Goal: Task Accomplishment & Management: Complete application form

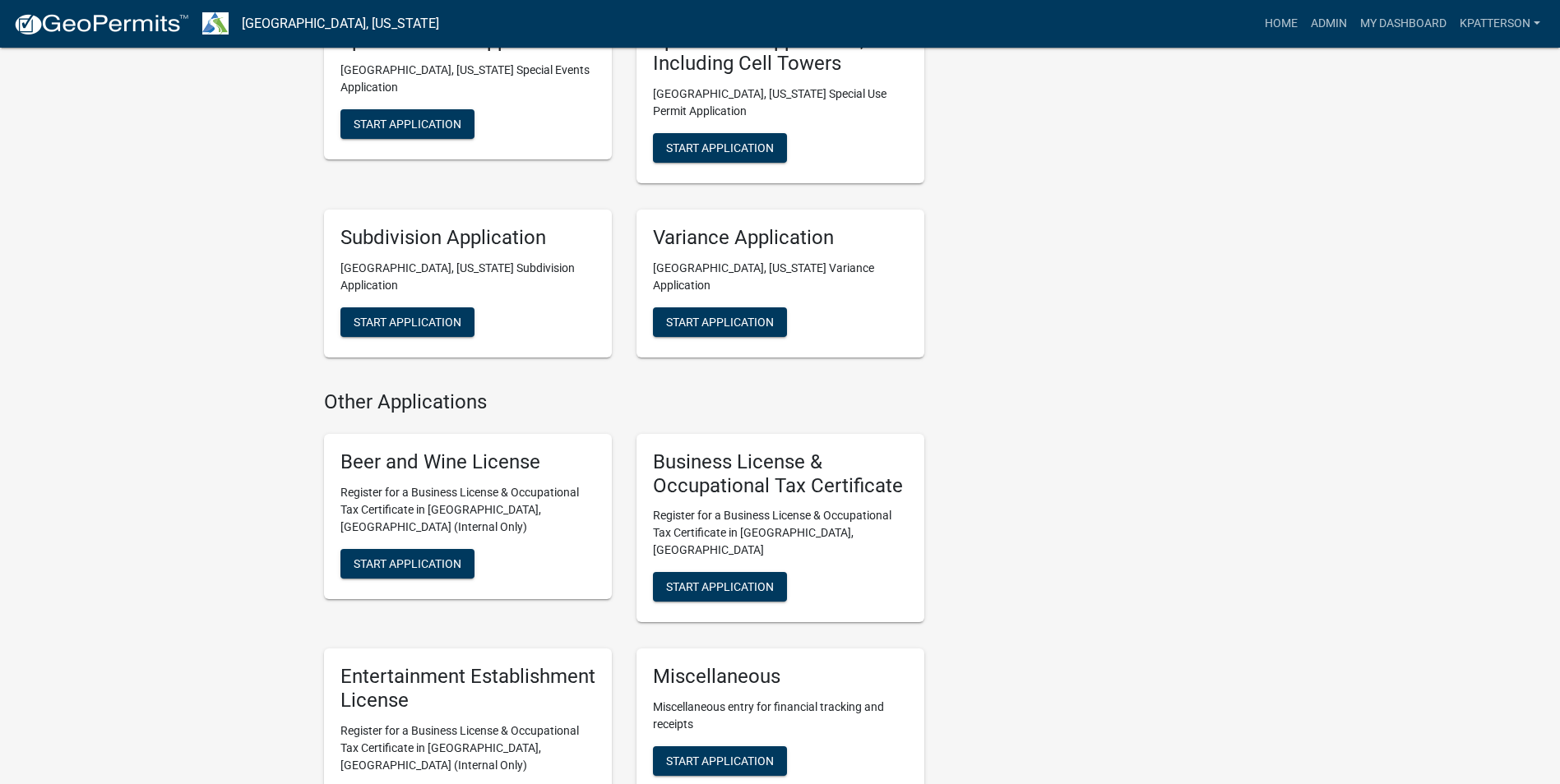
scroll to position [1069, 0]
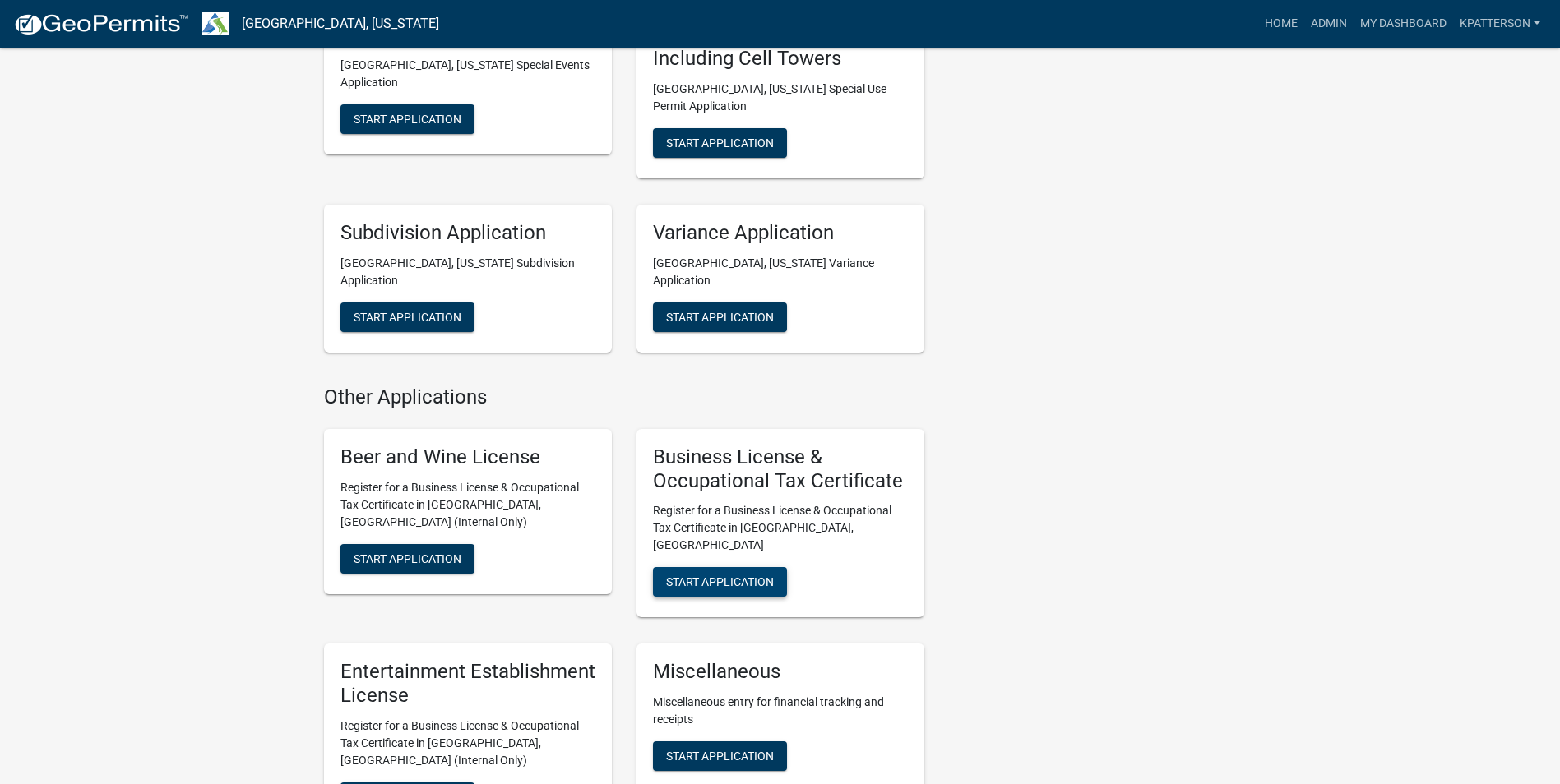
click at [699, 575] on span "Start Application" at bounding box center [720, 582] width 108 height 13
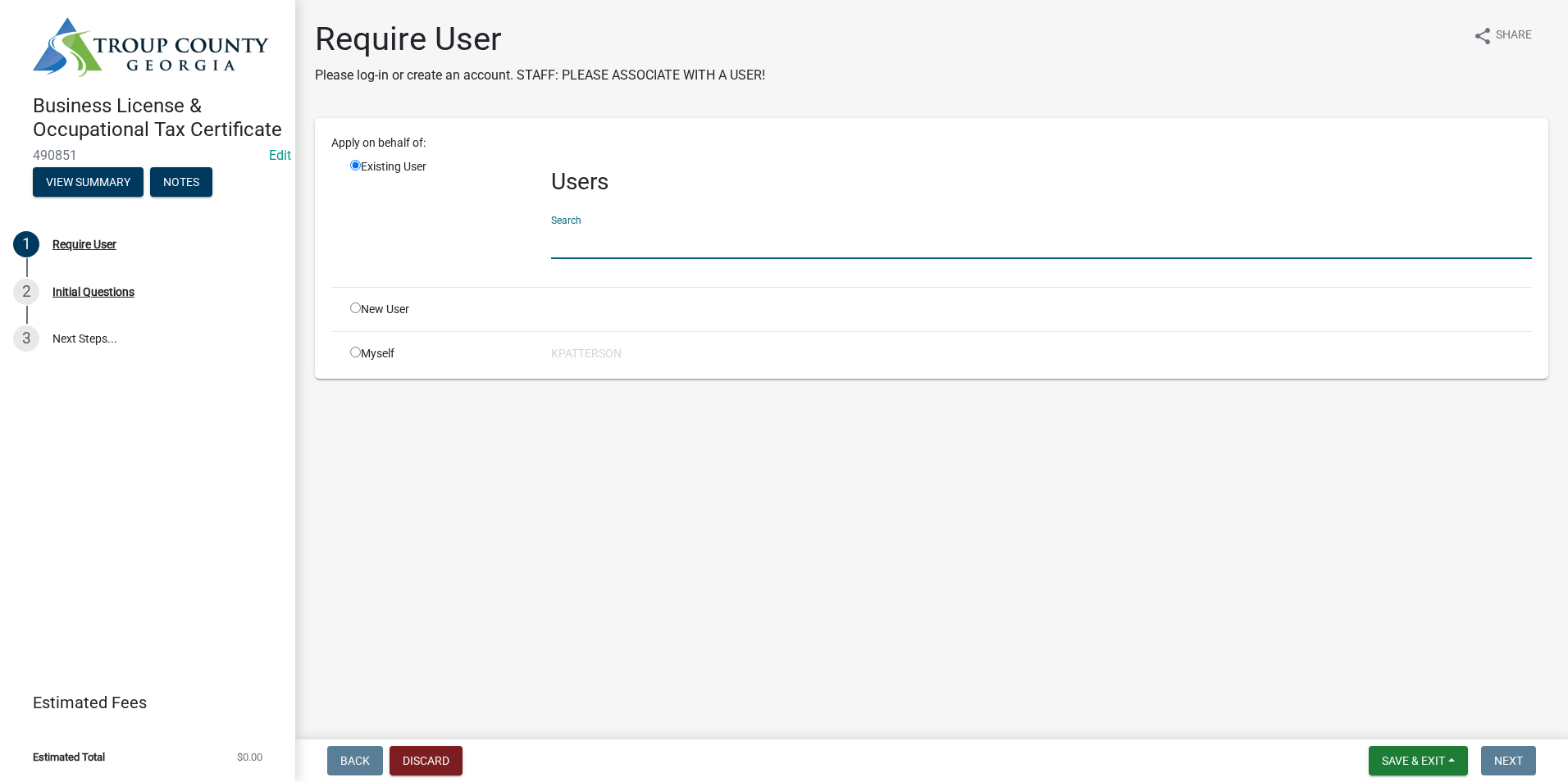
click at [606, 236] on input "text" at bounding box center [1041, 242] width 981 height 34
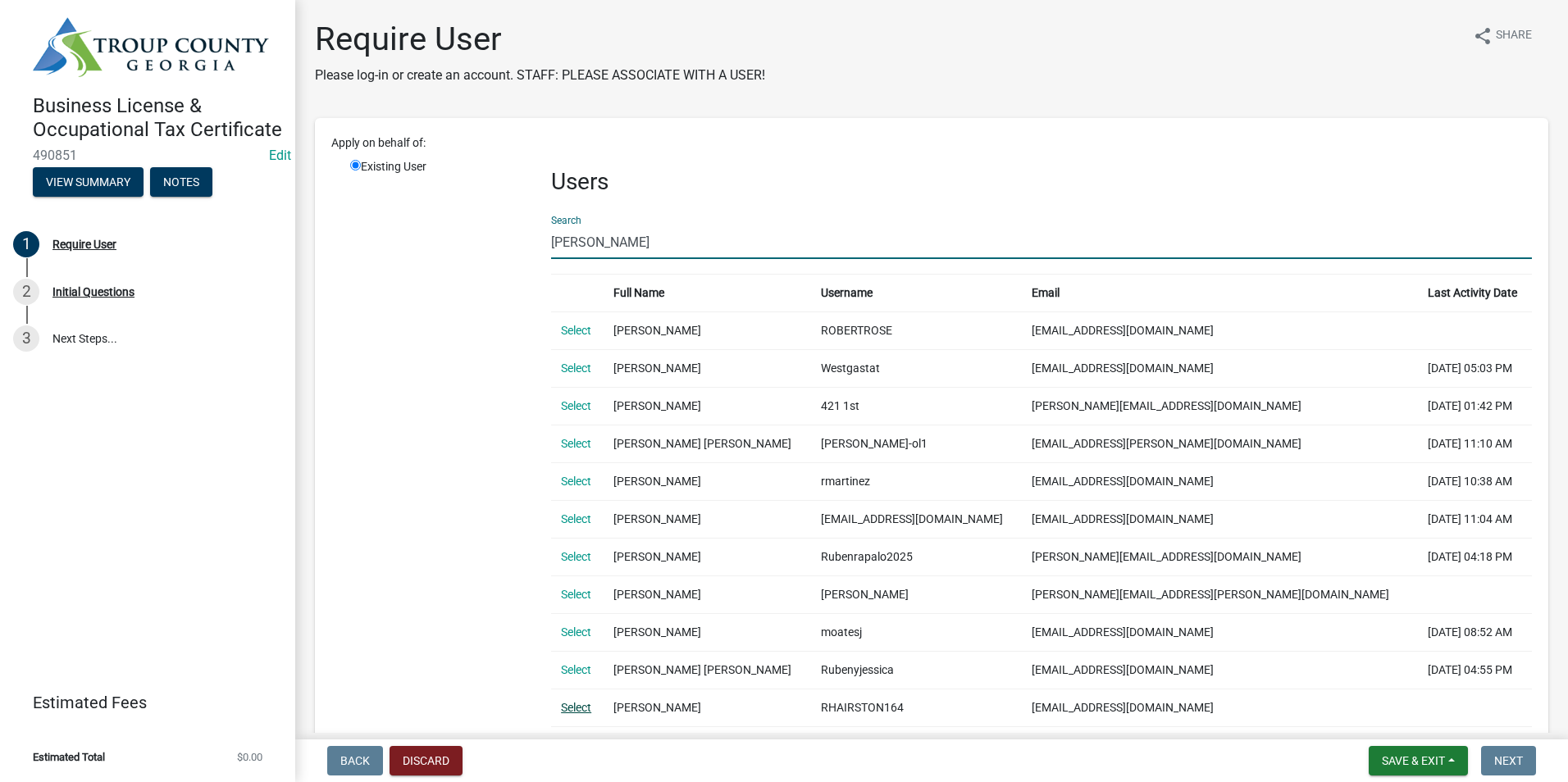
type input "[PERSON_NAME]"
click at [574, 705] on link "Select" at bounding box center [577, 707] width 30 height 13
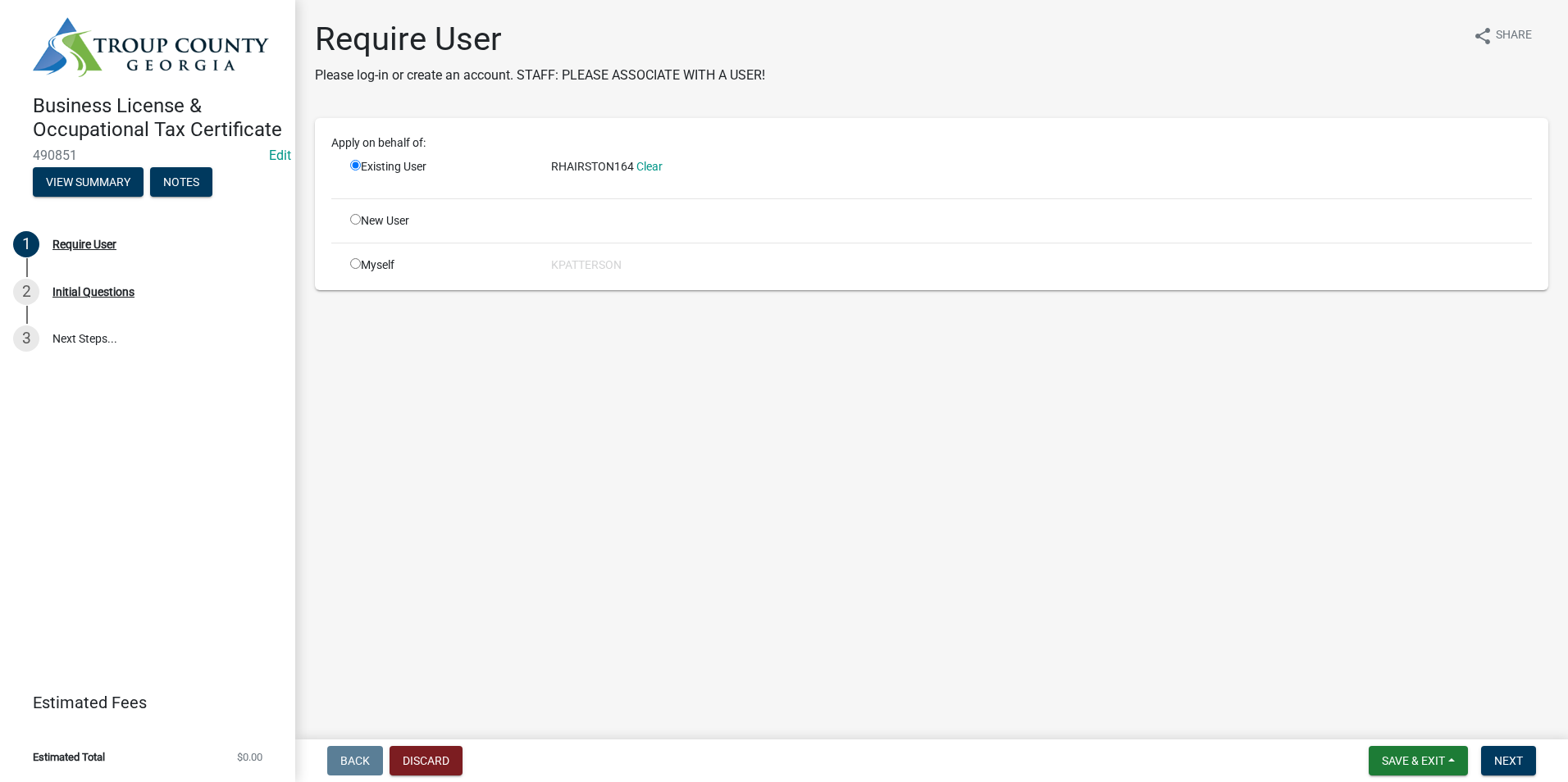
click at [931, 439] on main "Require User Please log-in or create an account. STAFF: PLEASE ASSOCIATE WITH A…" at bounding box center [932, 367] width 1273 height 733
click at [927, 498] on main "Require User Please log-in or create an account. STAFF: PLEASE ASSOCIATE WITH A…" at bounding box center [932, 367] width 1273 height 733
drag, startPoint x: 1036, startPoint y: 433, endPoint x: 1022, endPoint y: 399, distance: 36.8
click at [1034, 428] on main "Require User Please log-in or create an account. STAFF: PLEASE ASSOCIATE WITH A…" at bounding box center [932, 367] width 1273 height 733
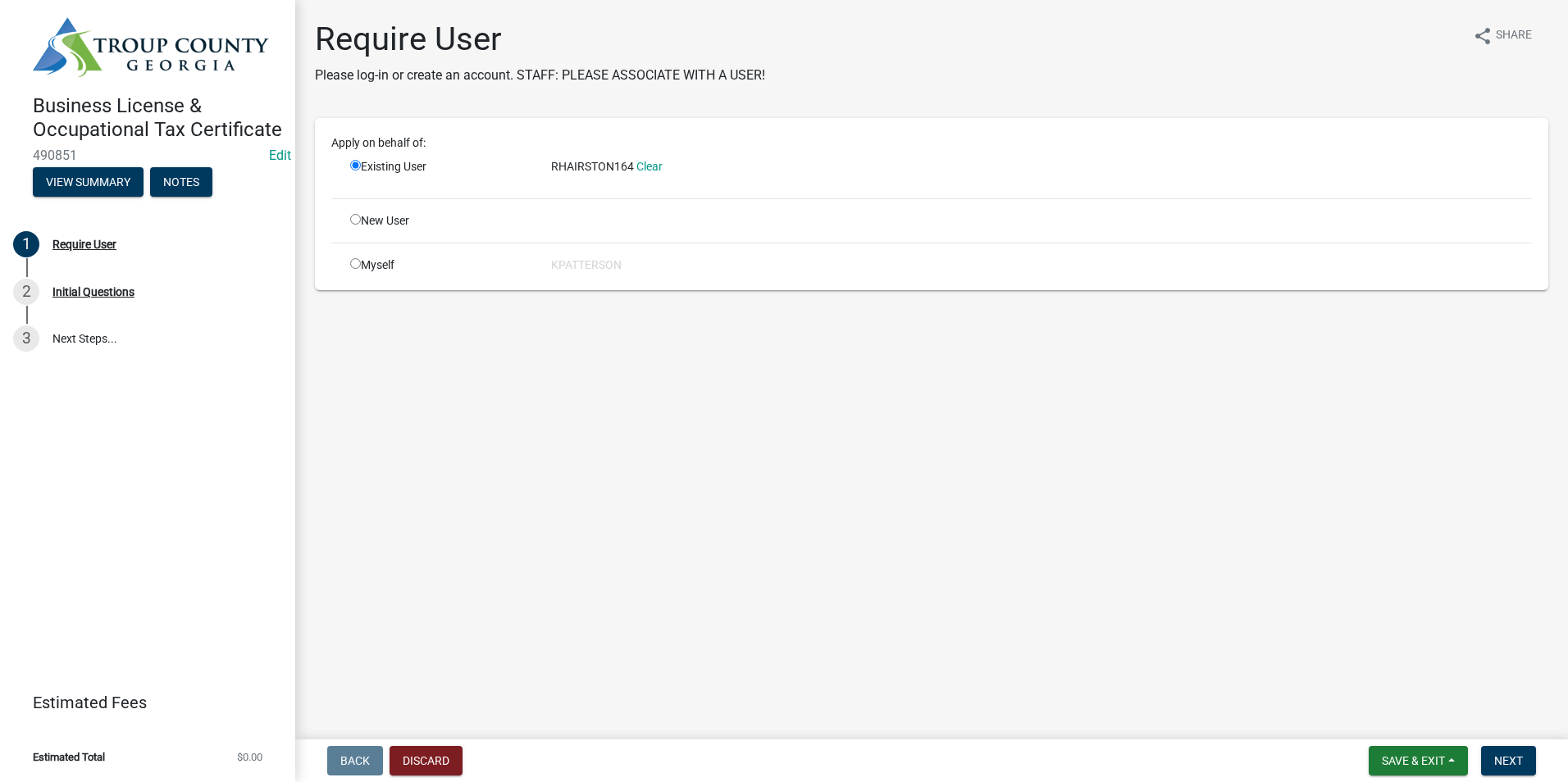
click at [1021, 88] on div "Require User Please log-in or create an account. STAFF: PLEASE ASSOCIATE WITH A…" at bounding box center [932, 59] width 1233 height 78
drag, startPoint x: 1268, startPoint y: 689, endPoint x: 1254, endPoint y: 687, distance: 14.1
click at [1259, 688] on main "Require User Please log-in or create an account. STAFF: PLEASE ASSOCIATE WITH A…" at bounding box center [932, 367] width 1273 height 733
click at [855, 14] on main "Require User Please log-in or create an account. STAFF: PLEASE ASSOCIATE WITH A…" at bounding box center [932, 367] width 1273 height 733
click at [1504, 760] on span "Next" at bounding box center [1508, 761] width 28 height 13
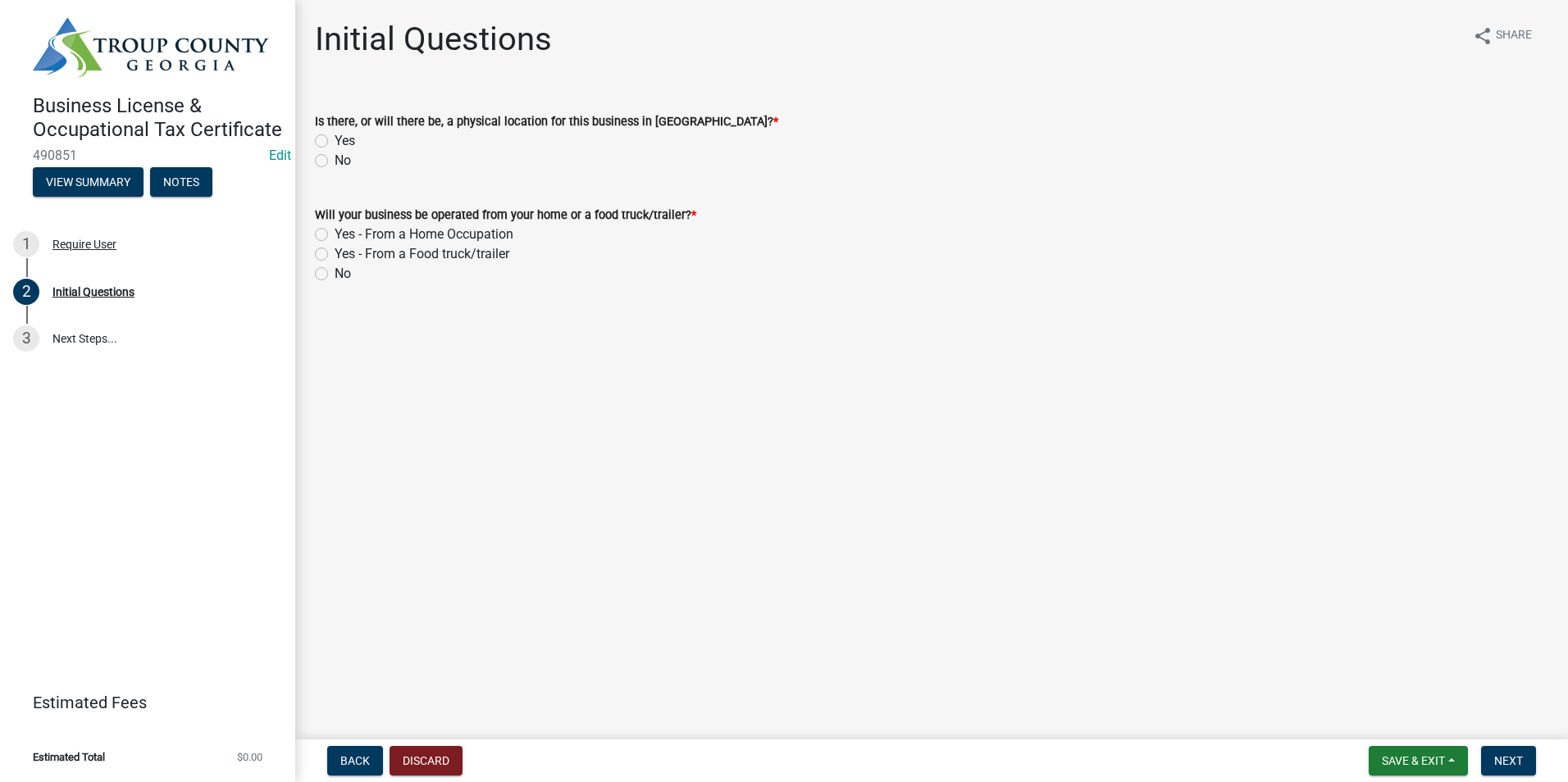
click at [314, 139] on div "Is there, or will there be, a physical location for this business in [GEOGRAPHI…" at bounding box center [932, 131] width 1258 height 78
click at [335, 141] on label "Yes" at bounding box center [344, 141] width 20 height 20
click at [335, 141] on input "Yes" at bounding box center [340, 136] width 11 height 11
radio input "true"
click at [335, 276] on label "No" at bounding box center [343, 274] width 16 height 20
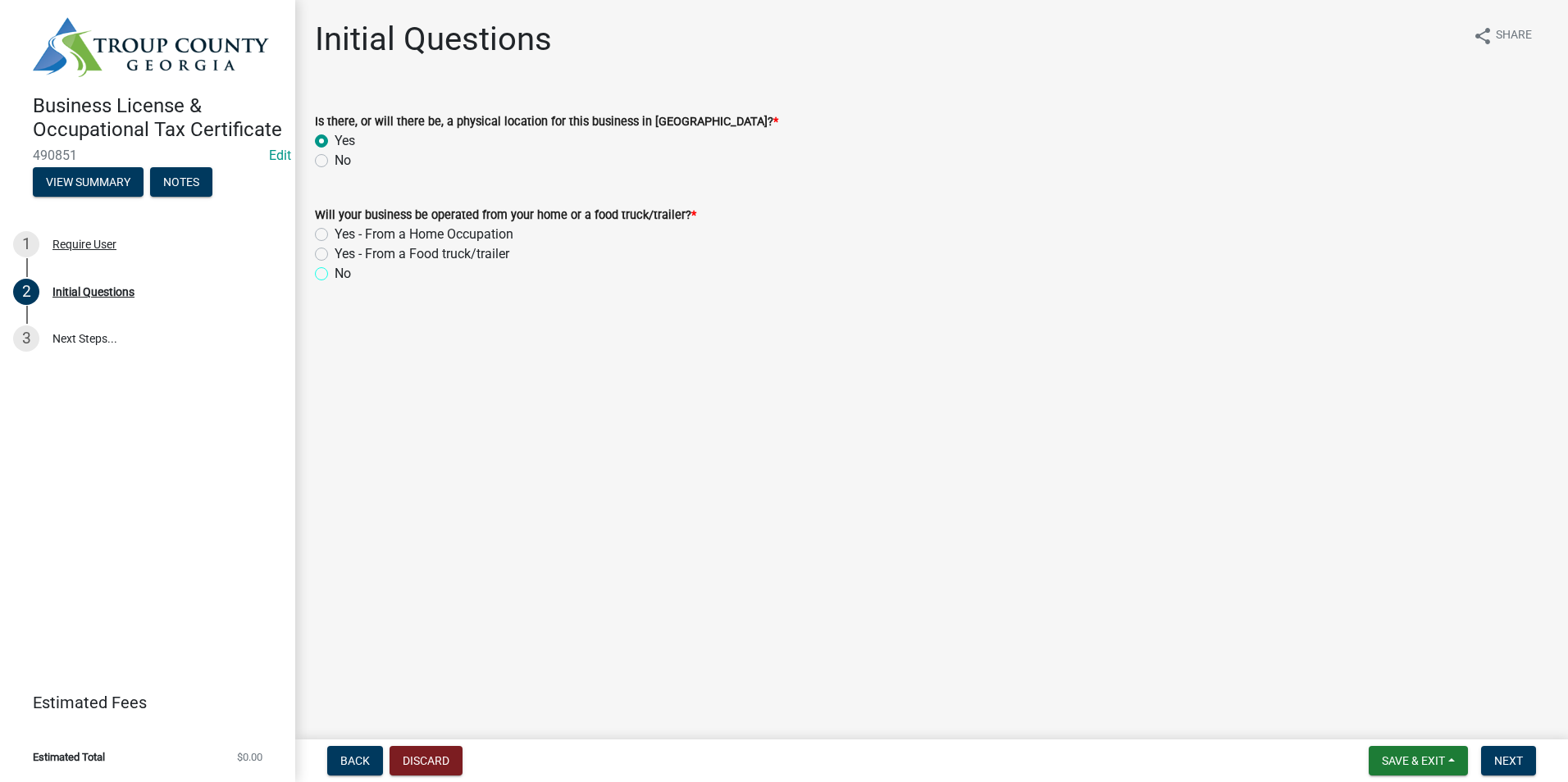
click at [335, 275] on input "No" at bounding box center [340, 270] width 11 height 11
radio input "true"
click at [1520, 761] on span "Next" at bounding box center [1508, 761] width 28 height 13
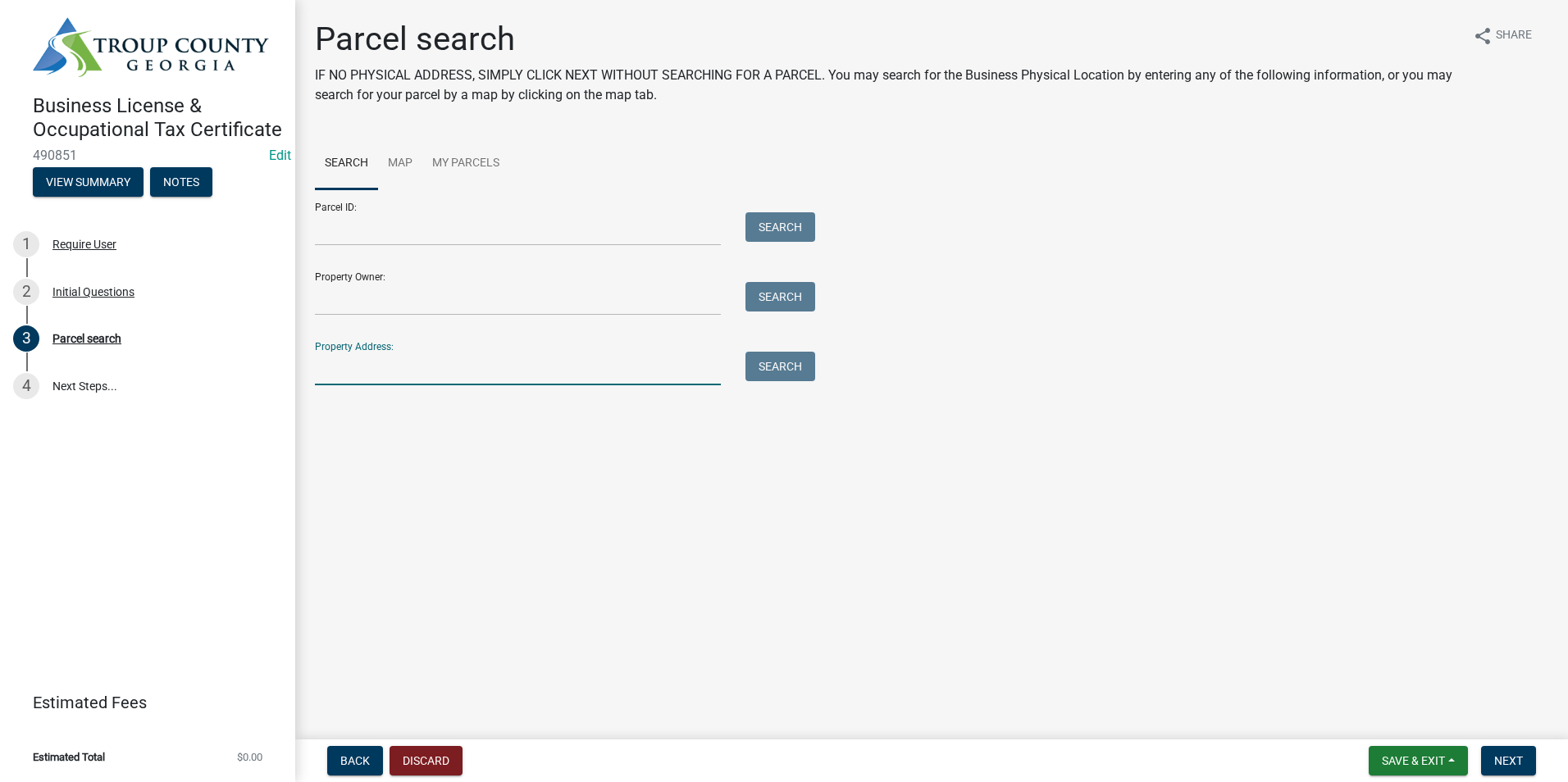
click at [370, 375] on input "Property Address:" at bounding box center [518, 368] width 406 height 34
type input "2274 [PERSON_NAME]"
click at [785, 372] on button "Search" at bounding box center [780, 366] width 69 height 29
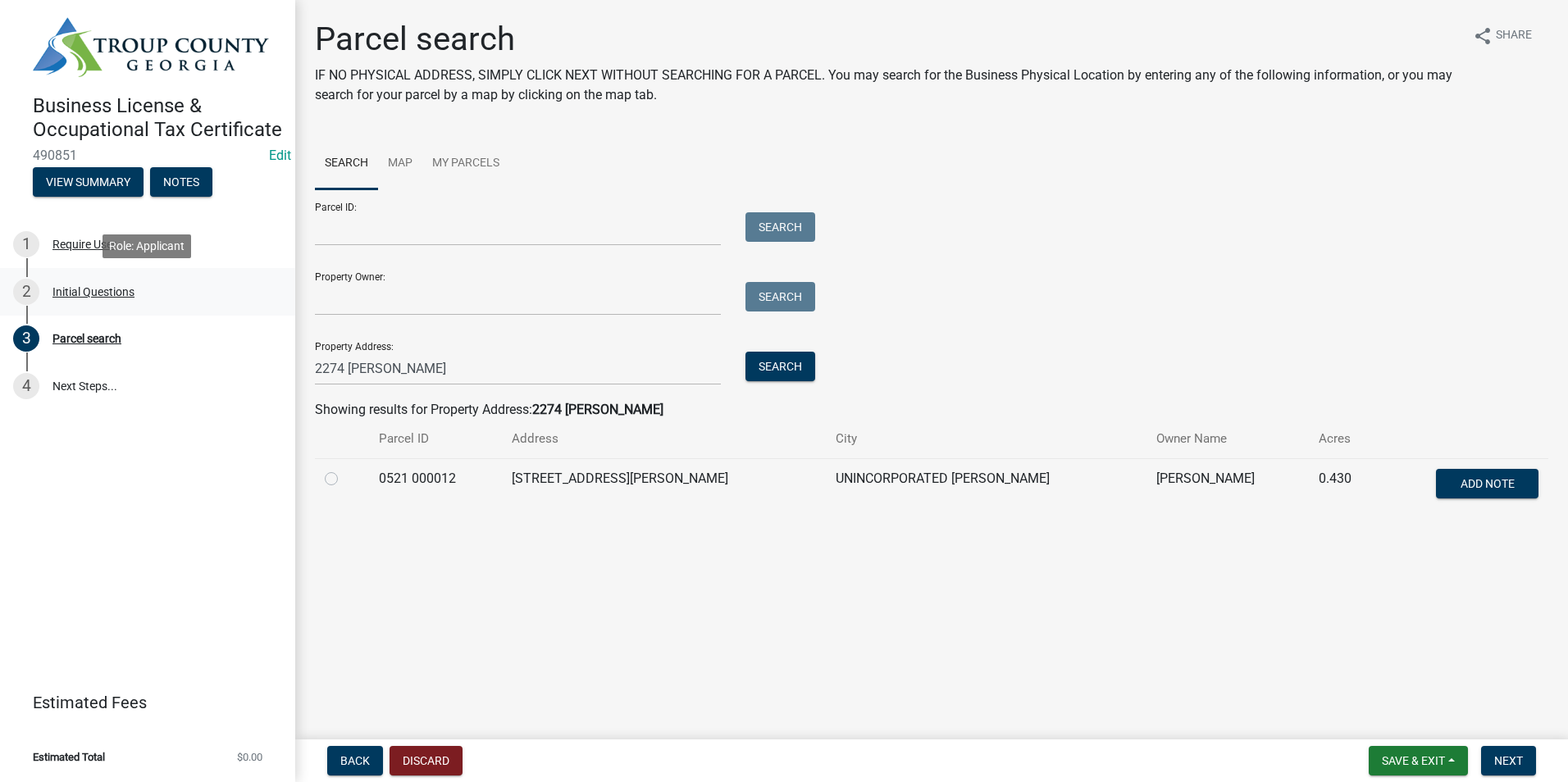
click at [154, 299] on div "2 Initial Questions" at bounding box center [141, 291] width 256 height 26
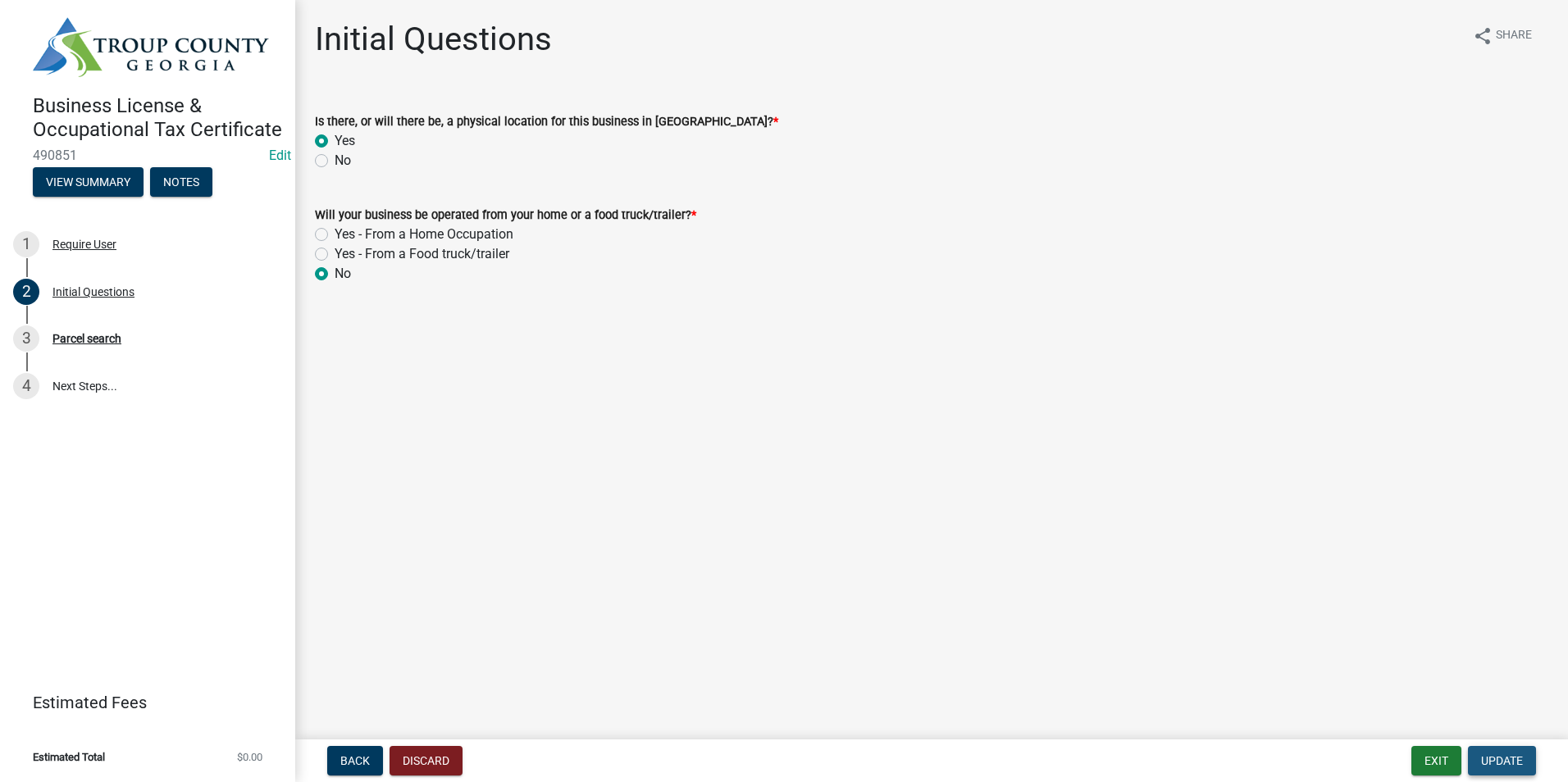
click at [1503, 754] on span "Update" at bounding box center [1502, 761] width 42 height 13
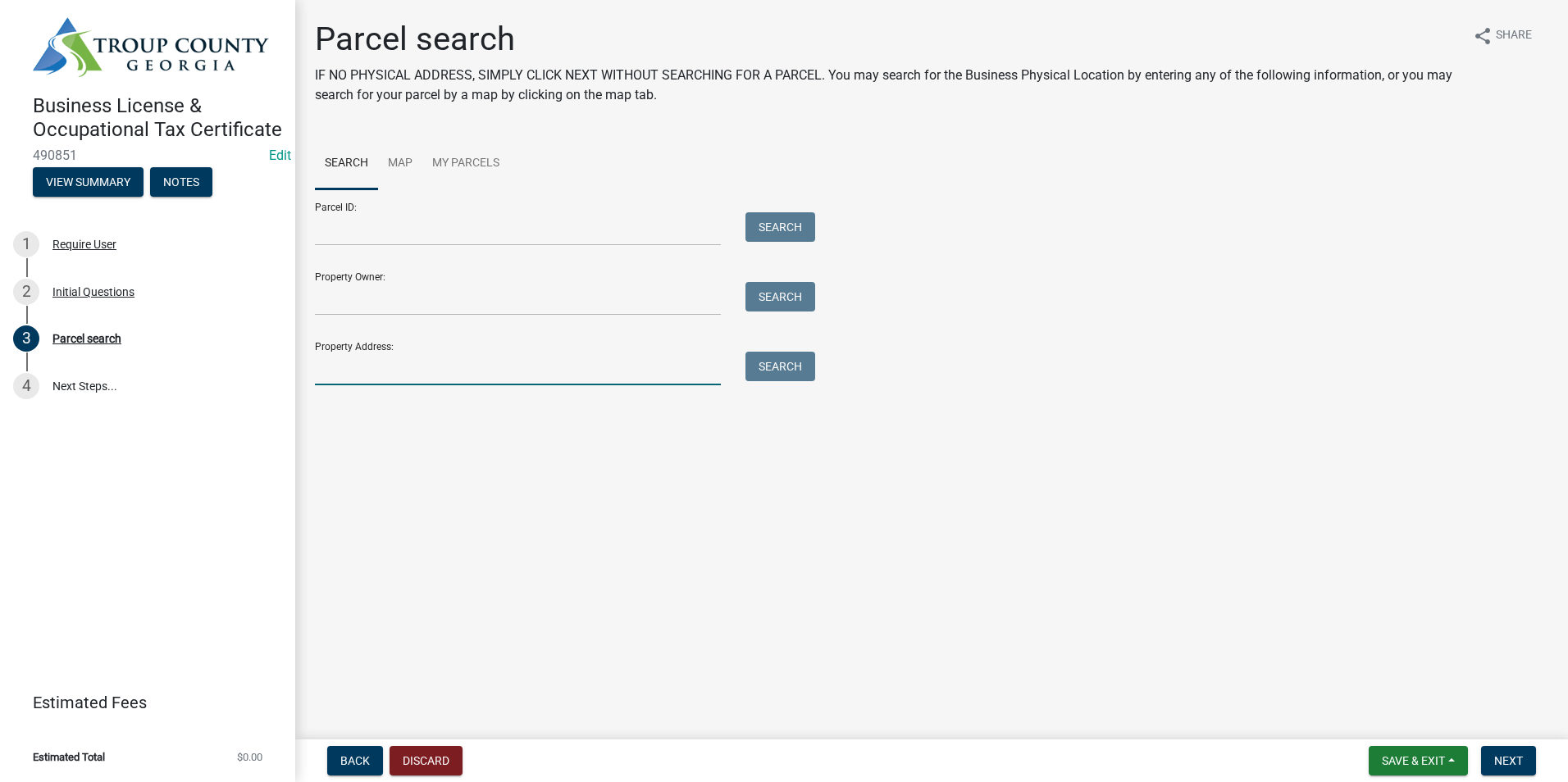
click at [480, 375] on input "Property Address:" at bounding box center [518, 368] width 406 height 34
type input "2274 [PERSON_NAME]"
click at [804, 360] on button "Search" at bounding box center [780, 366] width 69 height 29
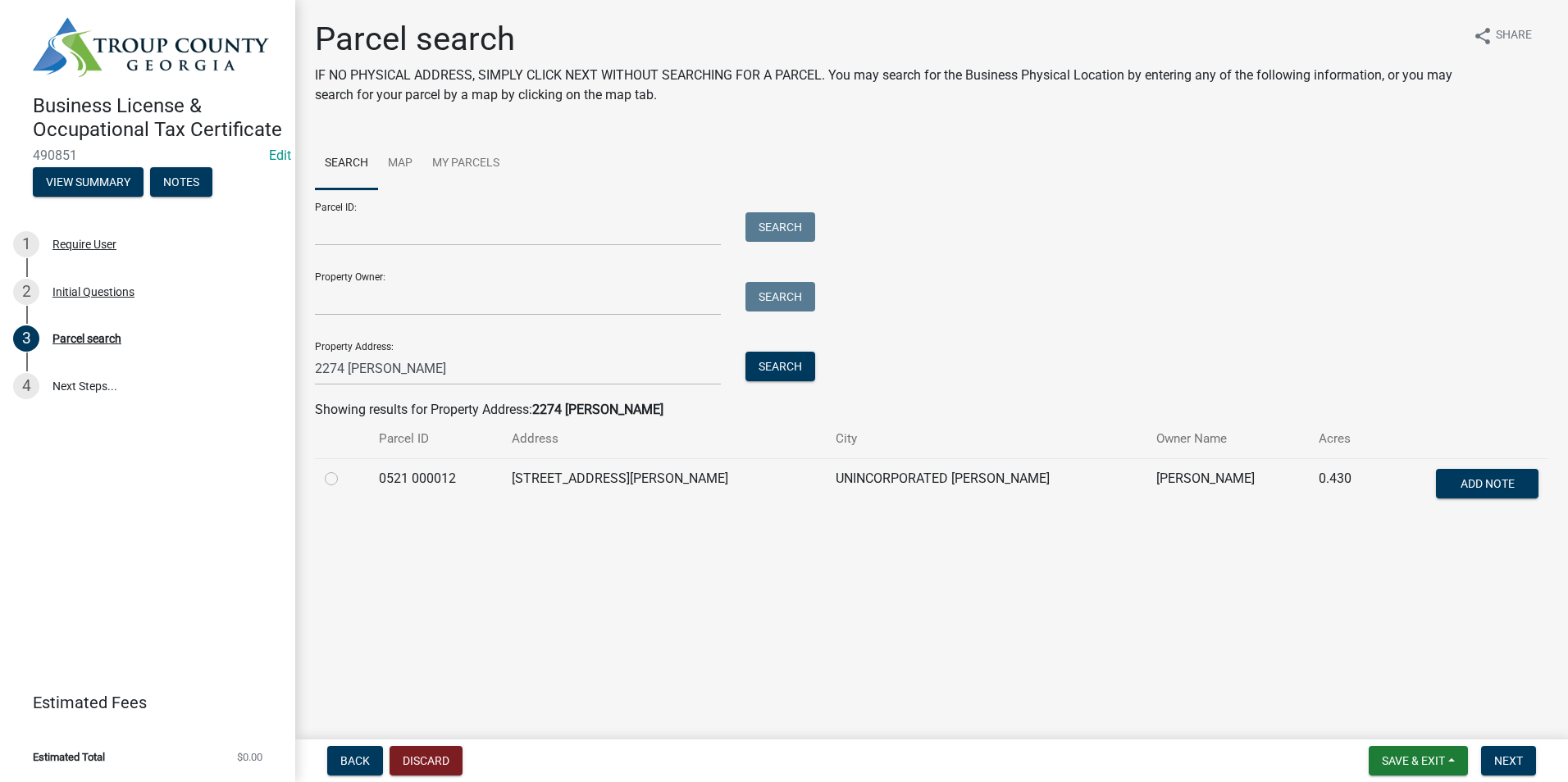
click at [344, 469] on label at bounding box center [344, 469] width 0 height 0
click at [344, 480] on 000012 "radio" at bounding box center [350, 474] width 11 height 11
radio 000012 "true"
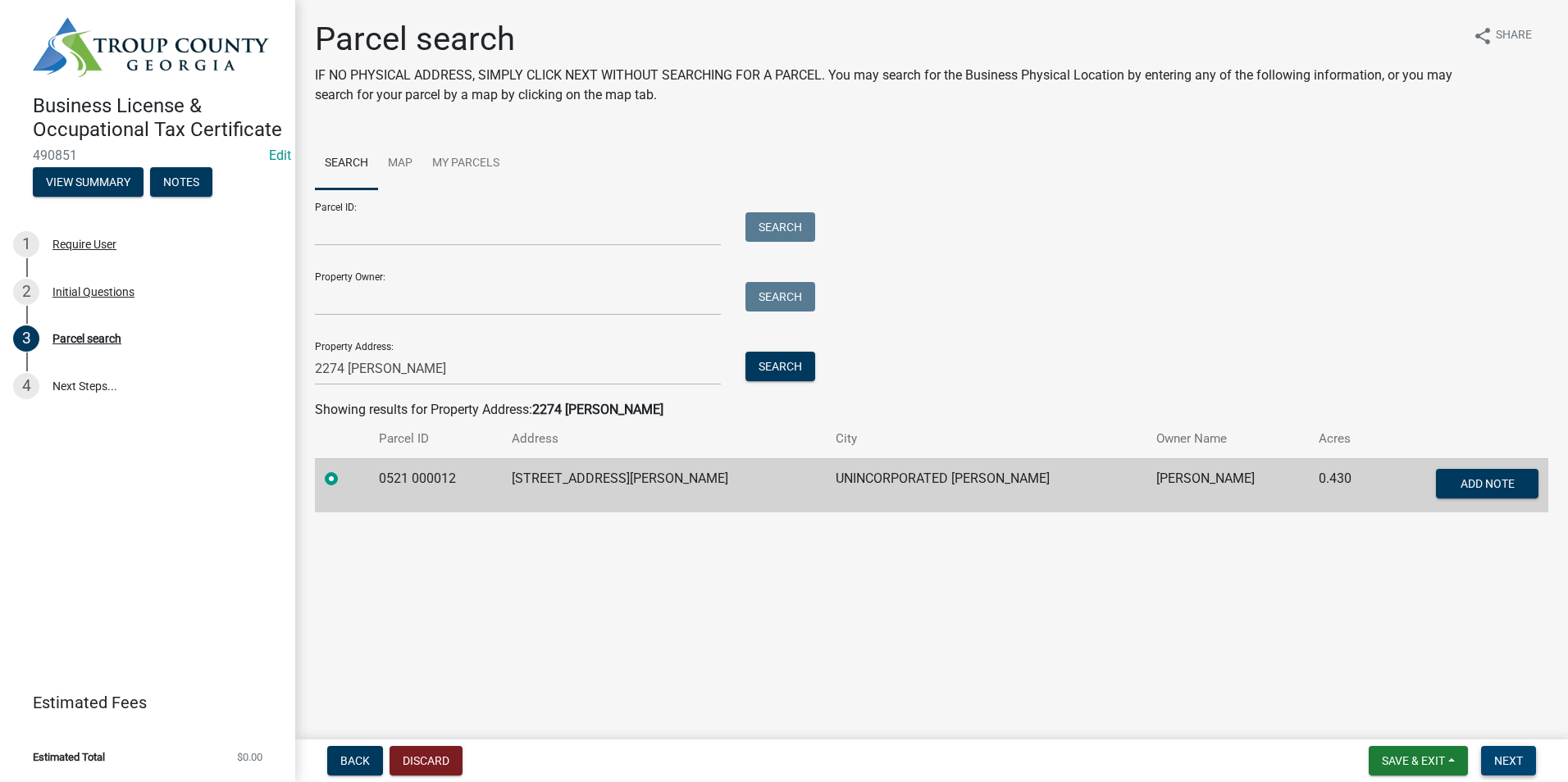
click at [1515, 766] on span "Next" at bounding box center [1508, 761] width 28 height 13
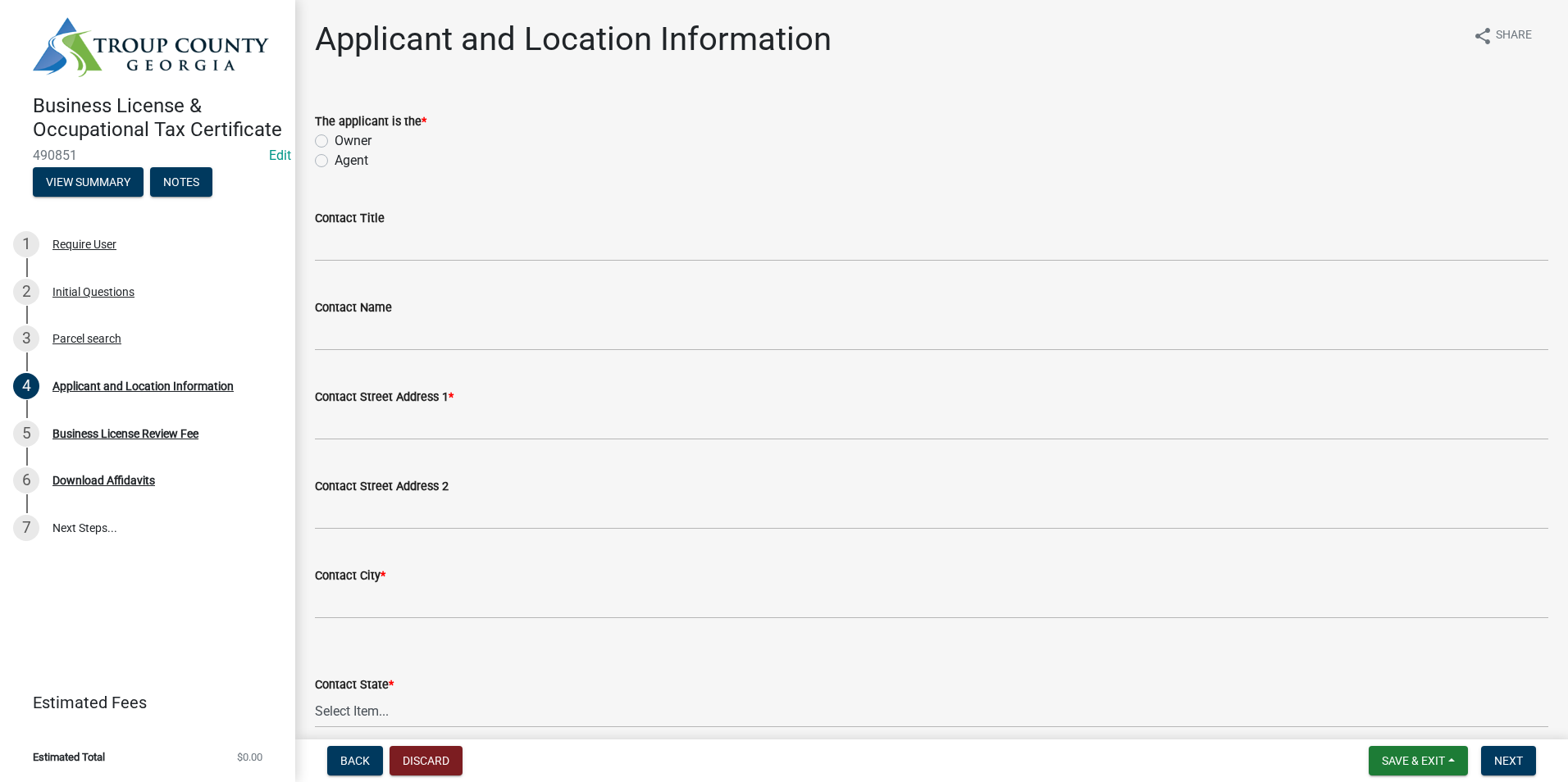
click at [335, 139] on label "Owner" at bounding box center [352, 141] width 36 height 20
click at [335, 139] on input "Owner" at bounding box center [340, 136] width 11 height 11
radio input "true"
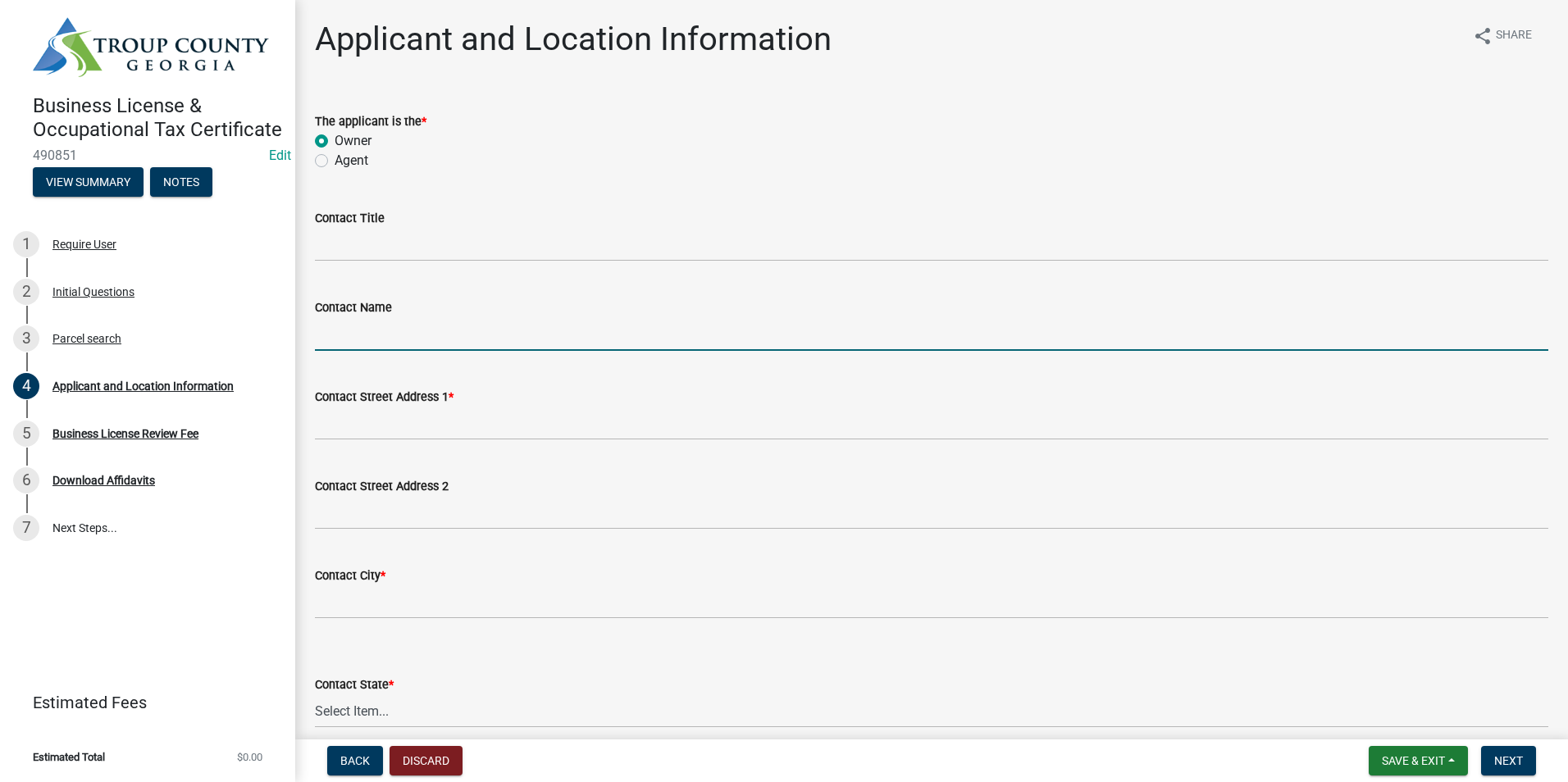
click at [368, 348] on input "Contact Name" at bounding box center [932, 335] width 1233 height 34
type input "[PERSON_NAME]"
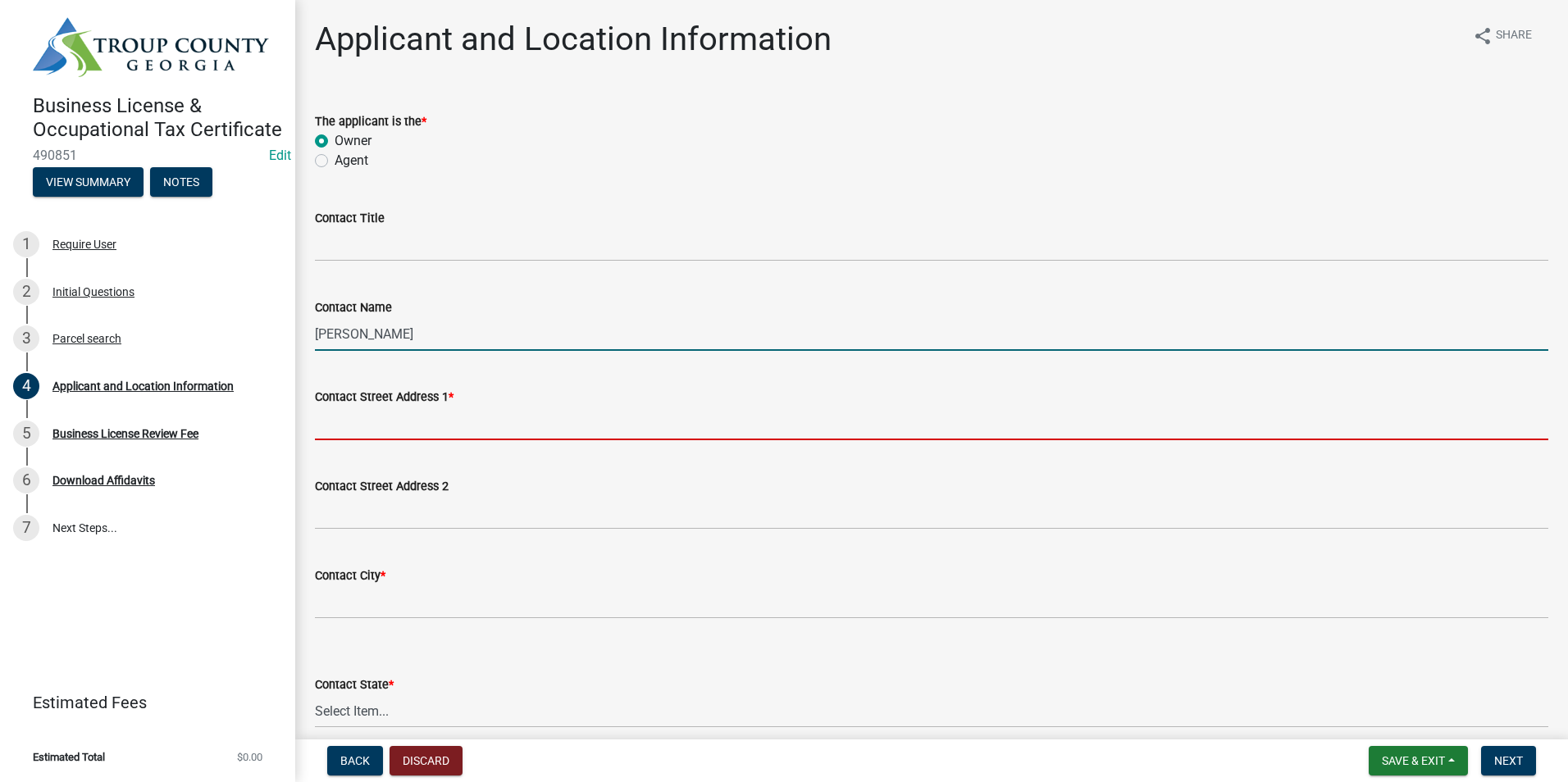
click at [470, 424] on input "Contact Street Address 1 *" at bounding box center [932, 423] width 1233 height 34
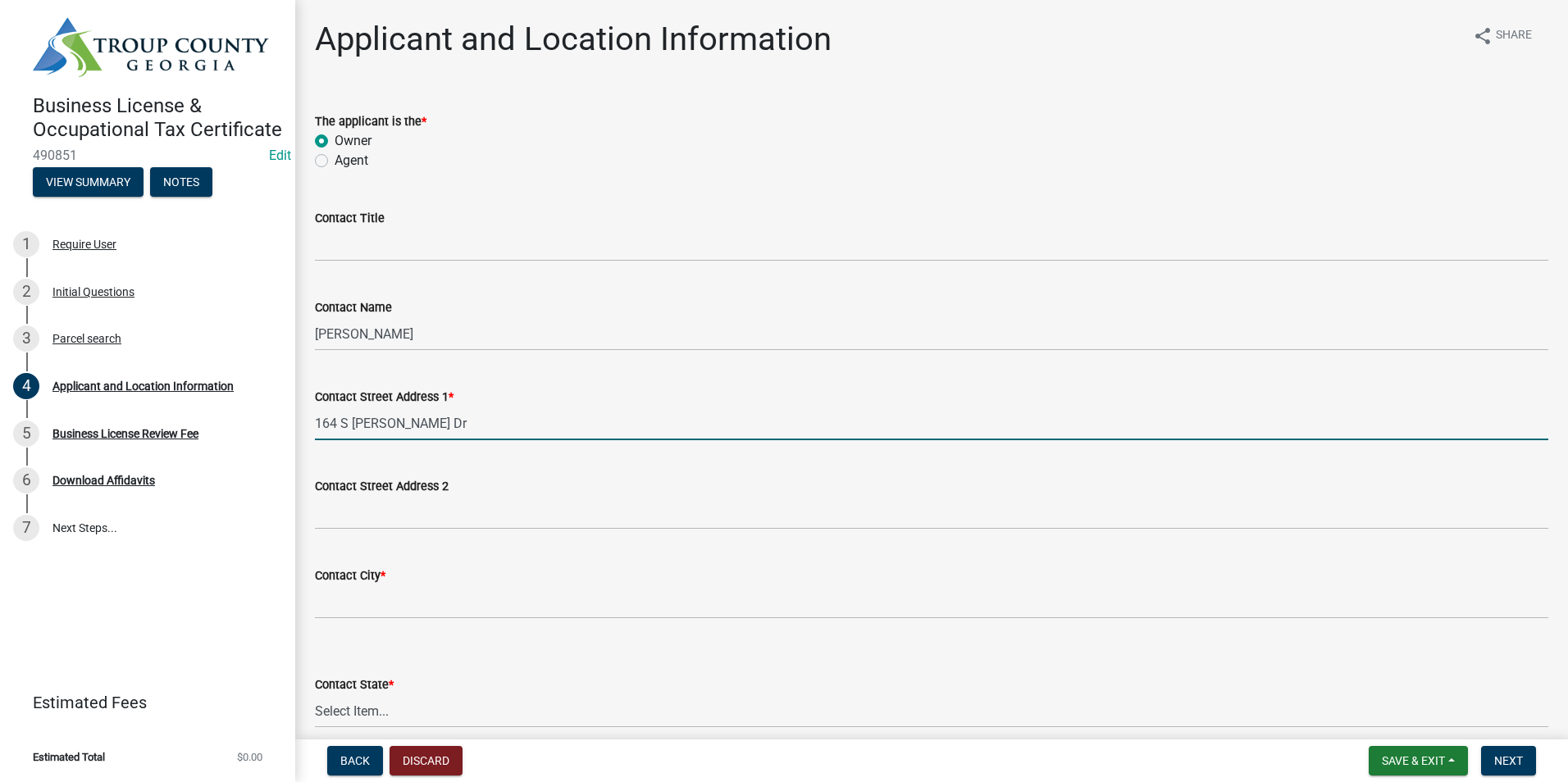
type input "164 S [PERSON_NAME] Dr"
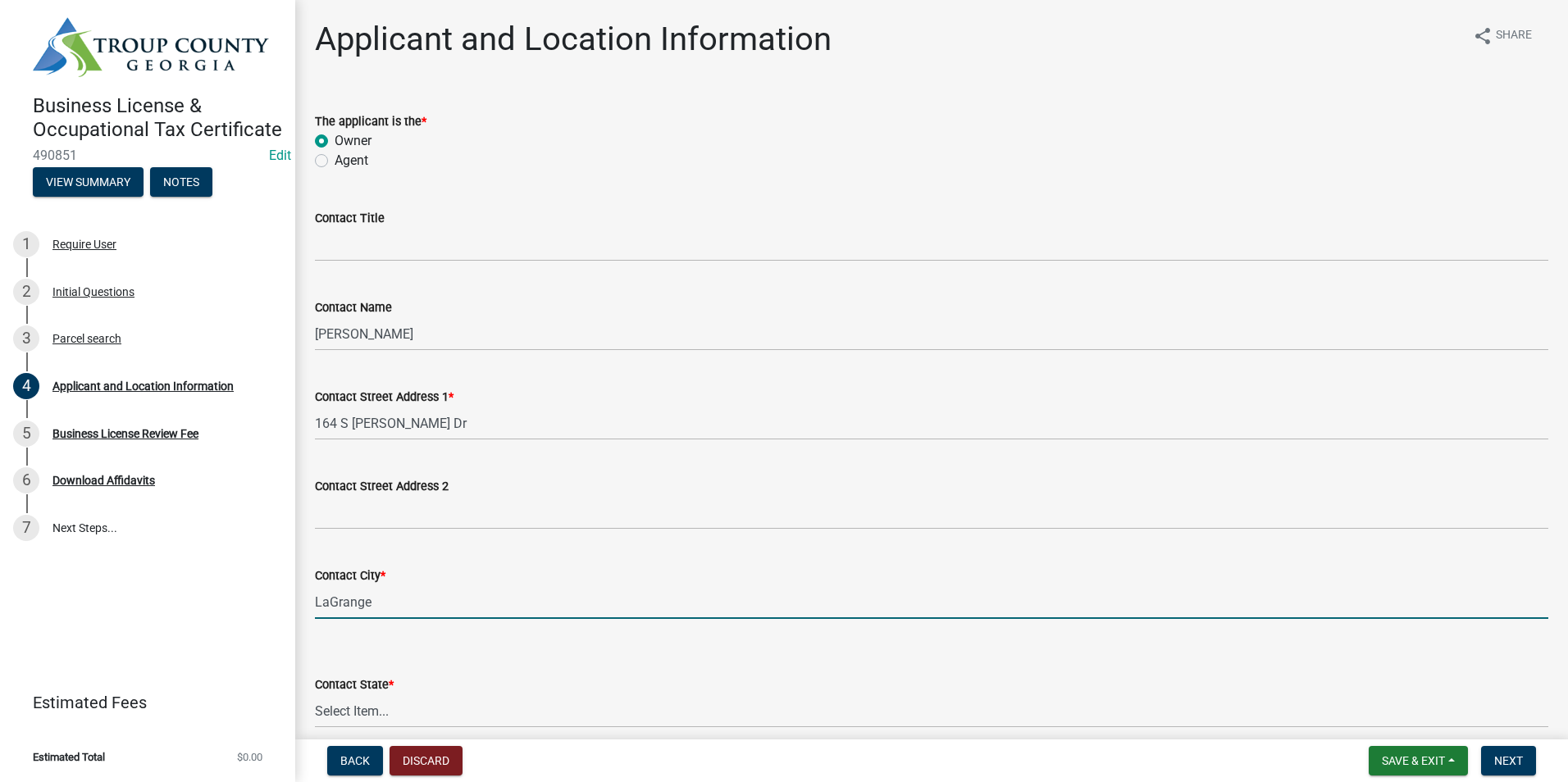
type input "LaGrange"
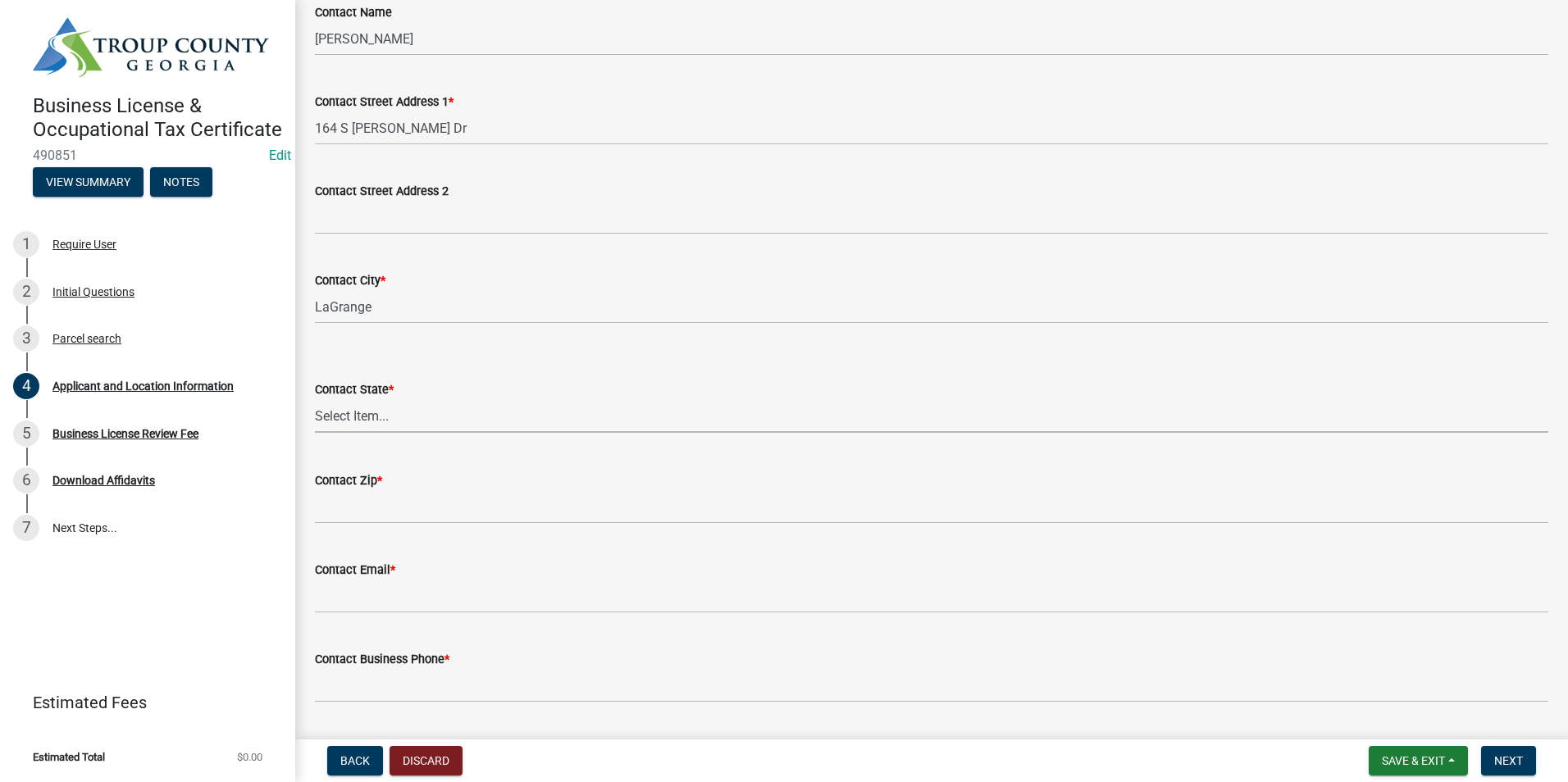
scroll to position [328, 0]
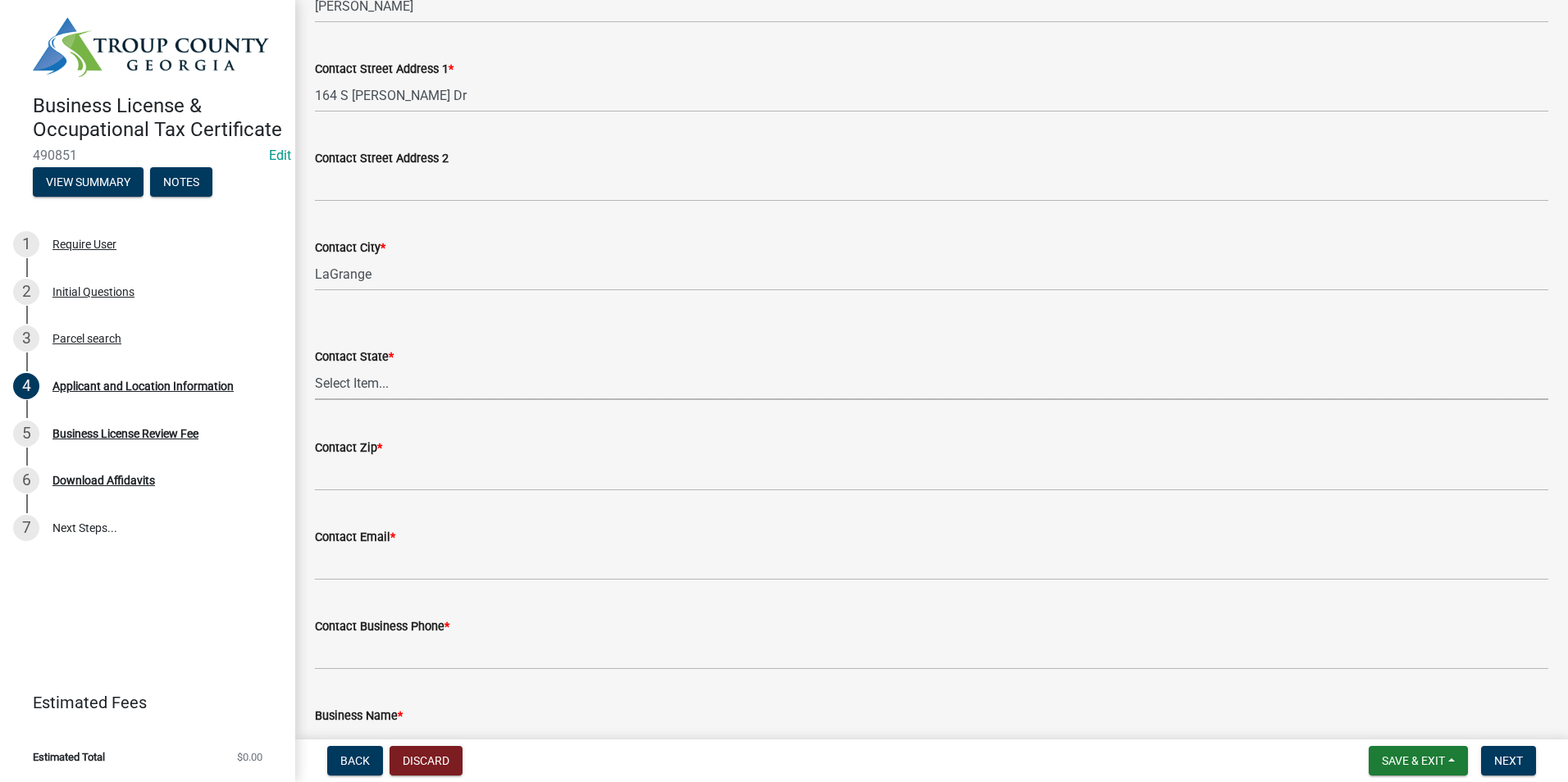
click at [373, 385] on select "Select Item... [US_STATE] [US_STATE] [US_STATE] [US_STATE] [US_STATE] [US_STATE…" at bounding box center [932, 383] width 1233 height 34
select select "GA"
click at [315, 367] on select "Select Item... [US_STATE] [US_STATE] [US_STATE] [US_STATE] [US_STATE] [US_STATE…" at bounding box center [932, 383] width 1233 height 34
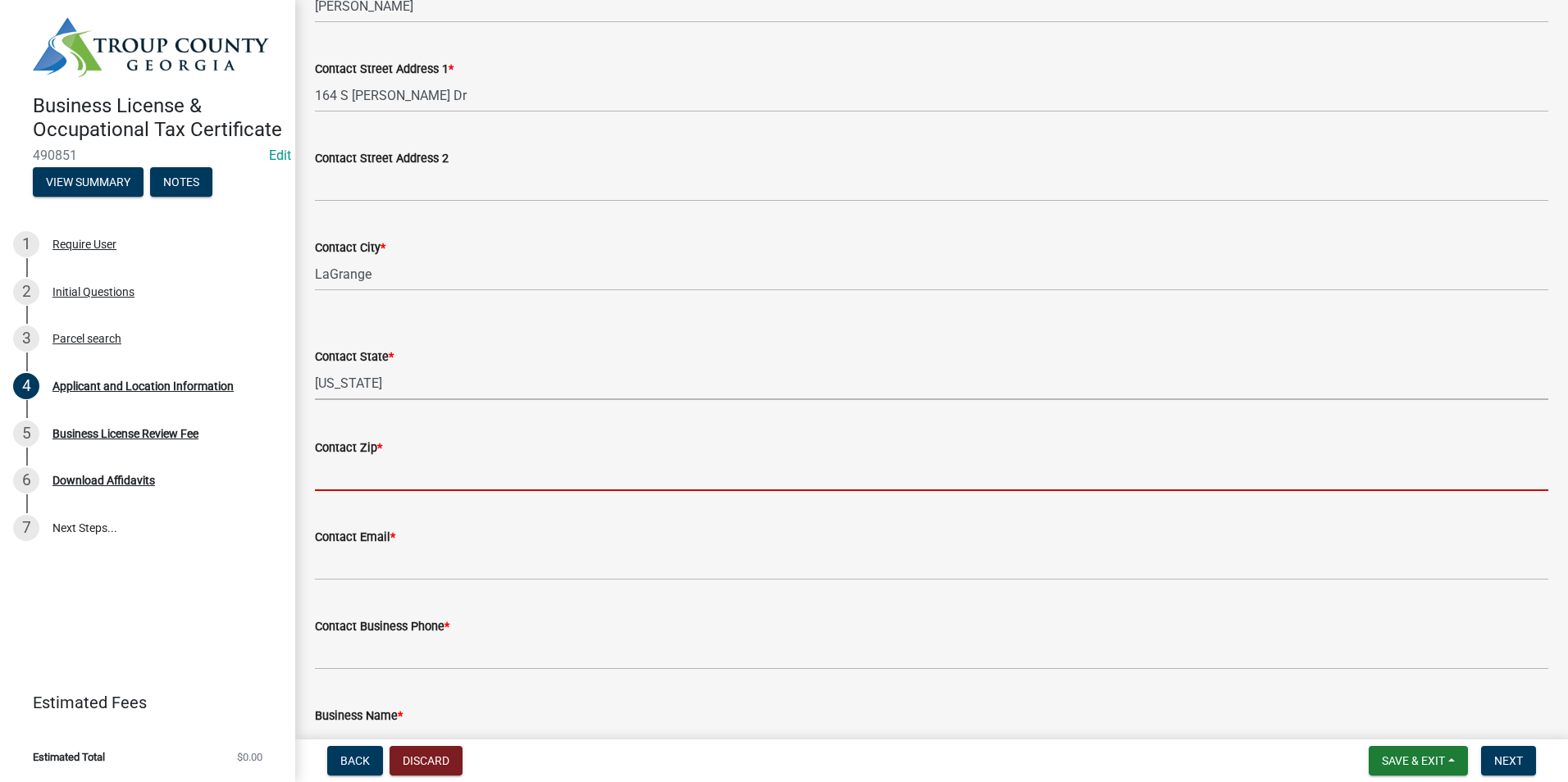
click at [410, 472] on input "Contact Zip *" at bounding box center [932, 474] width 1233 height 34
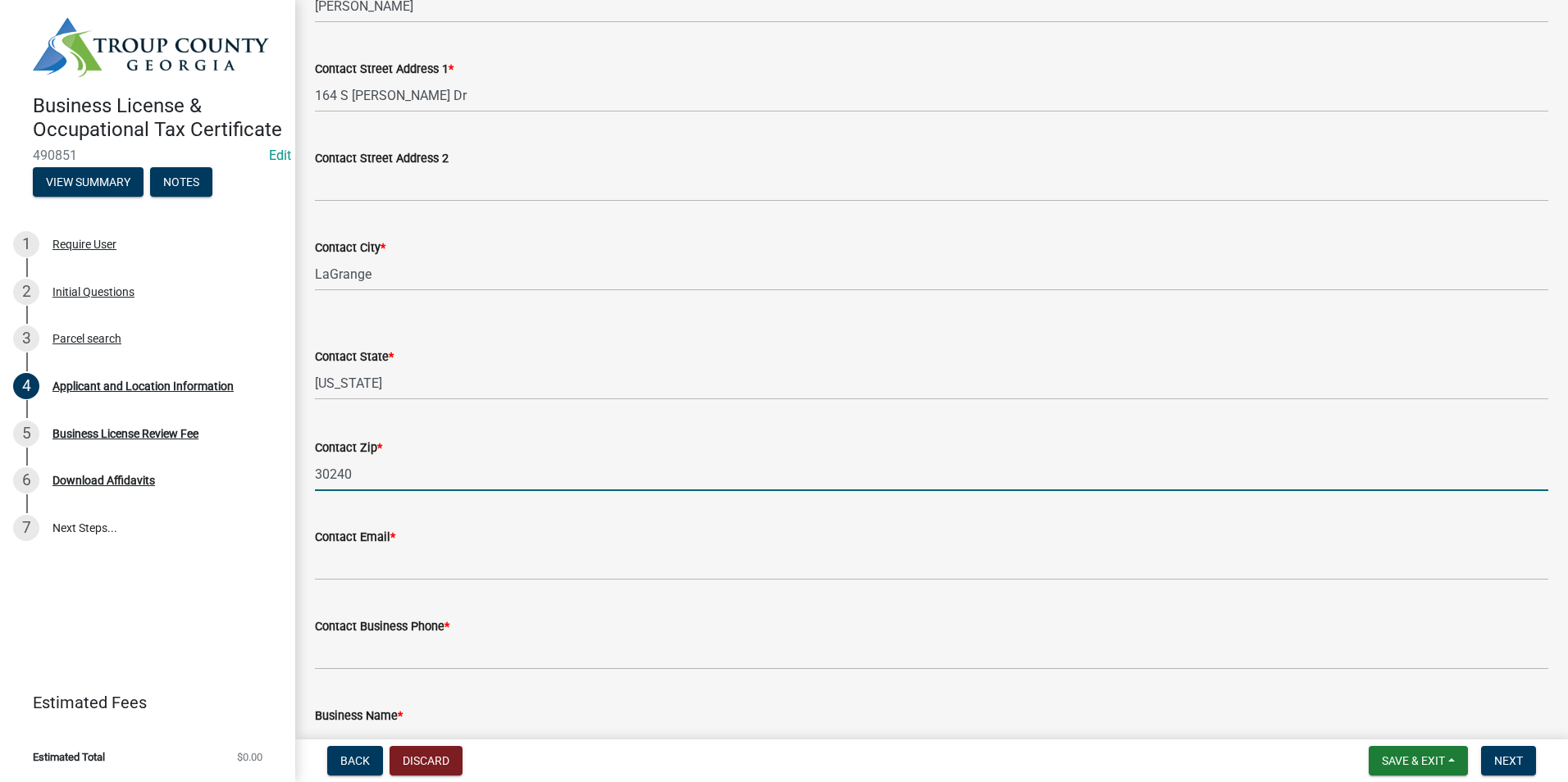
type input "30240"
click at [636, 452] on div "Contact Zip *" at bounding box center [932, 447] width 1233 height 20
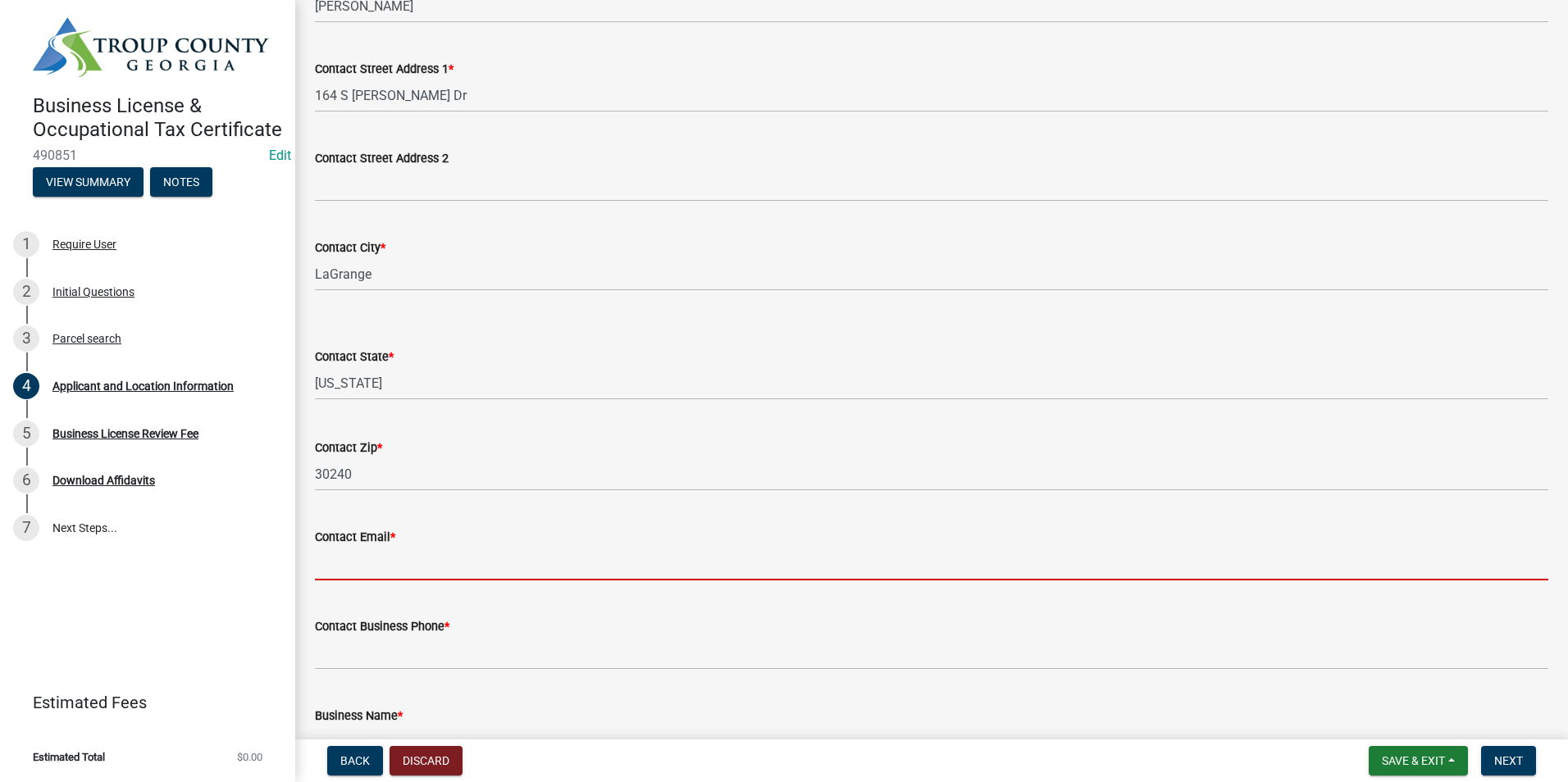
click at [446, 577] on input "Contact Email *" at bounding box center [932, 564] width 1233 height 34
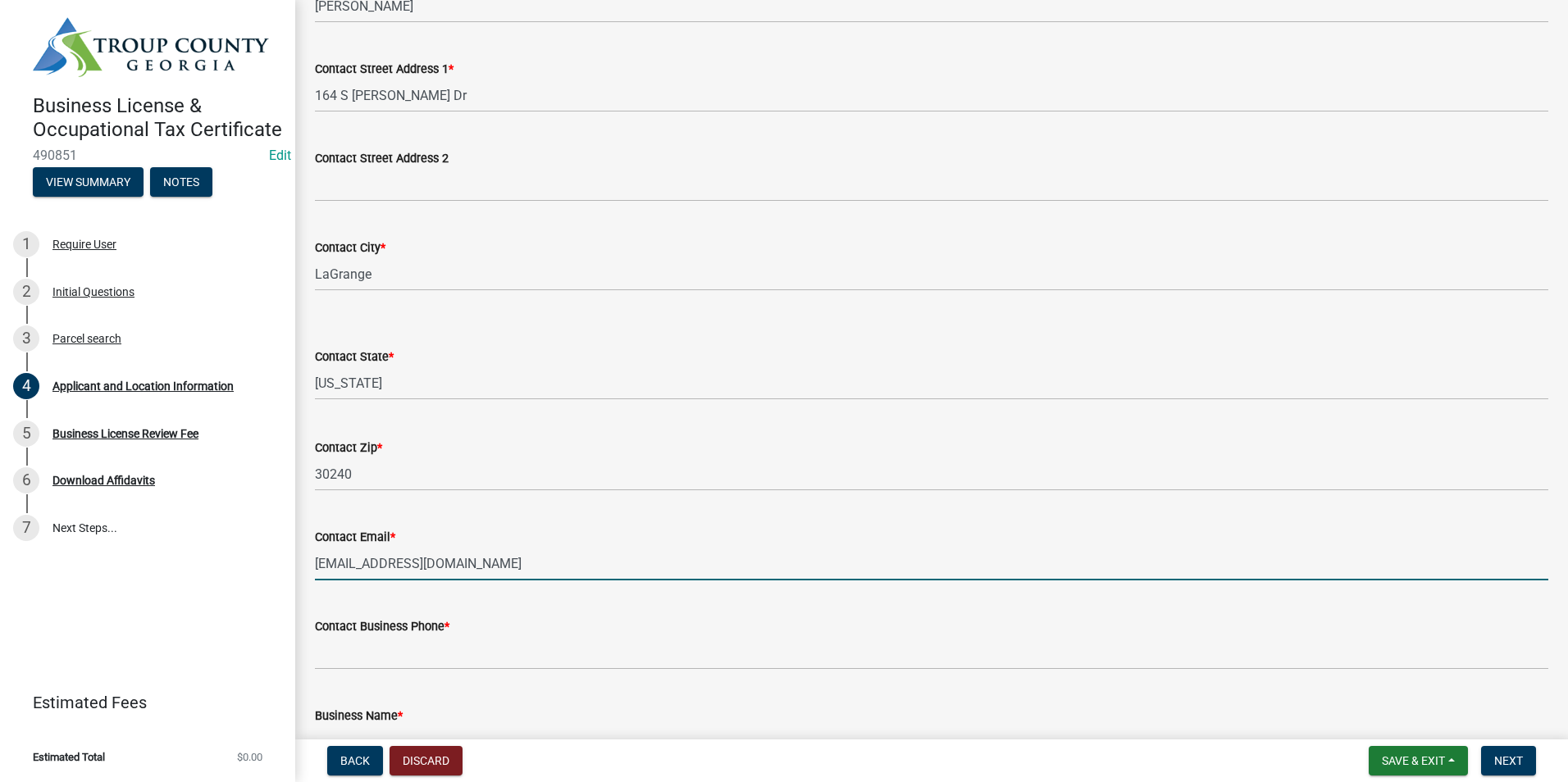
type input "[EMAIL_ADDRESS][DOMAIN_NAME]"
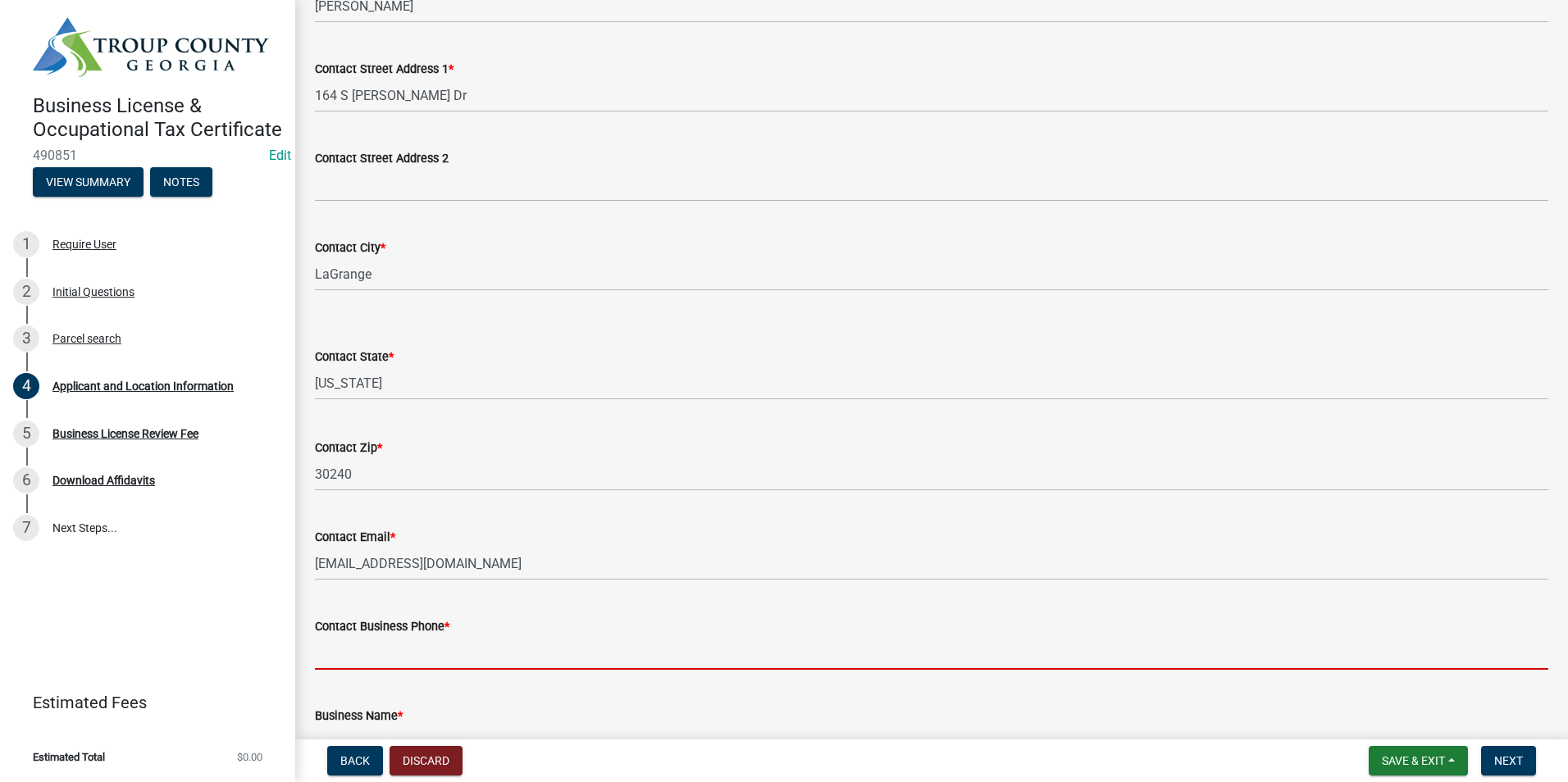
click at [406, 658] on input "Contact Business Phone *" at bounding box center [932, 653] width 1233 height 34
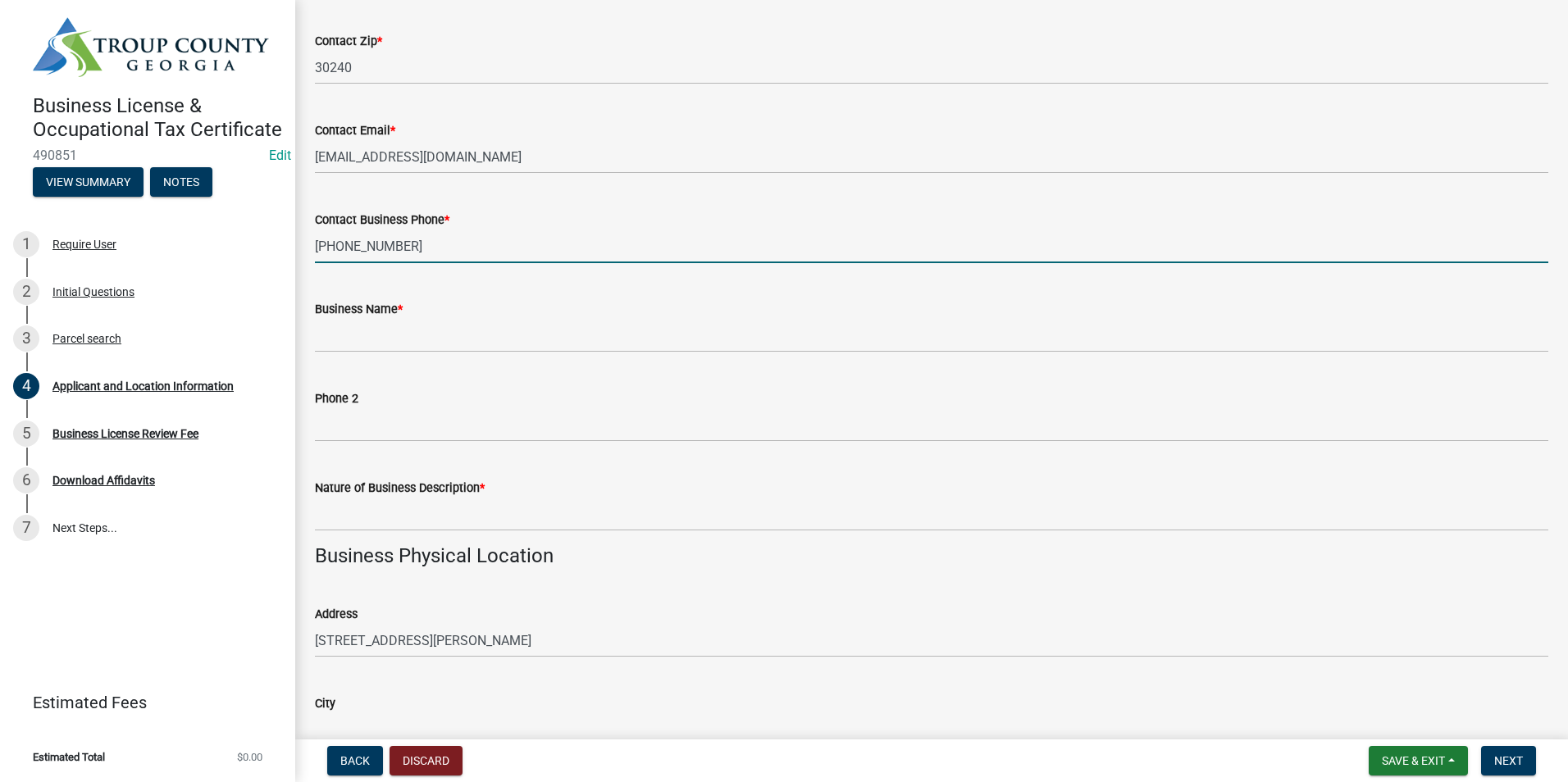
scroll to position [738, 0]
type input "[PHONE_NUMBER]"
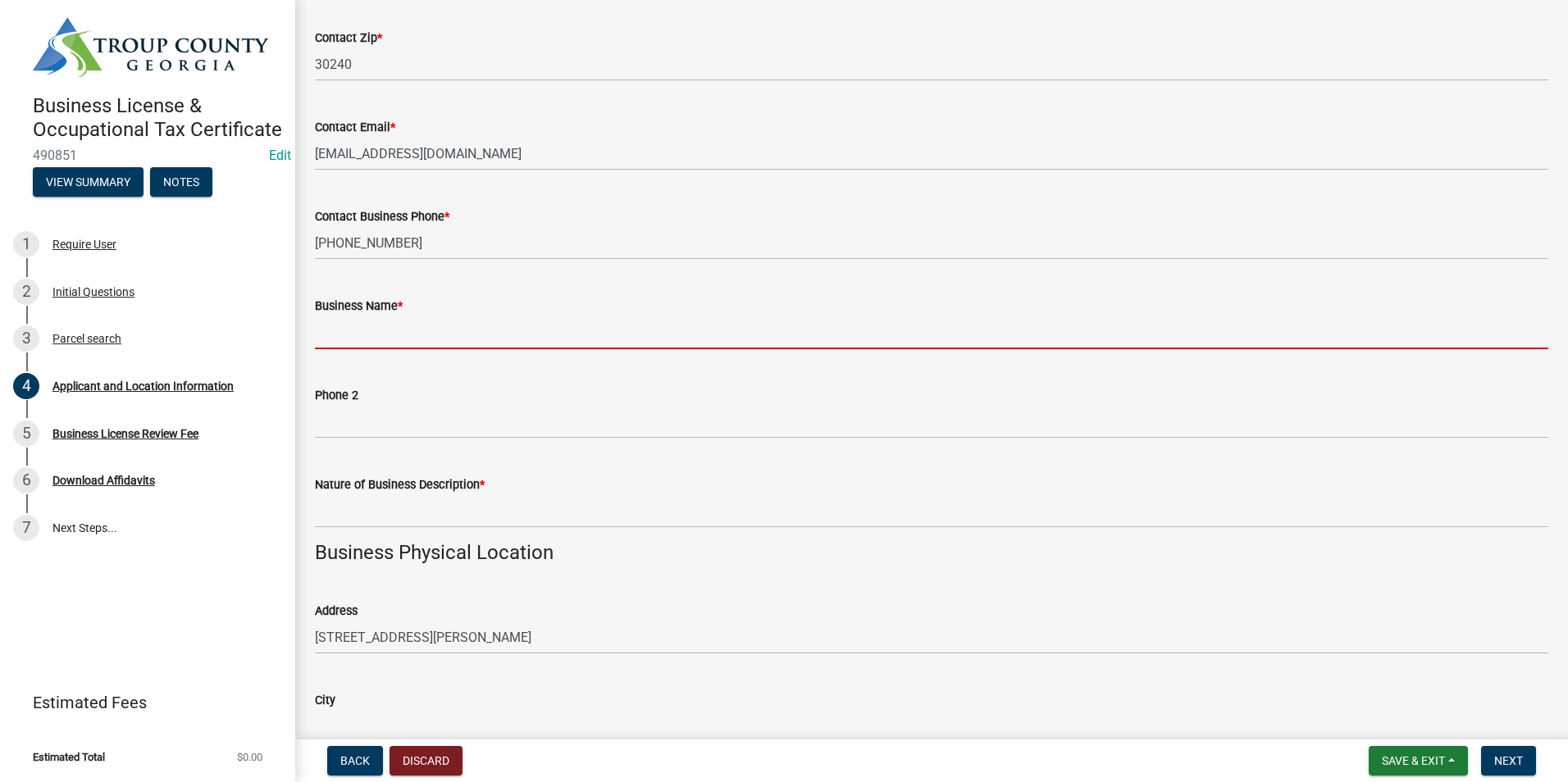
click at [356, 339] on input "Business Name *" at bounding box center [932, 333] width 1233 height 34
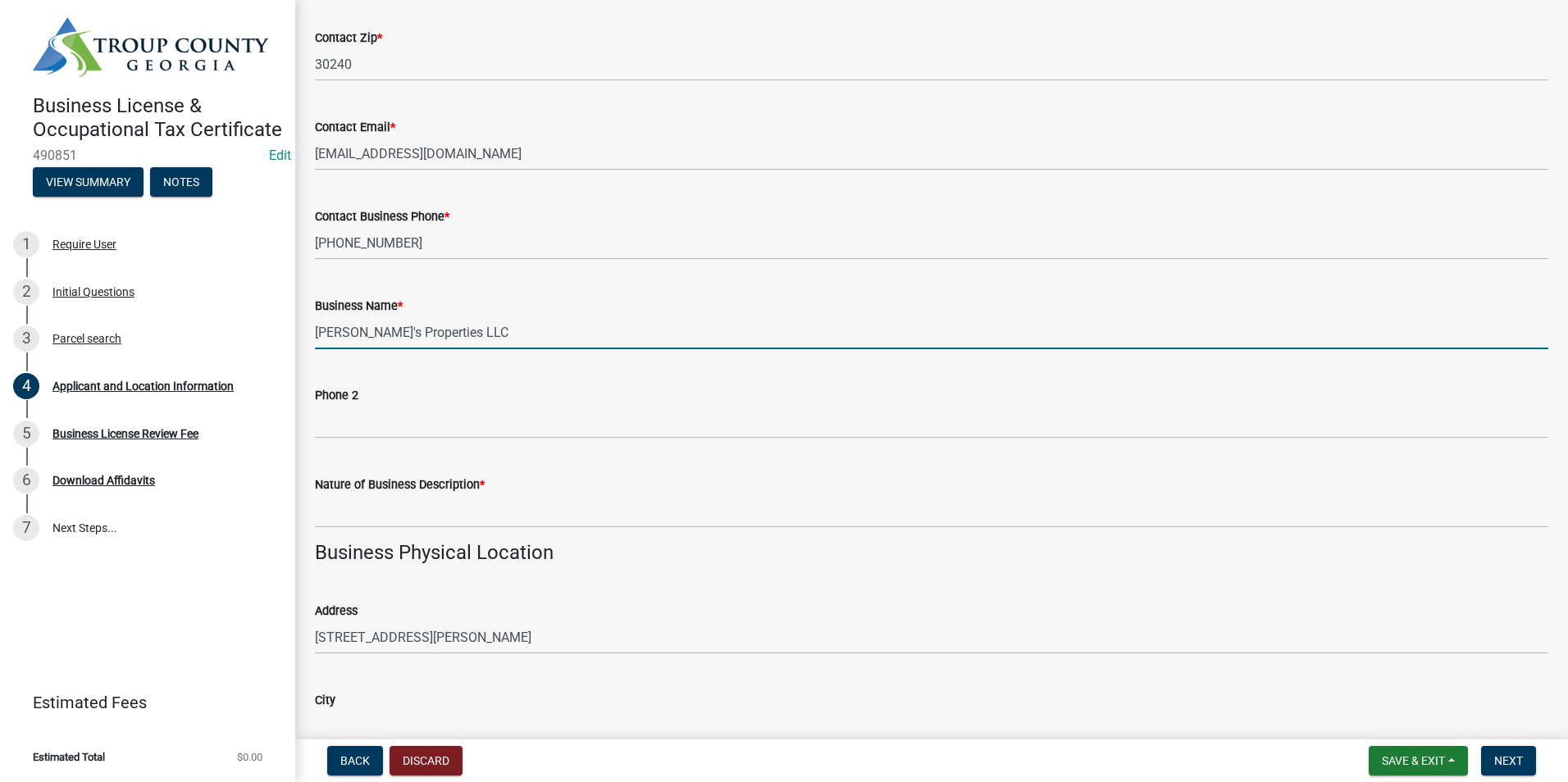
type input "[PERSON_NAME]'s Properties LLC"
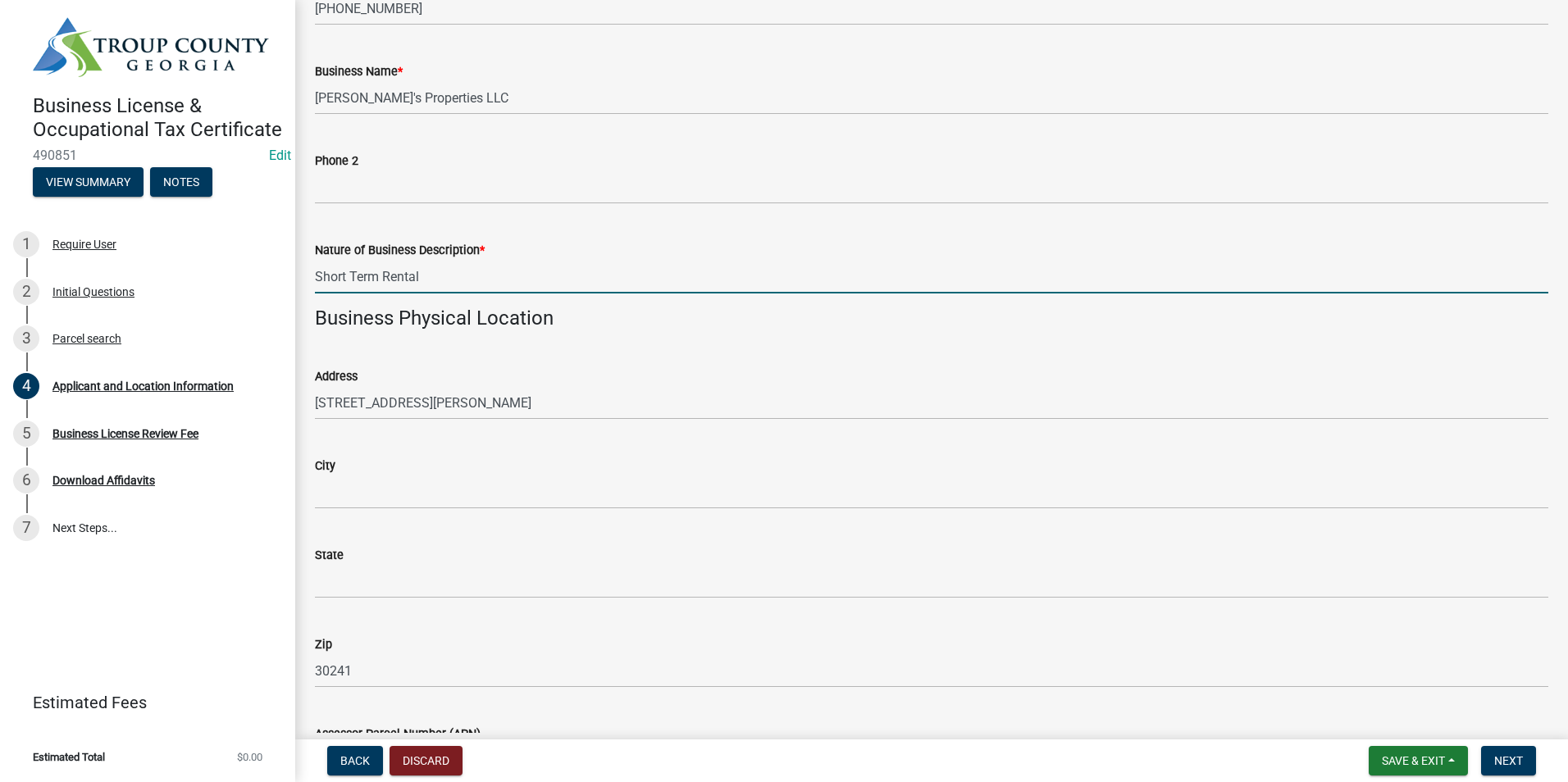
scroll to position [1066, 0]
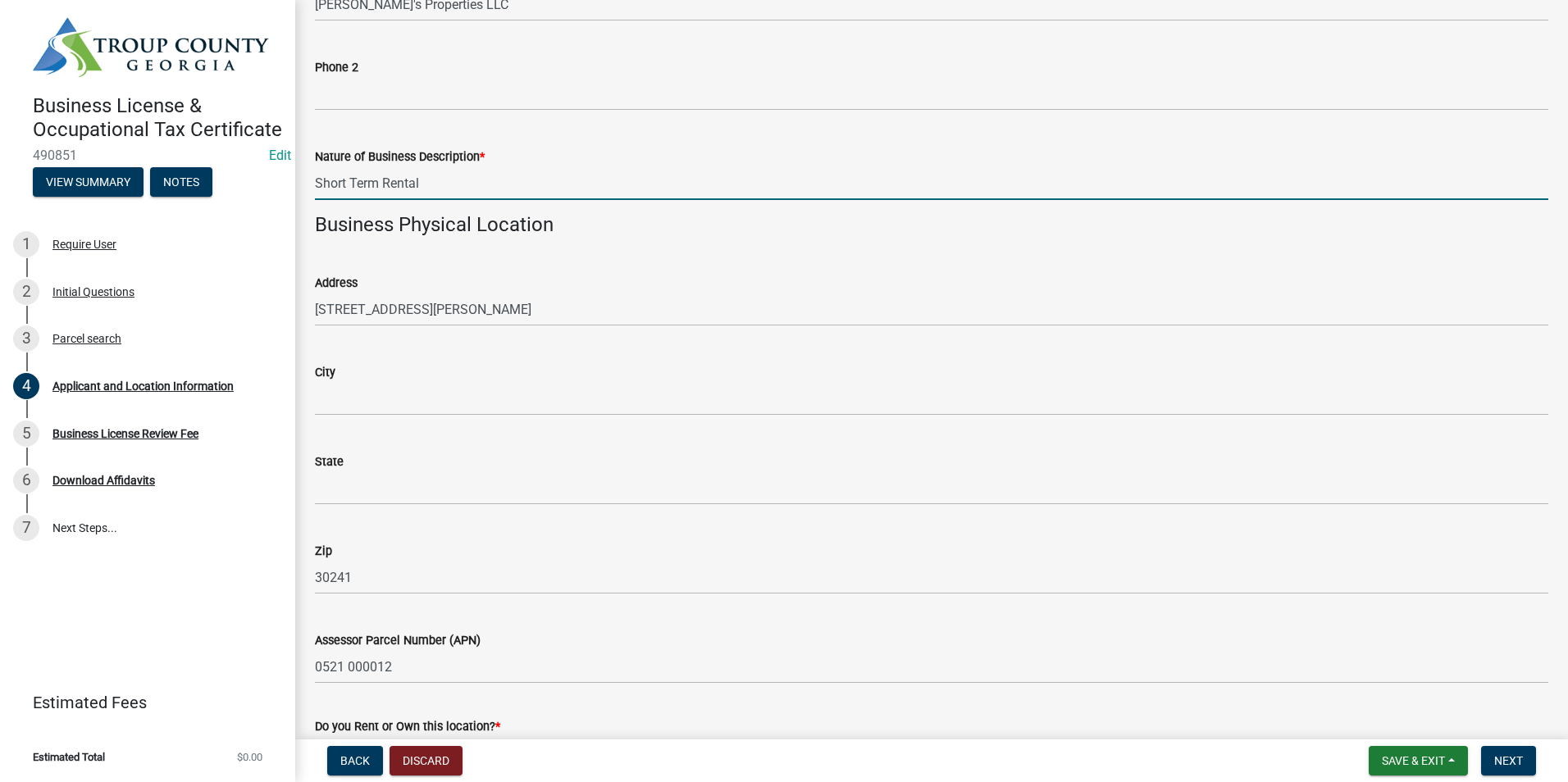
type input "Short Term Rental"
click at [484, 372] on div "City" at bounding box center [932, 372] width 1233 height 20
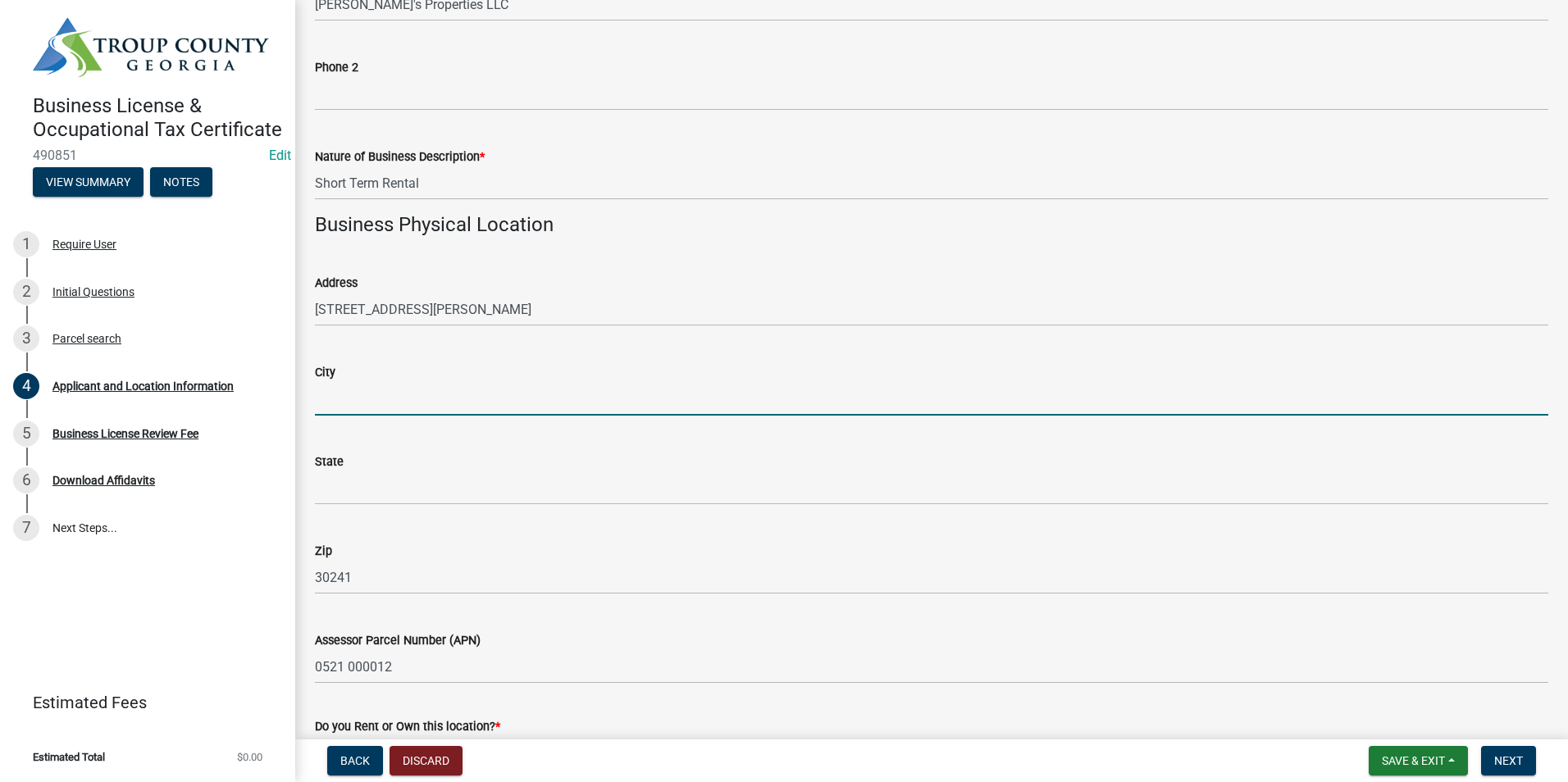
drag, startPoint x: 472, startPoint y: 388, endPoint x: 440, endPoint y: 358, distance: 43.9
click at [472, 388] on input "City" at bounding box center [932, 399] width 1233 height 34
type input "LaGrange"
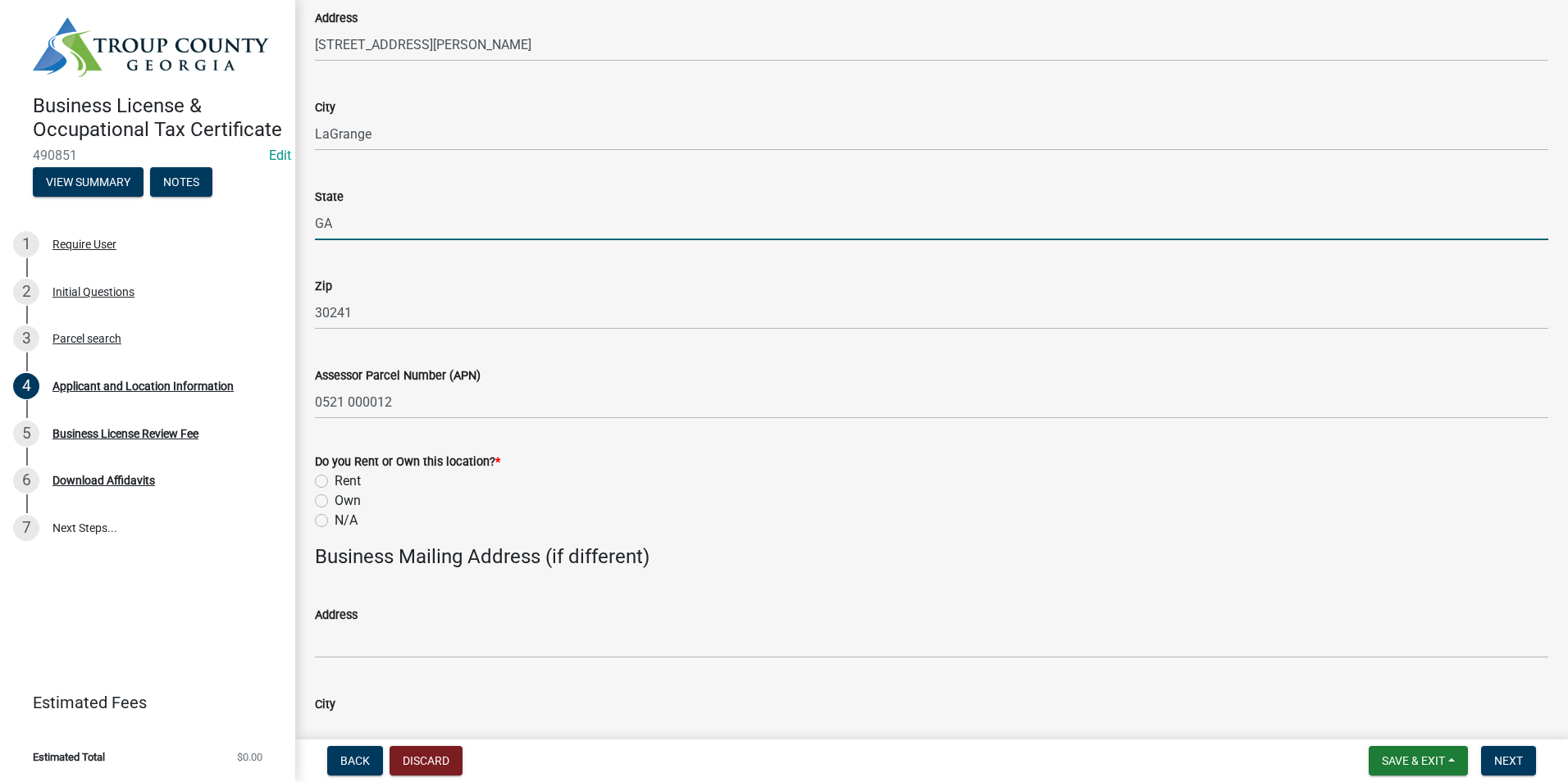
scroll to position [1394, 0]
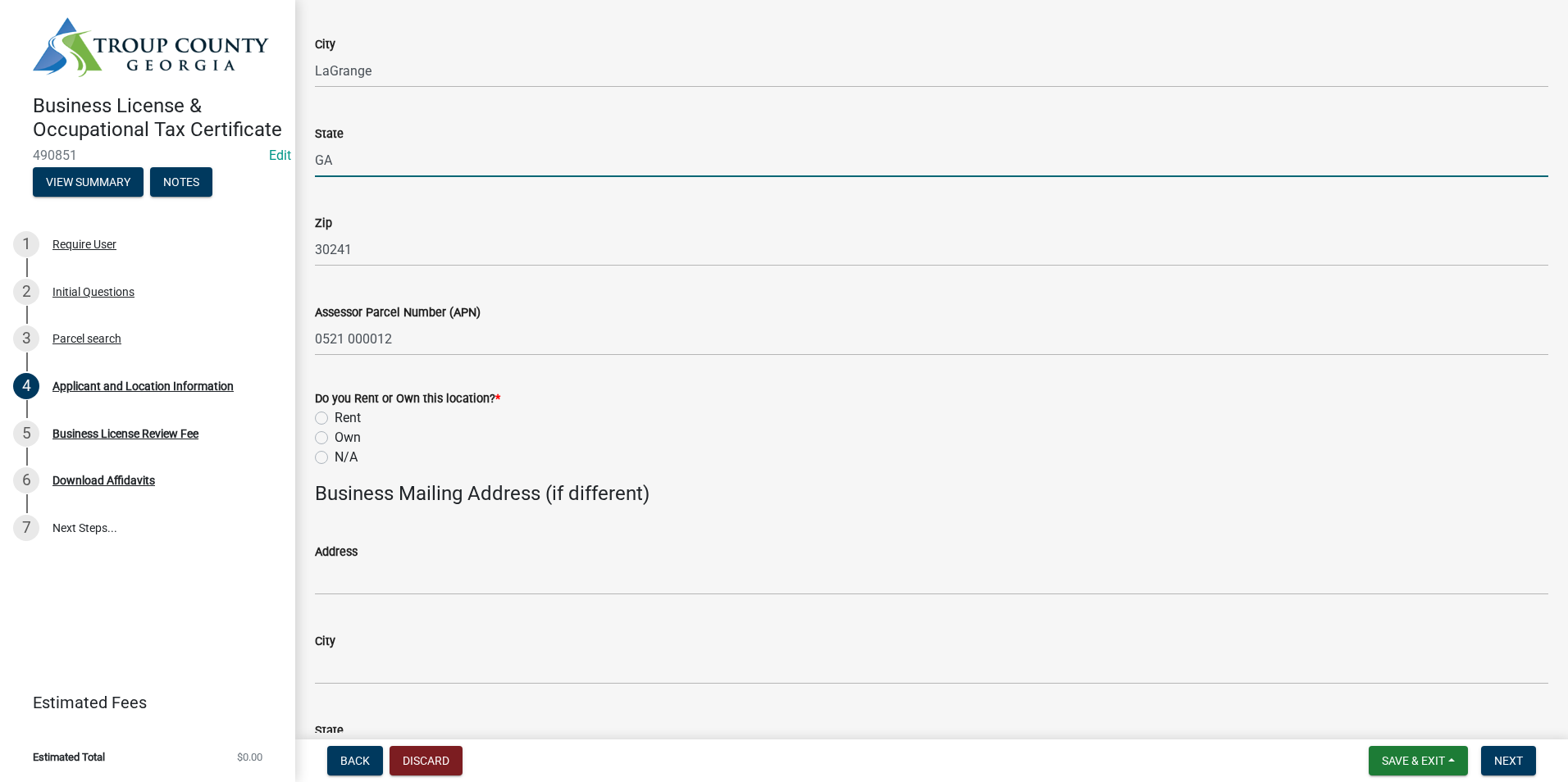
type input "GA"
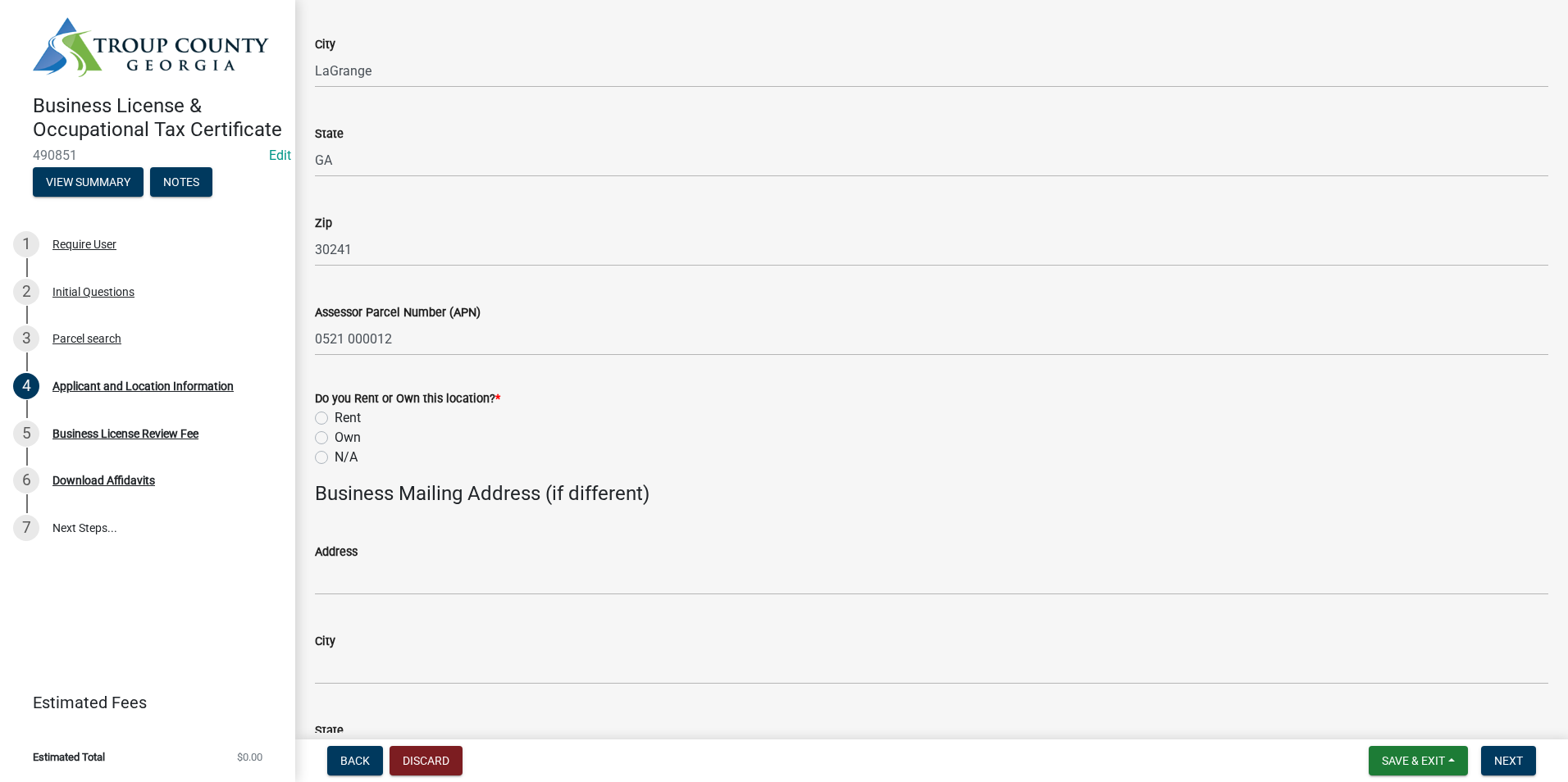
click at [335, 435] on label "Own" at bounding box center [347, 438] width 26 height 20
click at [335, 435] on input "Own" at bounding box center [340, 433] width 11 height 11
radio input "true"
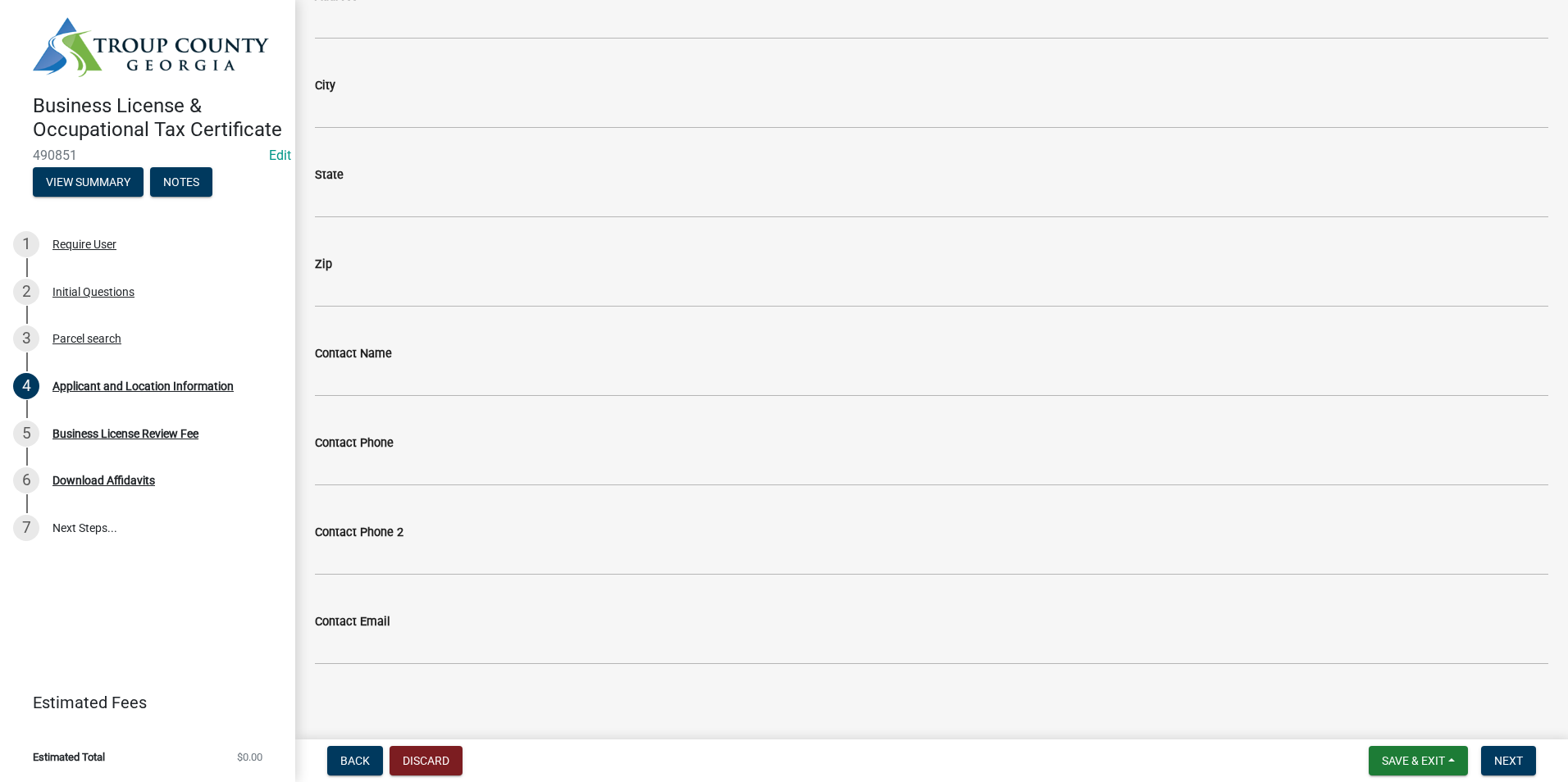
scroll to position [1959, 0]
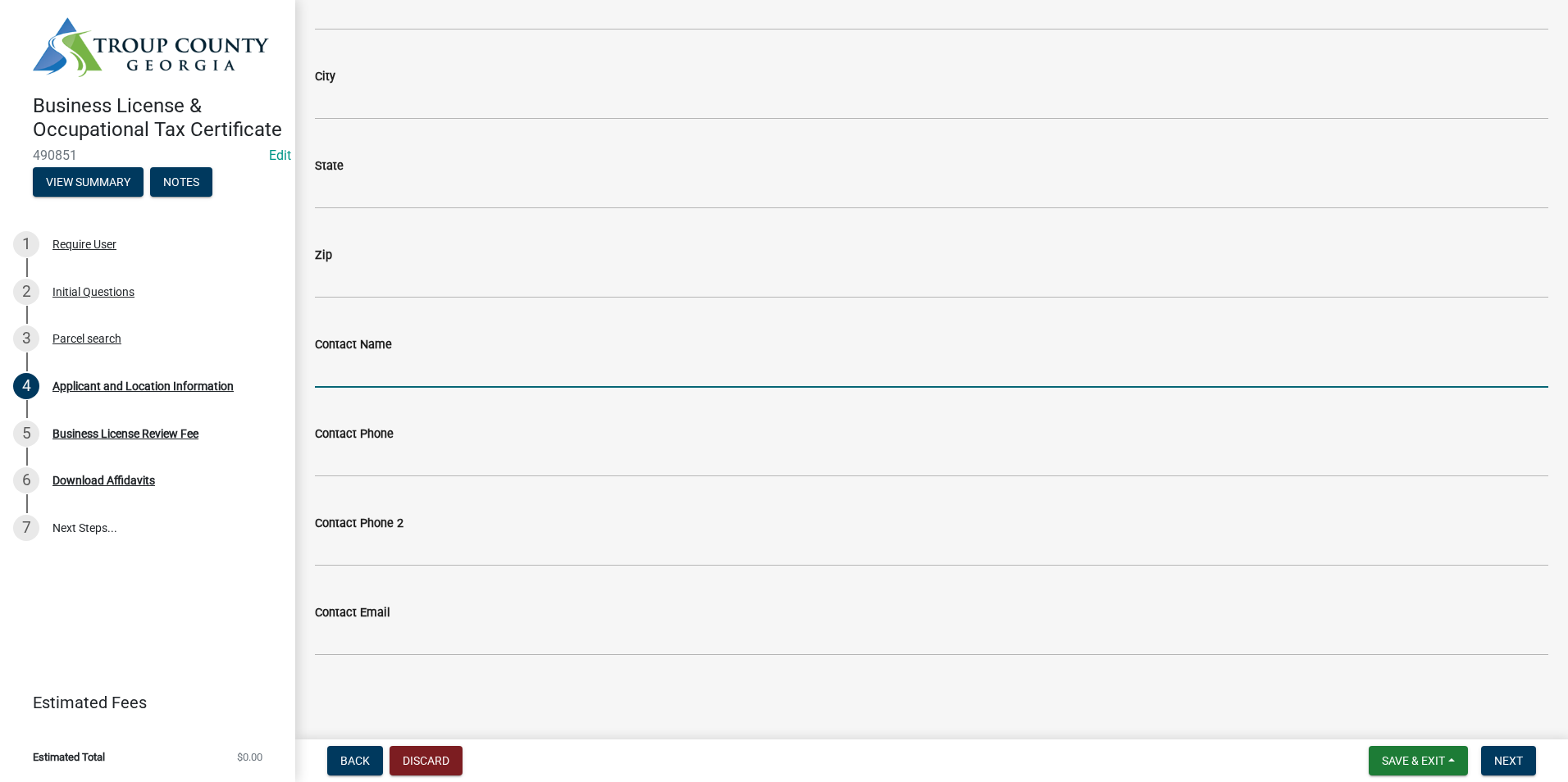
click at [359, 357] on input "Contact Name" at bounding box center [932, 371] width 1233 height 34
type input "[PERSON_NAME]"
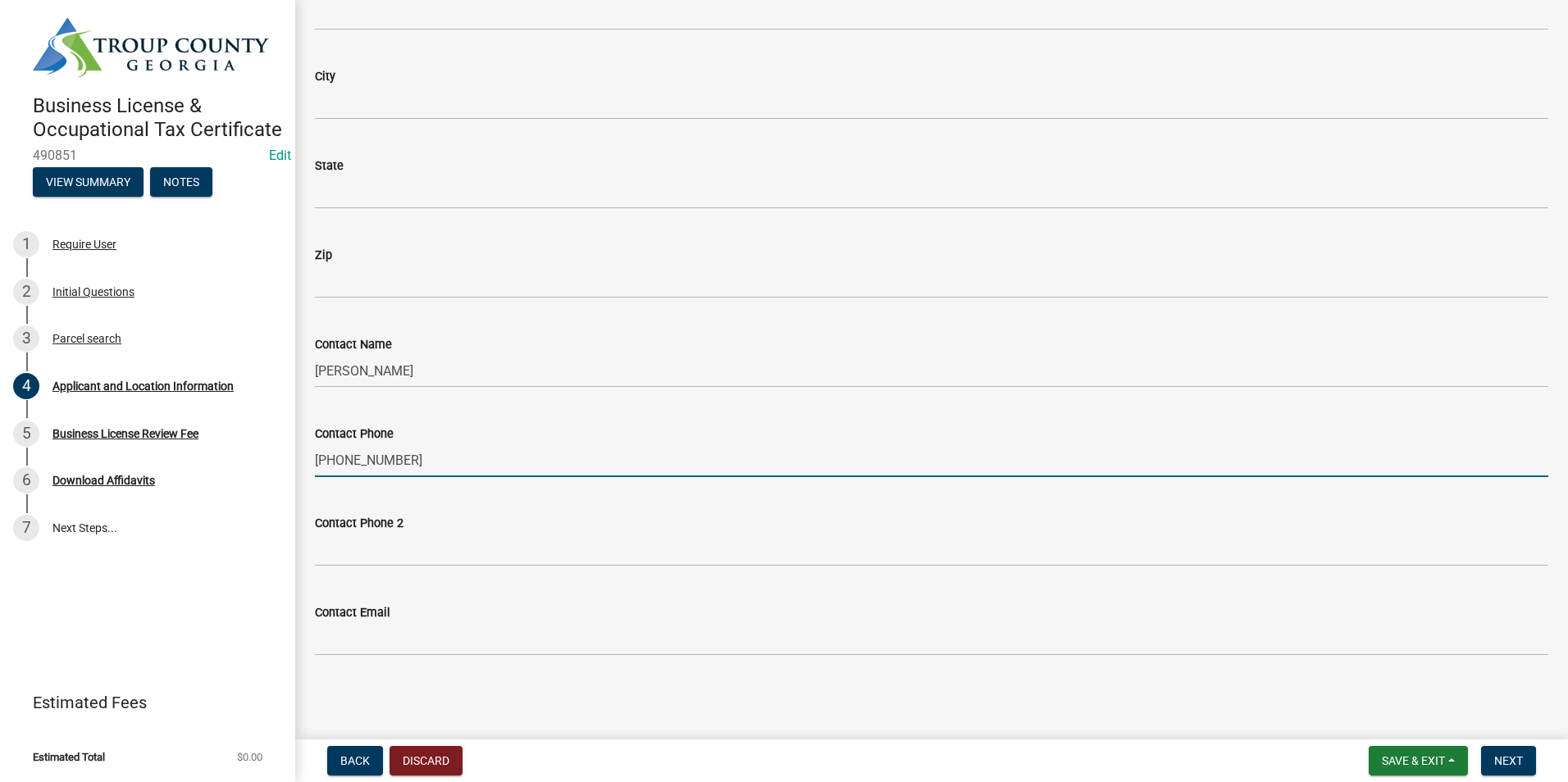
type input "[PHONE_NUMBER]"
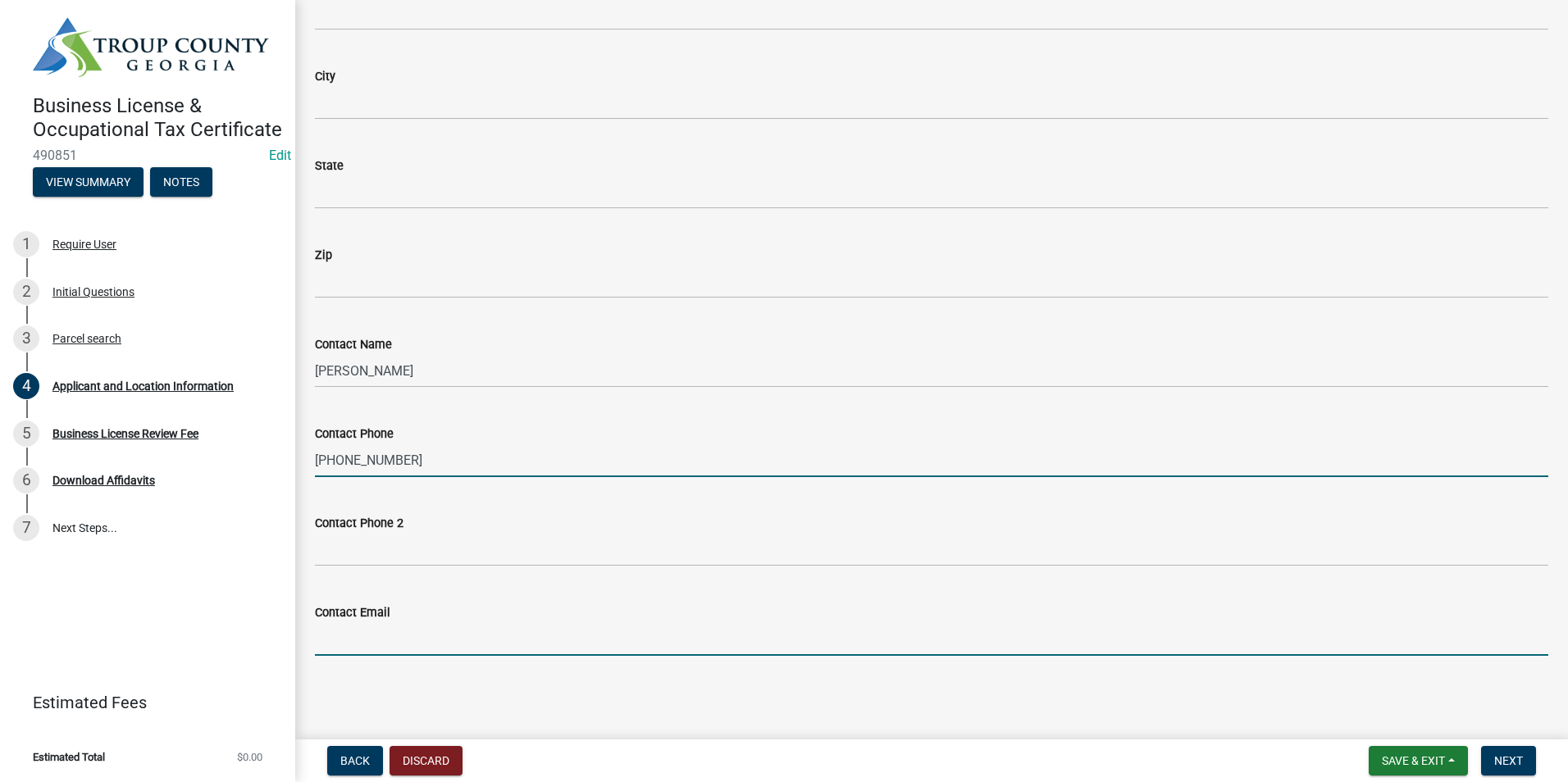
click at [355, 640] on input "Contact Email" at bounding box center [932, 640] width 1233 height 34
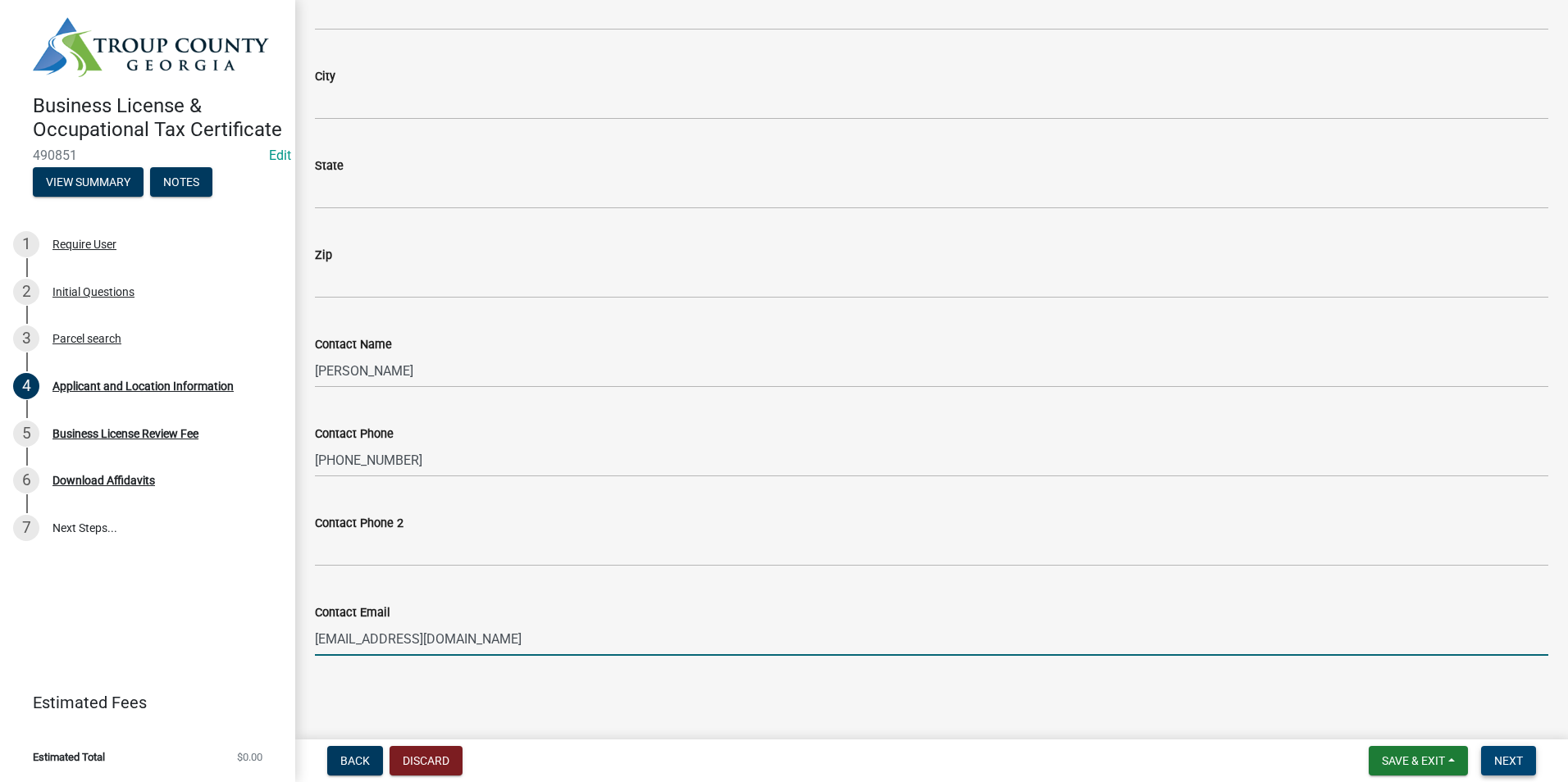
type input "[EMAIL_ADDRESS][DOMAIN_NAME]"
click at [1514, 760] on span "Next" at bounding box center [1508, 761] width 28 height 13
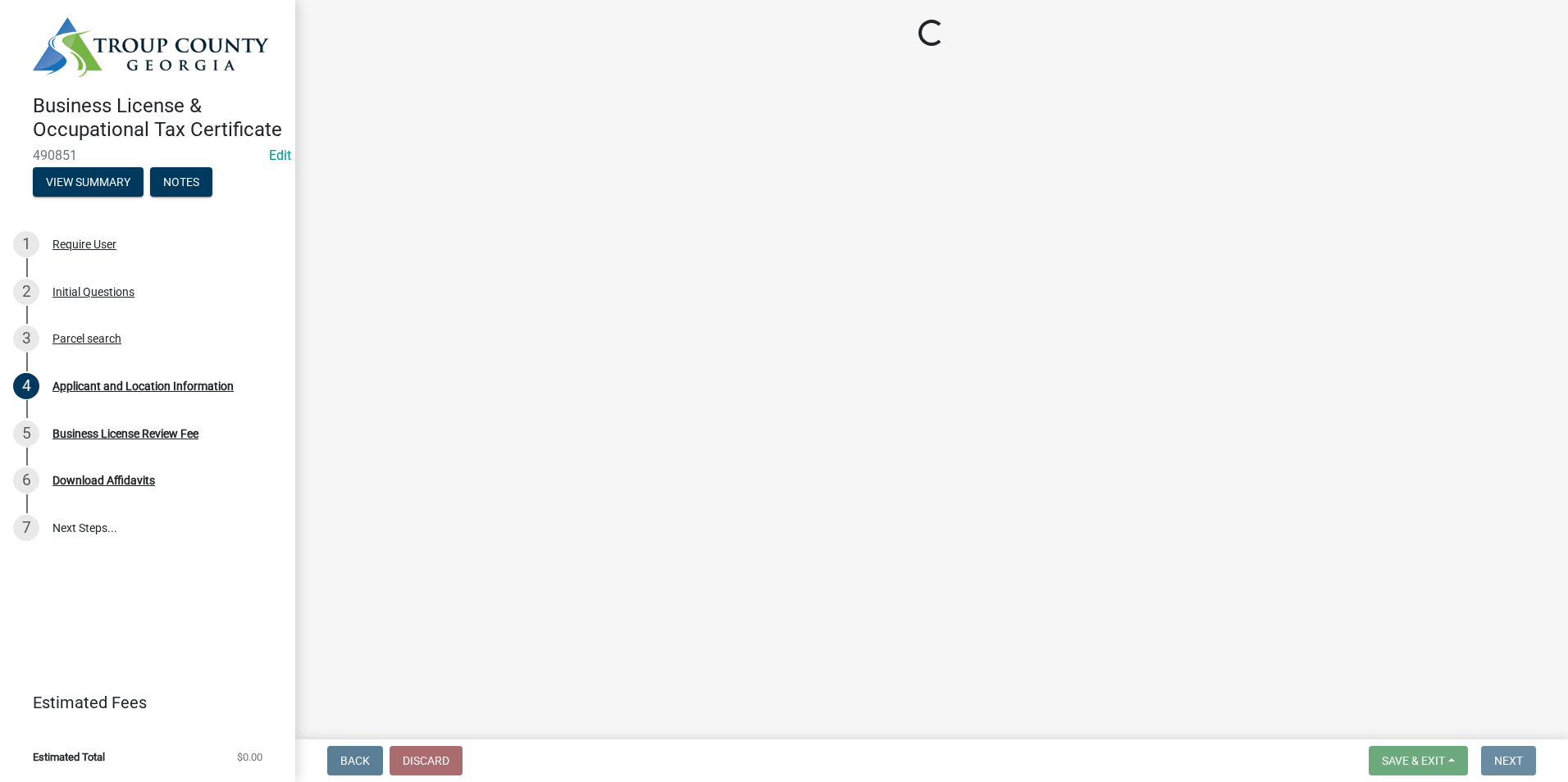
scroll to position [0, 0]
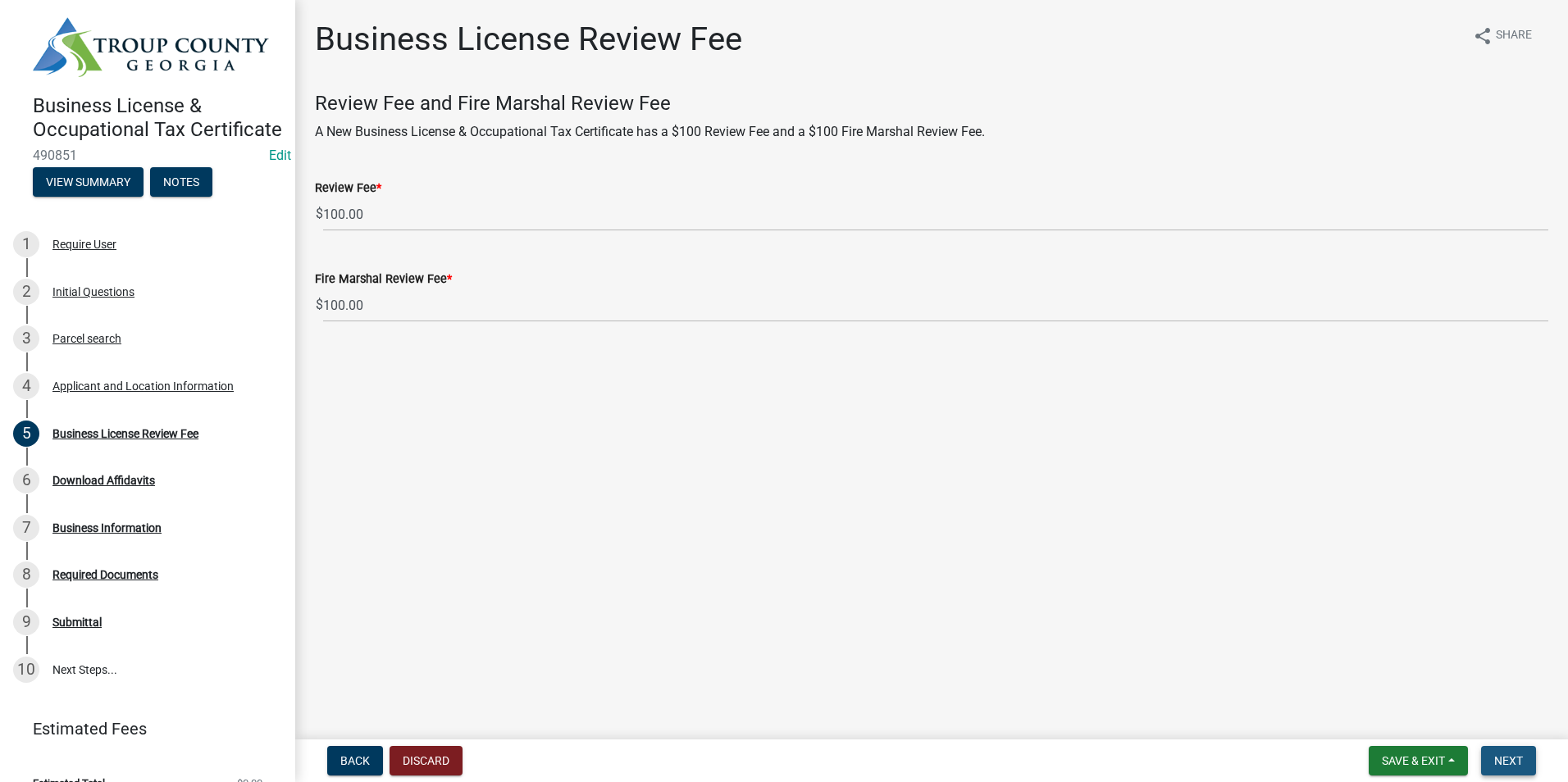
click at [1502, 762] on span "Next" at bounding box center [1508, 761] width 28 height 13
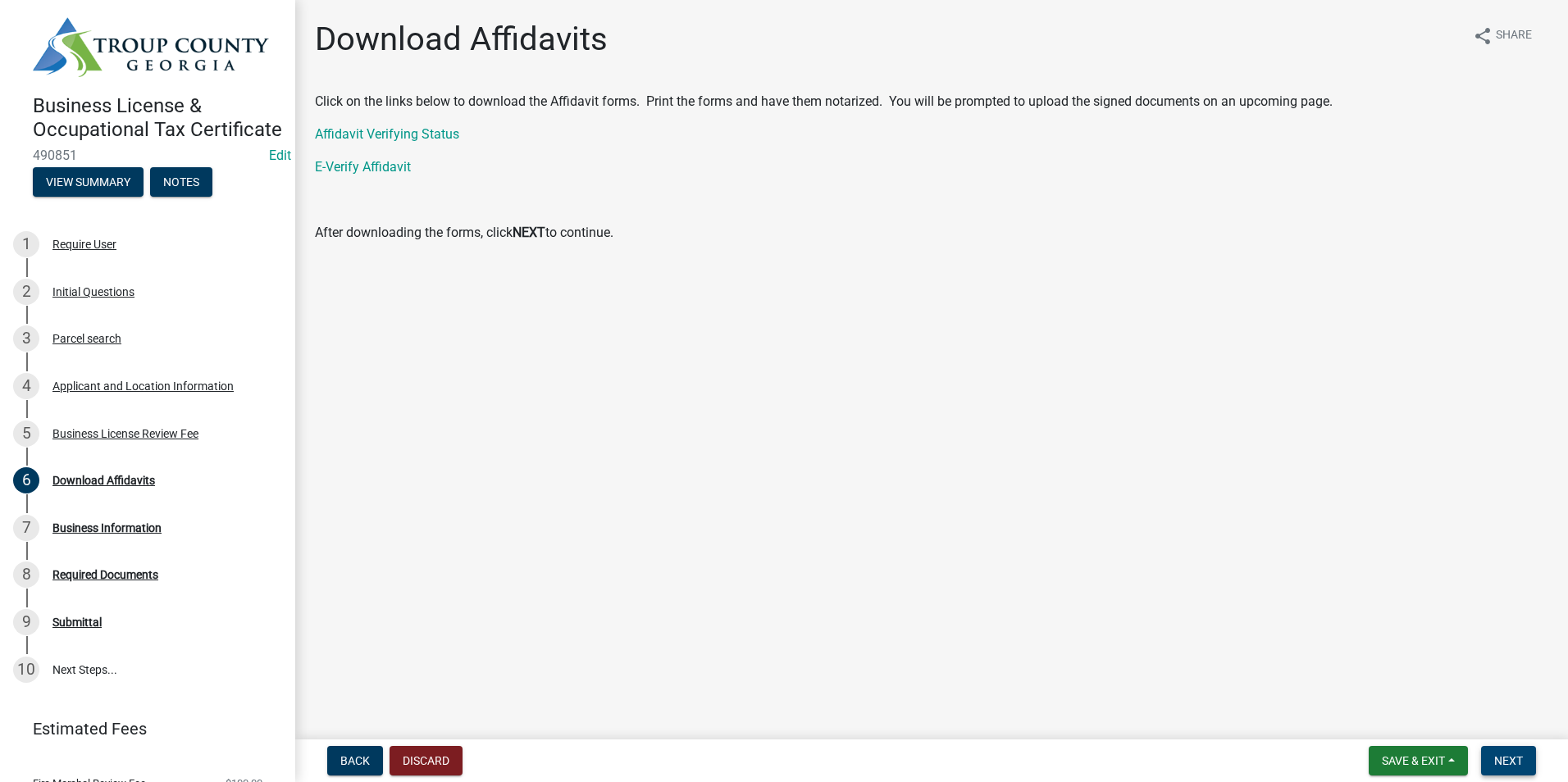
click at [1495, 760] on span "Next" at bounding box center [1508, 761] width 28 height 13
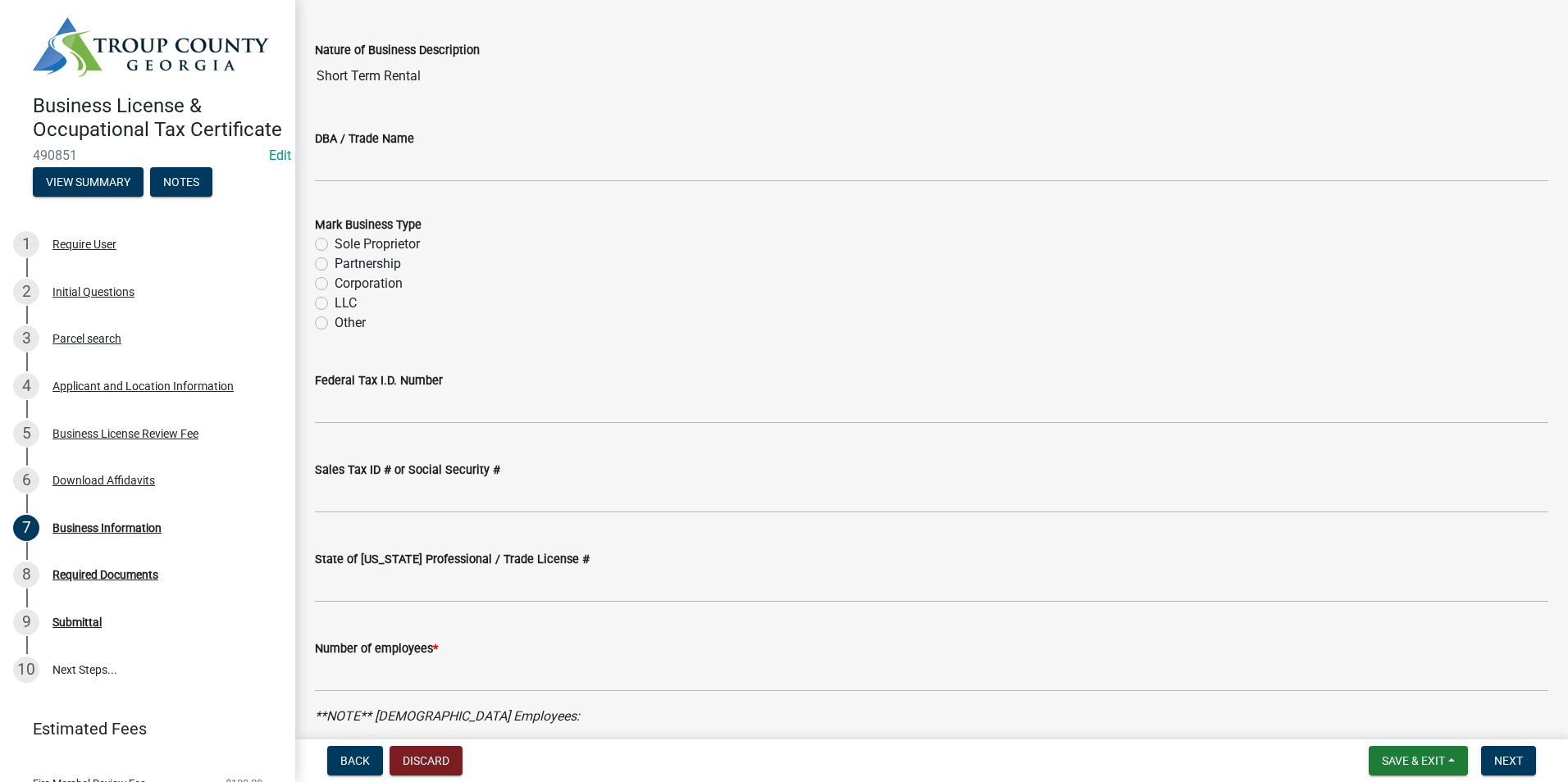
scroll to position [164, 0]
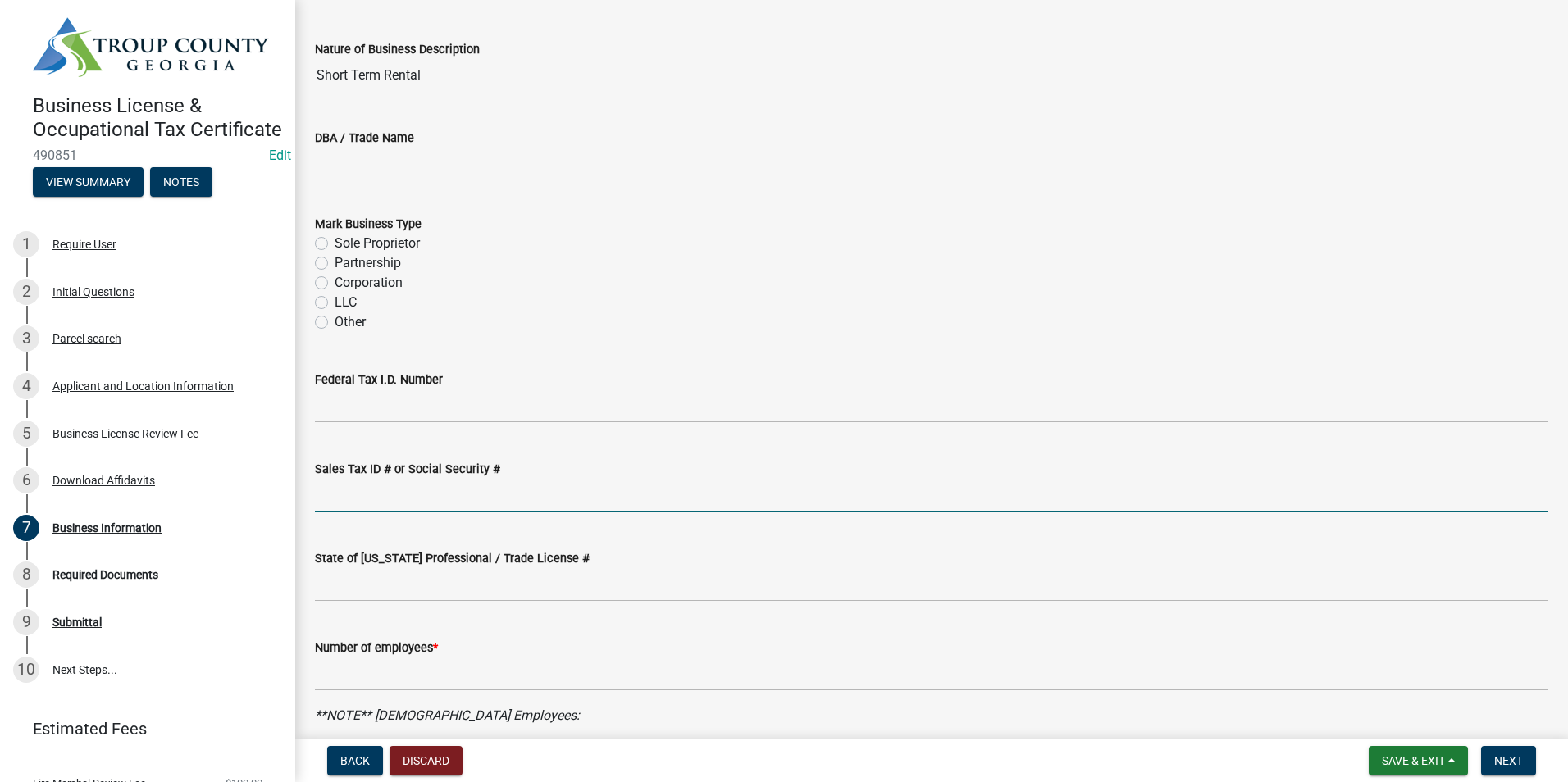
click at [367, 498] on input "Sales Tax ID # or Social Security #" at bounding box center [932, 496] width 1233 height 34
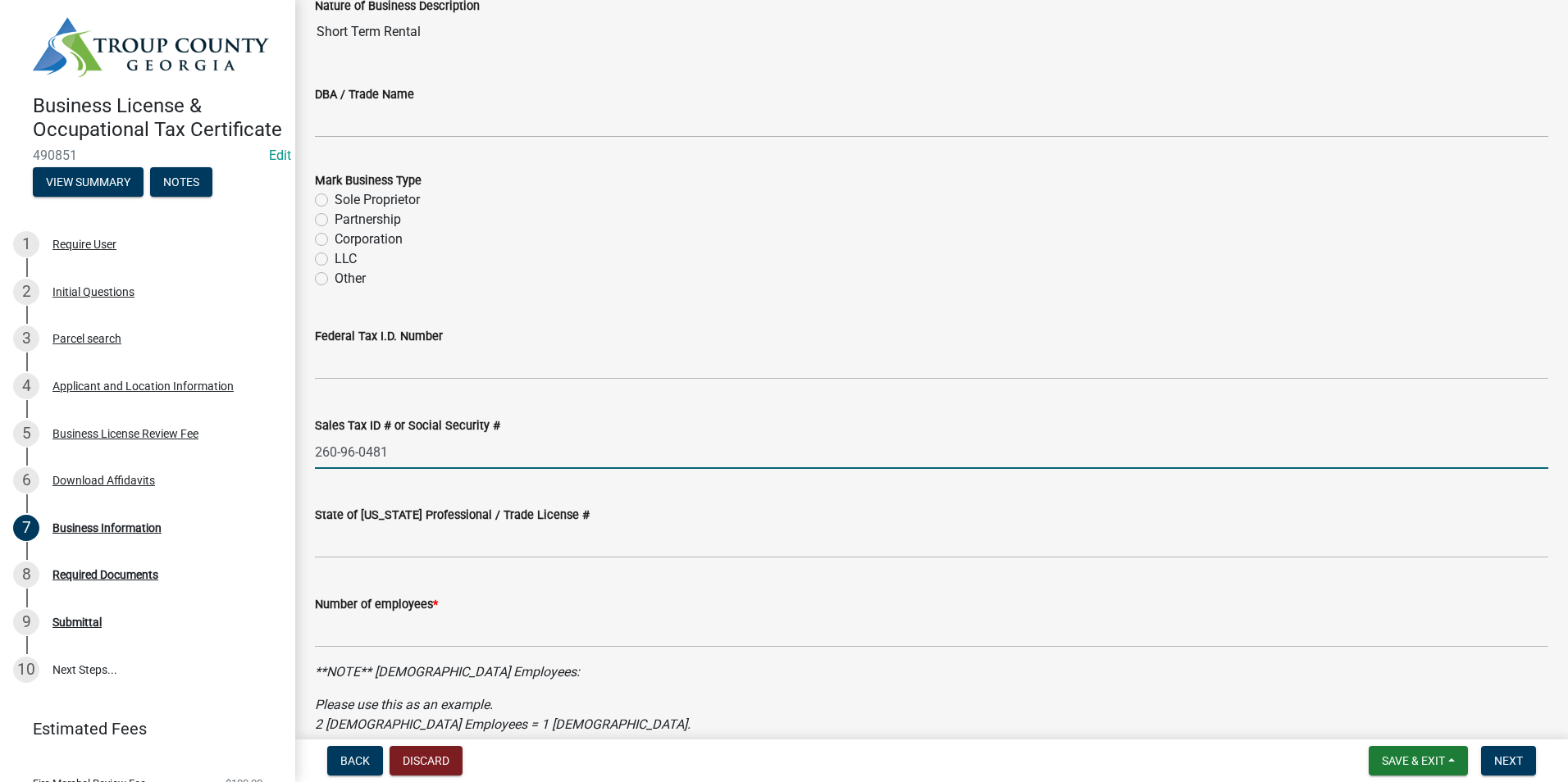
scroll to position [246, 0]
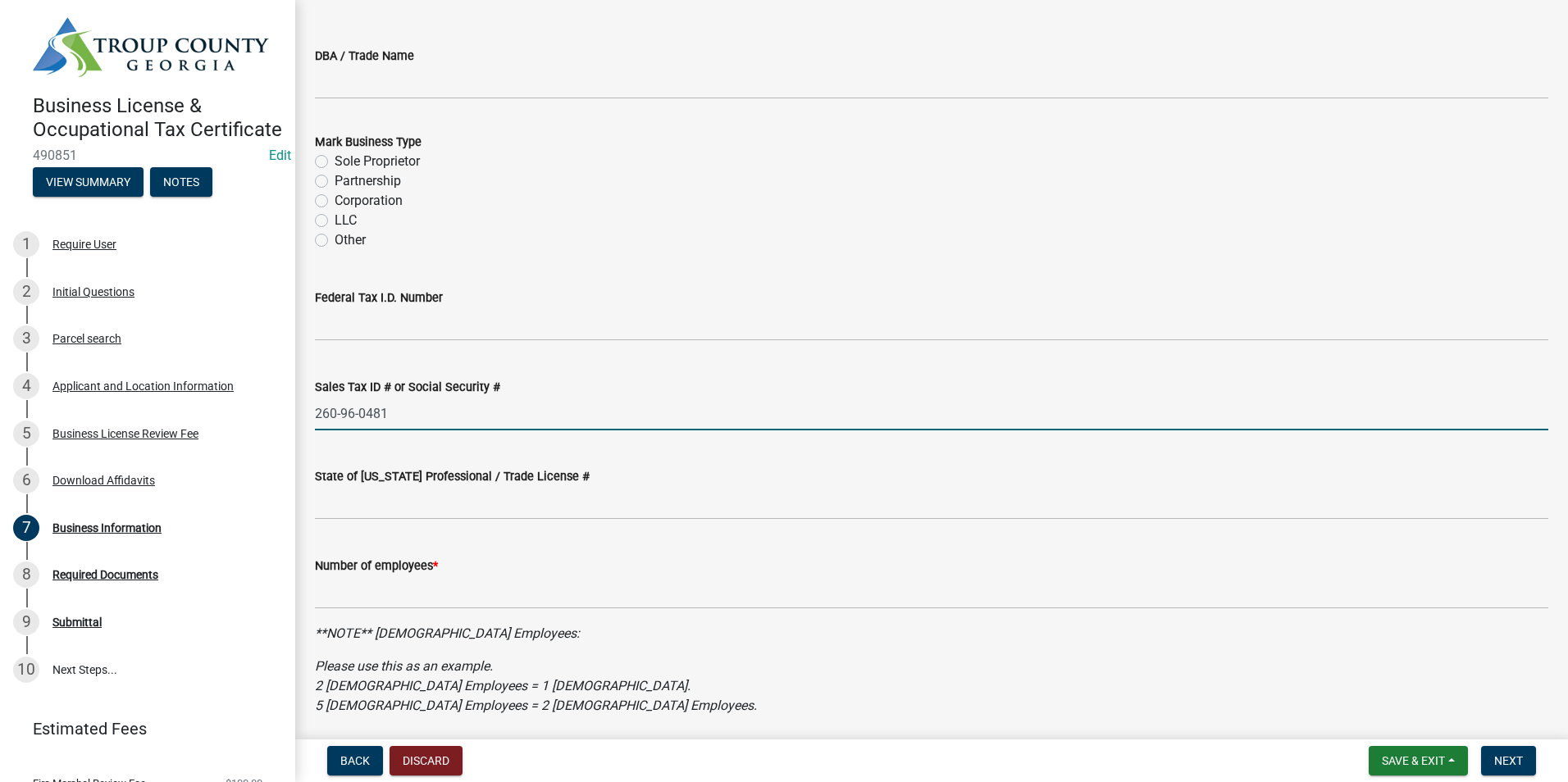
type input "260-96-0481"
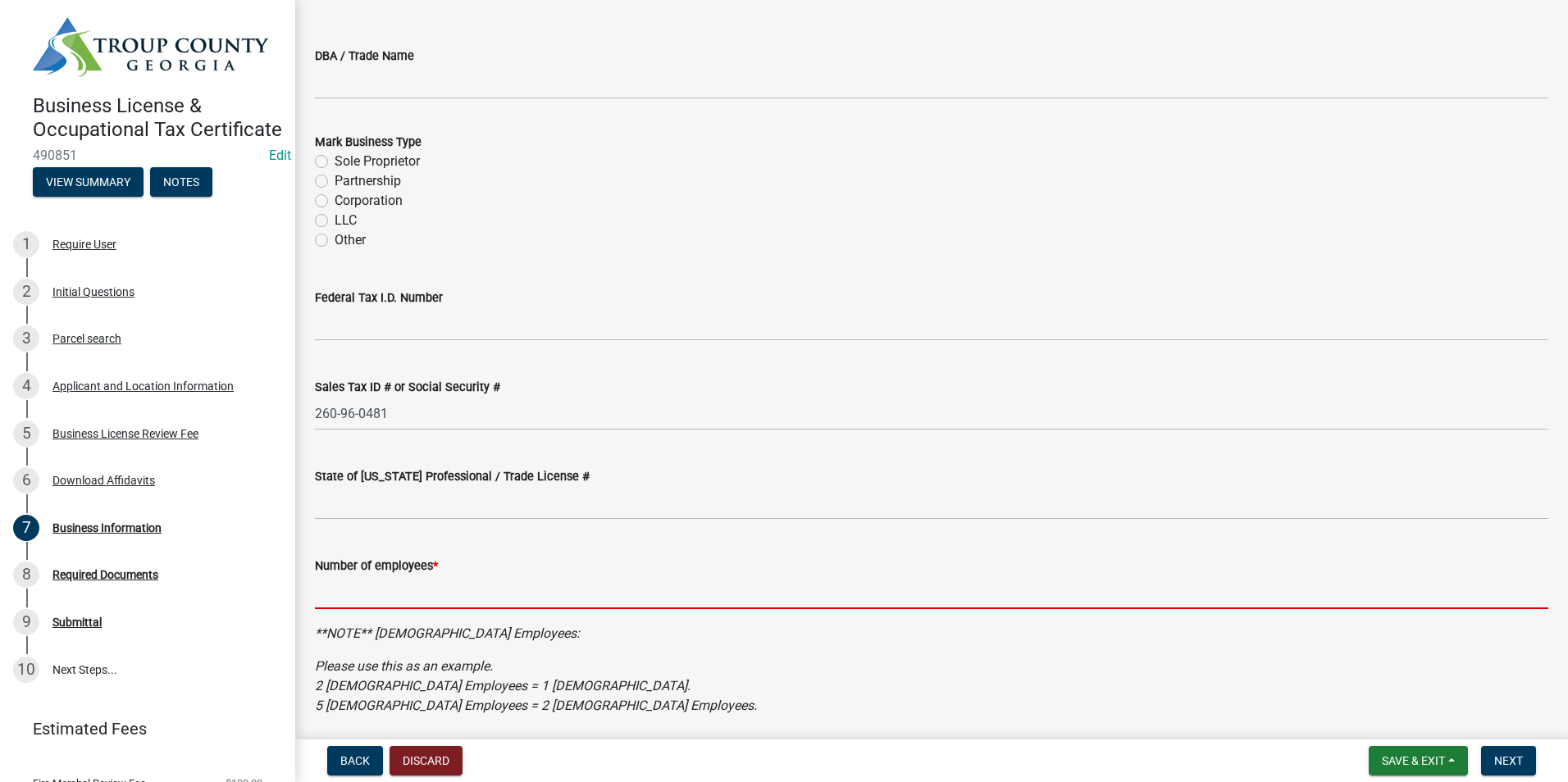
click at [344, 604] on input "text" at bounding box center [932, 593] width 1233 height 34
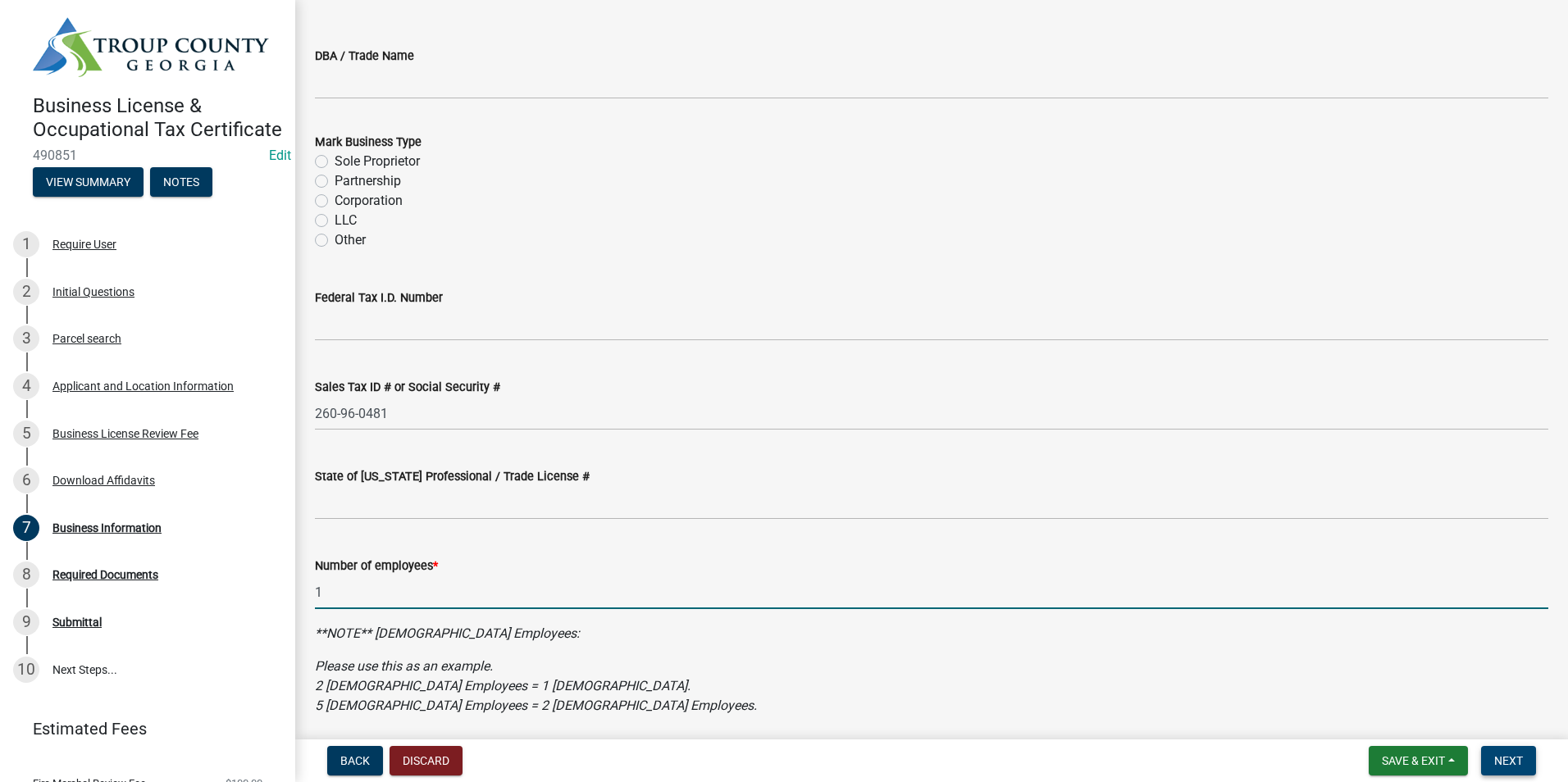
type input "1"
click at [1511, 756] on span "Next" at bounding box center [1508, 761] width 28 height 13
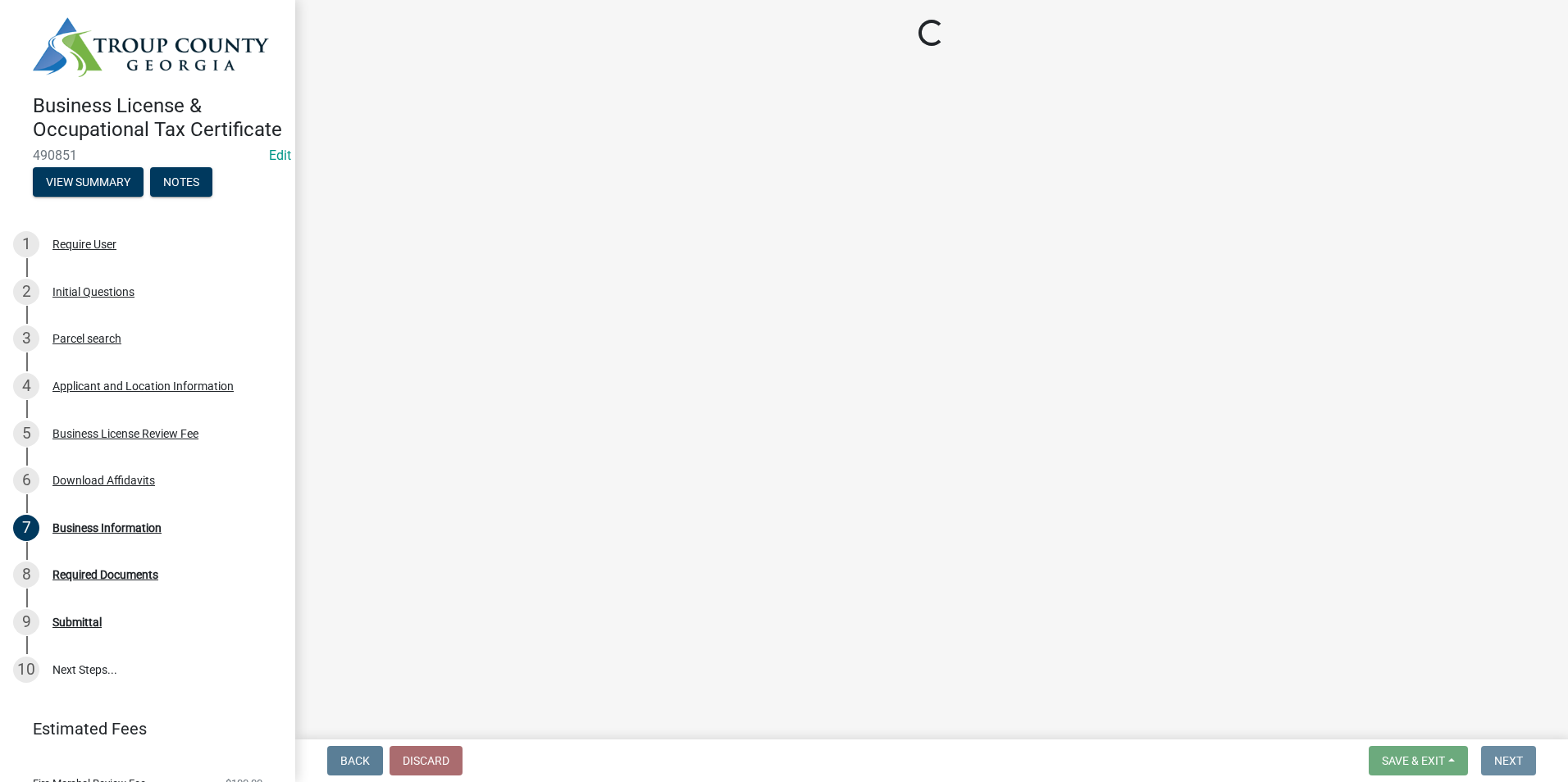
scroll to position [0, 0]
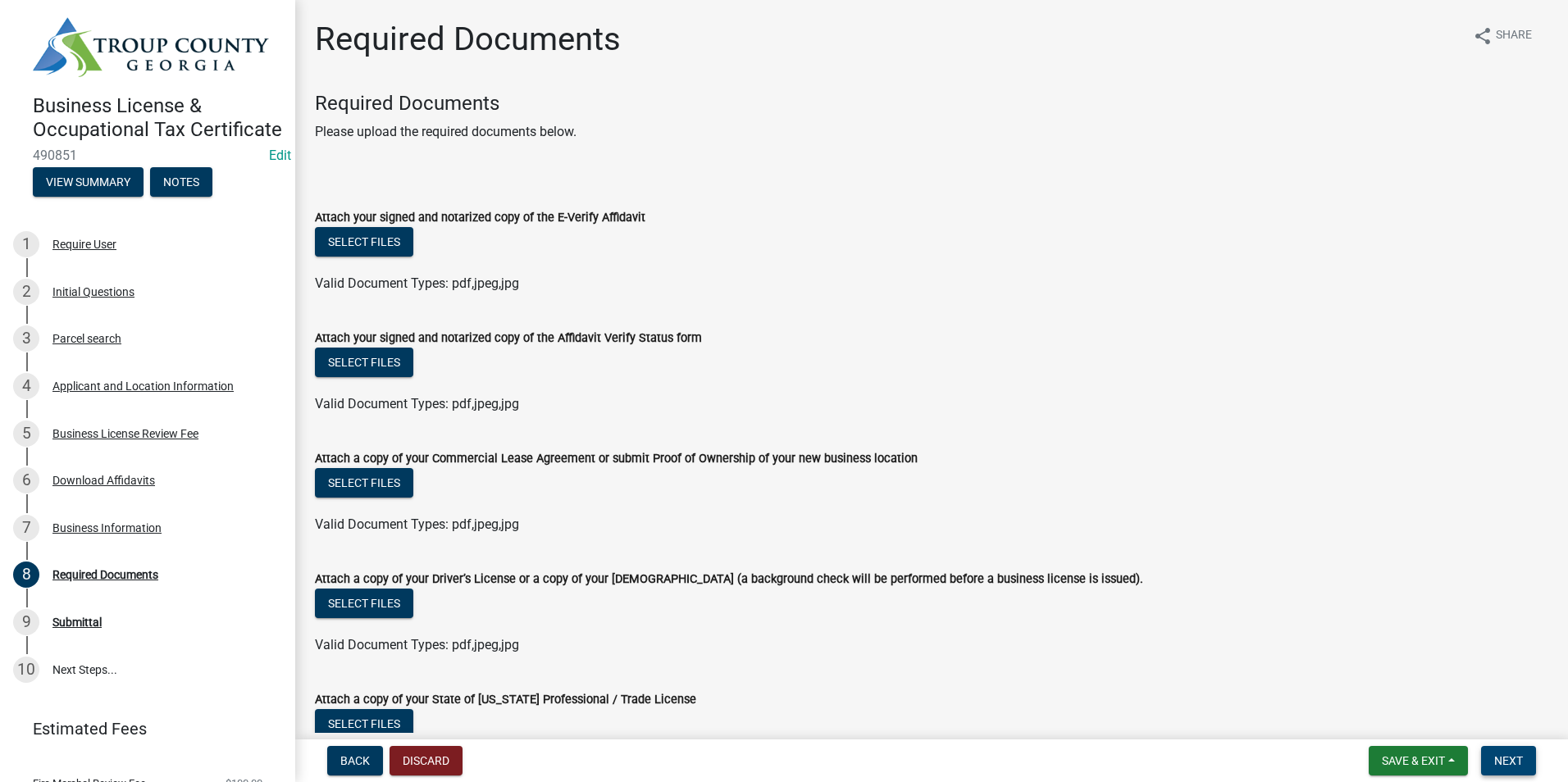
click at [1523, 750] on button "Next" at bounding box center [1509, 761] width 55 height 29
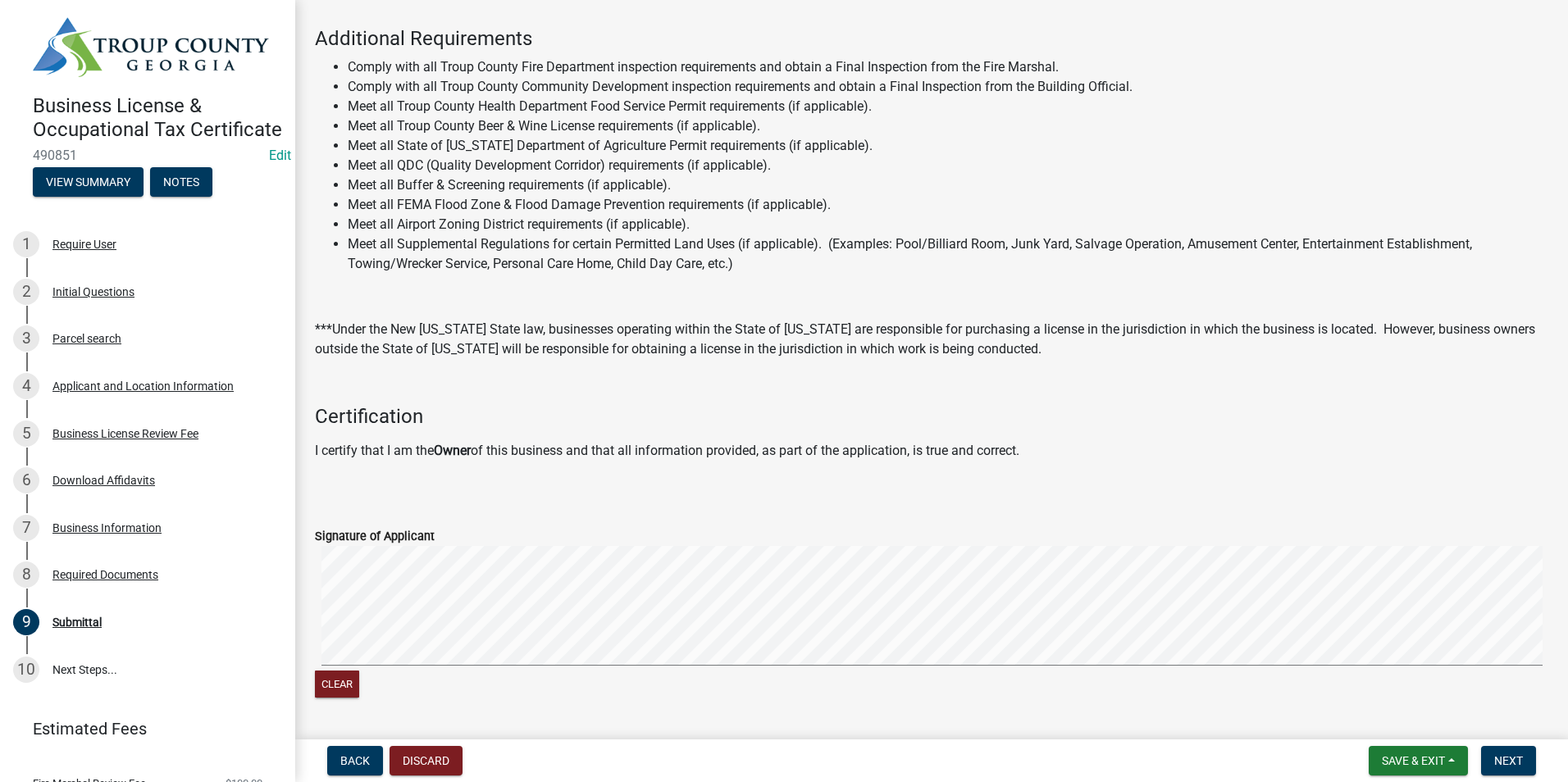
scroll to position [305, 0]
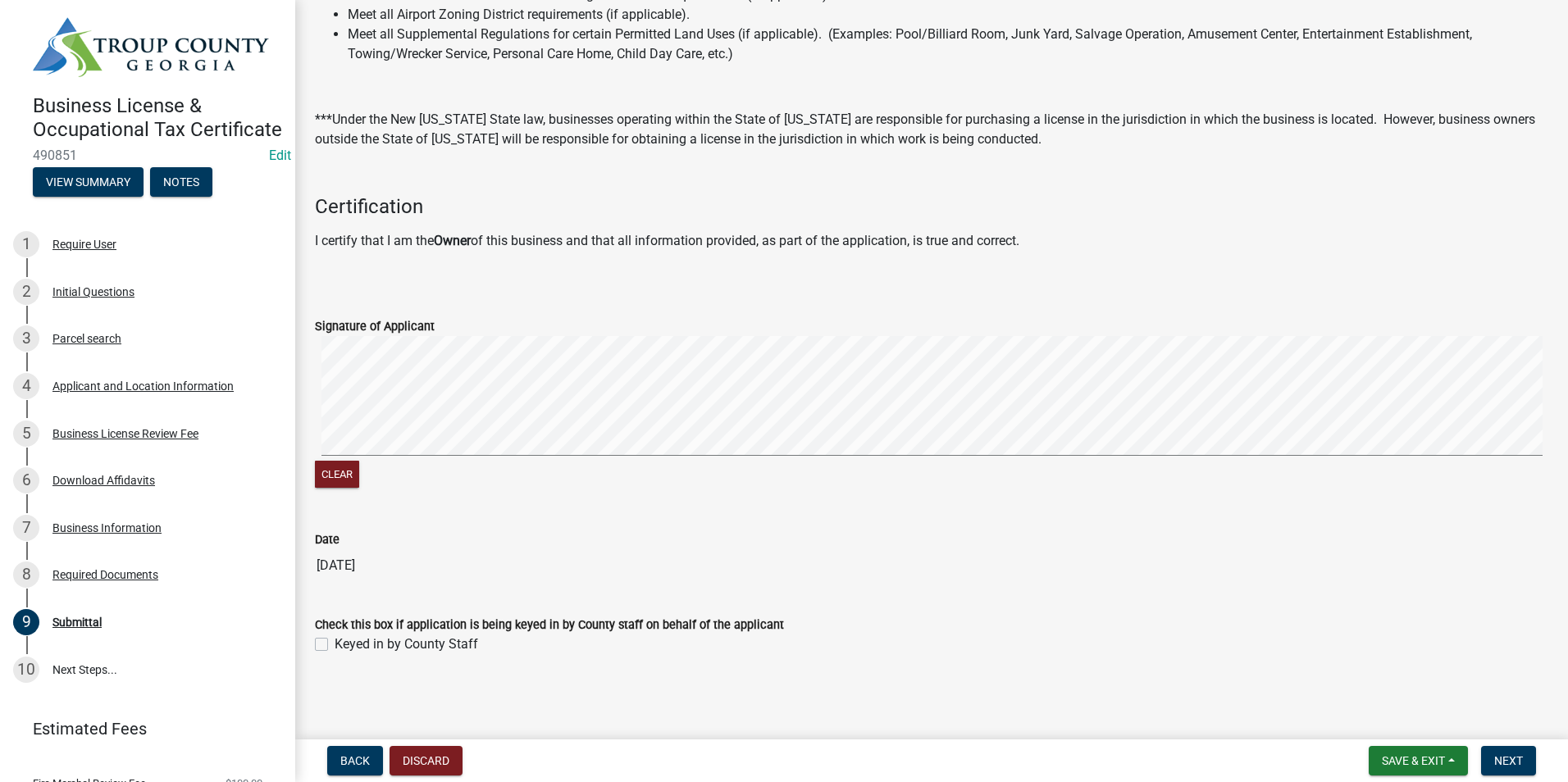
click at [335, 645] on label "Keyed in by County Staff" at bounding box center [406, 644] width 143 height 20
click at [335, 645] on input "Keyed in by County Staff" at bounding box center [340, 640] width 11 height 11
checkbox input "true"
click at [1522, 762] on button "Next" at bounding box center [1509, 761] width 55 height 29
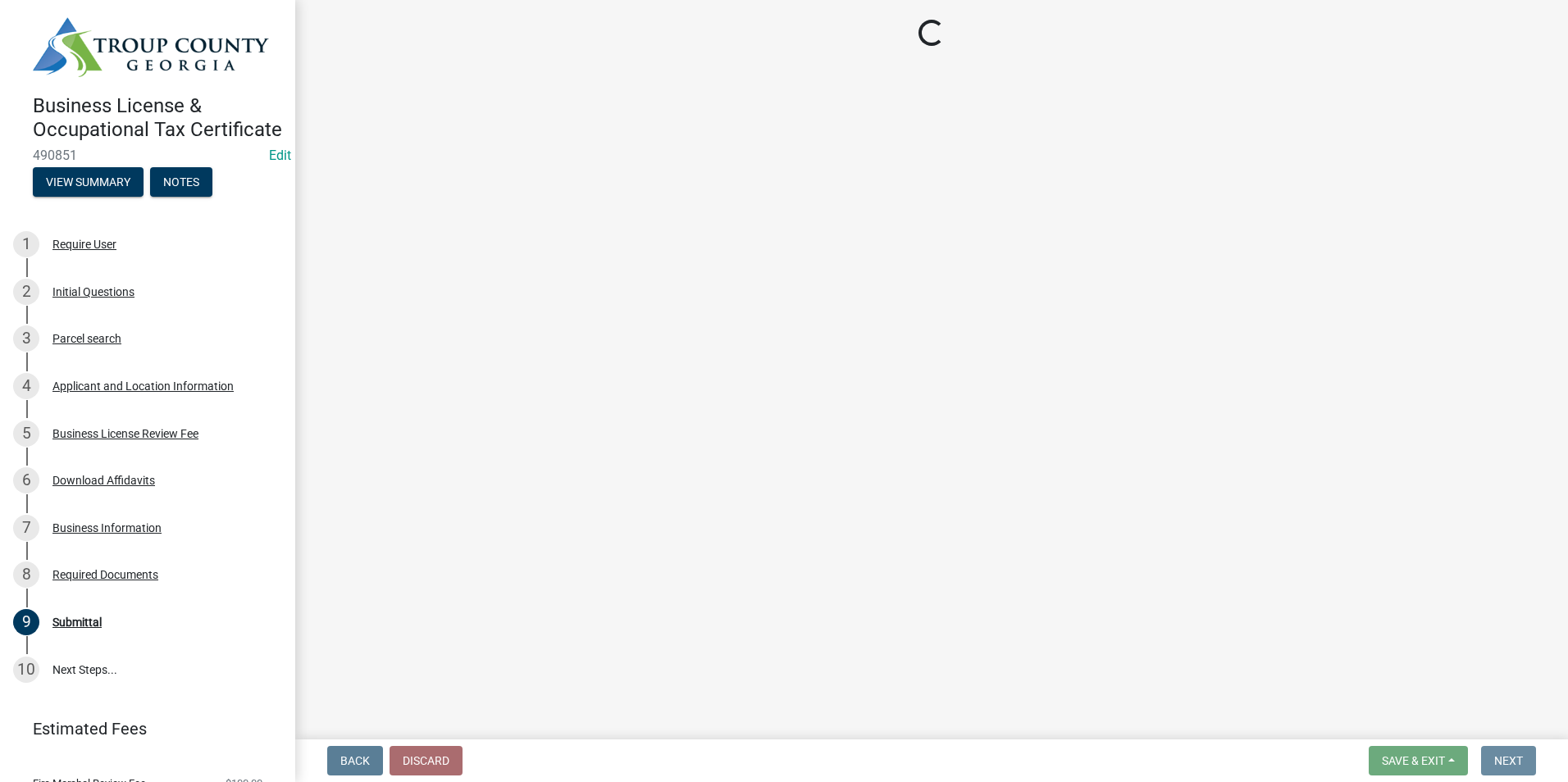
scroll to position [0, 0]
select select "3: 3"
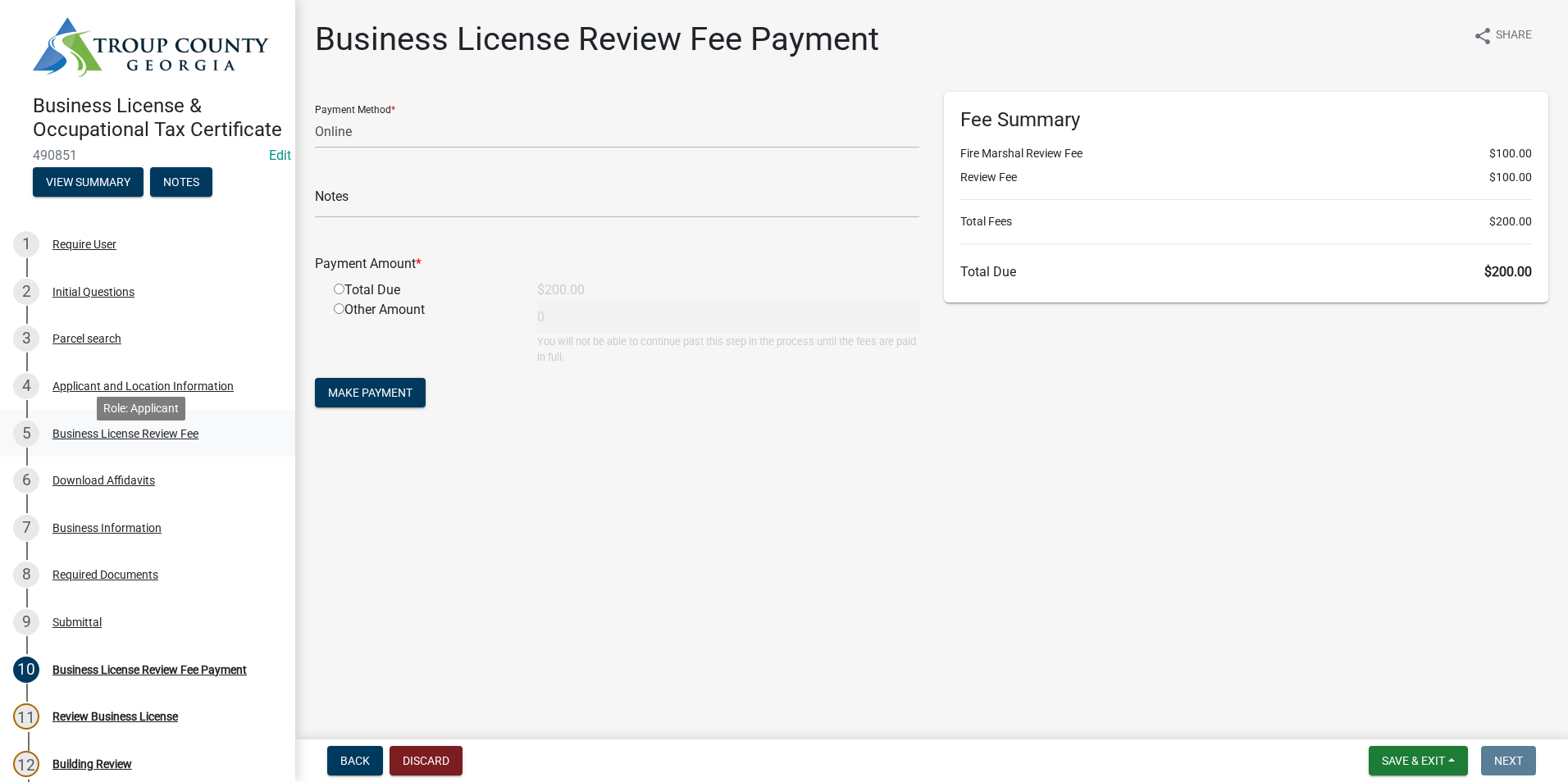
click at [189, 447] on div "5 Business License Review Fee" at bounding box center [141, 433] width 256 height 26
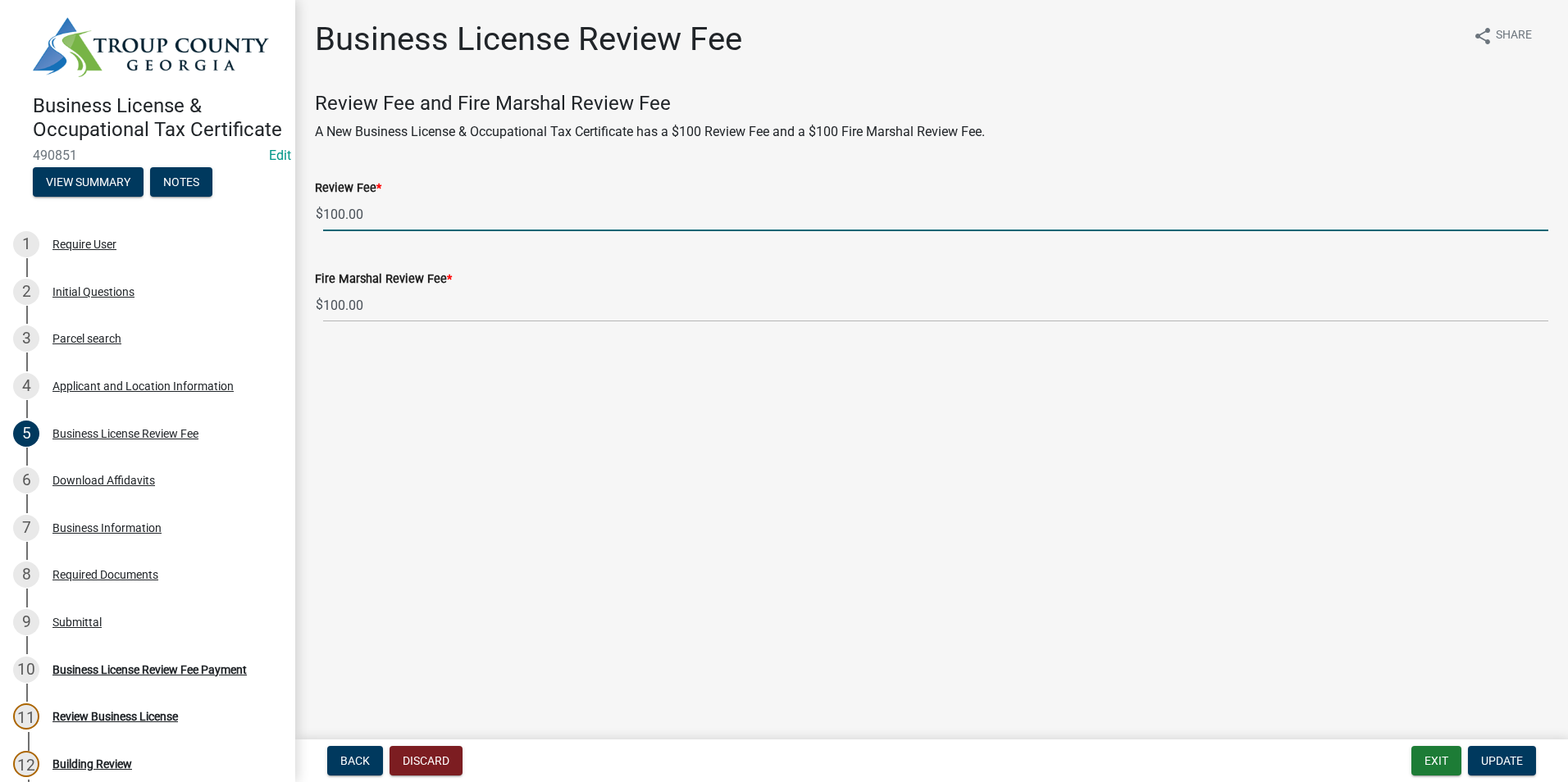
drag, startPoint x: 396, startPoint y: 210, endPoint x: 305, endPoint y: 245, distance: 97.5
click at [315, 248] on wm-data-entity-input-list "Review Fee and Fire Marshal Review Fee A New Business License & Occupational Ta…" at bounding box center [932, 214] width 1233 height 246
type input "0"
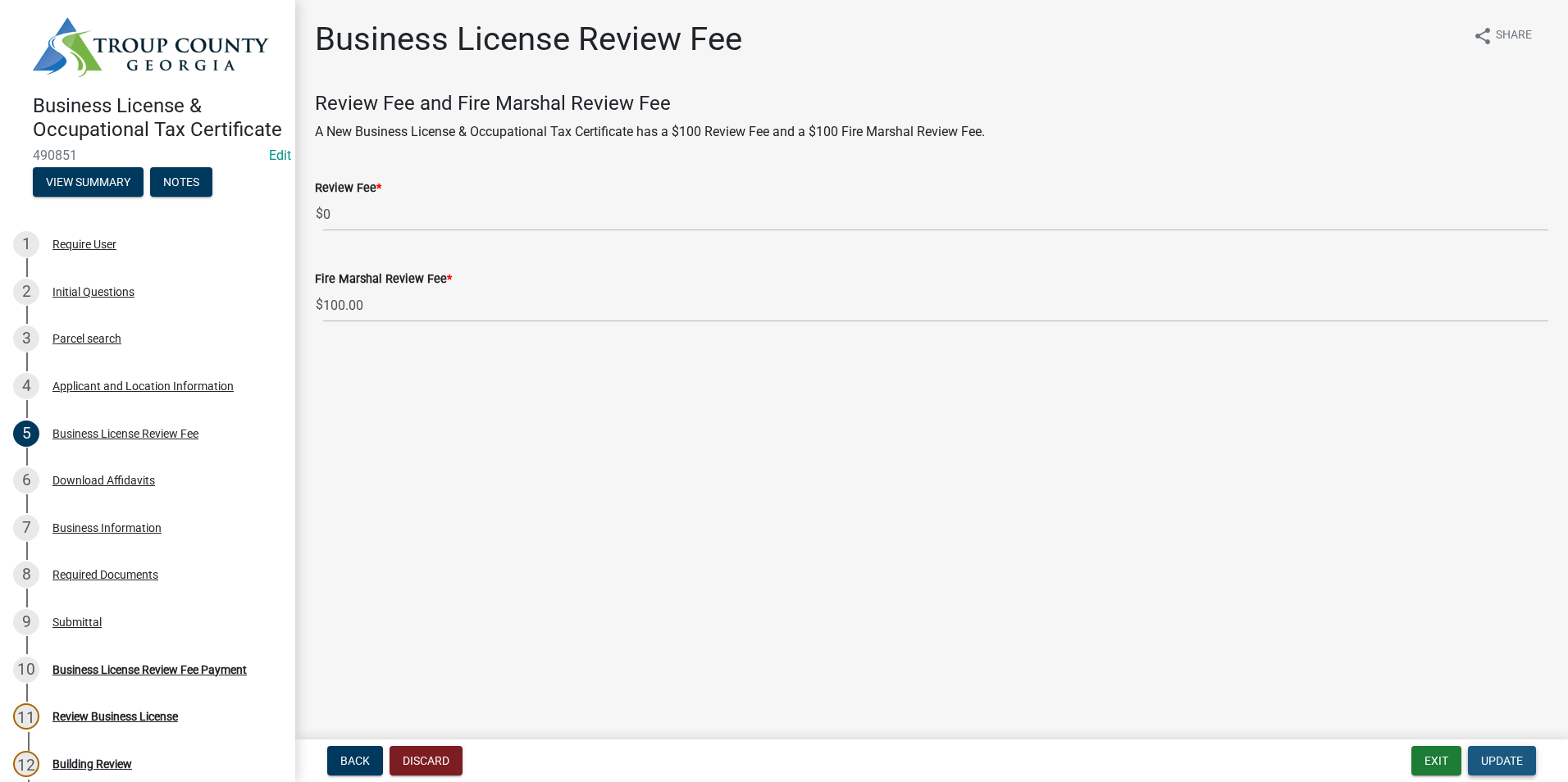
click at [1515, 762] on span "Update" at bounding box center [1502, 761] width 42 height 13
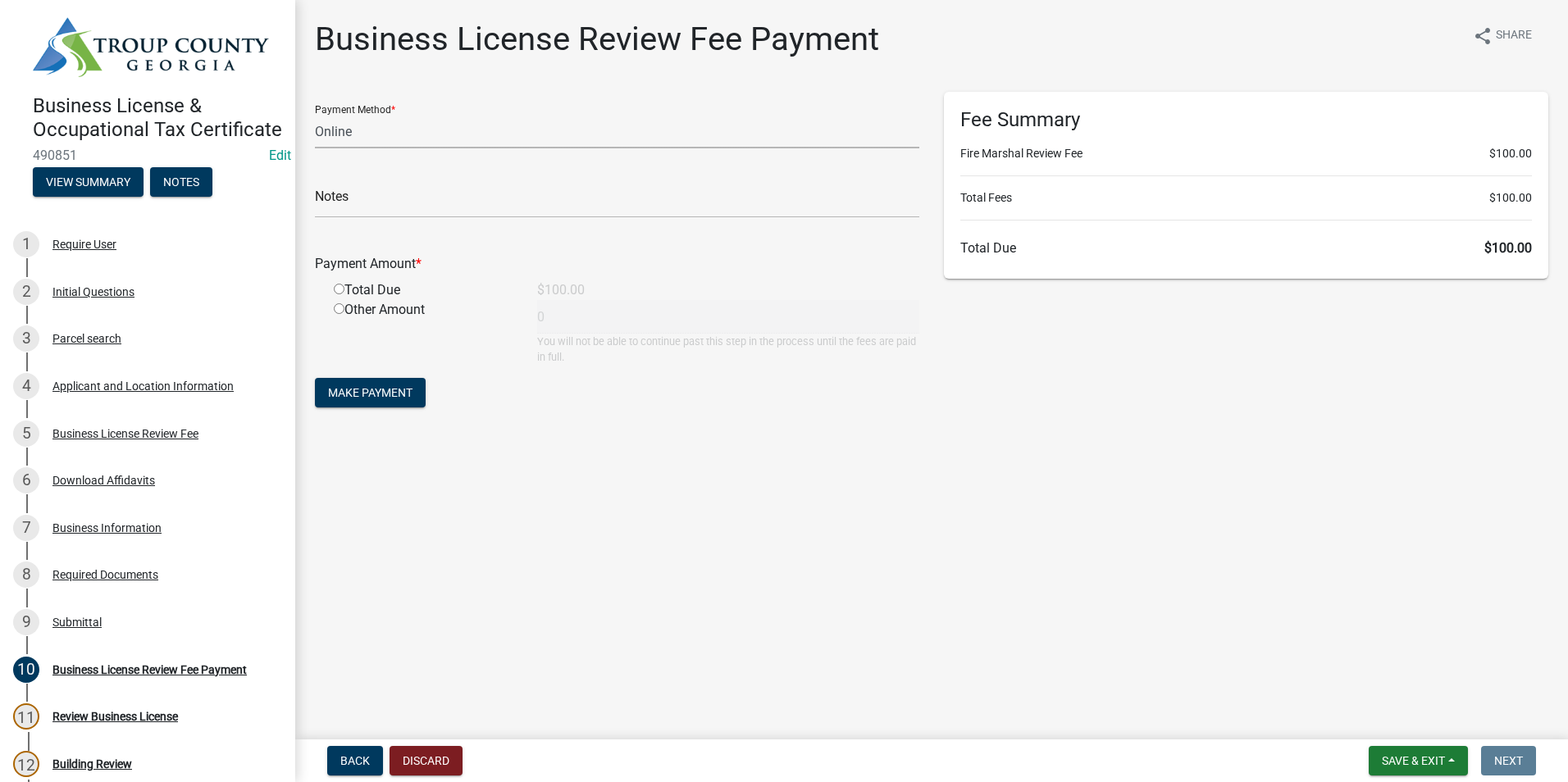
click at [462, 138] on select "Credit Card POS Check Cash Online" at bounding box center [617, 132] width 604 height 34
select select "0: 2"
click at [315, 115] on select "Credit Card POS Check Cash Online" at bounding box center [617, 132] width 604 height 34
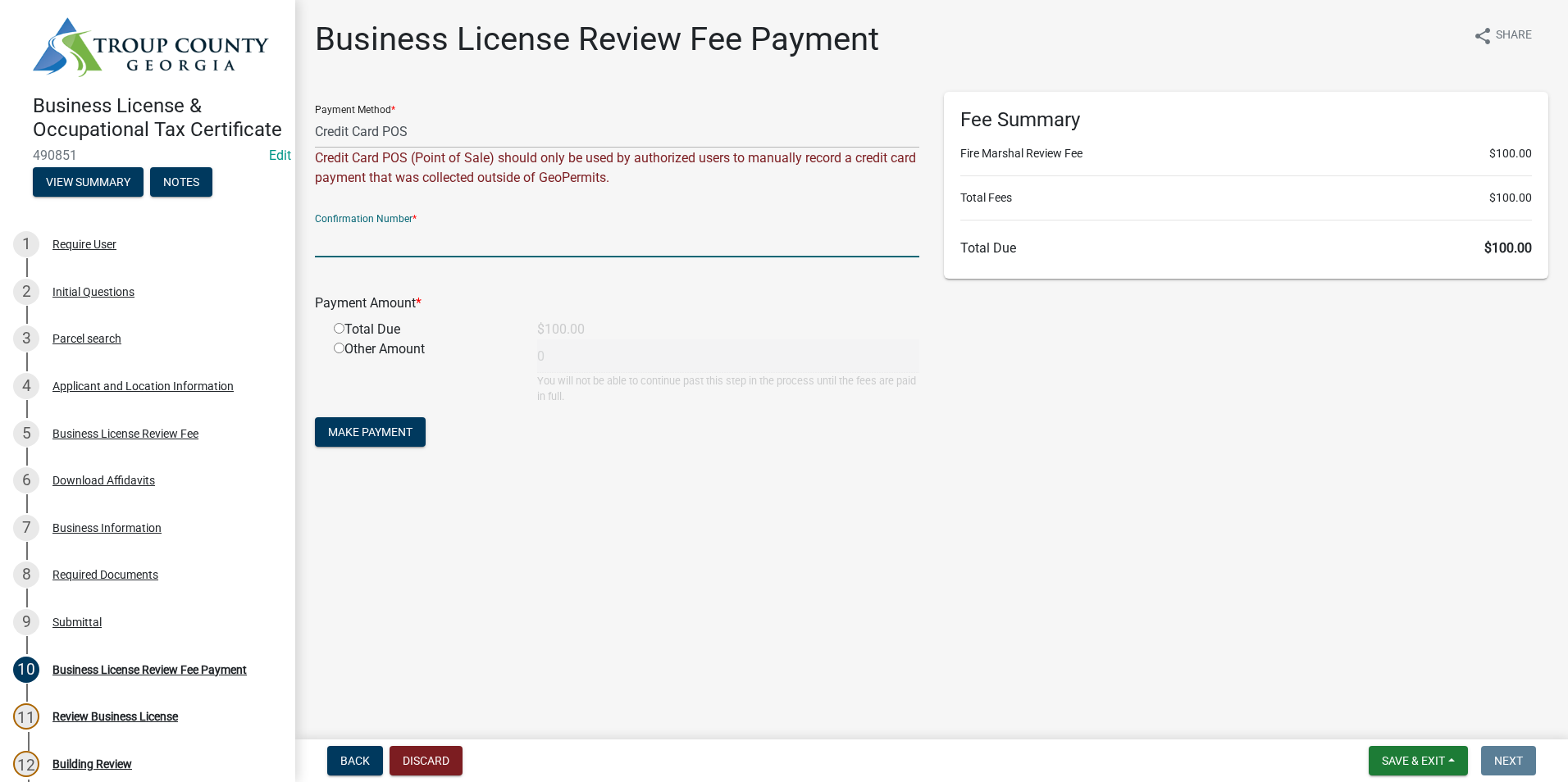
click at [443, 253] on input "text" at bounding box center [617, 241] width 604 height 34
type input "1035071655"
click at [341, 329] on input "radio" at bounding box center [339, 328] width 11 height 11
radio input "true"
type input "100"
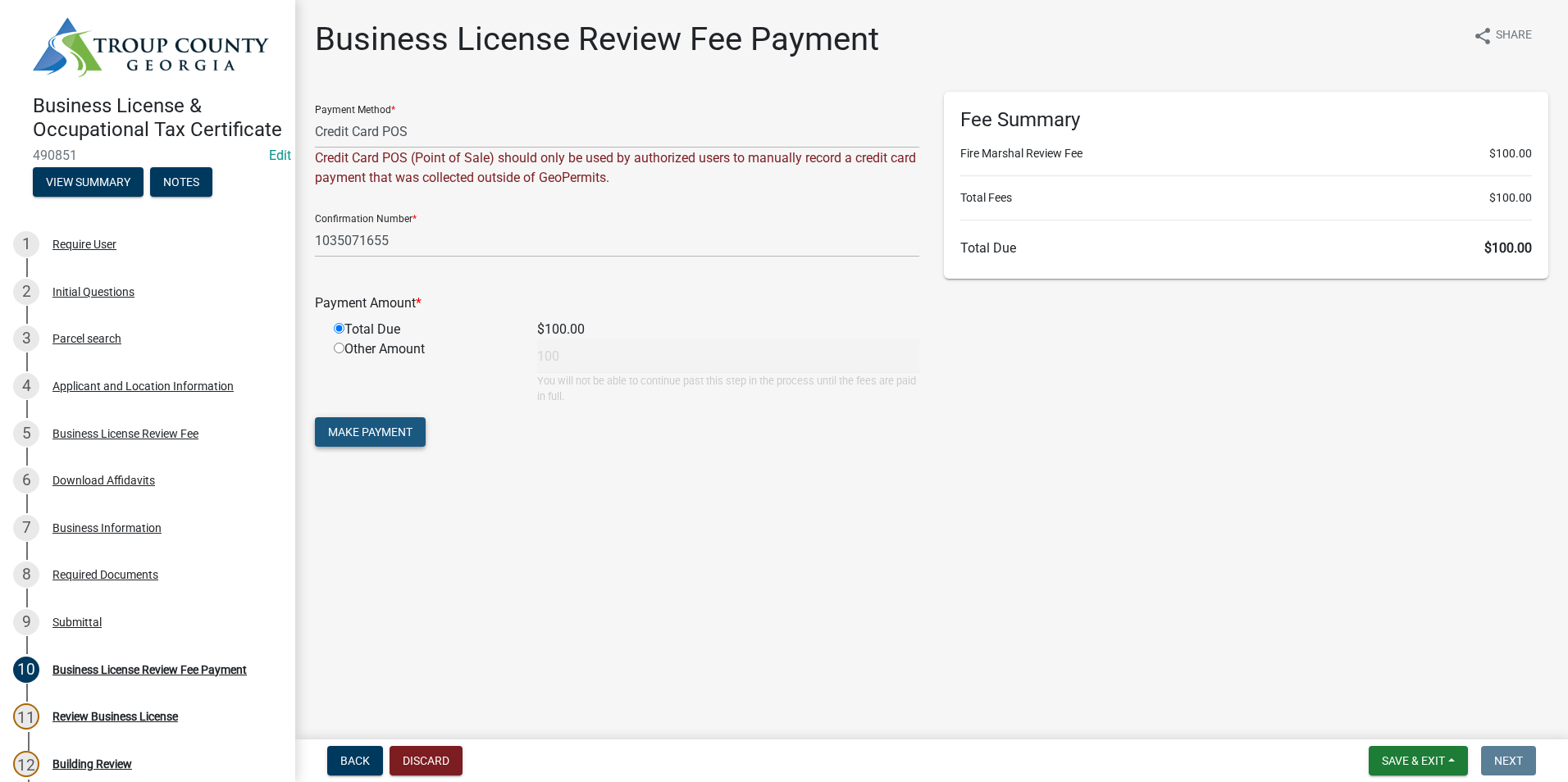
click at [354, 427] on span "Make Payment" at bounding box center [370, 431] width 85 height 13
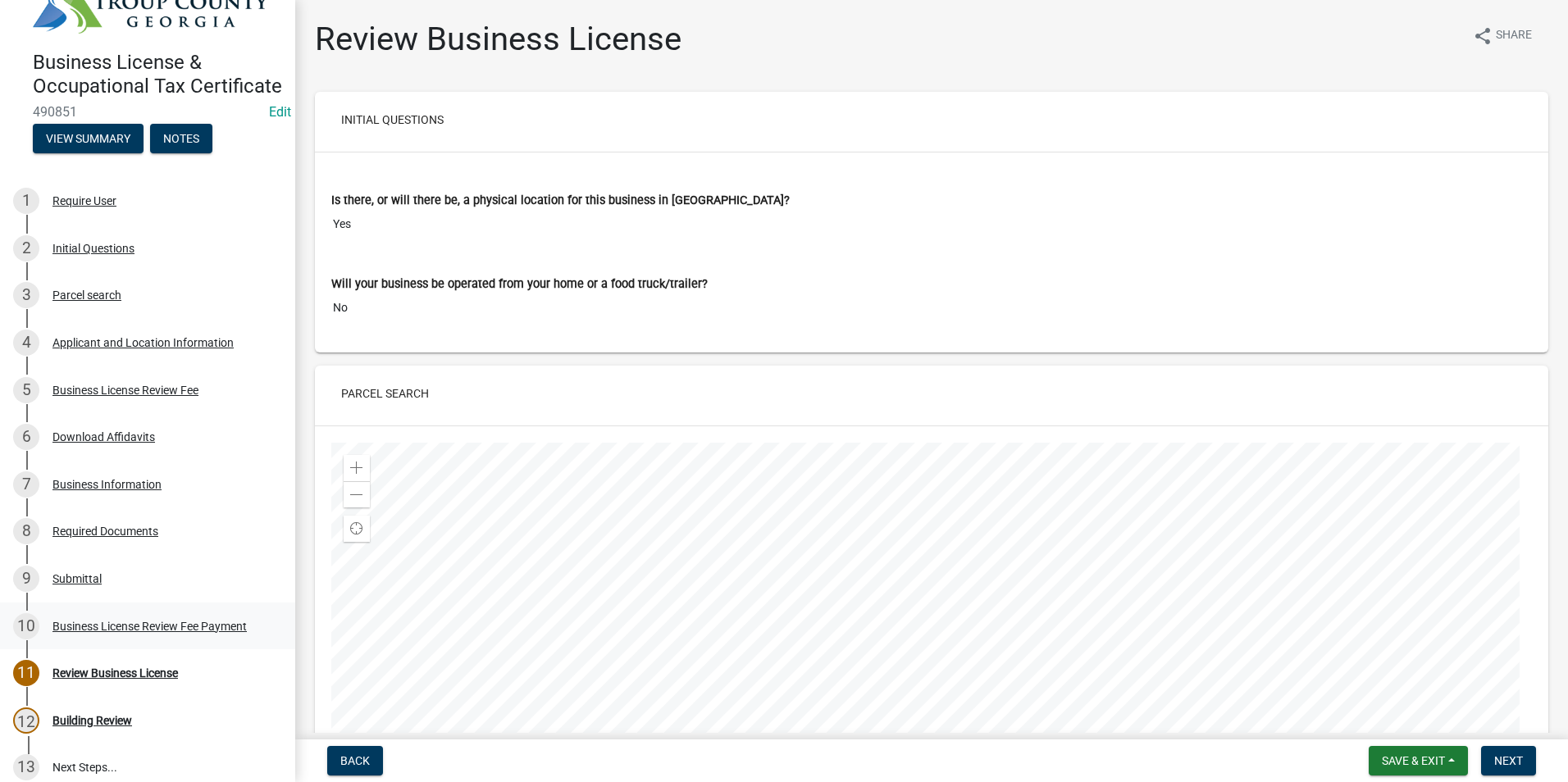
scroll to position [82, 0]
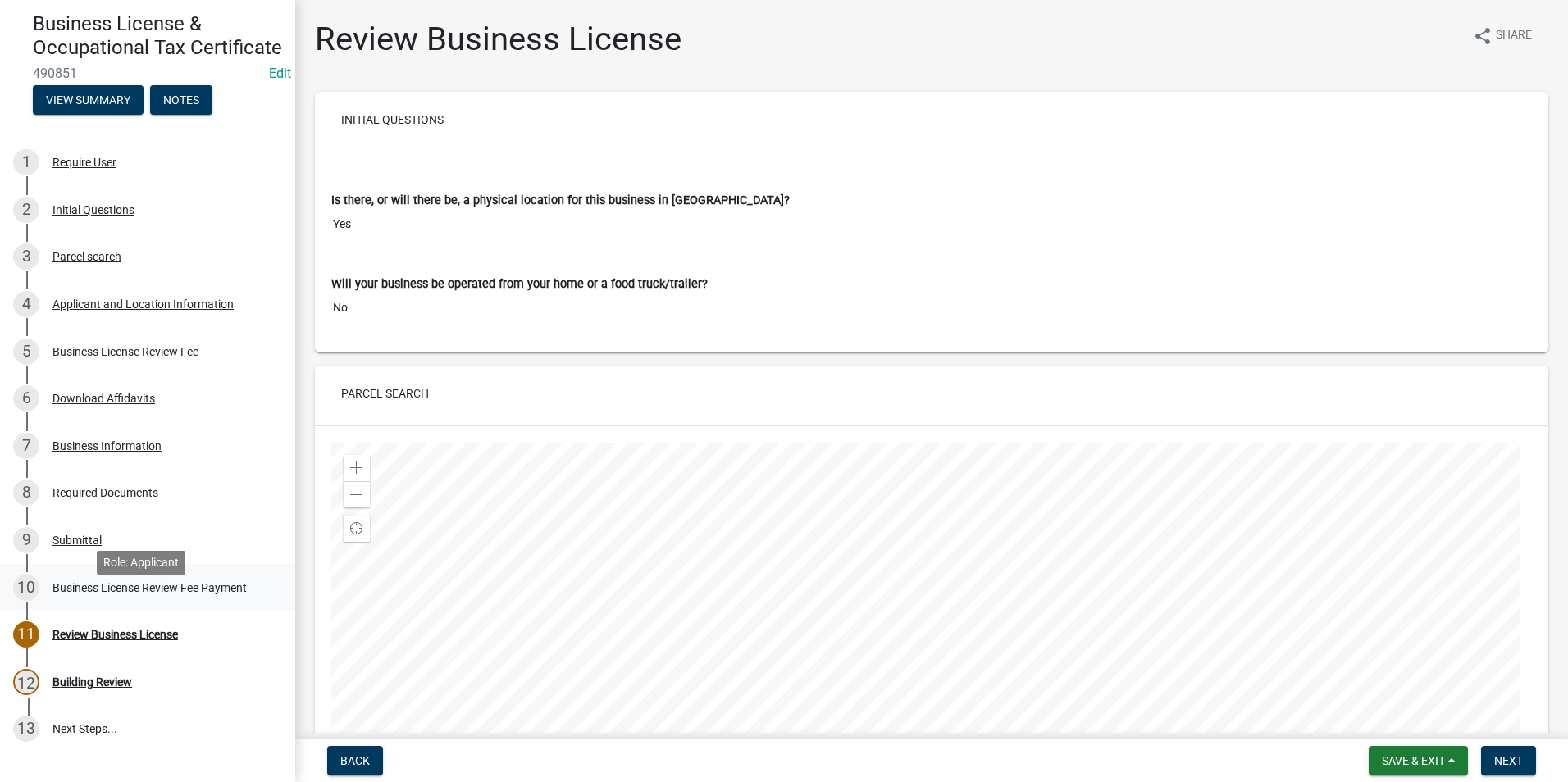
click at [155, 593] on div "Business License Review Fee Payment" at bounding box center [150, 587] width 194 height 12
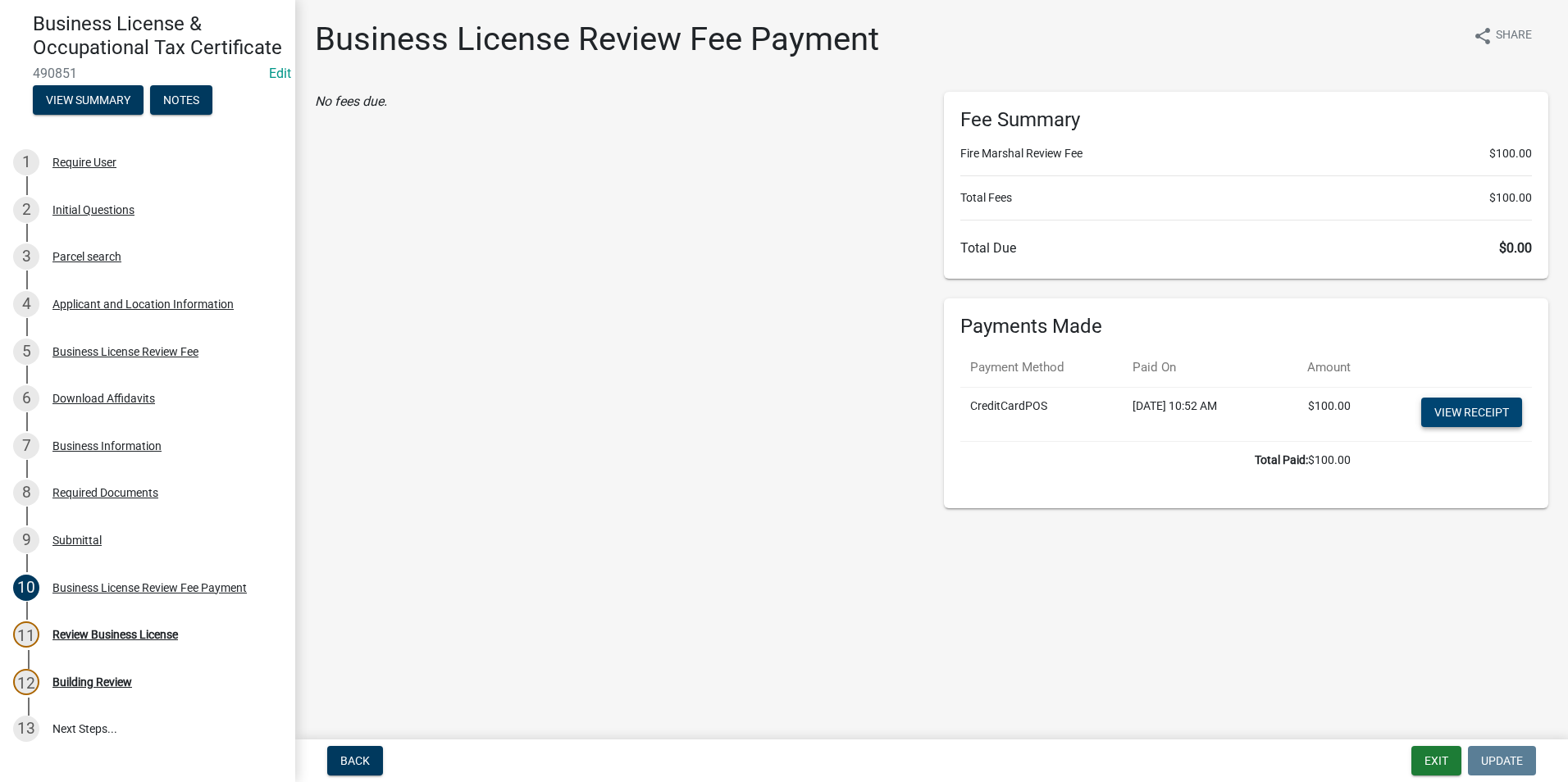
click at [1463, 408] on link "View receipt" at bounding box center [1471, 412] width 101 height 29
click at [114, 548] on div "9 Submittal" at bounding box center [141, 540] width 256 height 26
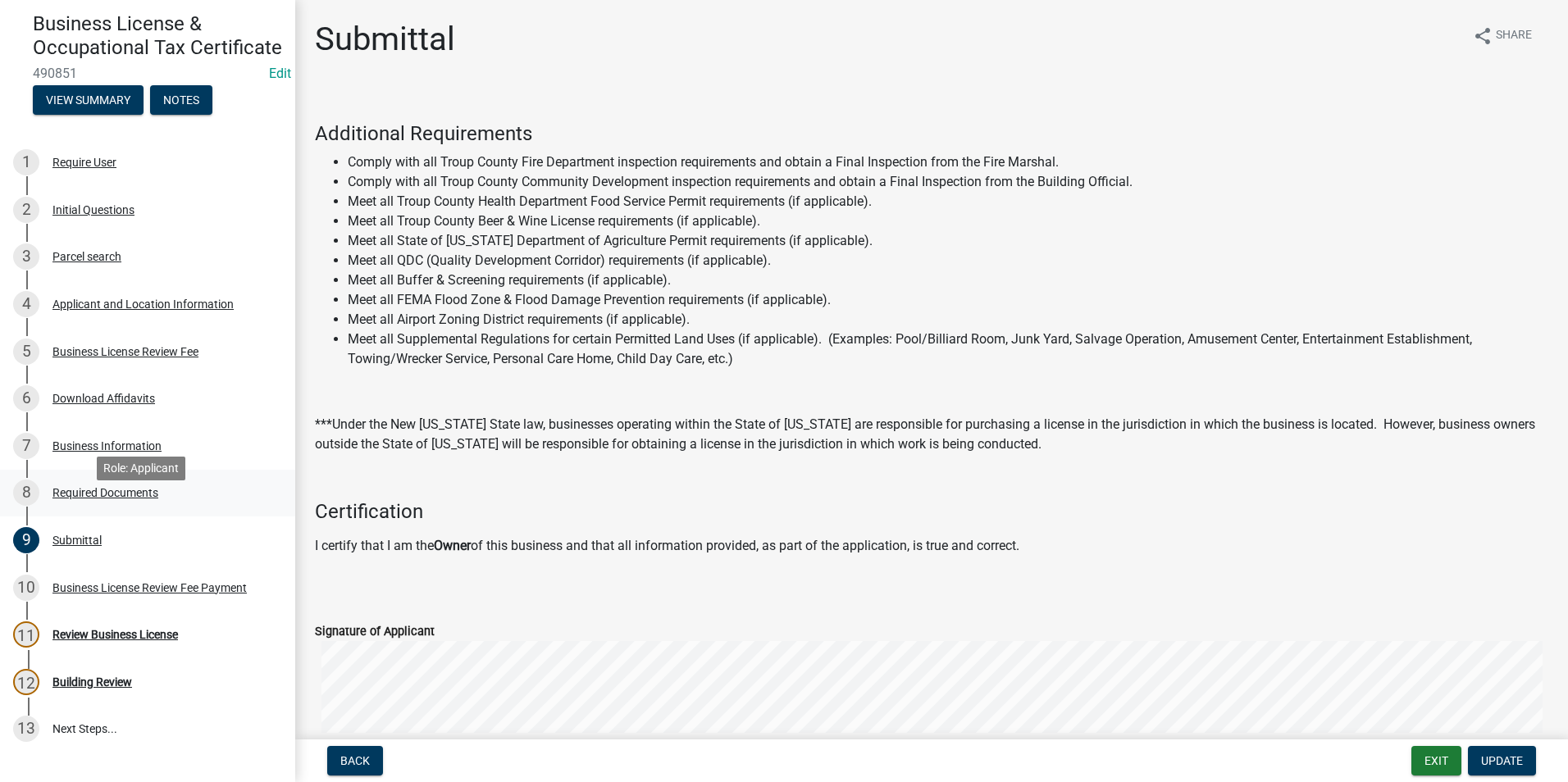
click at [133, 498] on div "Required Documents" at bounding box center [105, 493] width 106 height 12
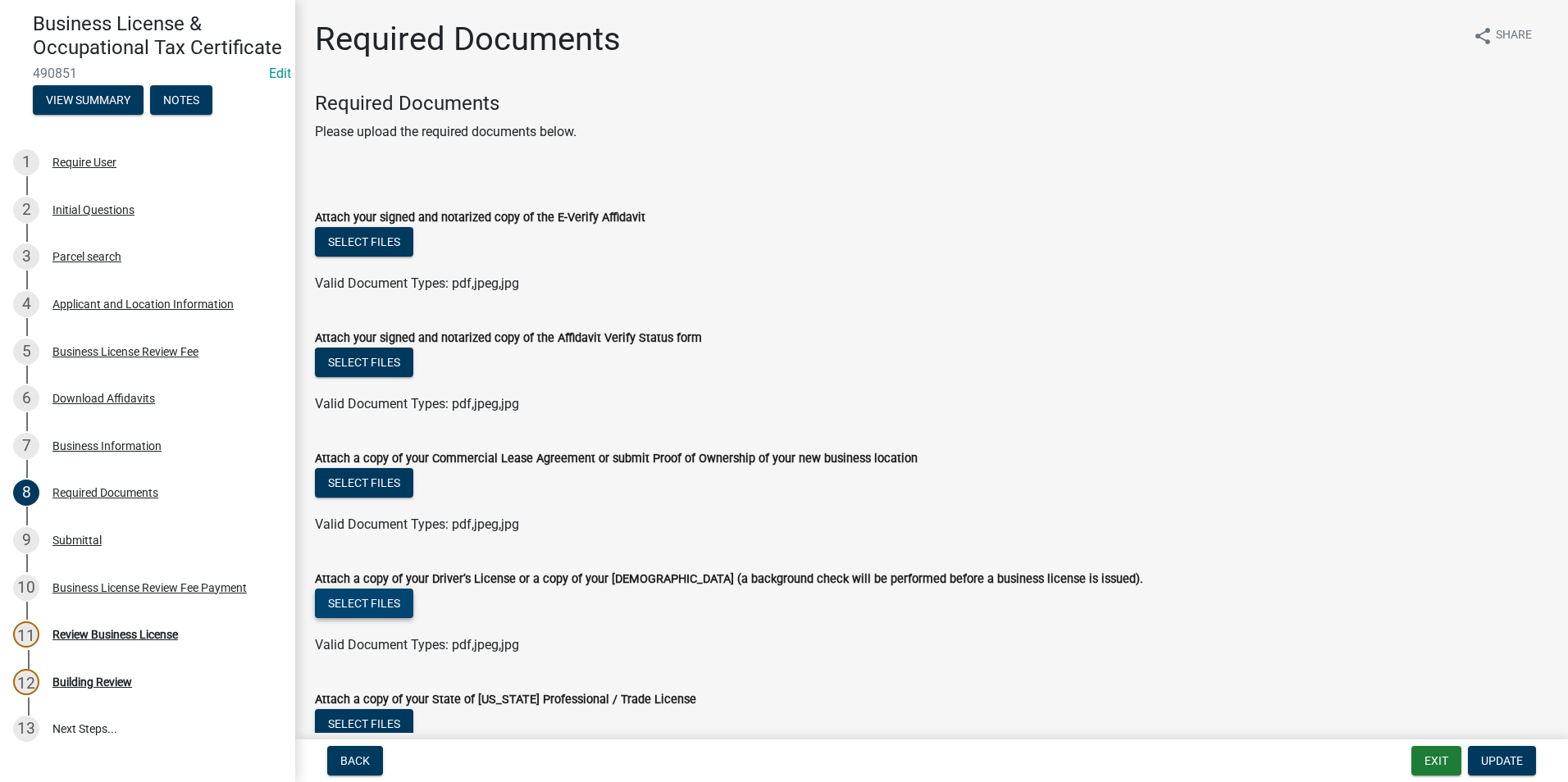
click at [372, 606] on button "Select files" at bounding box center [364, 603] width 99 height 29
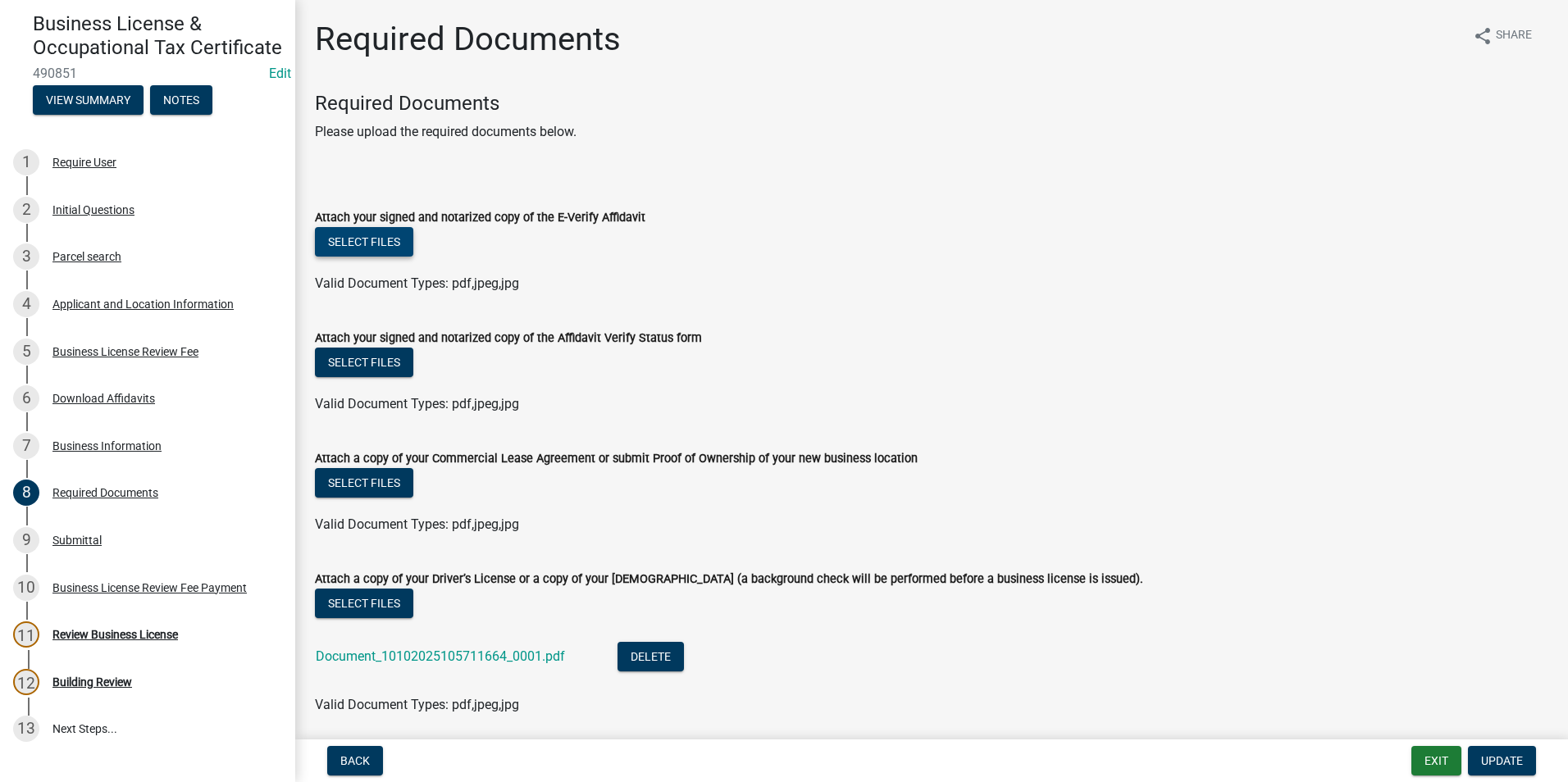
click at [362, 238] on button "Select files" at bounding box center [364, 241] width 99 height 29
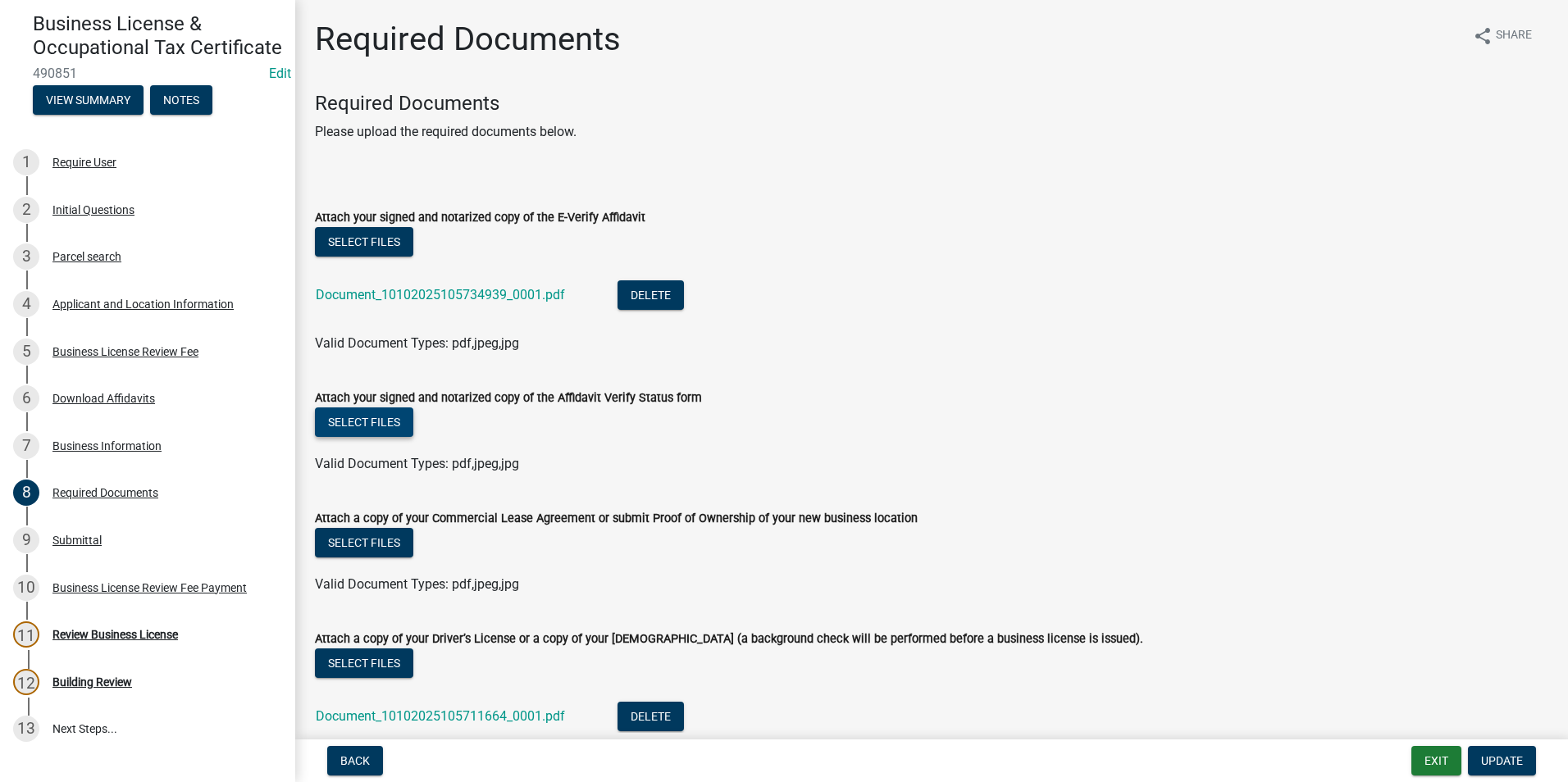
click at [394, 420] on button "Select files" at bounding box center [364, 422] width 99 height 29
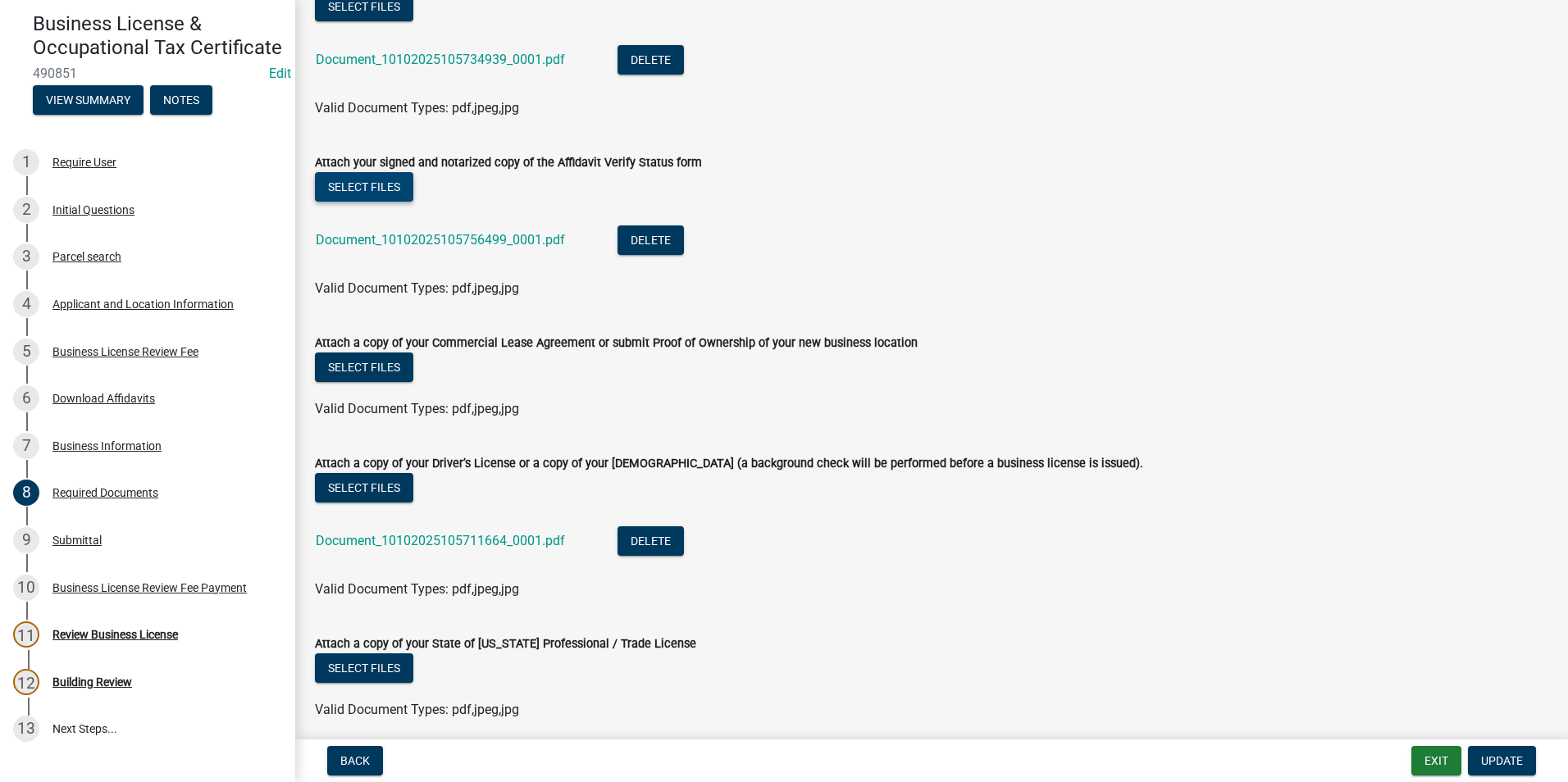
scroll to position [246, 0]
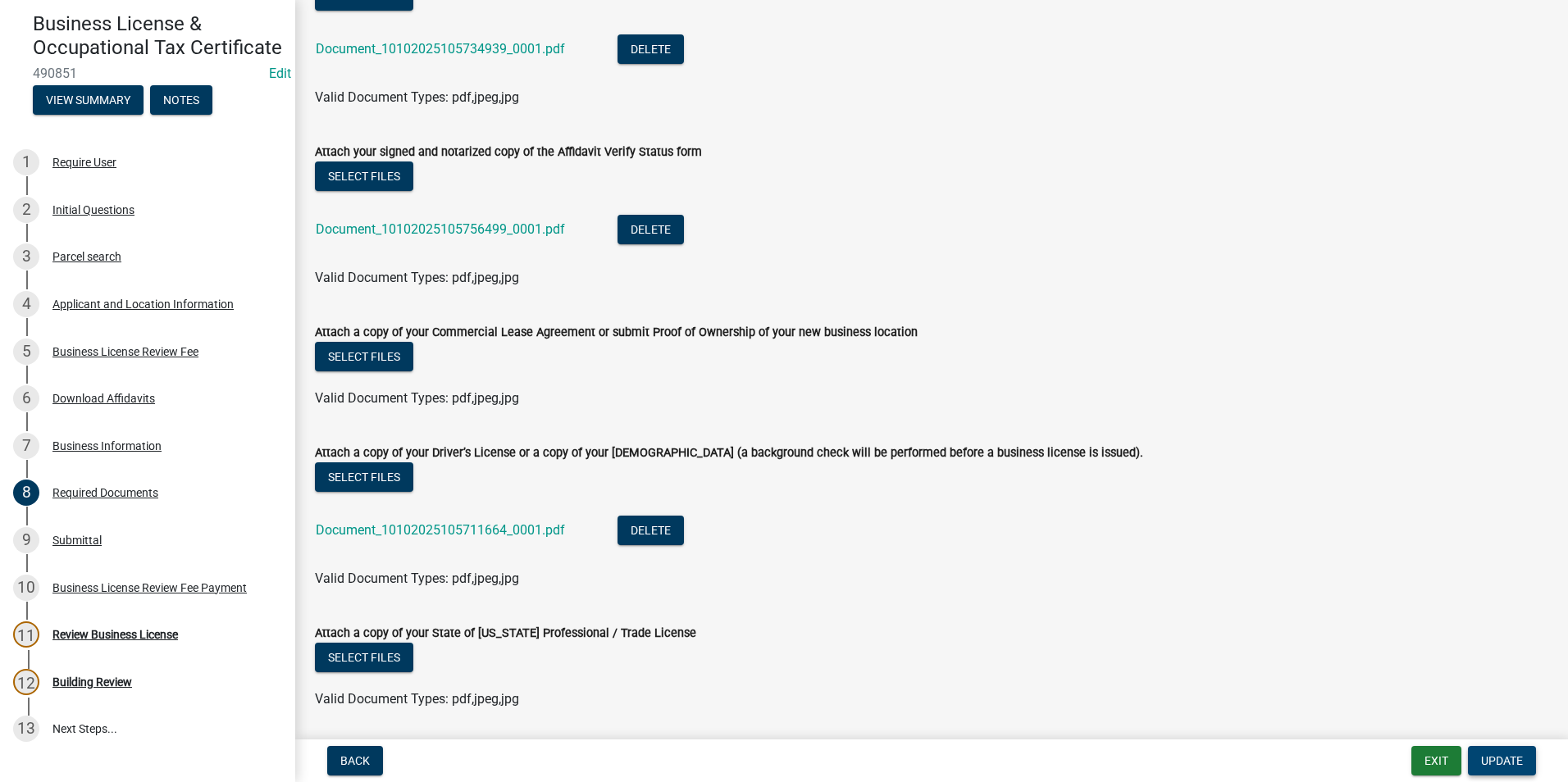
click at [1485, 753] on button "Update" at bounding box center [1502, 761] width 69 height 29
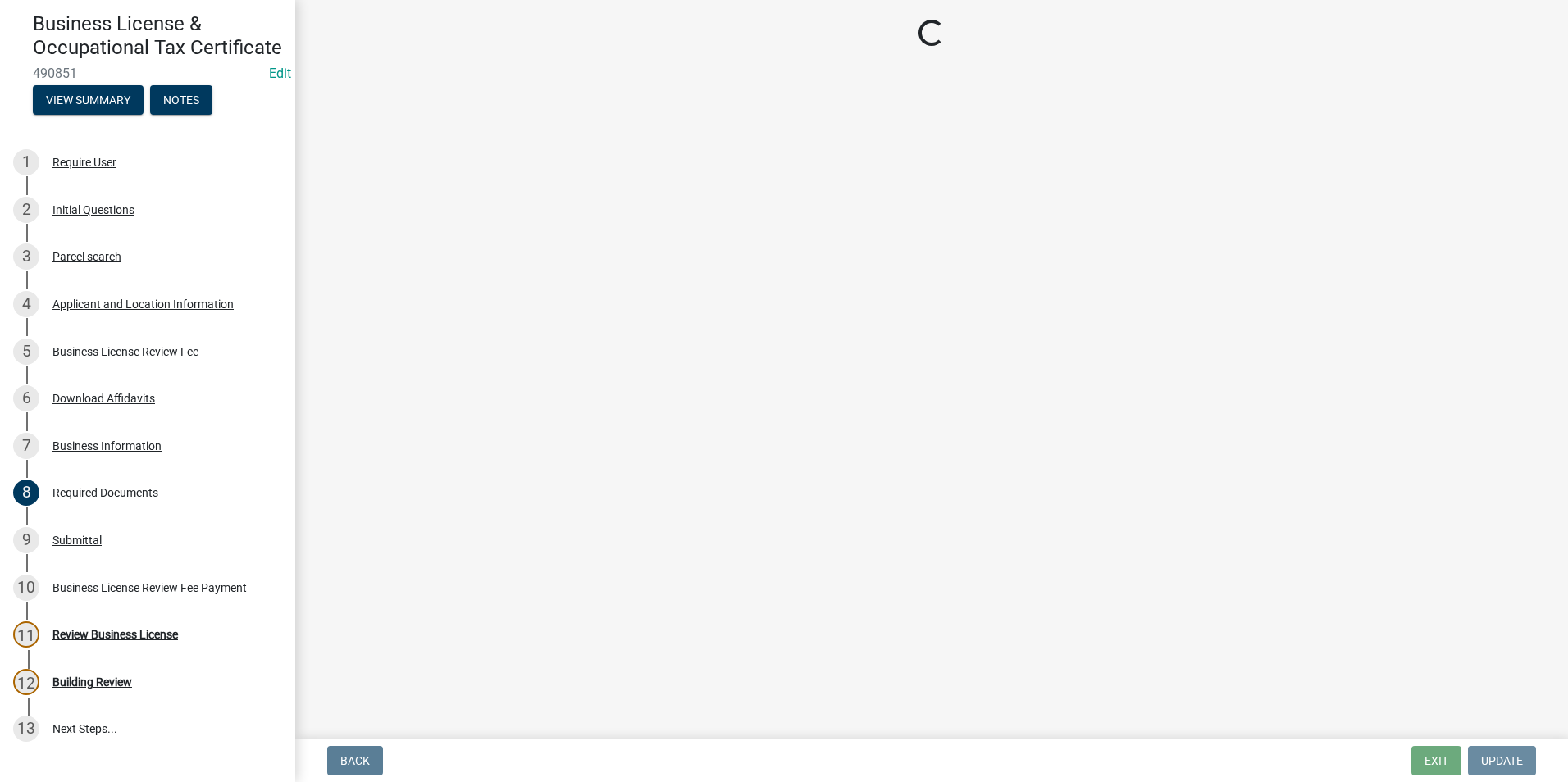
scroll to position [0, 0]
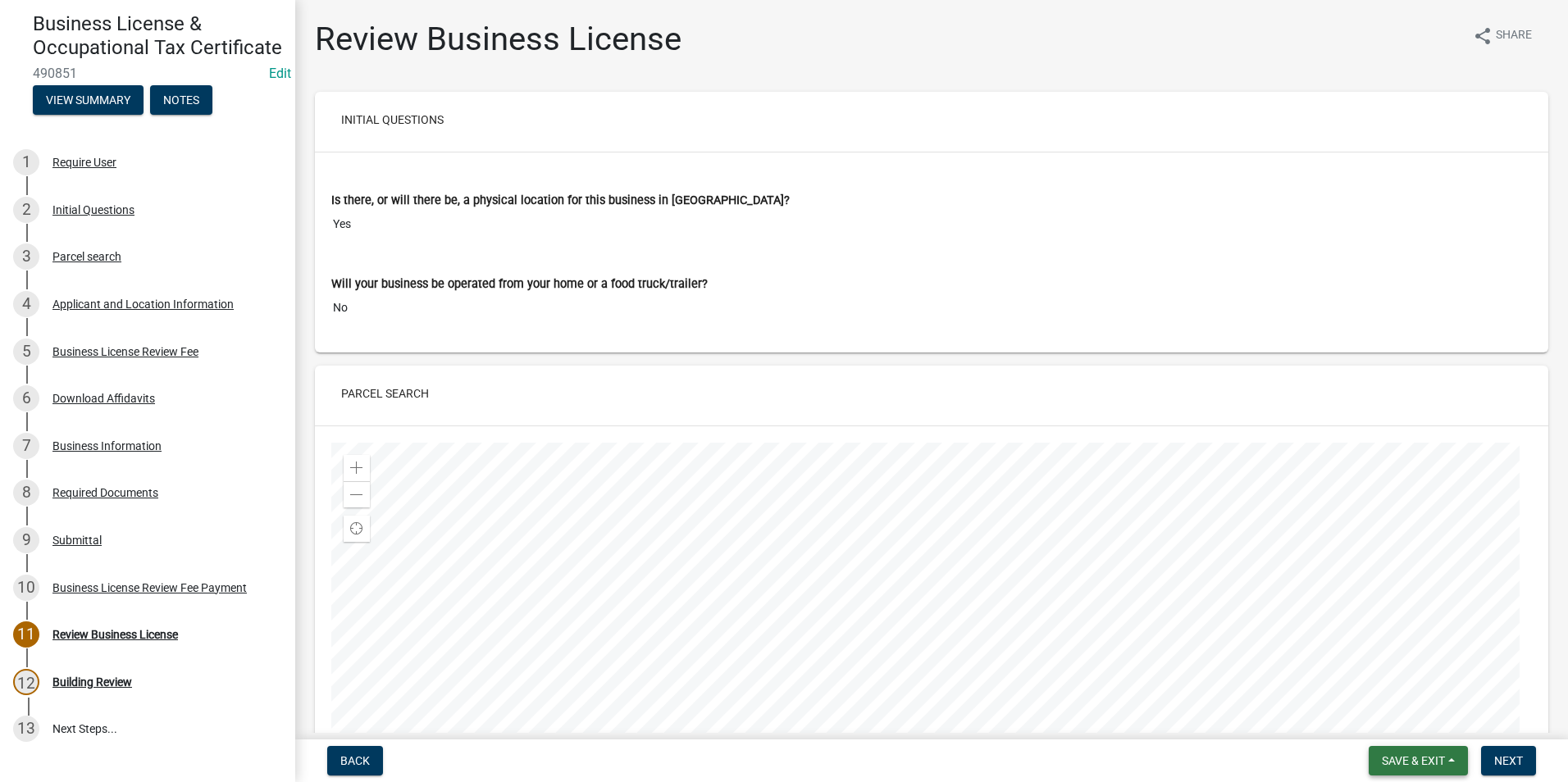
click at [1417, 752] on button "Save & Exit" at bounding box center [1418, 761] width 100 height 29
click at [1410, 720] on button "Save & Exit" at bounding box center [1402, 718] width 131 height 39
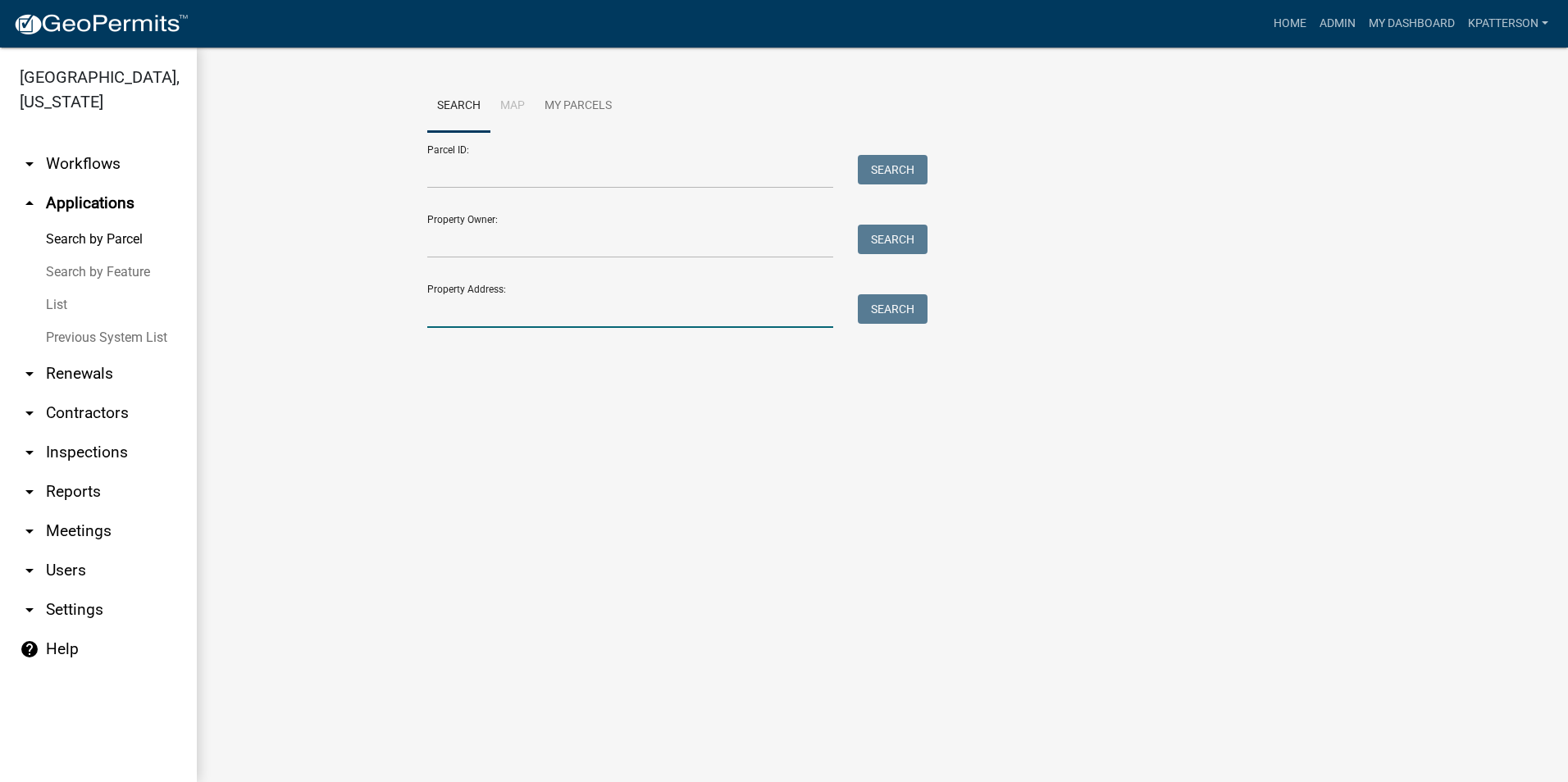
click at [628, 315] on input "Property Address:" at bounding box center [630, 311] width 406 height 34
type input "2274 [PERSON_NAME]"
click at [911, 307] on button "Search" at bounding box center [893, 309] width 69 height 29
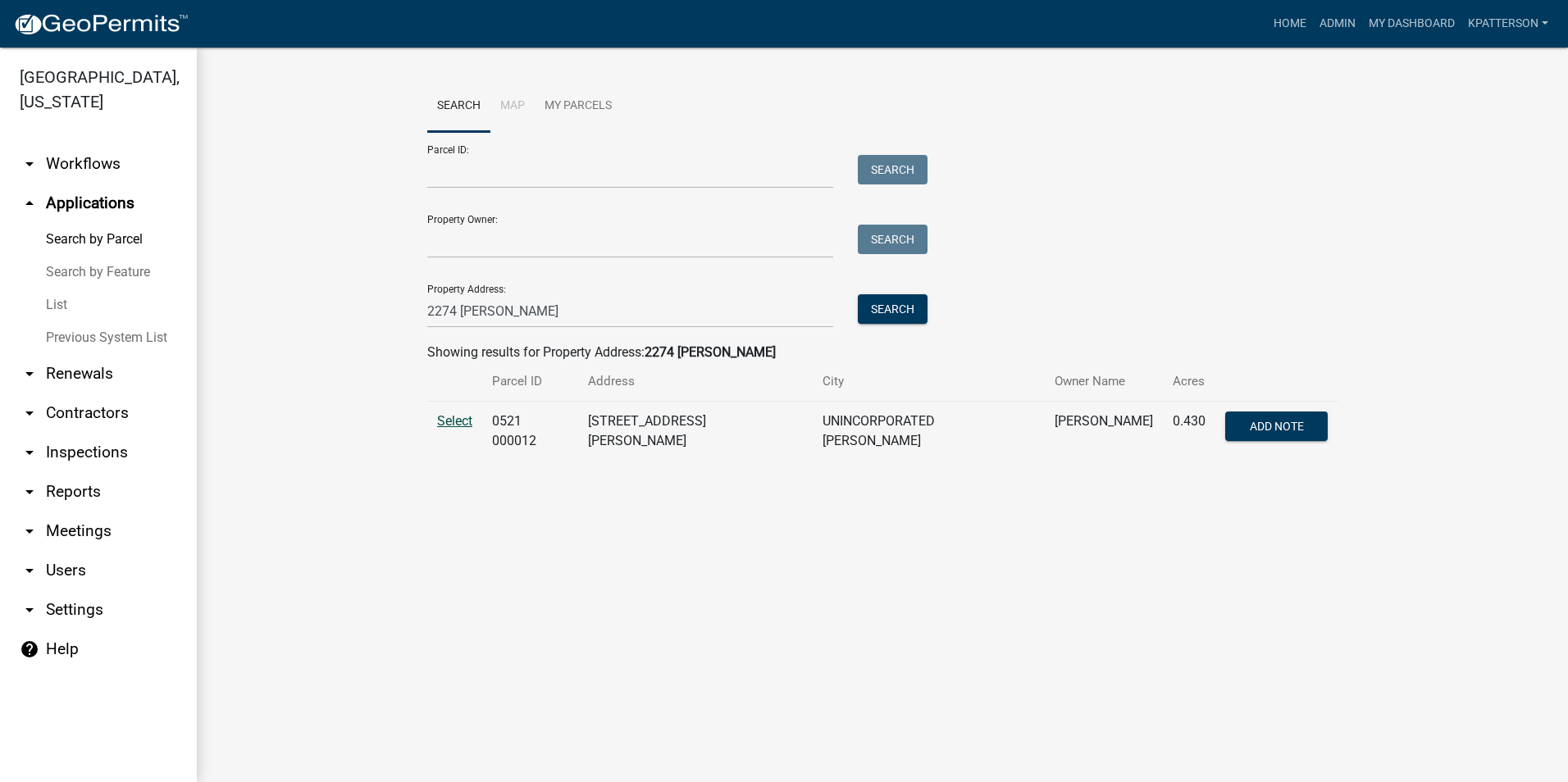
click at [445, 422] on span "Select" at bounding box center [455, 422] width 36 height 16
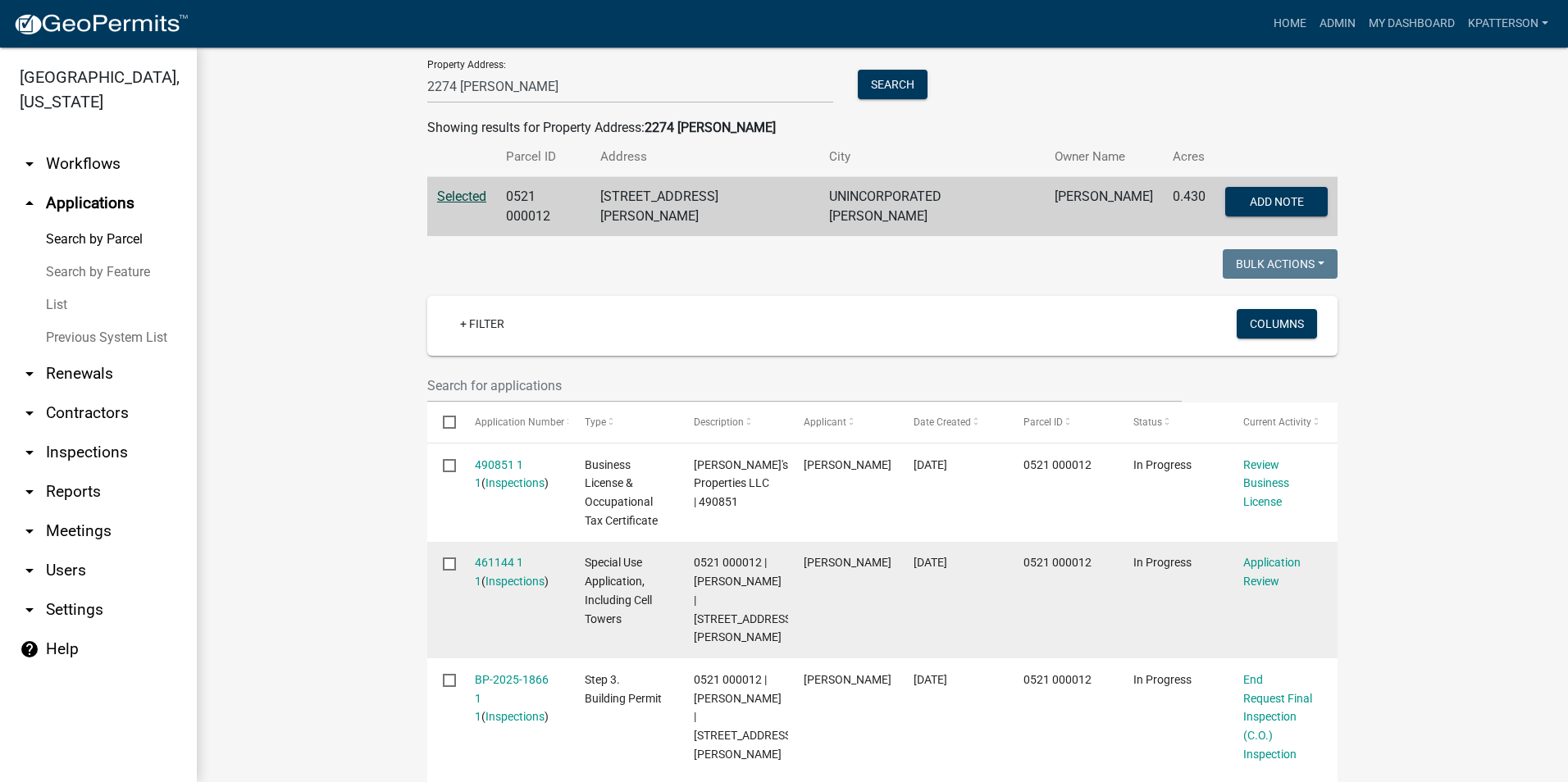
scroll to position [246, 0]
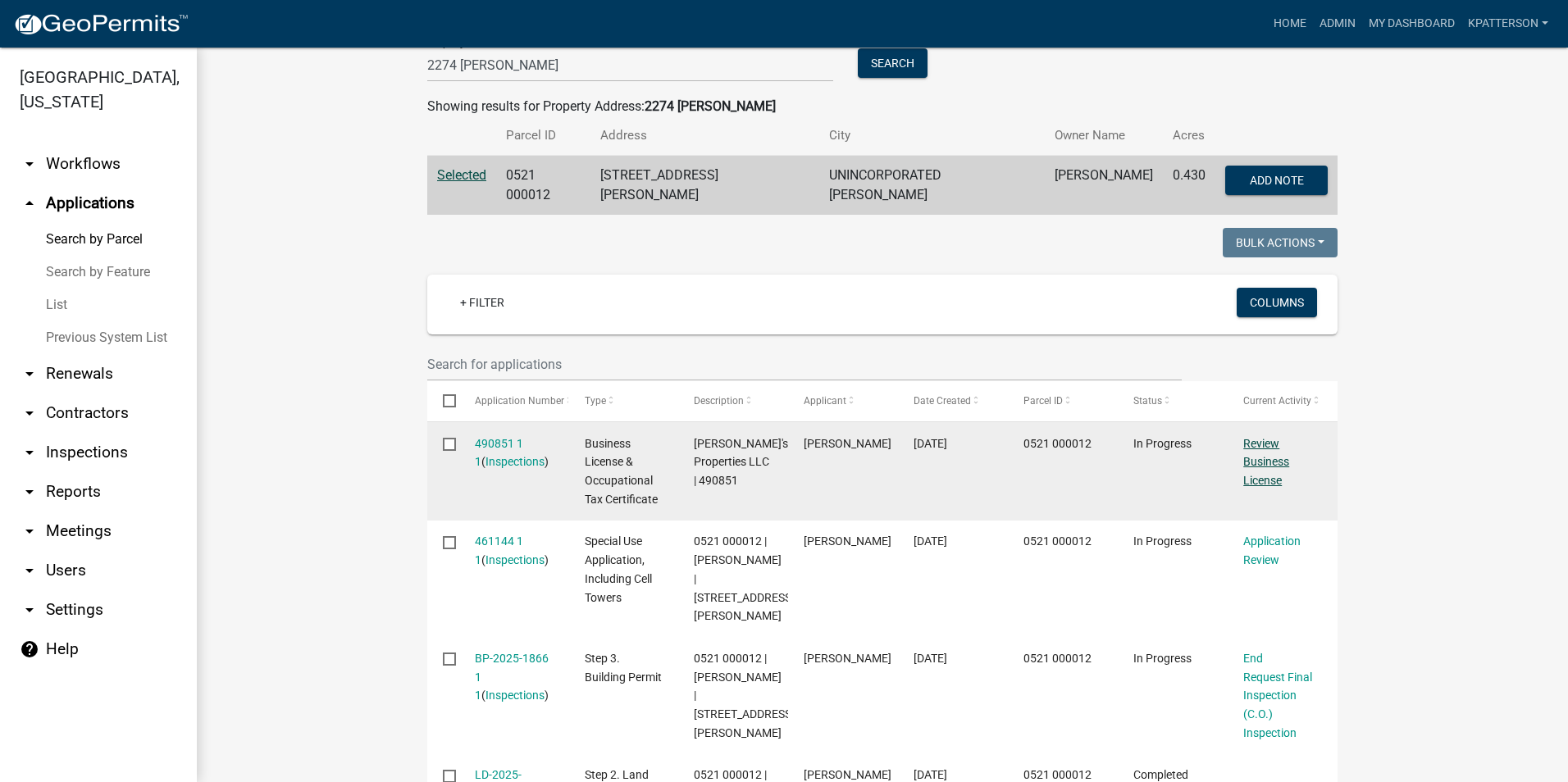
click at [1252, 458] on link "Review Business License" at bounding box center [1266, 462] width 46 height 51
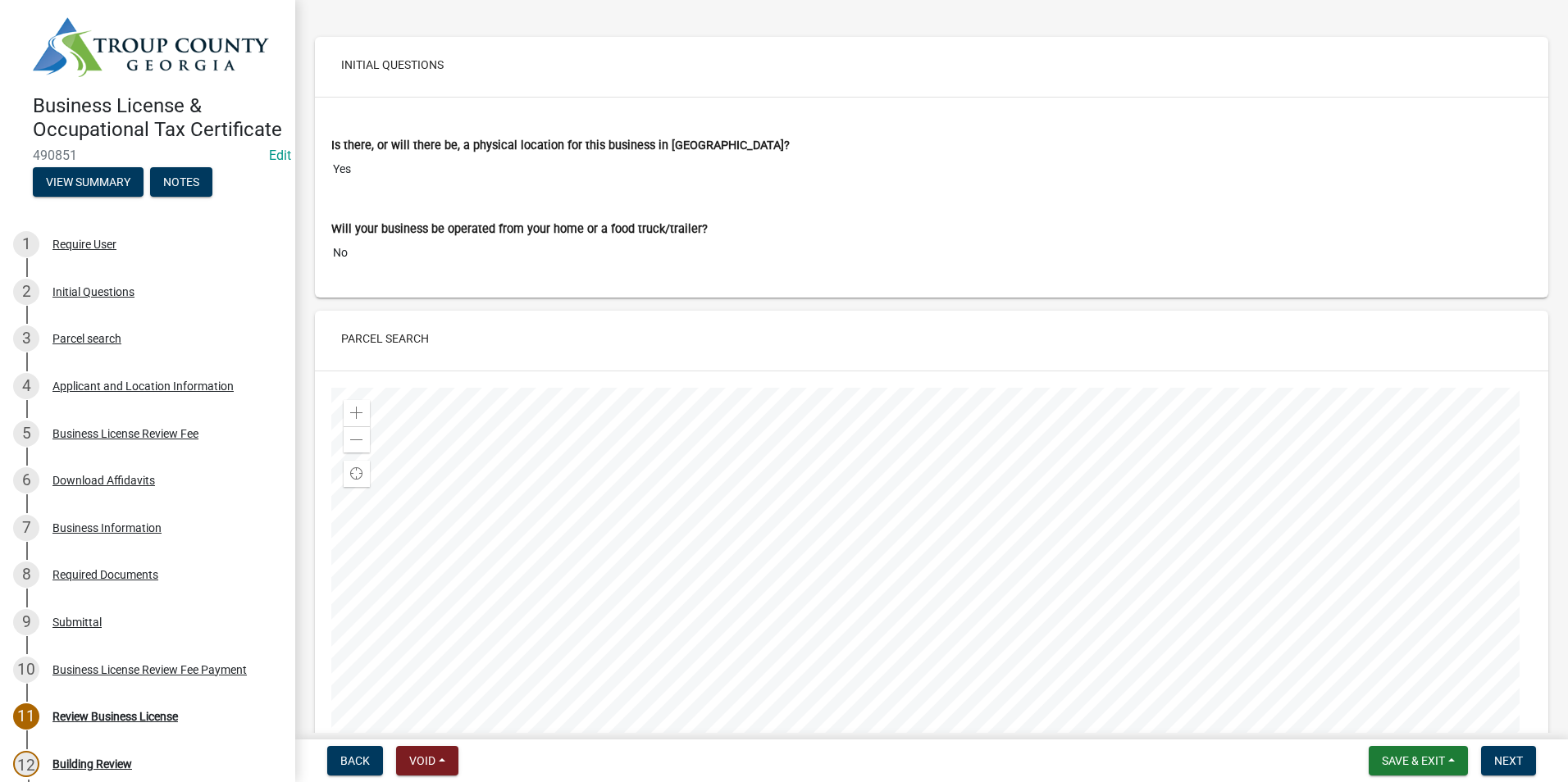
scroll to position [82, 0]
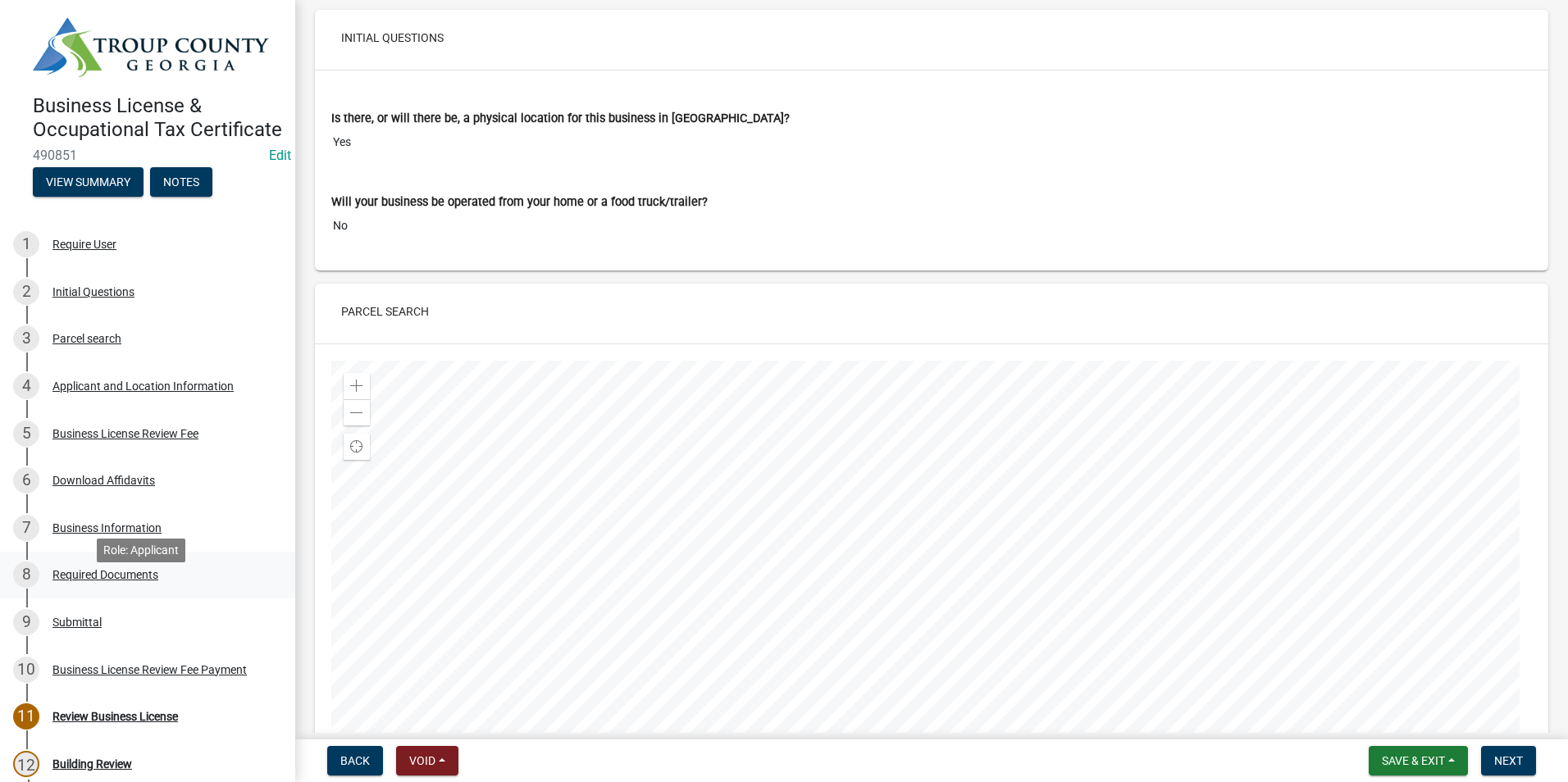
click at [130, 581] on div "Required Documents" at bounding box center [105, 575] width 106 height 12
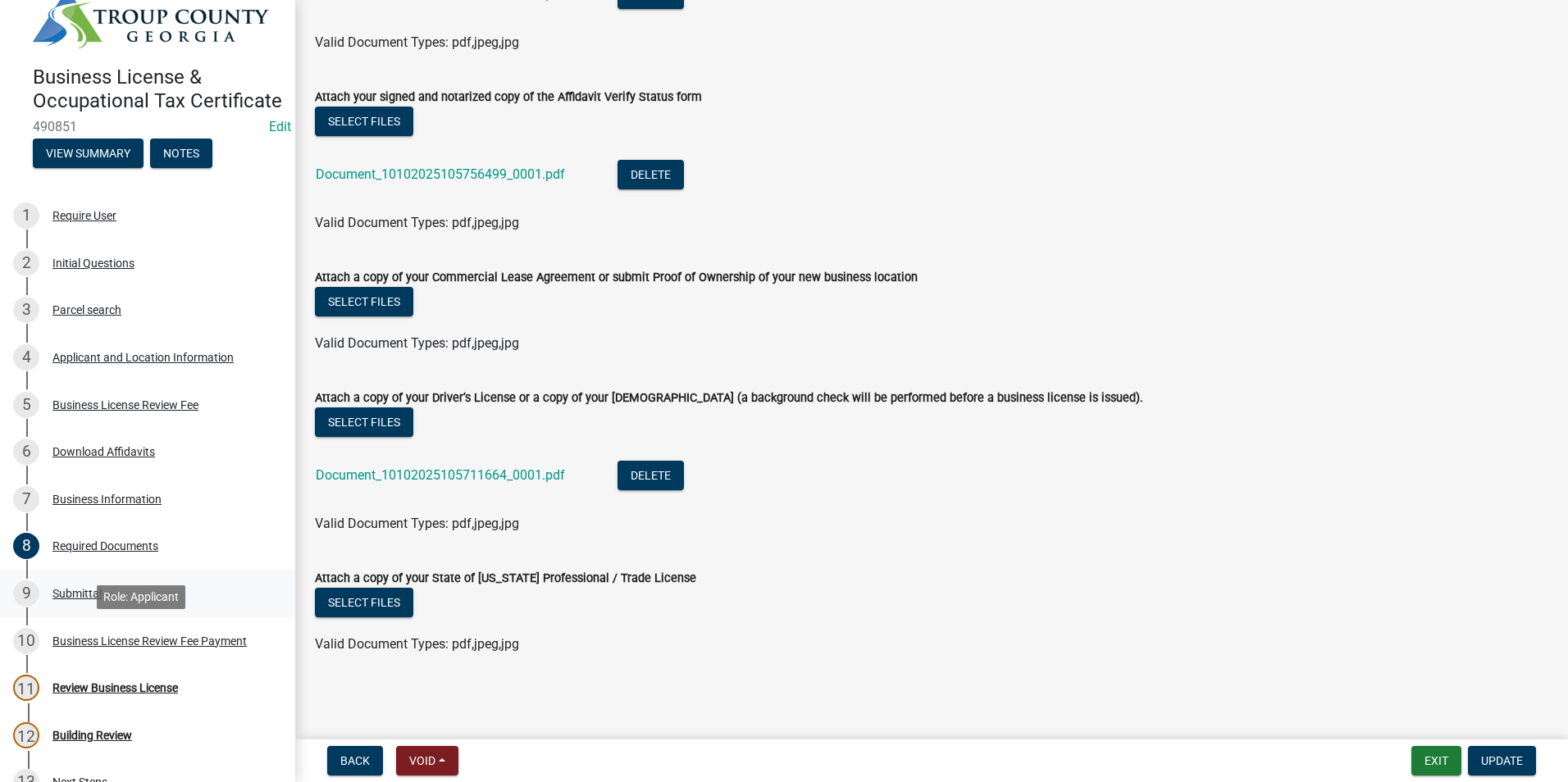
scroll to position [0, 0]
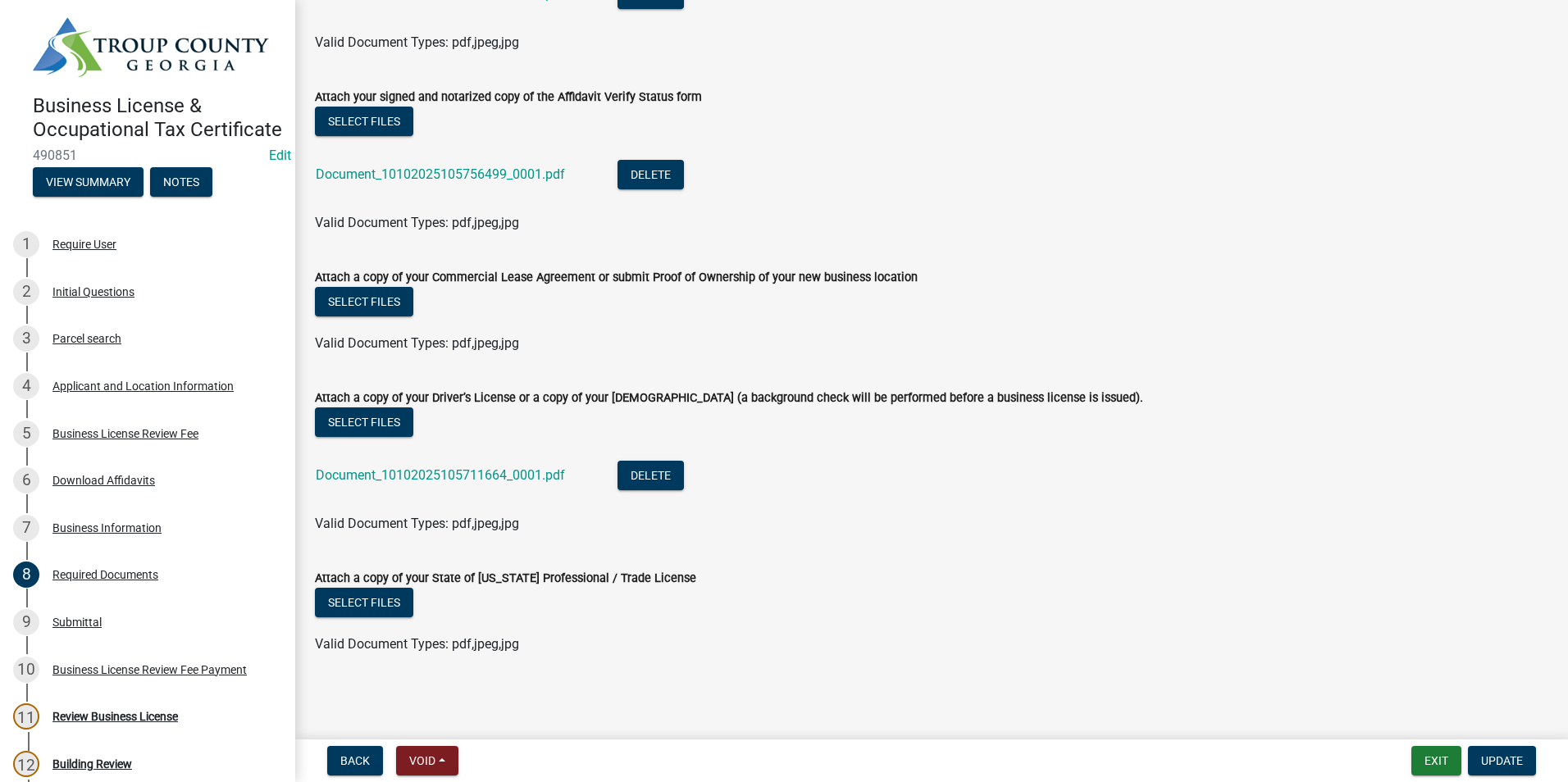
click at [1511, 746] on nav "Back Void Withdraw Lock Expire Void Exit Update" at bounding box center [932, 761] width 1273 height 43
click at [1505, 760] on span "Update" at bounding box center [1502, 761] width 42 height 13
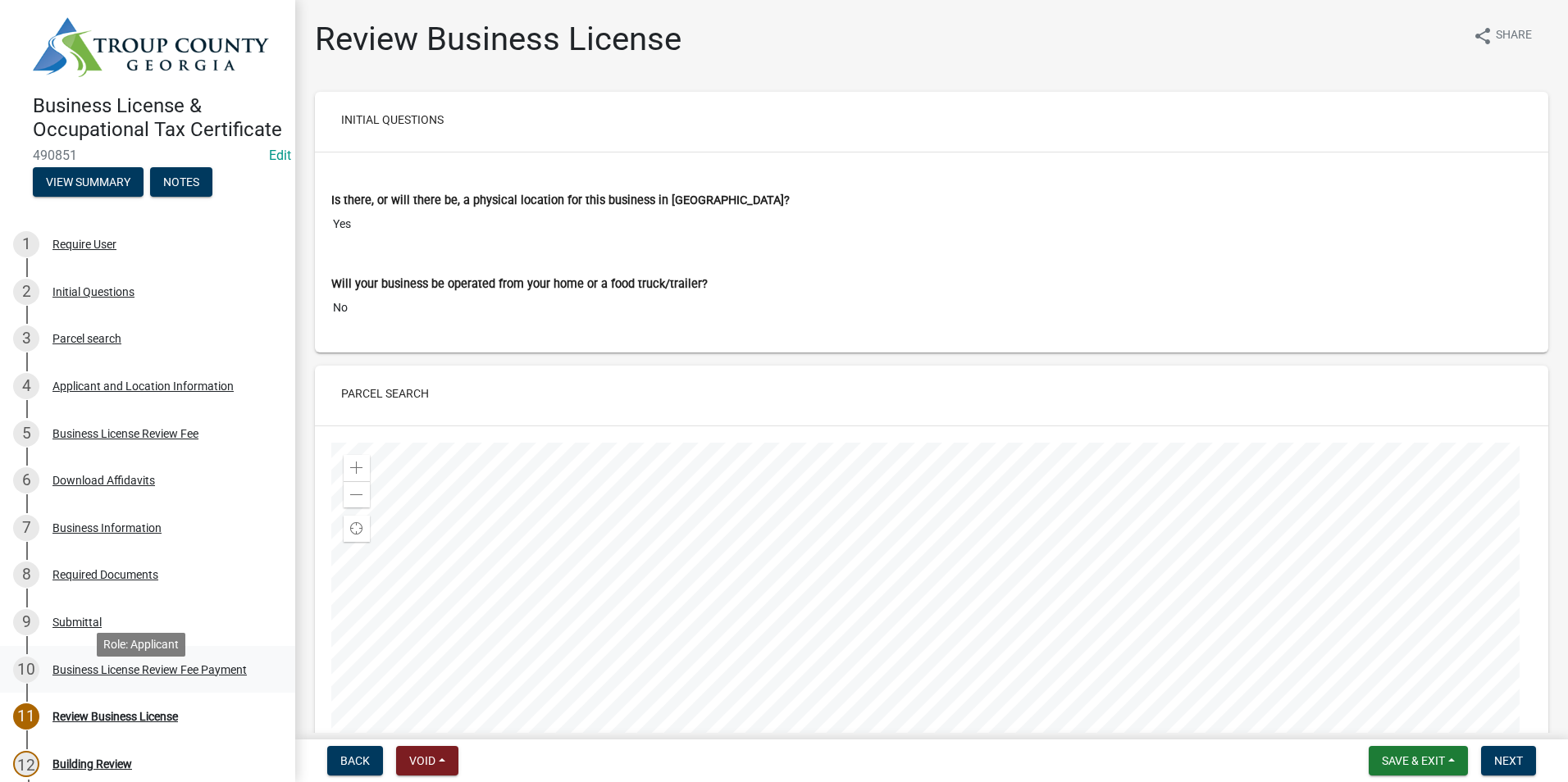
click at [204, 676] on div "Business License Review Fee Payment" at bounding box center [150, 670] width 194 height 12
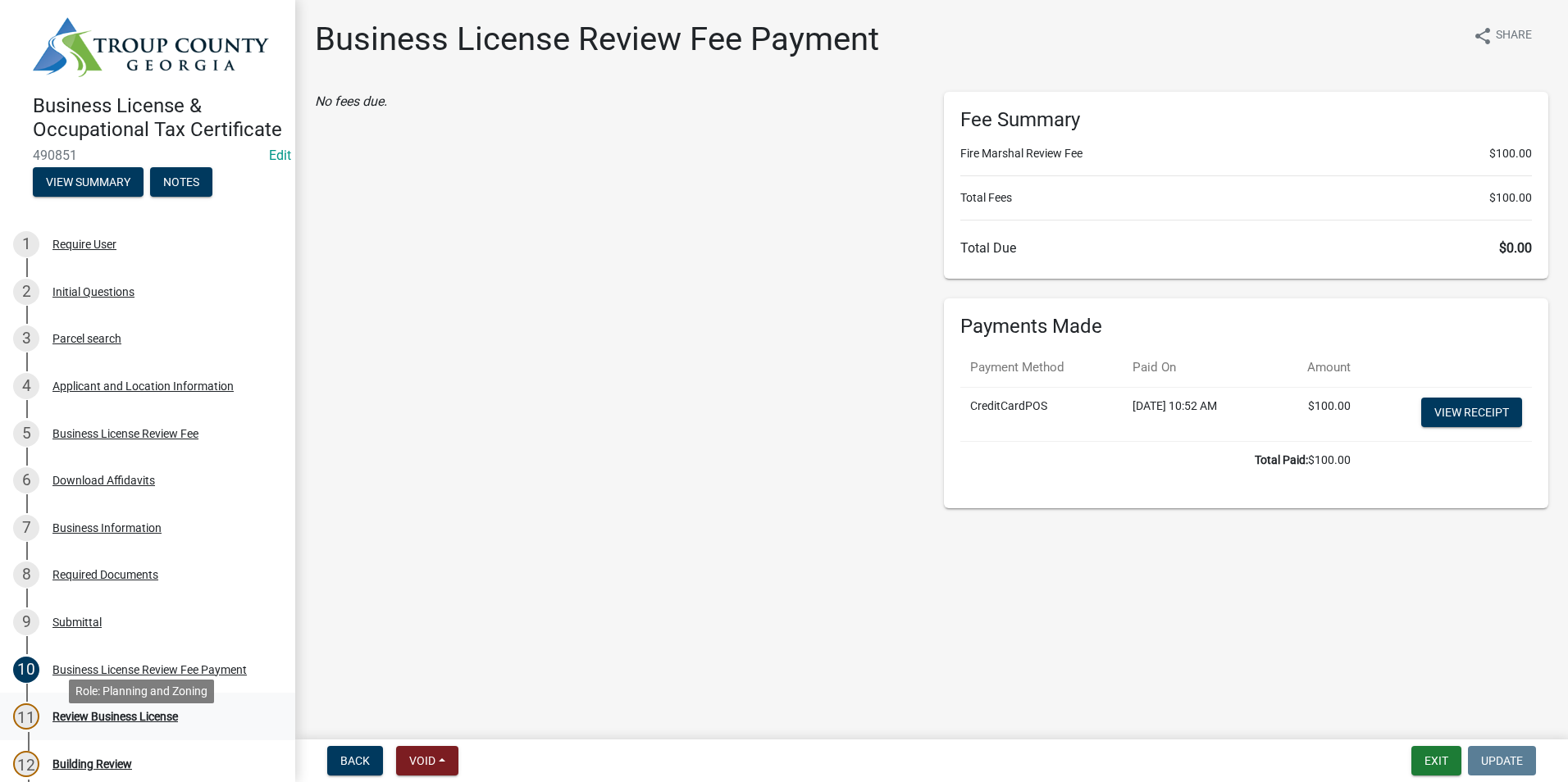
click at [174, 722] on div "Review Business License" at bounding box center [115, 716] width 125 height 12
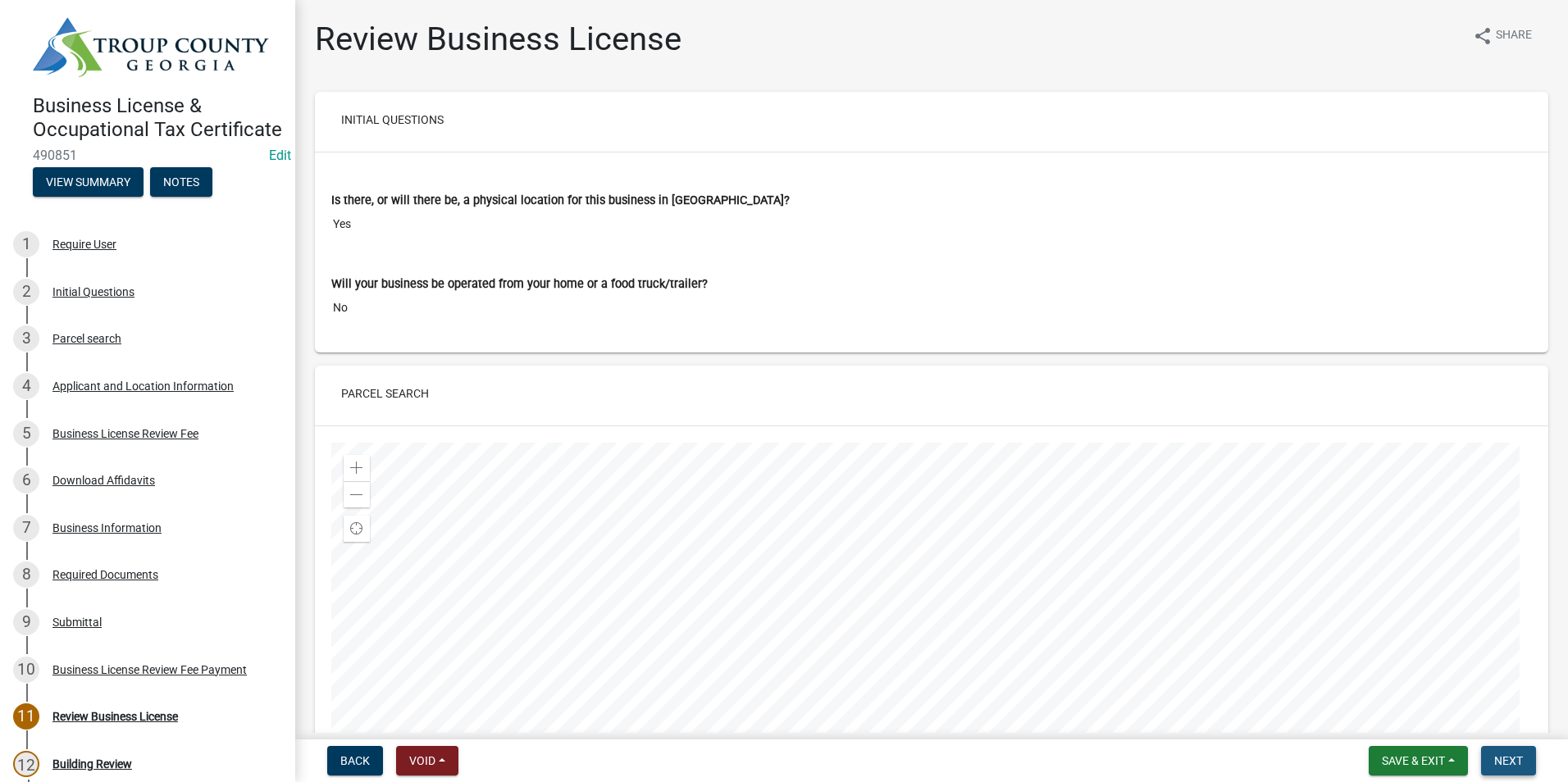
click at [1516, 766] on span "Next" at bounding box center [1508, 761] width 28 height 13
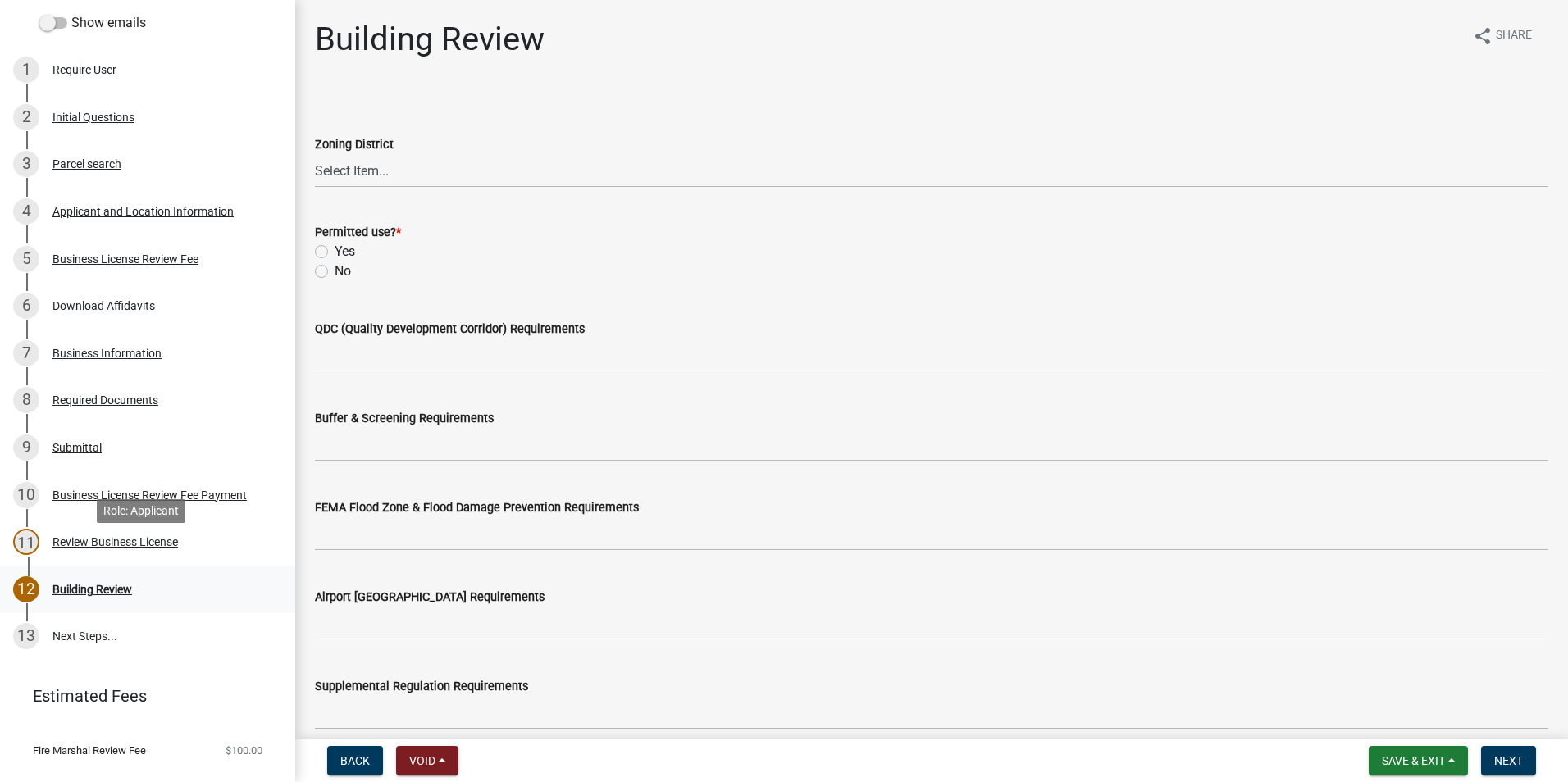
scroll to position [246, 0]
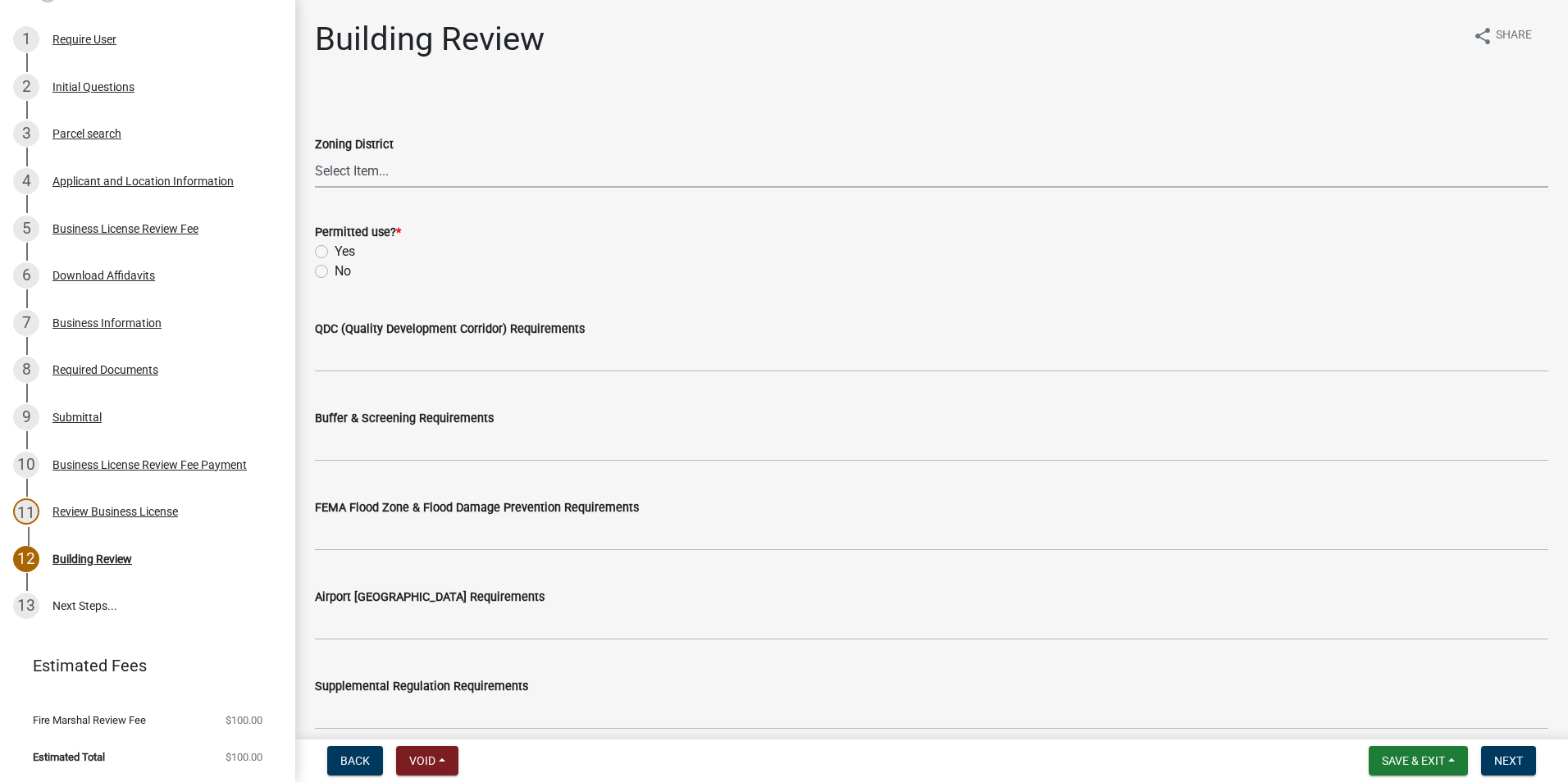
click at [364, 171] on select "Select Item... 01-AG 01-AGR 01-CRVP 01-GC 01-GI 01-LC 01-LR 01-LRR 01-MFR 01-MH…" at bounding box center [932, 171] width 1233 height 34
click at [350, 180] on select "Select Item... 01-AG 01-AGR 01-CRVP 01-GC 01-GI 01-LC 01-LR 01-LRR 01-MFR 01-MH…" at bounding box center [932, 171] width 1233 height 34
click at [571, 101] on div "Zoning District Select Item... 01-AG 01-AGR 01-CRVP 01-GC 01-GI 01-LC 01-LR 01-…" at bounding box center [932, 140] width 1233 height 96
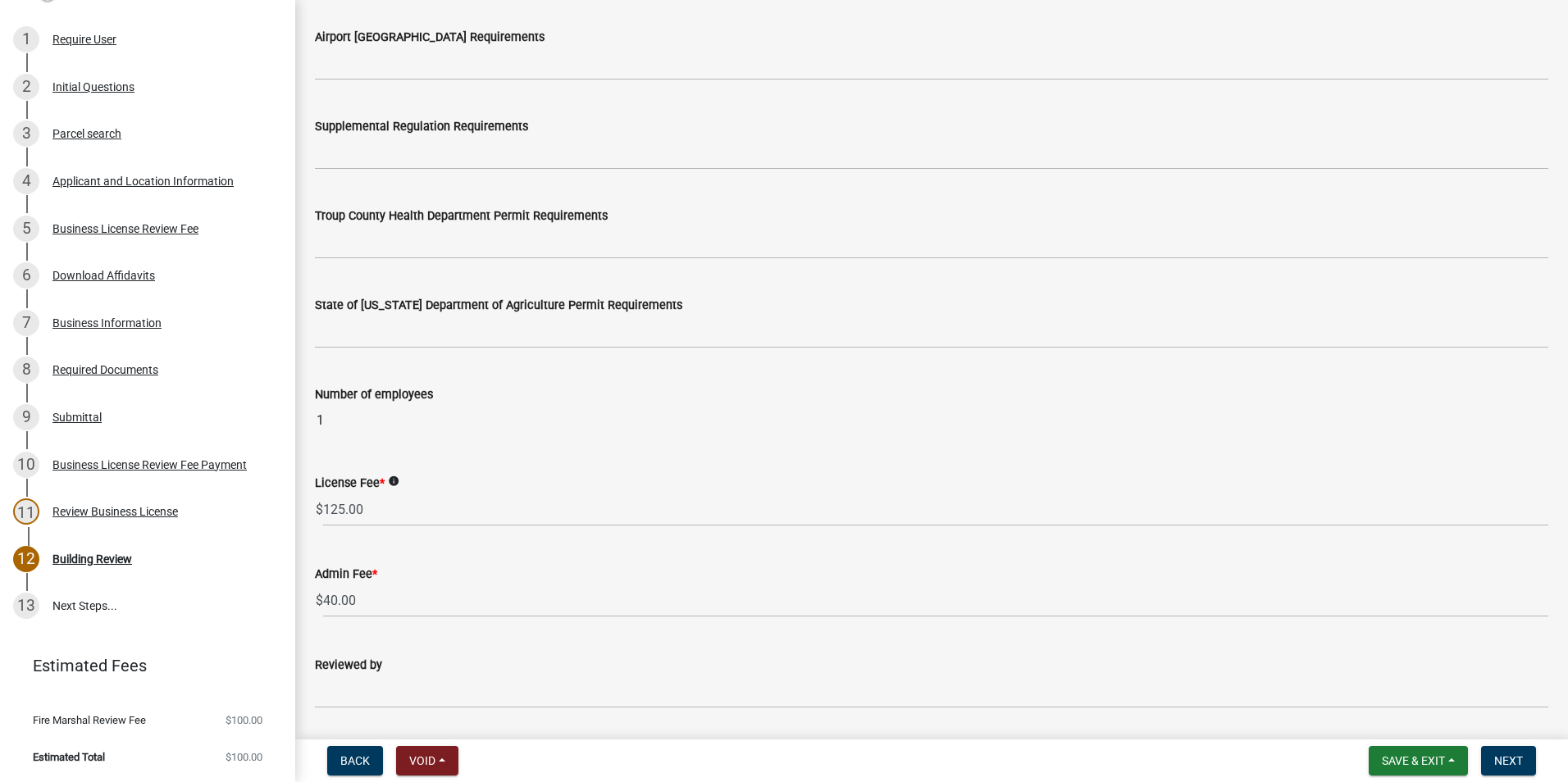
scroll to position [574, 0]
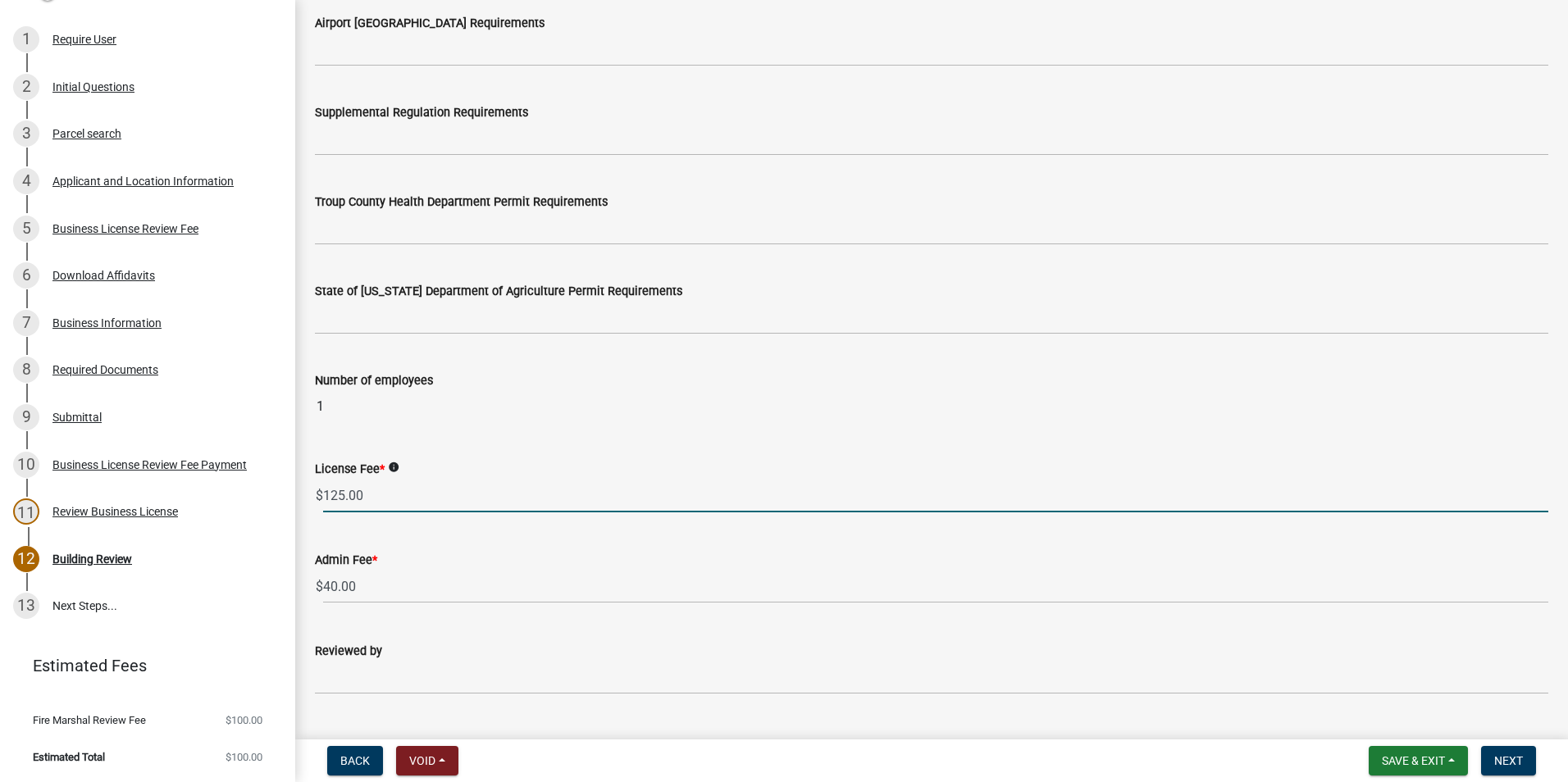
drag, startPoint x: 400, startPoint y: 498, endPoint x: 310, endPoint y: 506, distance: 90.4
click at [310, 506] on div "License Fee * info $ 125.00" at bounding box center [932, 474] width 1258 height 77
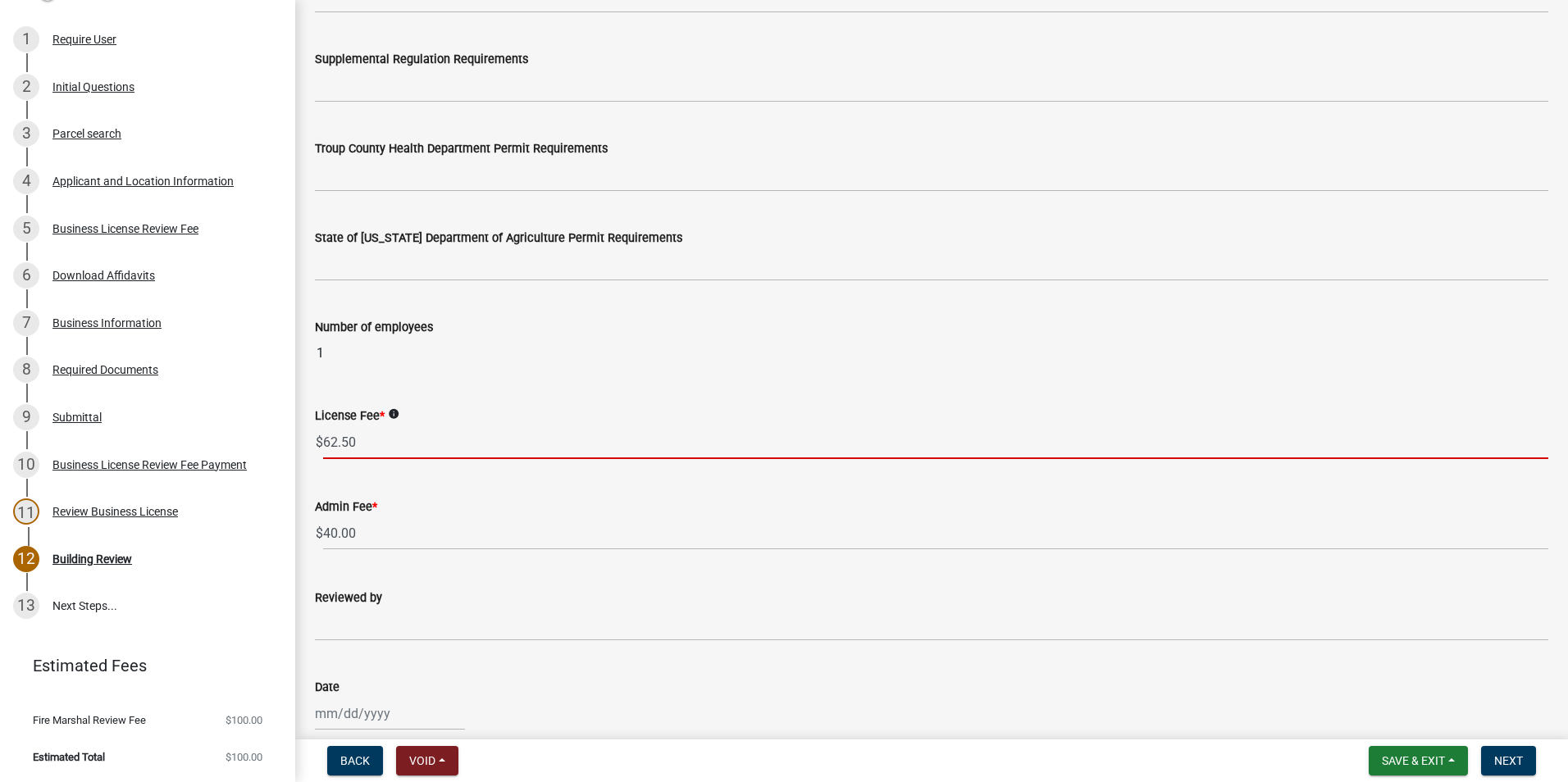
scroll to position [656, 0]
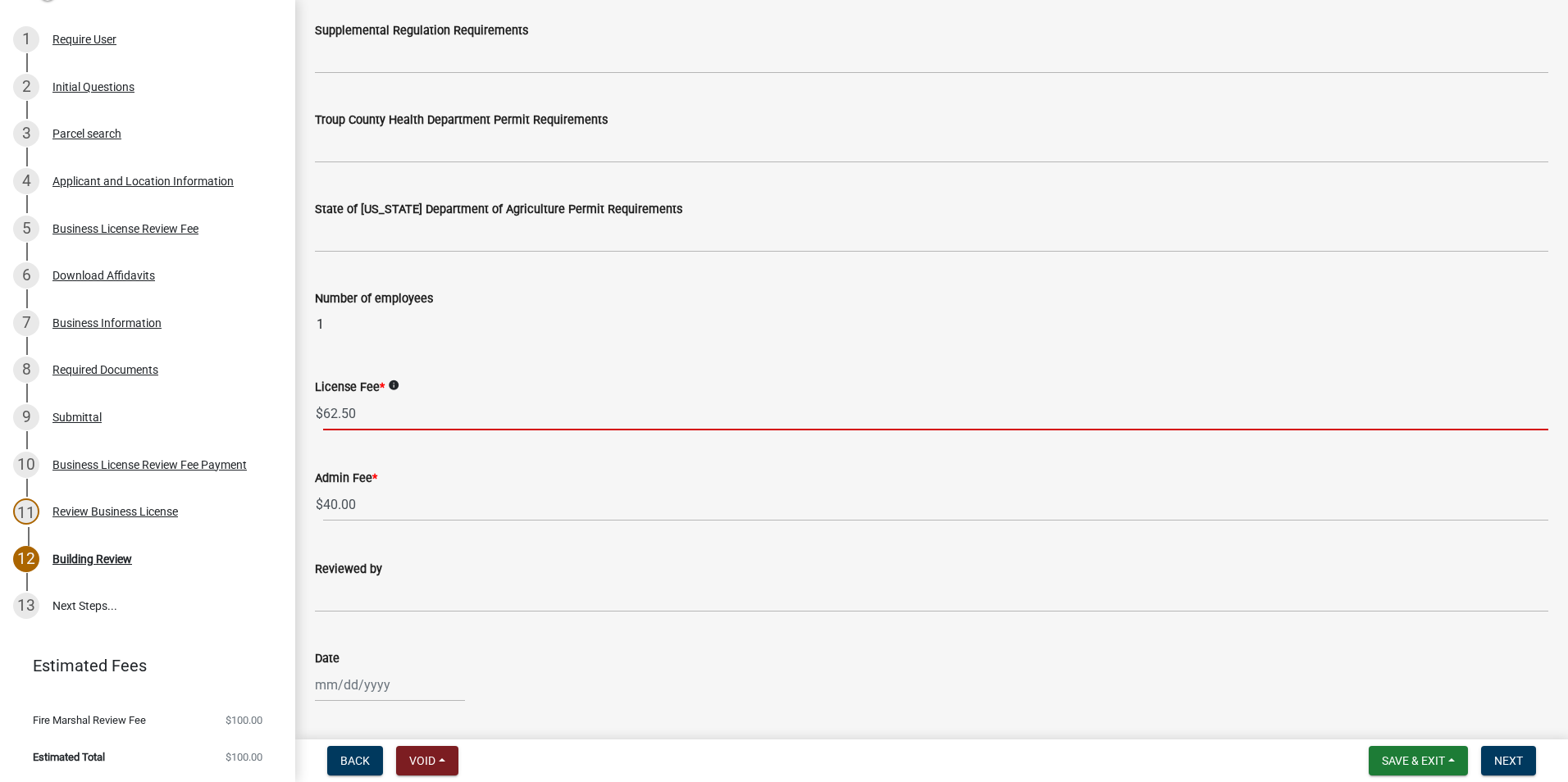
type input "62.50"
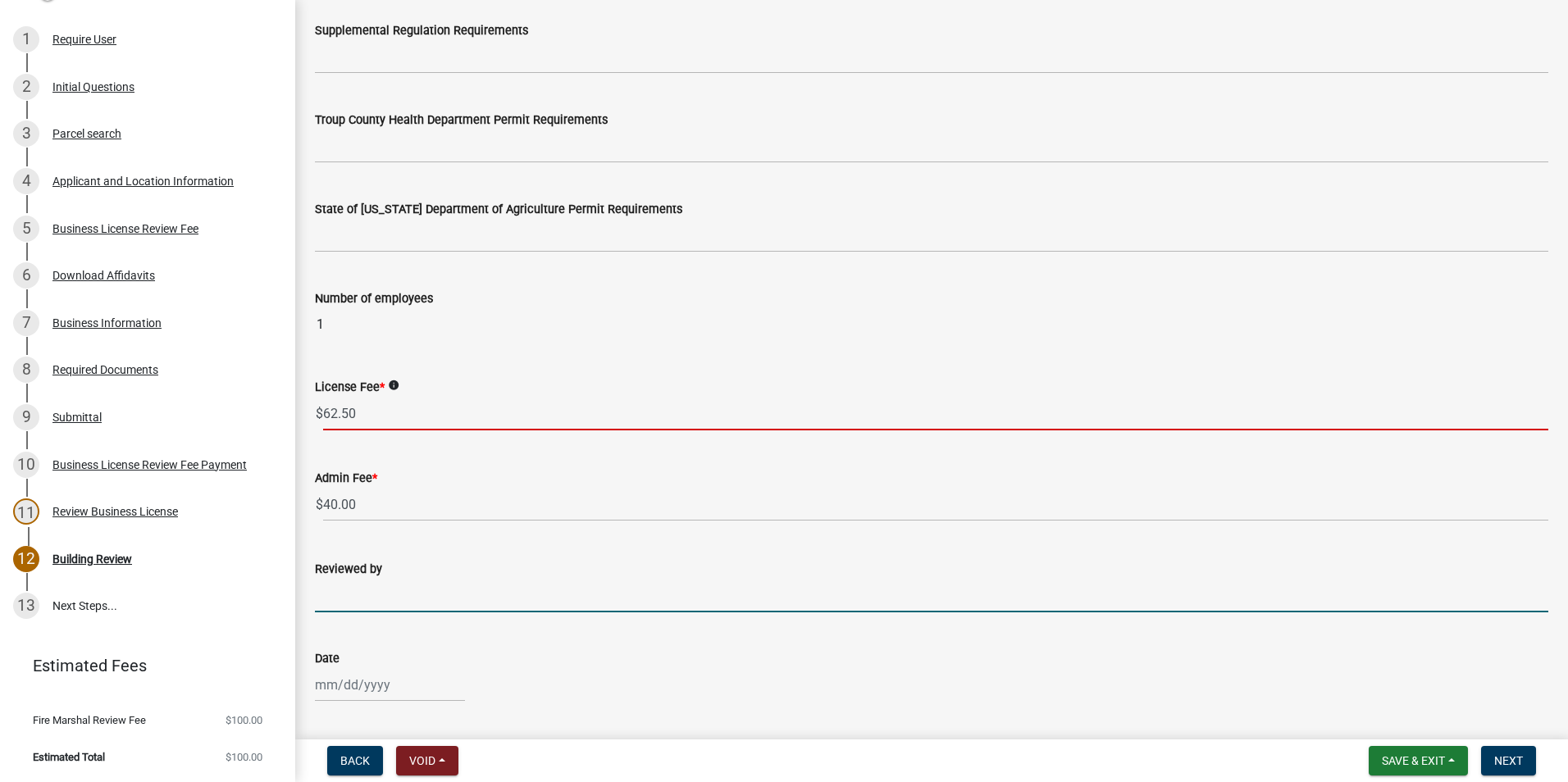
click at [386, 608] on input "Reviewed by" at bounding box center [932, 596] width 1233 height 34
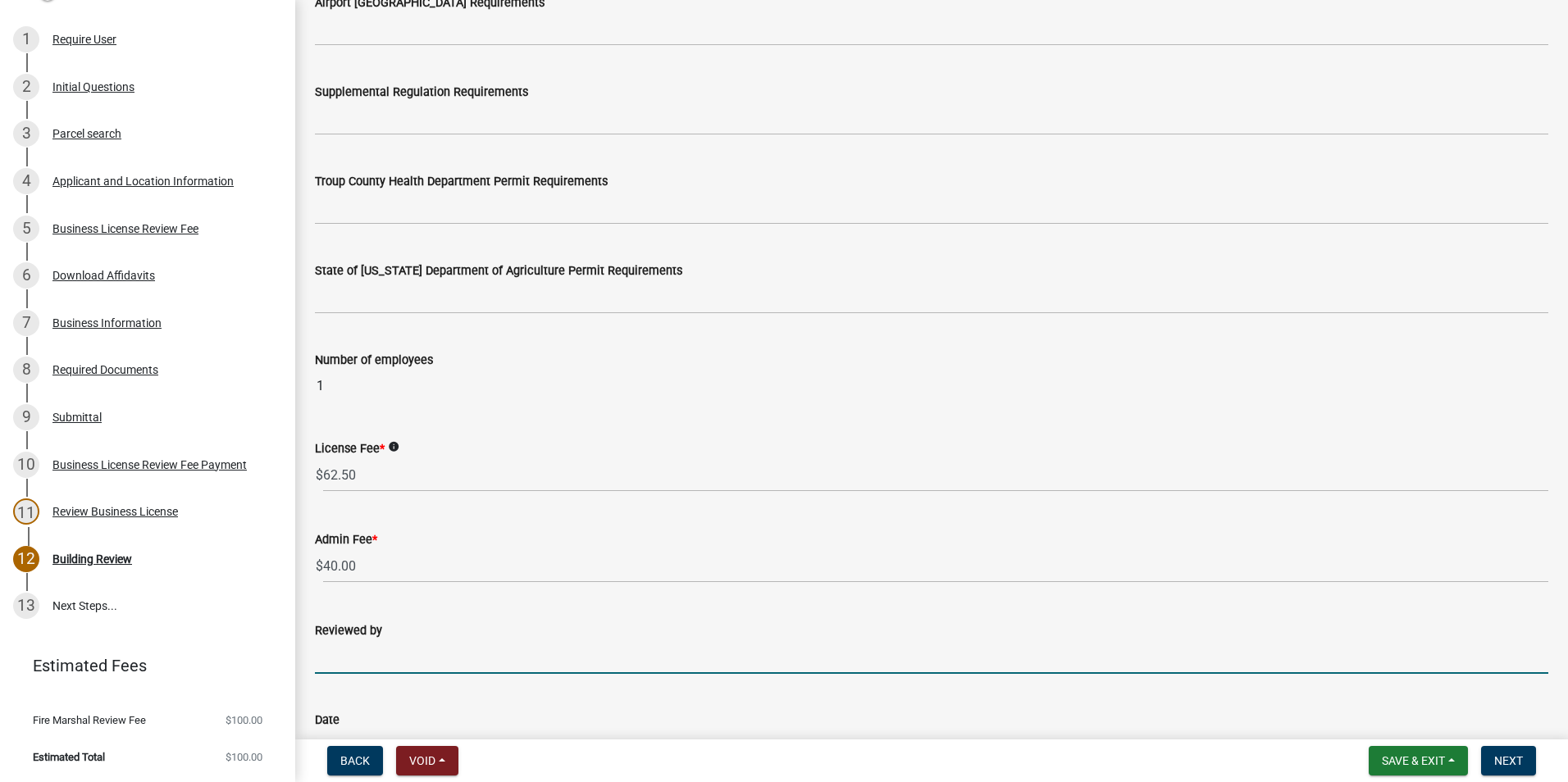
scroll to position [492, 0]
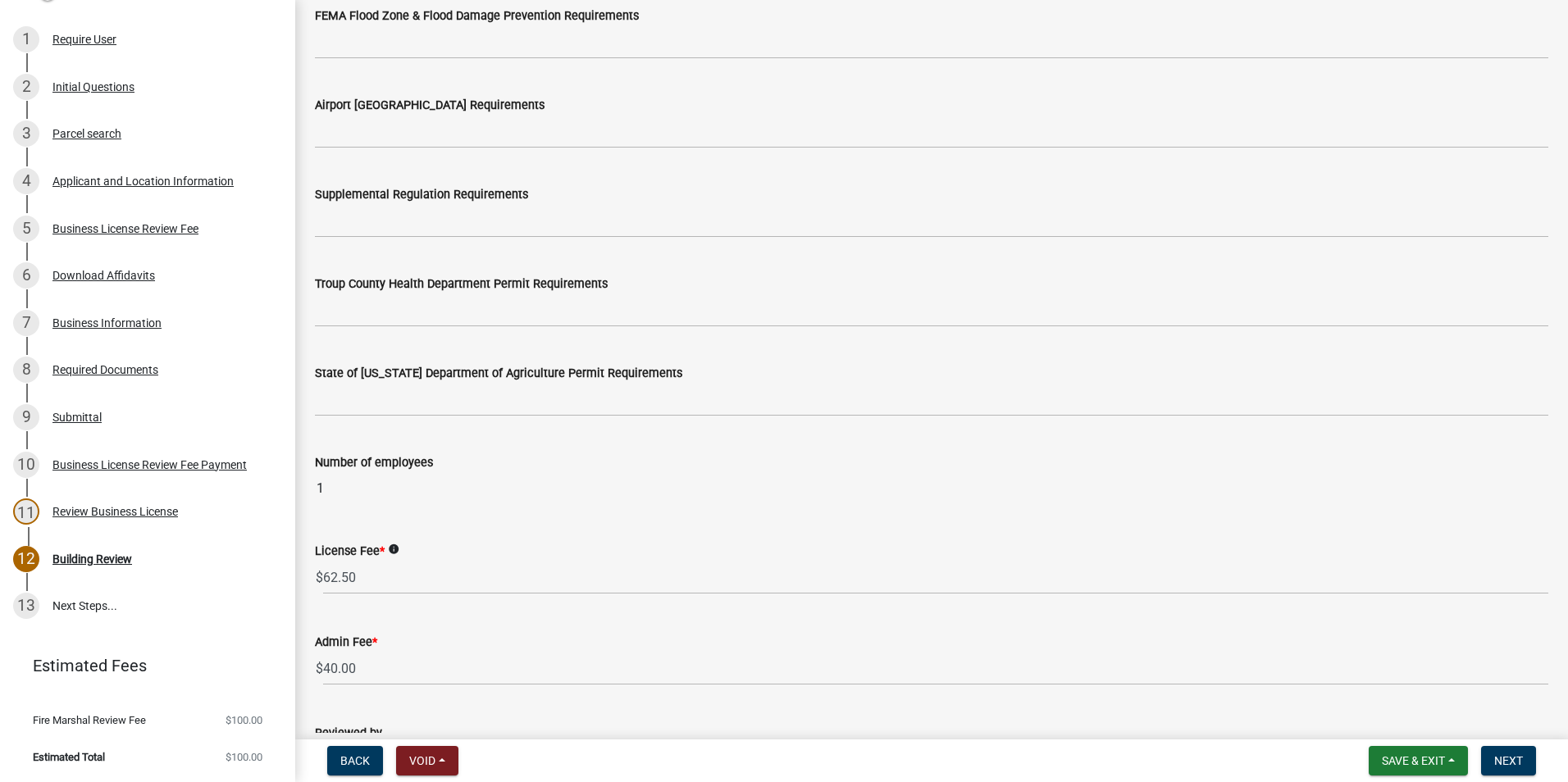
type input "[PERSON_NAME]"
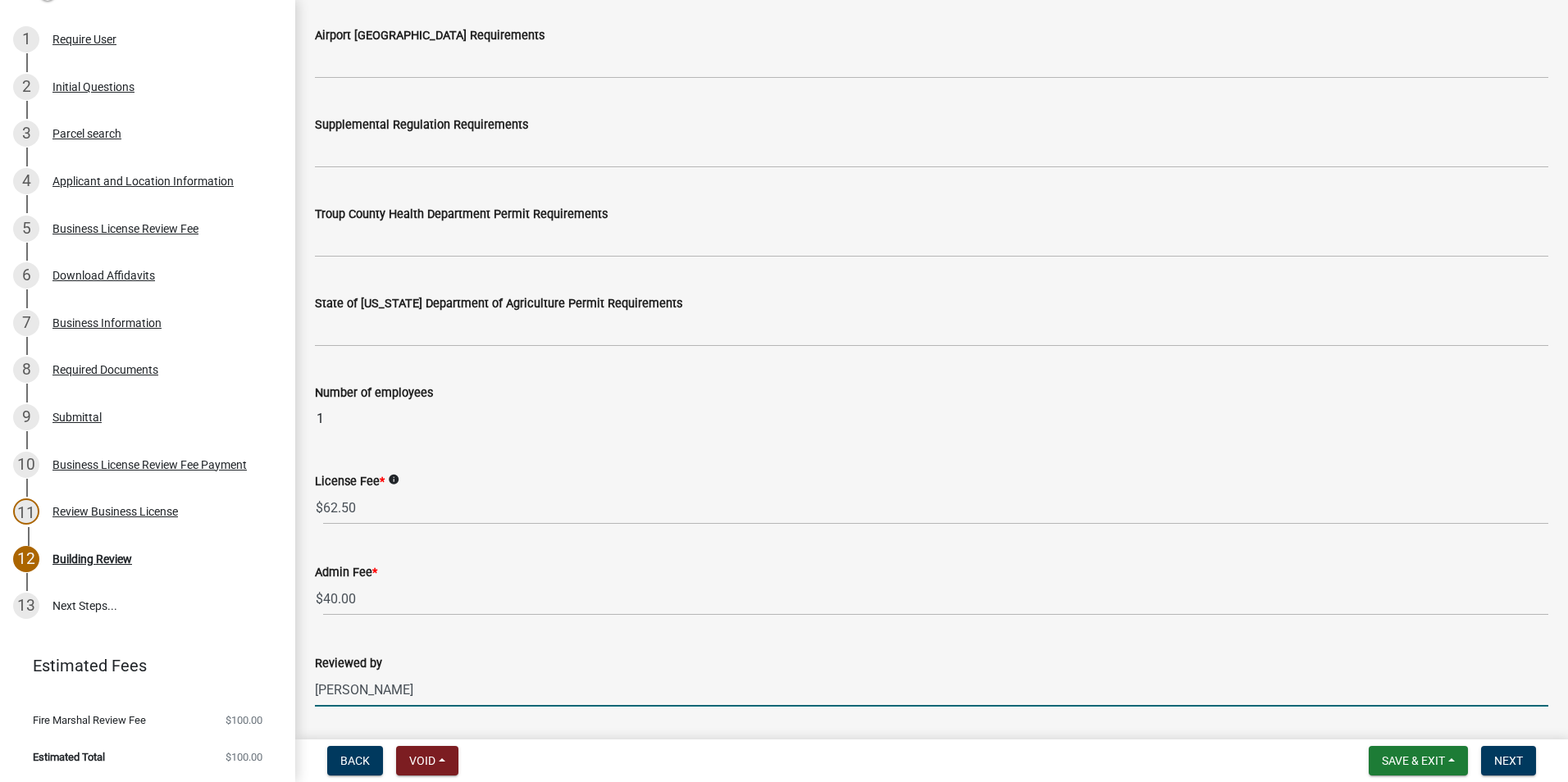
scroll to position [820, 0]
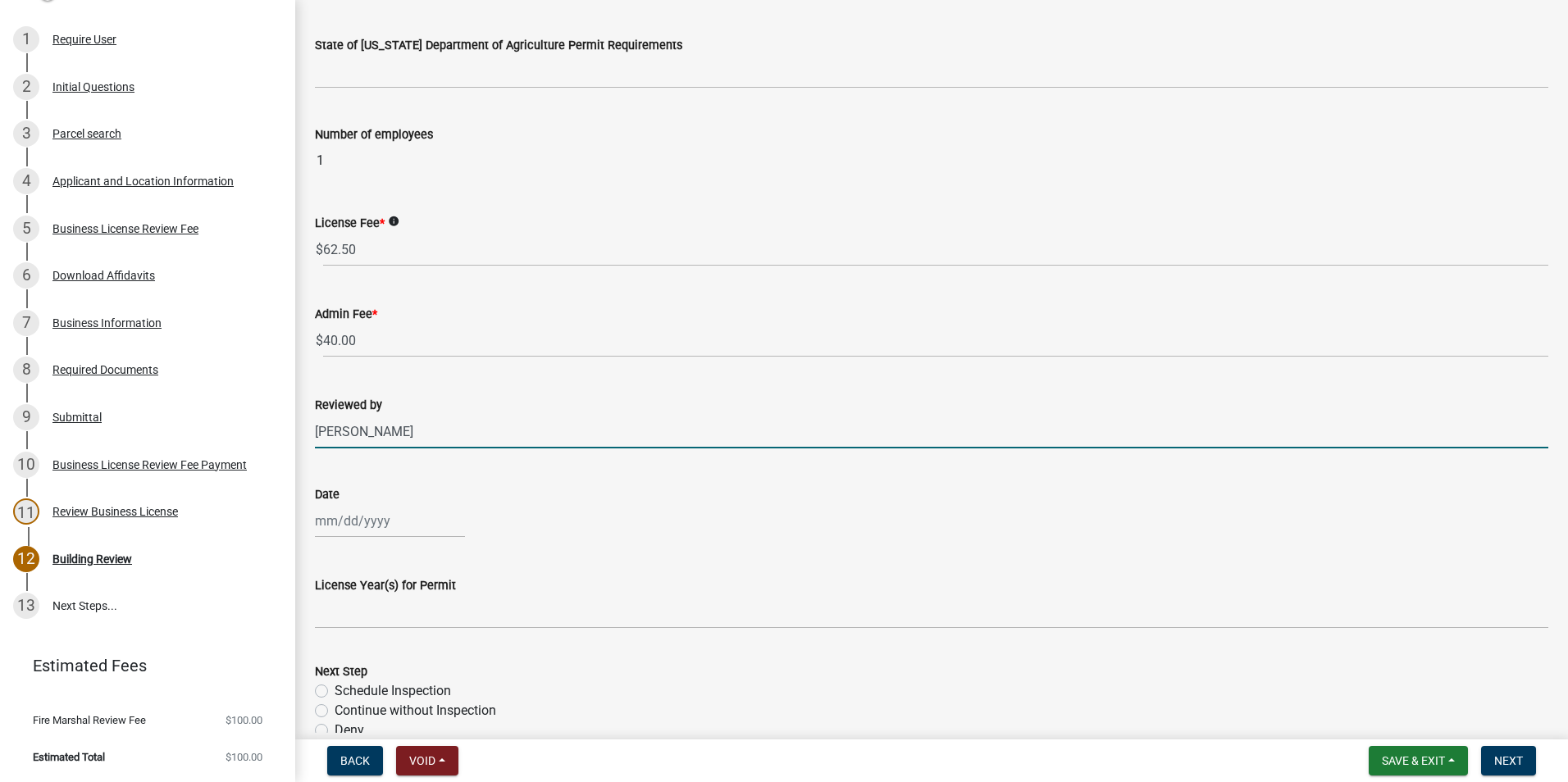
click at [357, 525] on div at bounding box center [390, 521] width 150 height 34
select select "10"
select select "2025"
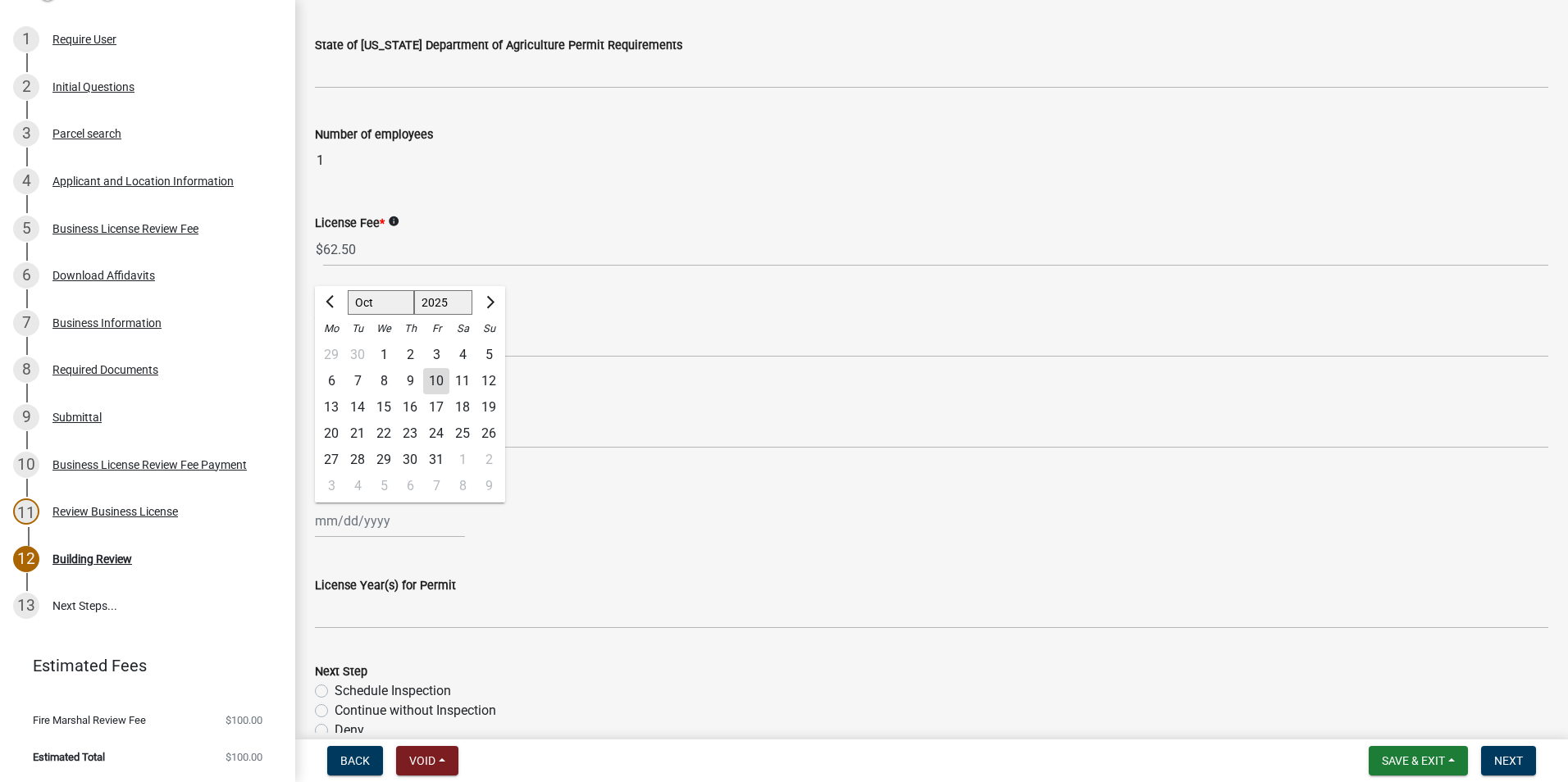
click at [433, 376] on div "10" at bounding box center [436, 381] width 26 height 26
type input "[DATE]"
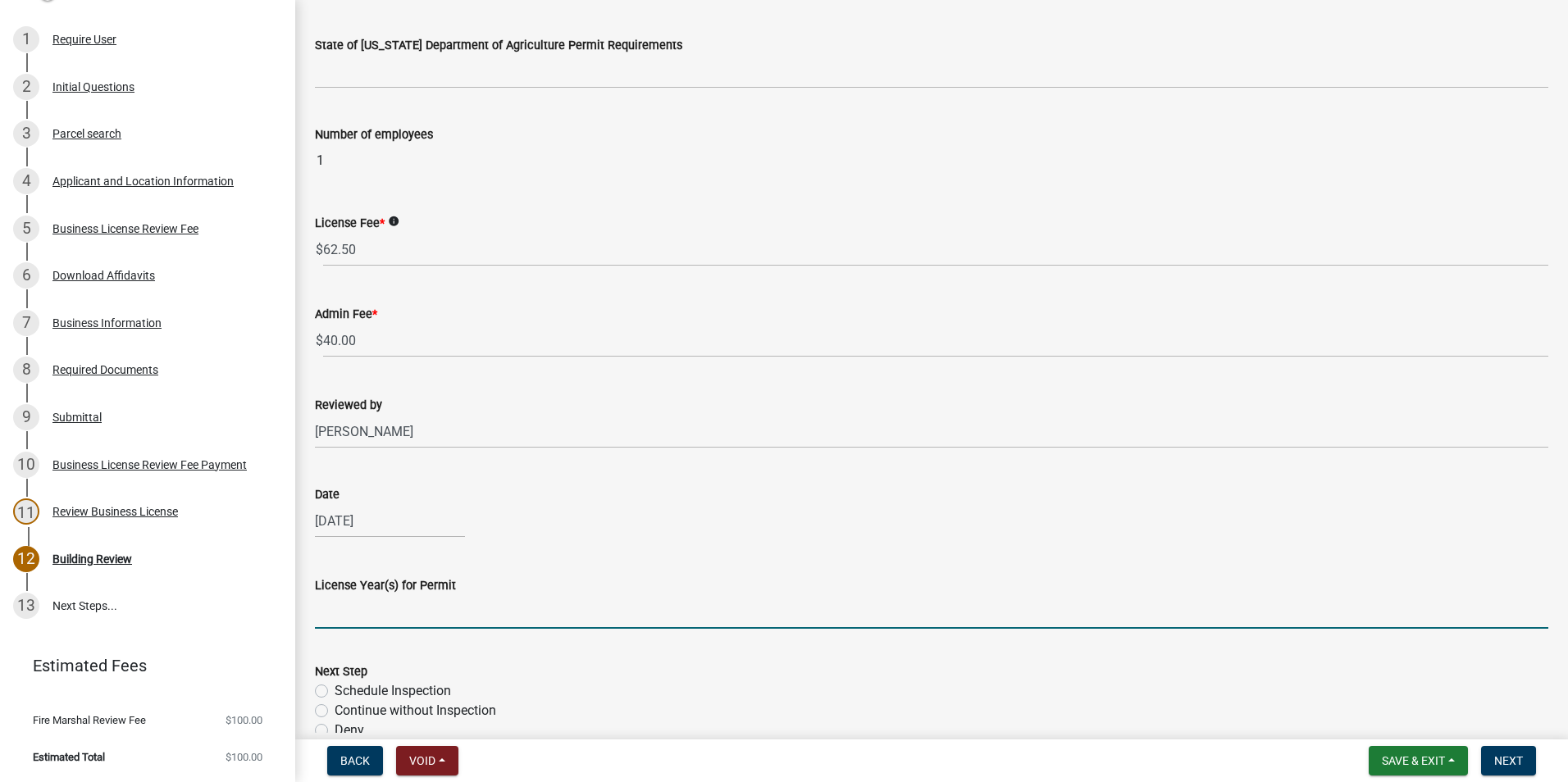
click at [415, 597] on input "License Year(s) for Permit" at bounding box center [932, 612] width 1233 height 34
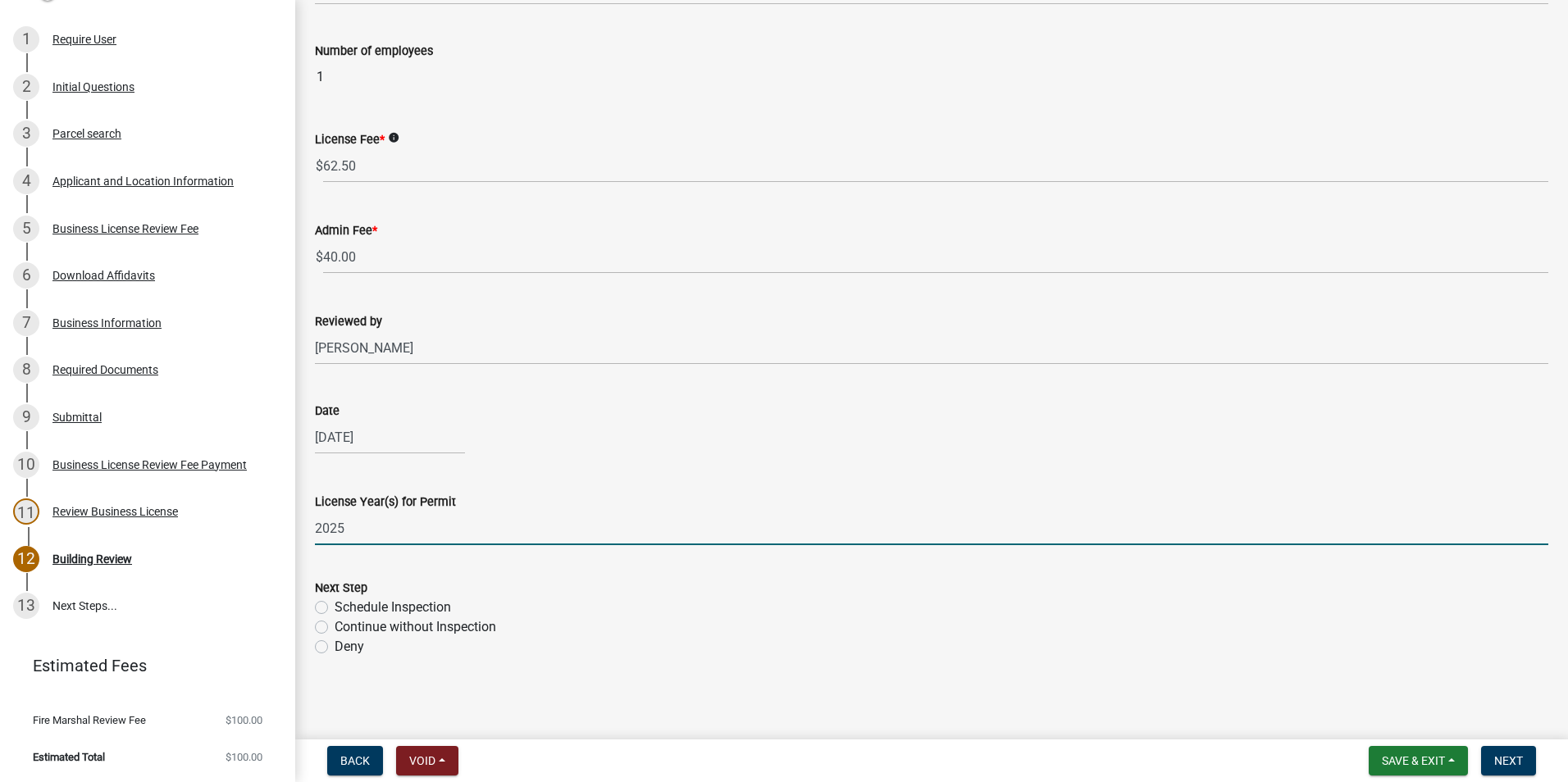
scroll to position [907, 0]
type input "2025"
click at [335, 606] on label "Schedule Inspection" at bounding box center [392, 605] width 117 height 20
click at [335, 606] on input "Schedule Inspection" at bounding box center [340, 601] width 11 height 11
radio input "true"
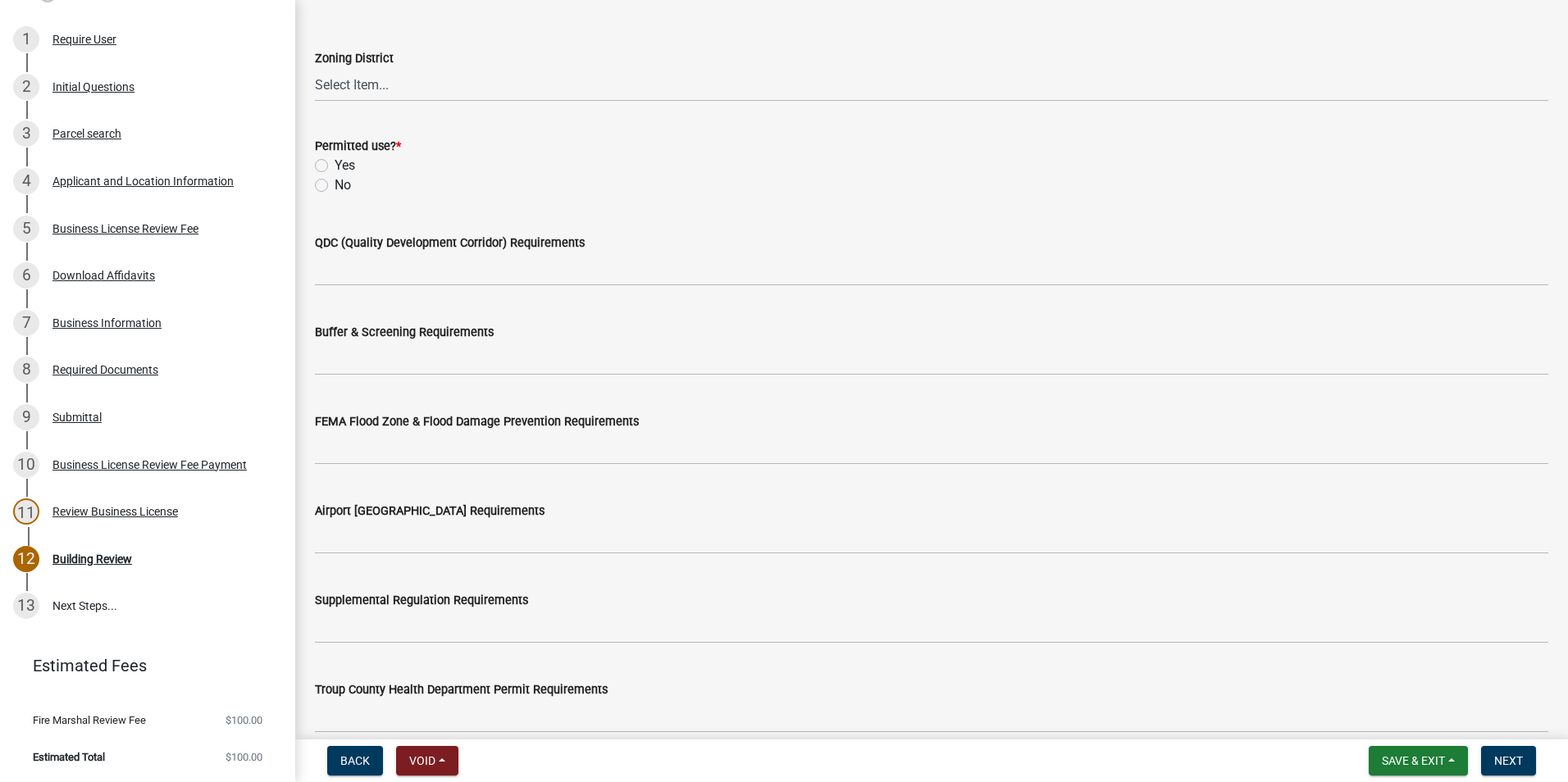
scroll to position [4, 0]
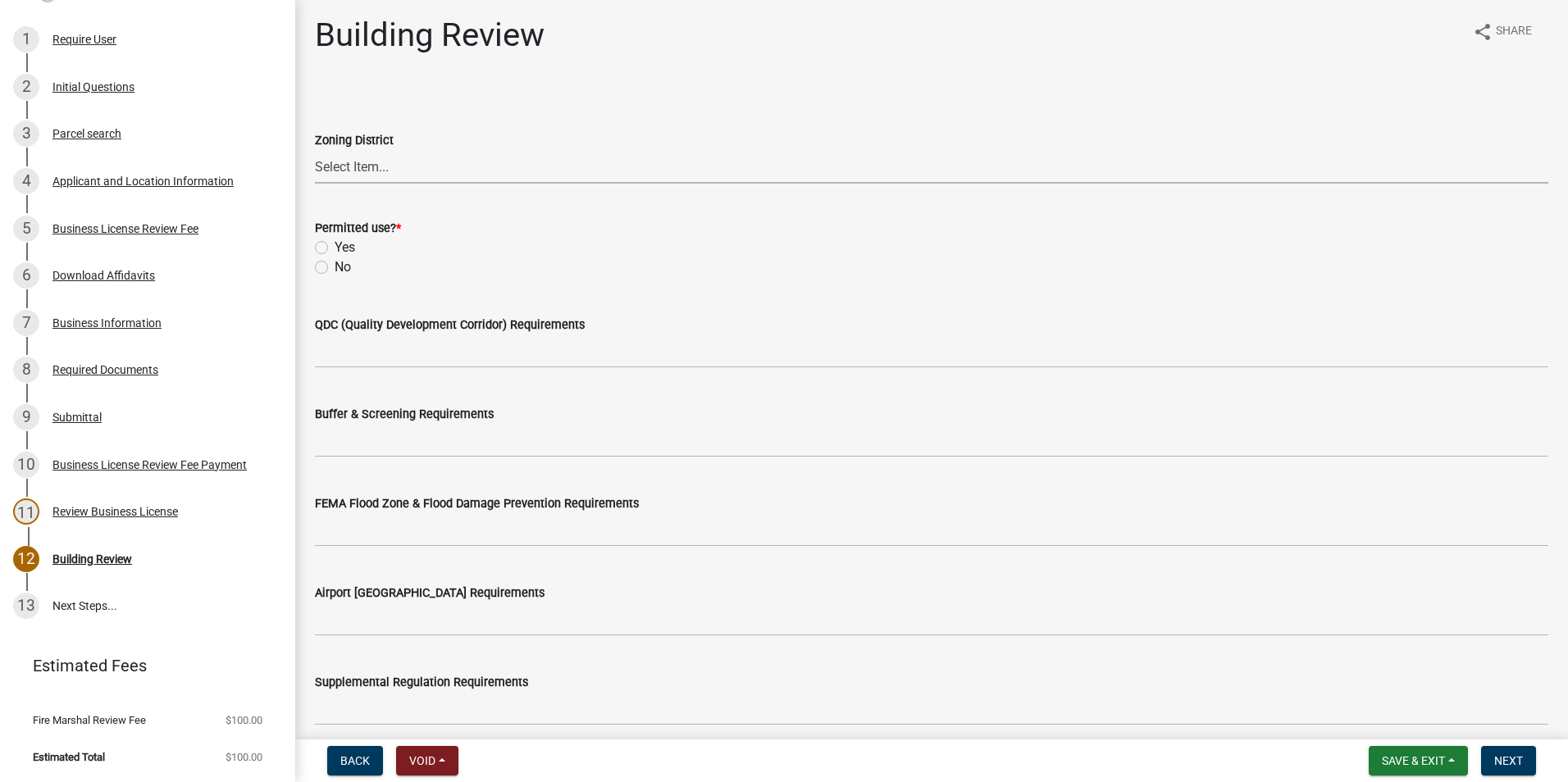
click at [387, 178] on select "Select Item... 01-AG 01-AGR 01-CRVP 01-GC 01-GI 01-LC 01-LR 01-LRR 01-MFR 01-MH…" at bounding box center [932, 167] width 1233 height 34
click at [315, 150] on select "Select Item... 01-AG 01-AGR 01-CRVP 01-GC 01-GI 01-LC 01-LR 01-LRR 01-MFR 01-MH…" at bounding box center [932, 167] width 1233 height 34
select select "91373011-55fc-4208-aafc-b8db89fd1589"
click at [335, 246] on label "Yes" at bounding box center [344, 247] width 20 height 20
click at [335, 246] on input "Yes" at bounding box center [340, 243] width 11 height 11
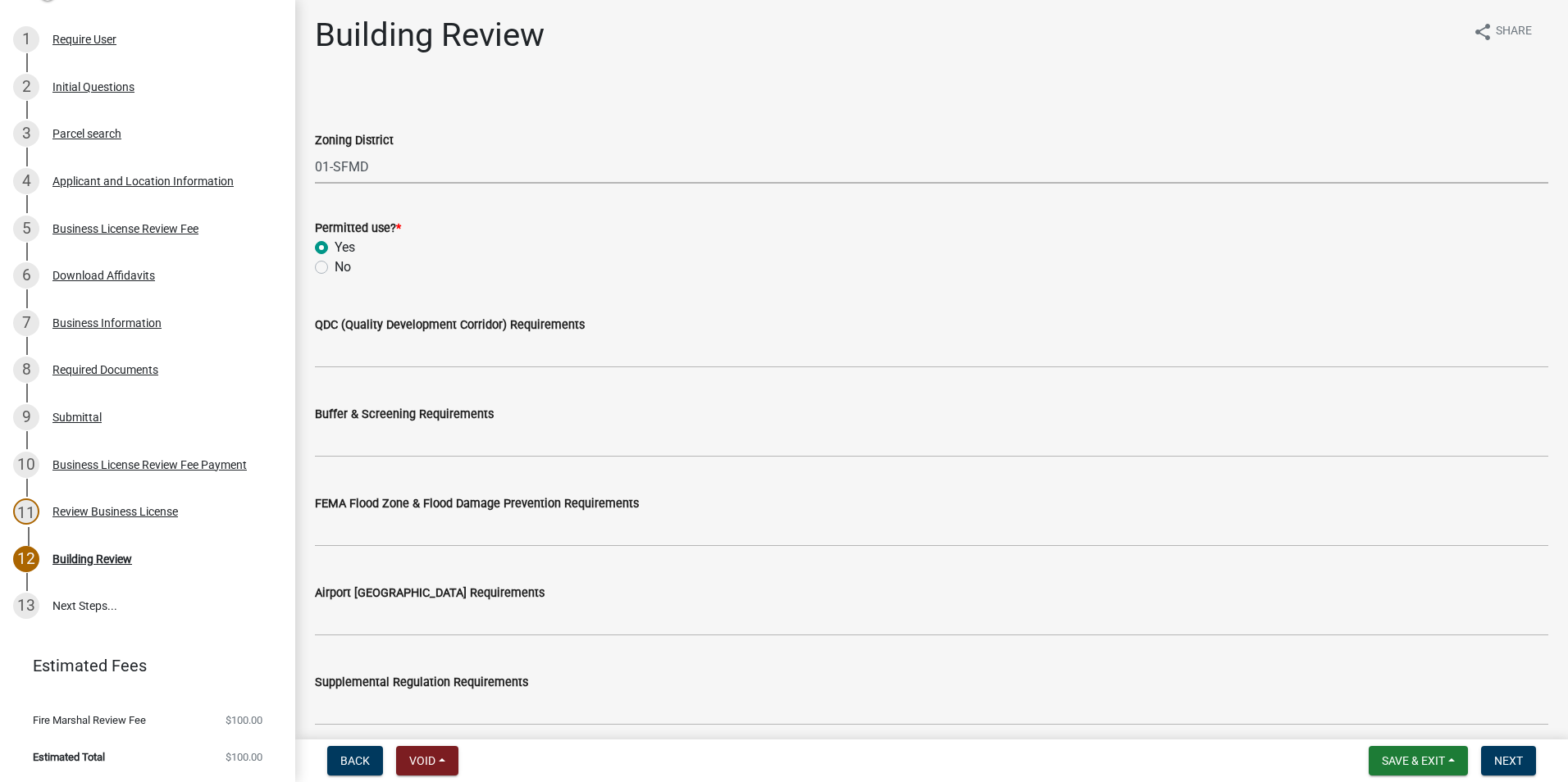
radio input "true"
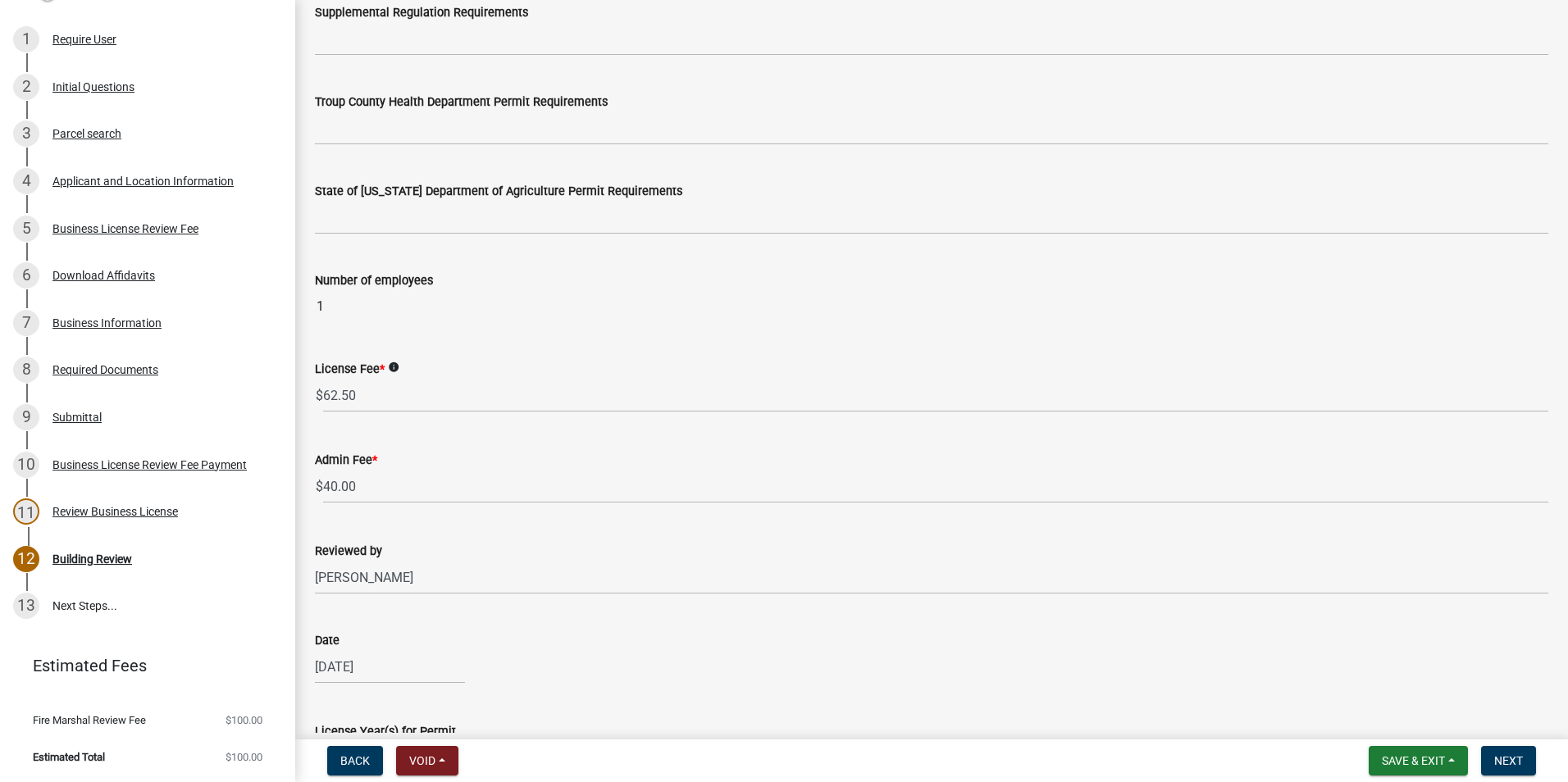
scroll to position [907, 0]
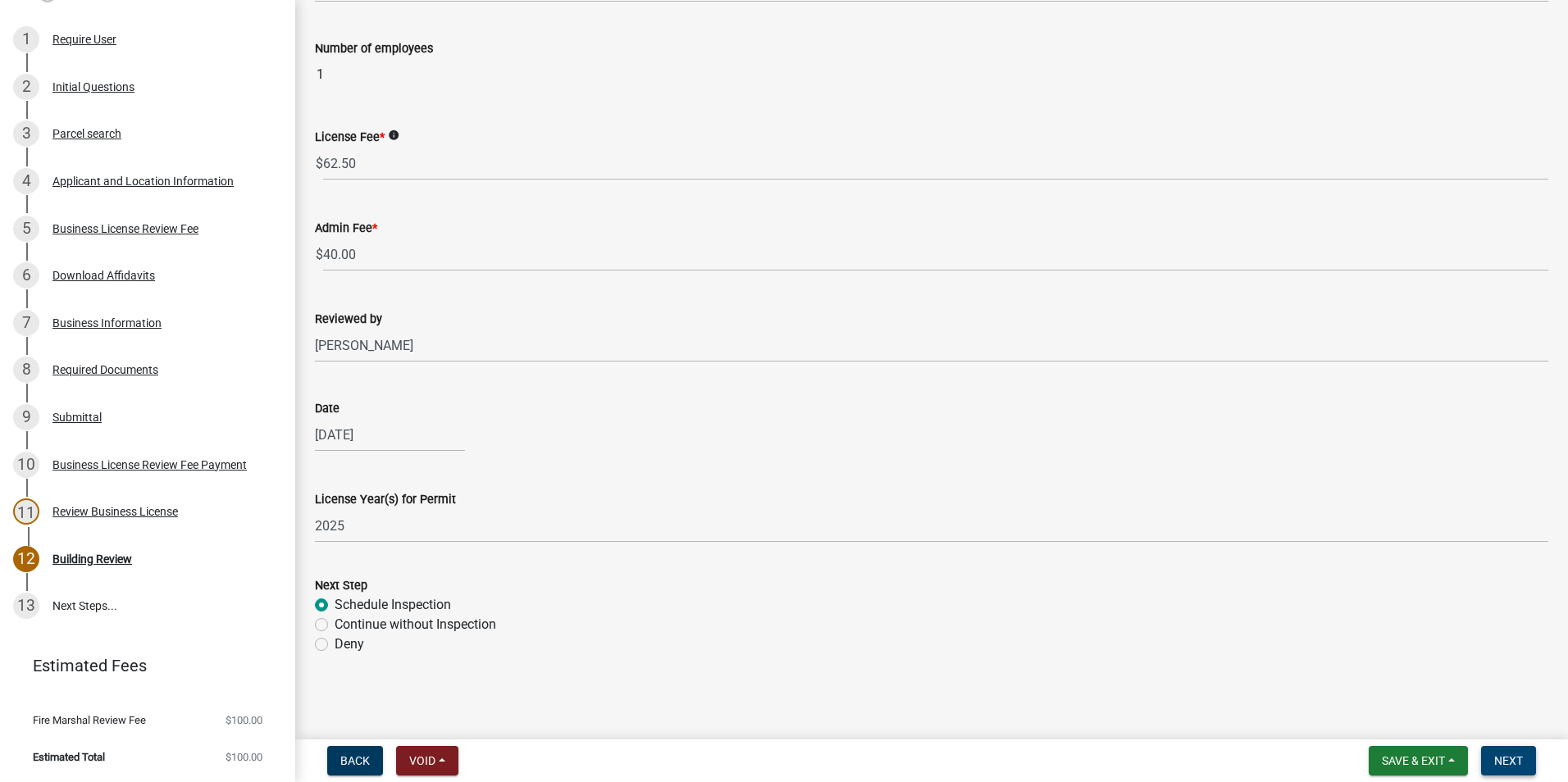
click at [1513, 760] on span "Next" at bounding box center [1508, 761] width 28 height 13
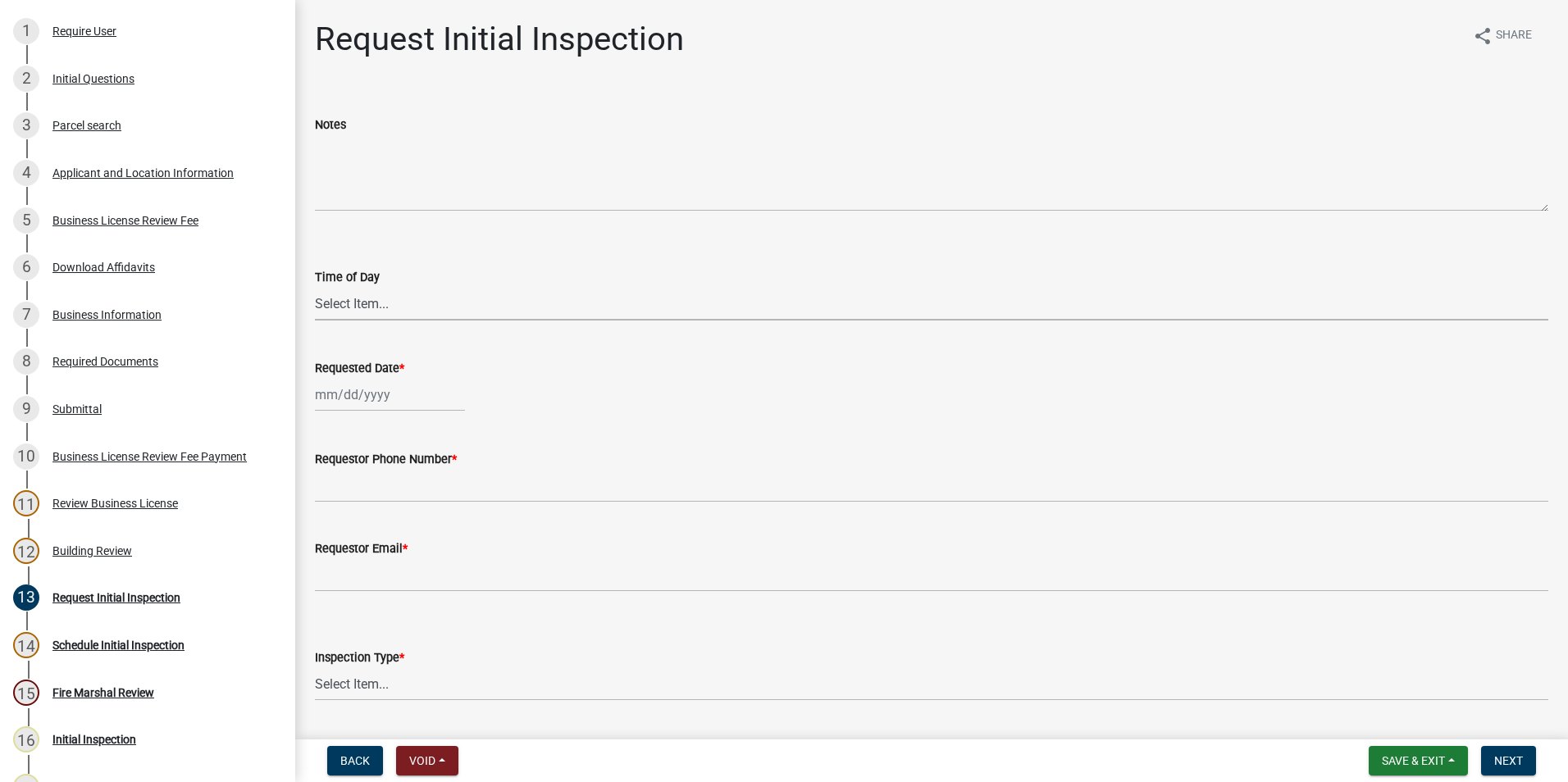
click at [404, 299] on select "Select Item... AM PM" at bounding box center [932, 304] width 1233 height 34
click at [315, 287] on select "Select Item... AM PM" at bounding box center [932, 304] width 1233 height 34
select select "a24f4a16-e743-4bb6-8e5d-aa6c12871a3b"
select select "10"
select select "2025"
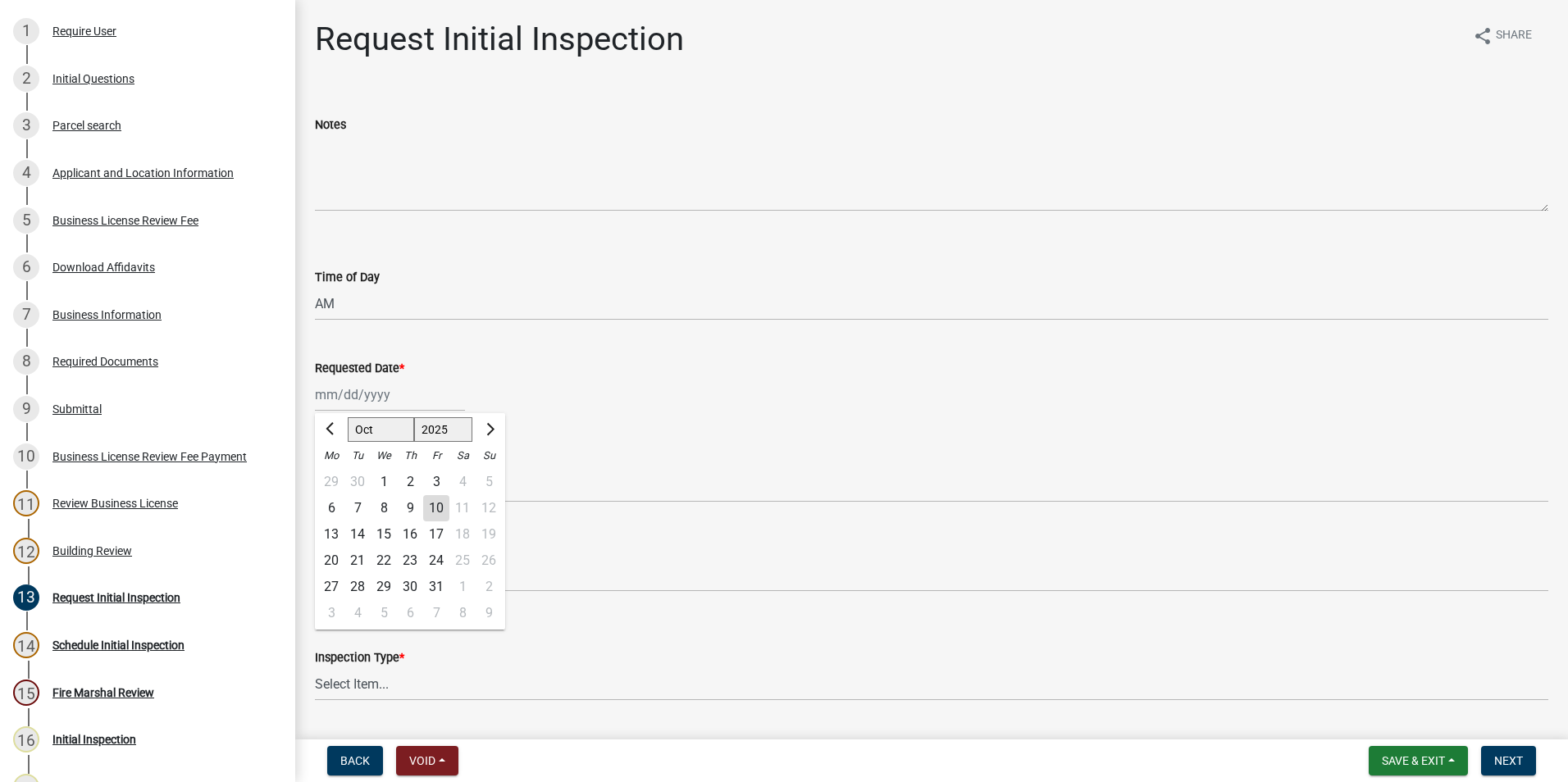
click at [404, 399] on div "[PERSON_NAME] Feb Mar Apr [PERSON_NAME][DATE] Oct Nov [DATE] 1526 1527 1528 152…" at bounding box center [390, 395] width 150 height 34
click at [440, 504] on div "10" at bounding box center [436, 508] width 26 height 26
type input "[DATE]"
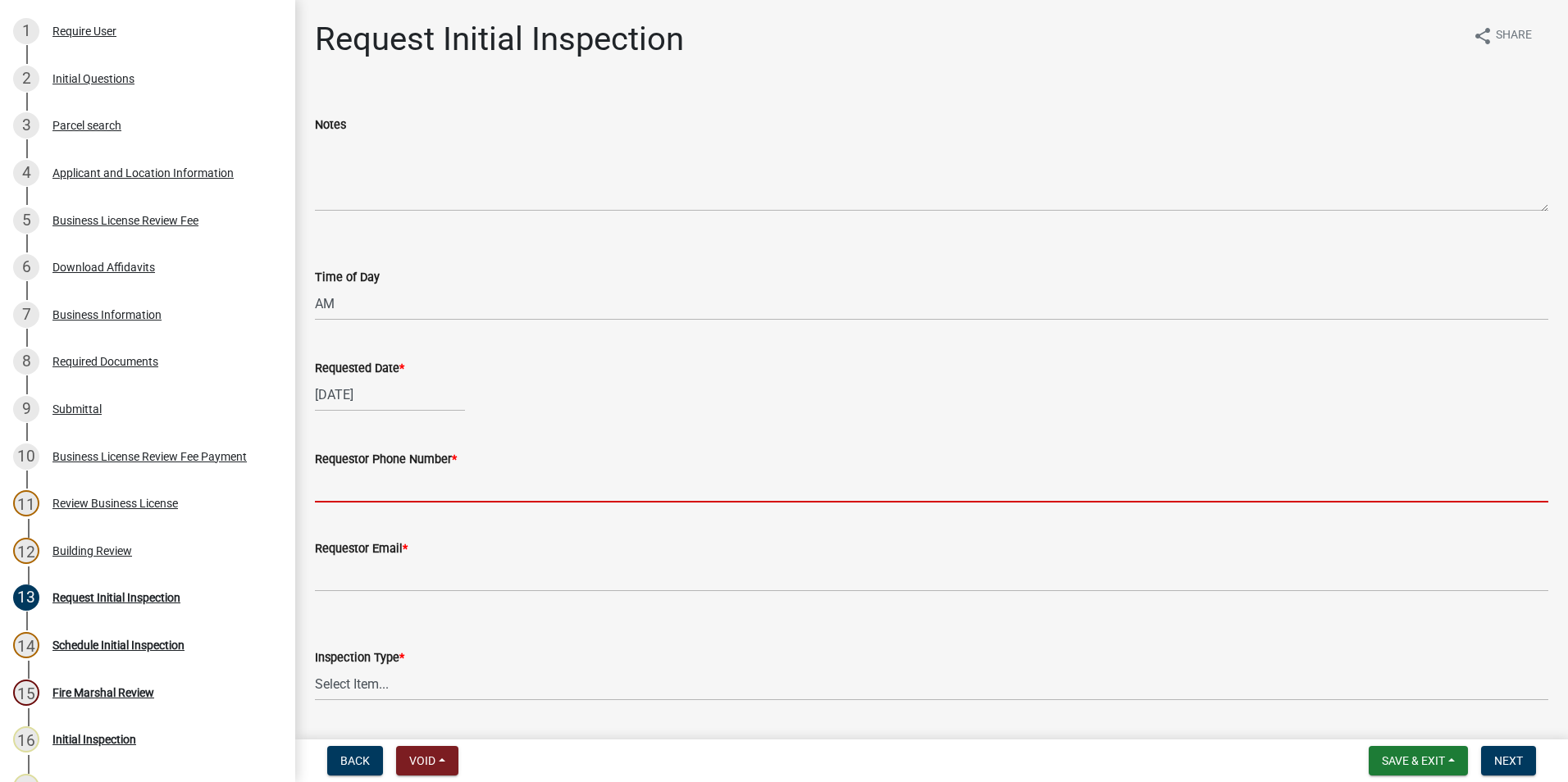
click at [433, 485] on input "Requestor Phone Number *" at bounding box center [932, 486] width 1233 height 34
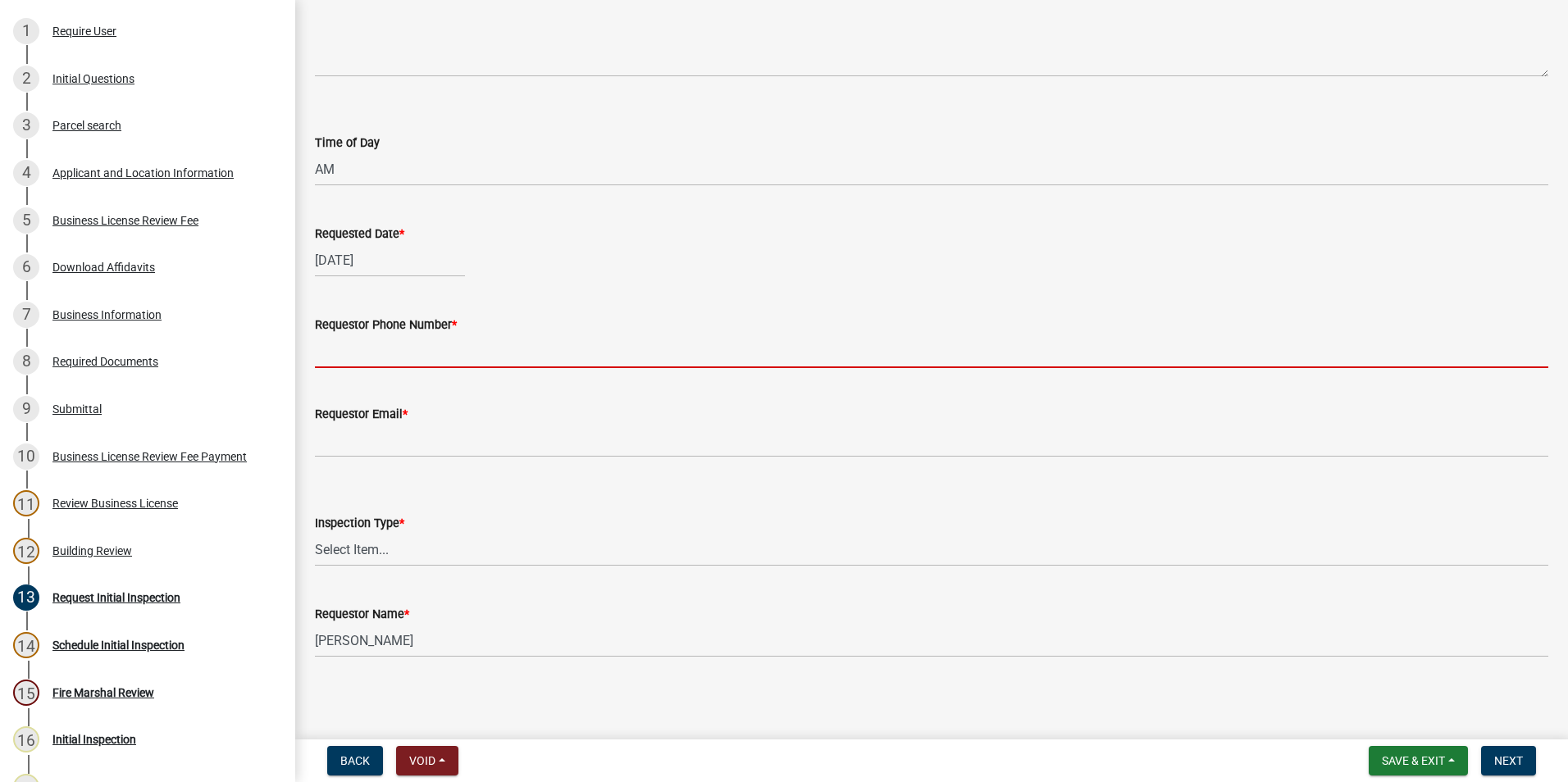
scroll to position [136, 0]
click at [173, 564] on div "12 Building Review" at bounding box center [141, 551] width 256 height 26
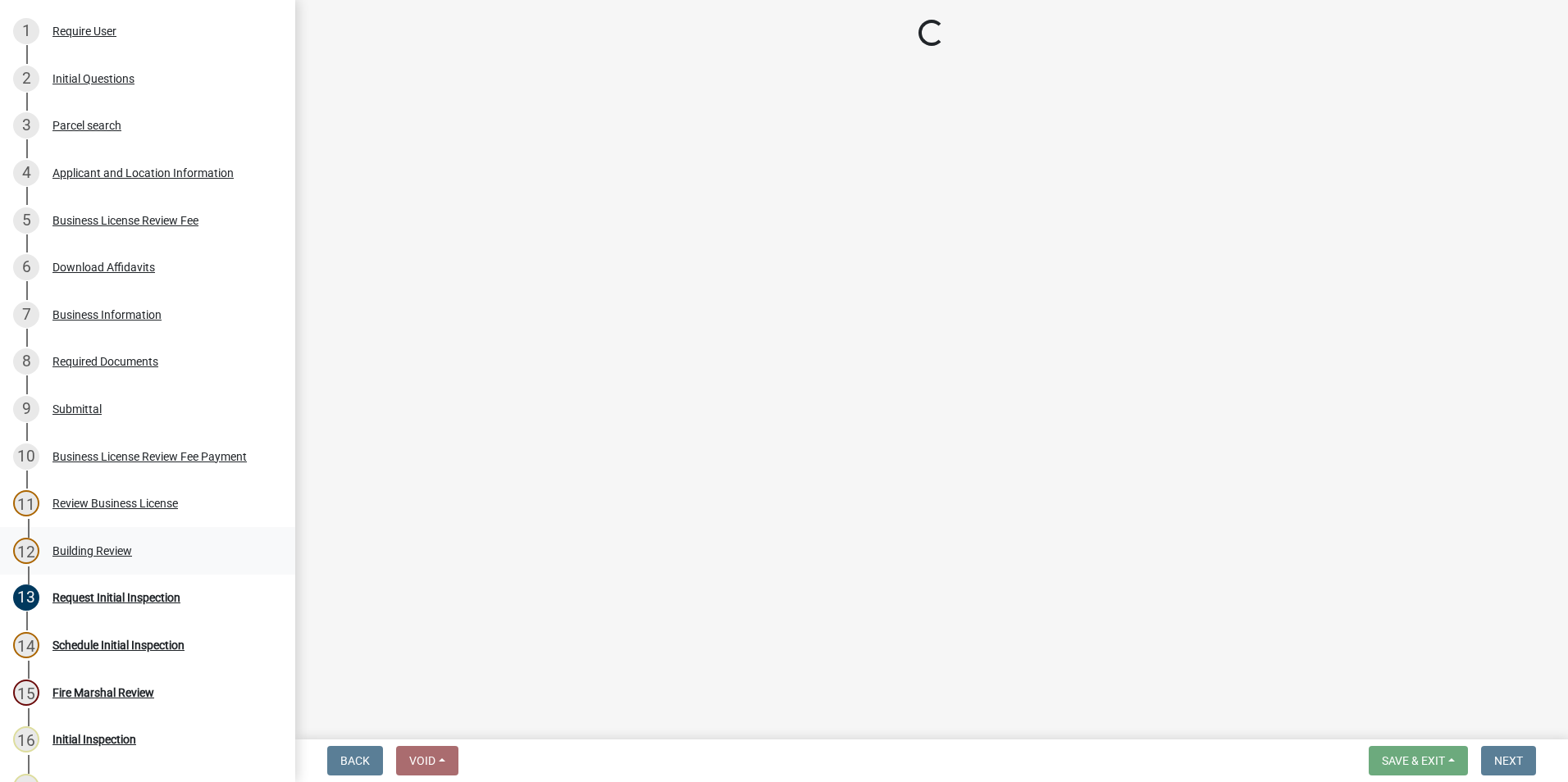
select select "91373011-55fc-4208-aafc-b8db89fd1589"
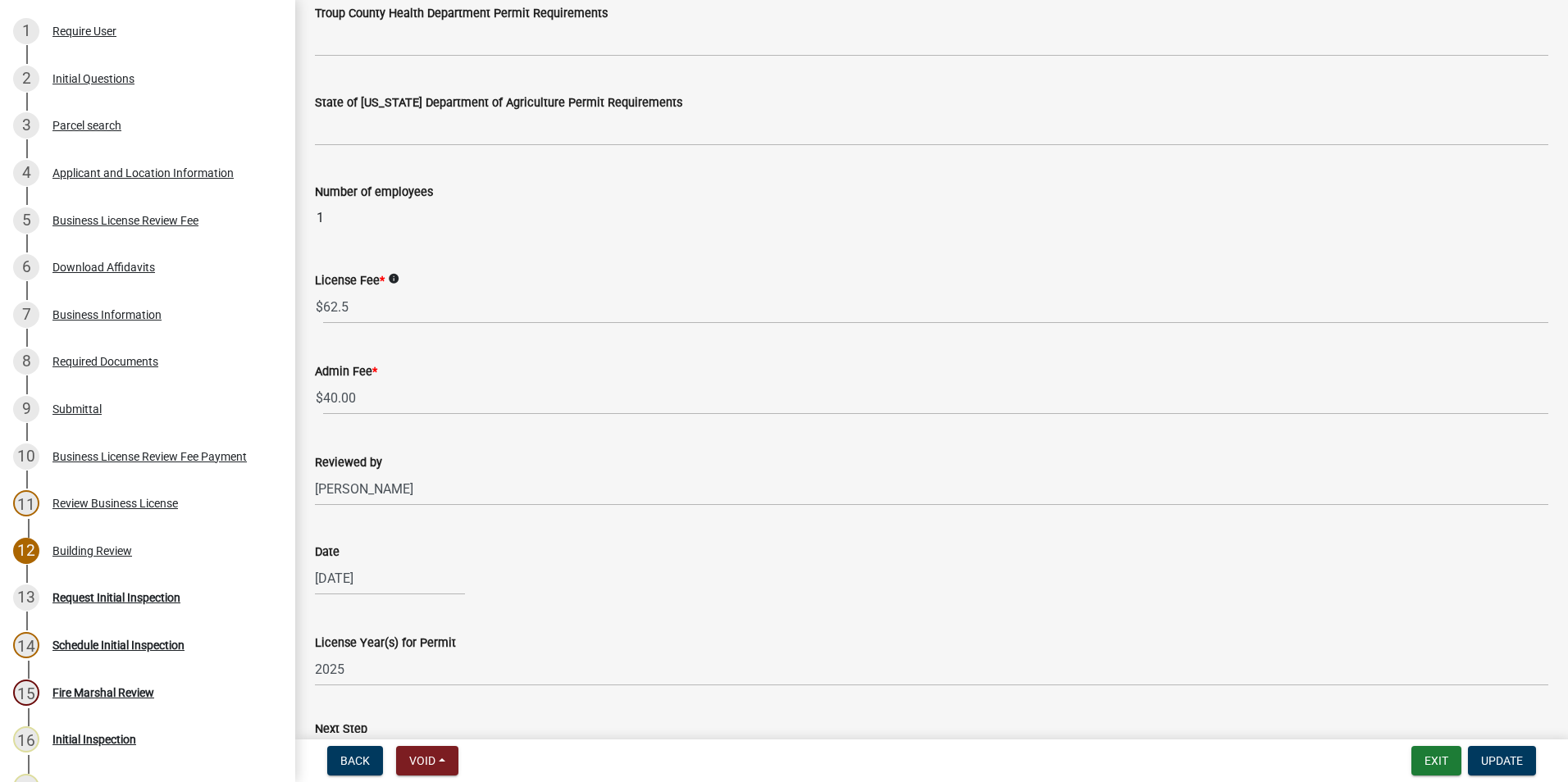
scroll to position [907, 0]
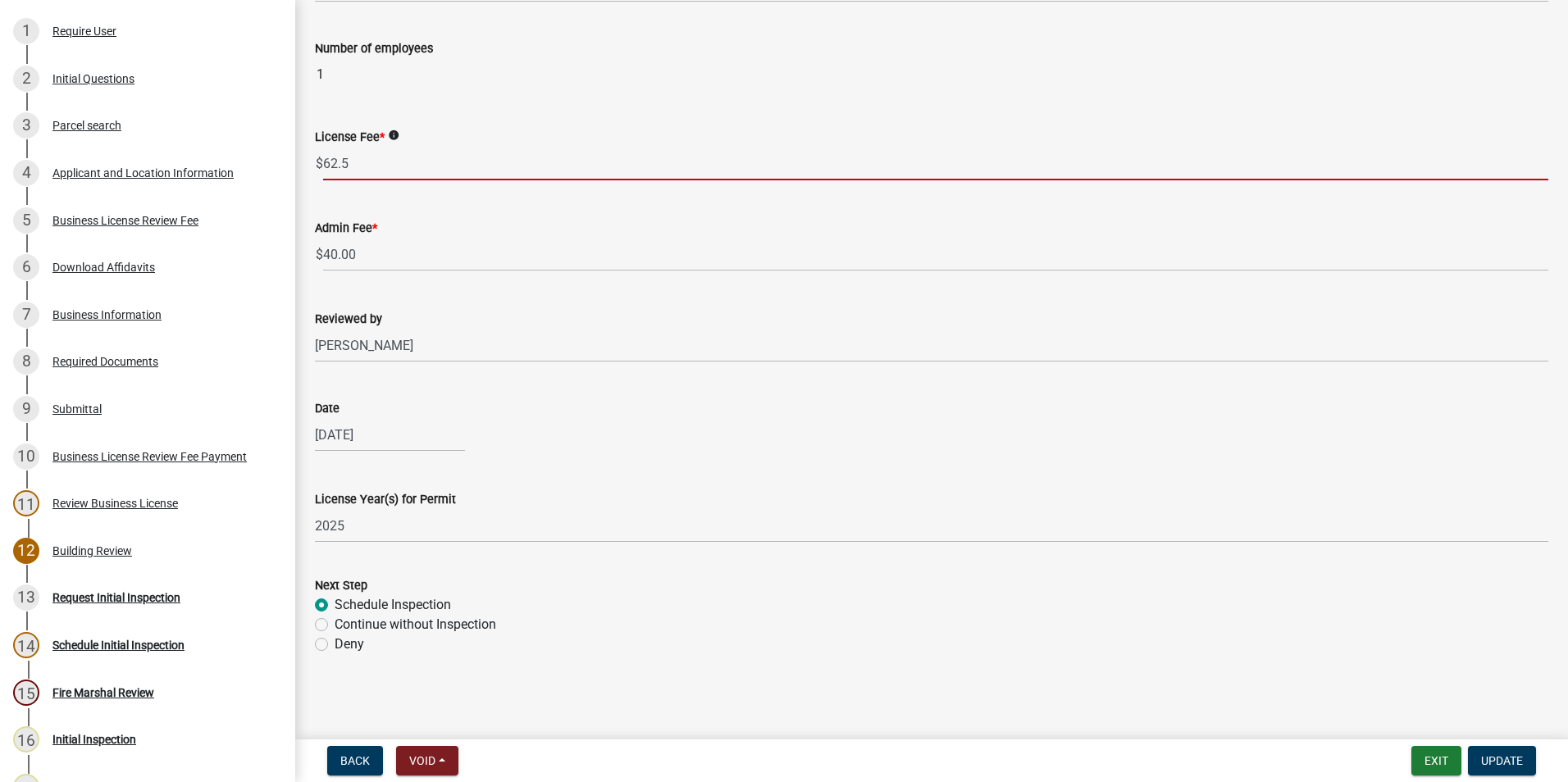
click at [360, 171] on input "62.5" at bounding box center [935, 164] width 1225 height 34
type input "62.50"
click at [335, 622] on label "Continue without Inspection" at bounding box center [416, 625] width 162 height 20
click at [335, 622] on input "Continue without Inspection" at bounding box center [340, 620] width 11 height 11
radio input "true"
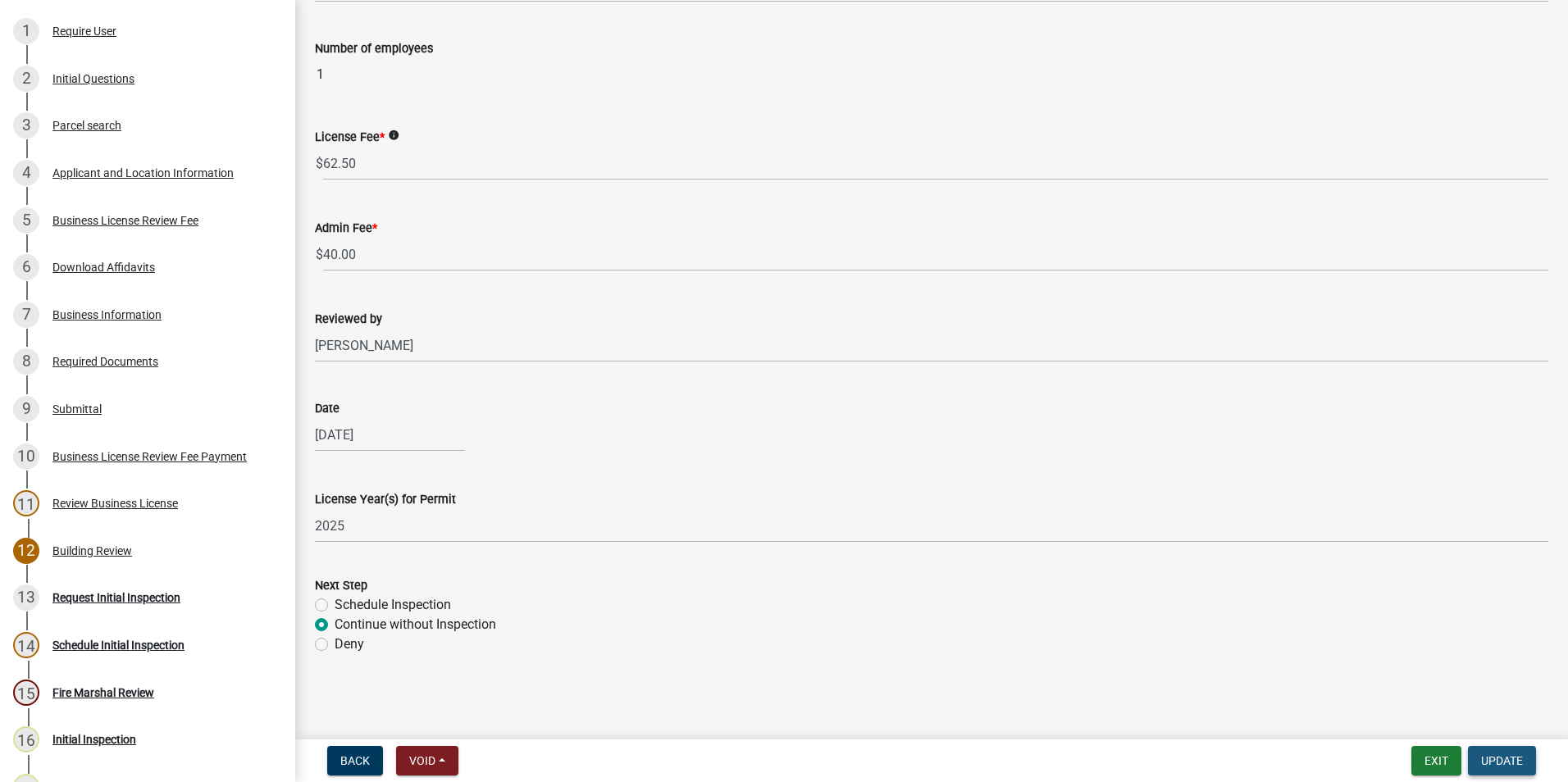
click at [1500, 765] on span "Update" at bounding box center [1502, 761] width 42 height 13
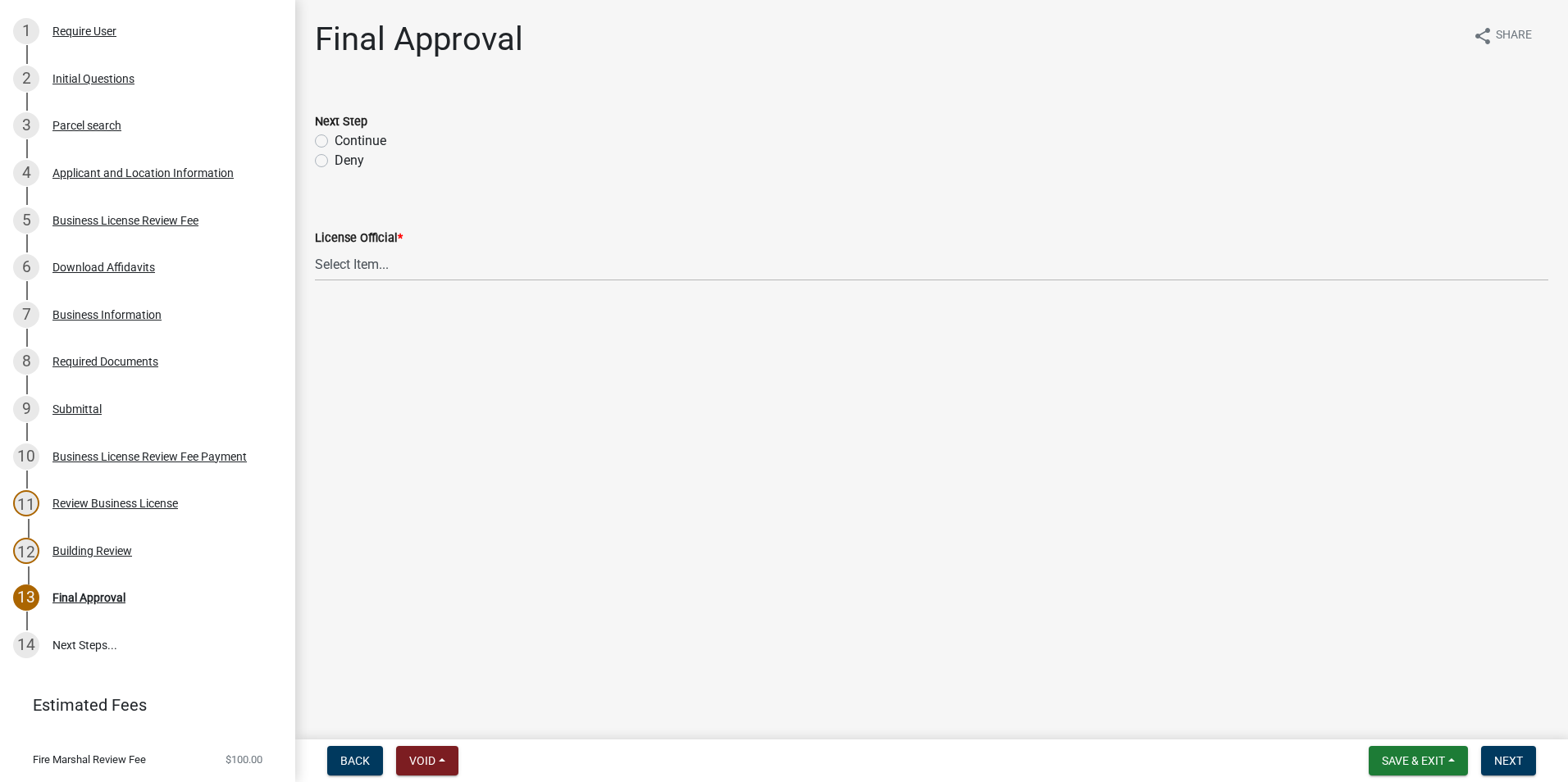
click at [323, 132] on div "Continue" at bounding box center [932, 141] width 1233 height 20
click at [335, 139] on label "Continue" at bounding box center [360, 141] width 52 height 20
click at [335, 139] on input "Continue" at bounding box center [340, 136] width 11 height 11
radio input "true"
click at [359, 264] on select "Select Item... [PERSON_NAME] [PERSON_NAME] [PERSON_NAME] [PERSON_NAME]" at bounding box center [932, 264] width 1233 height 34
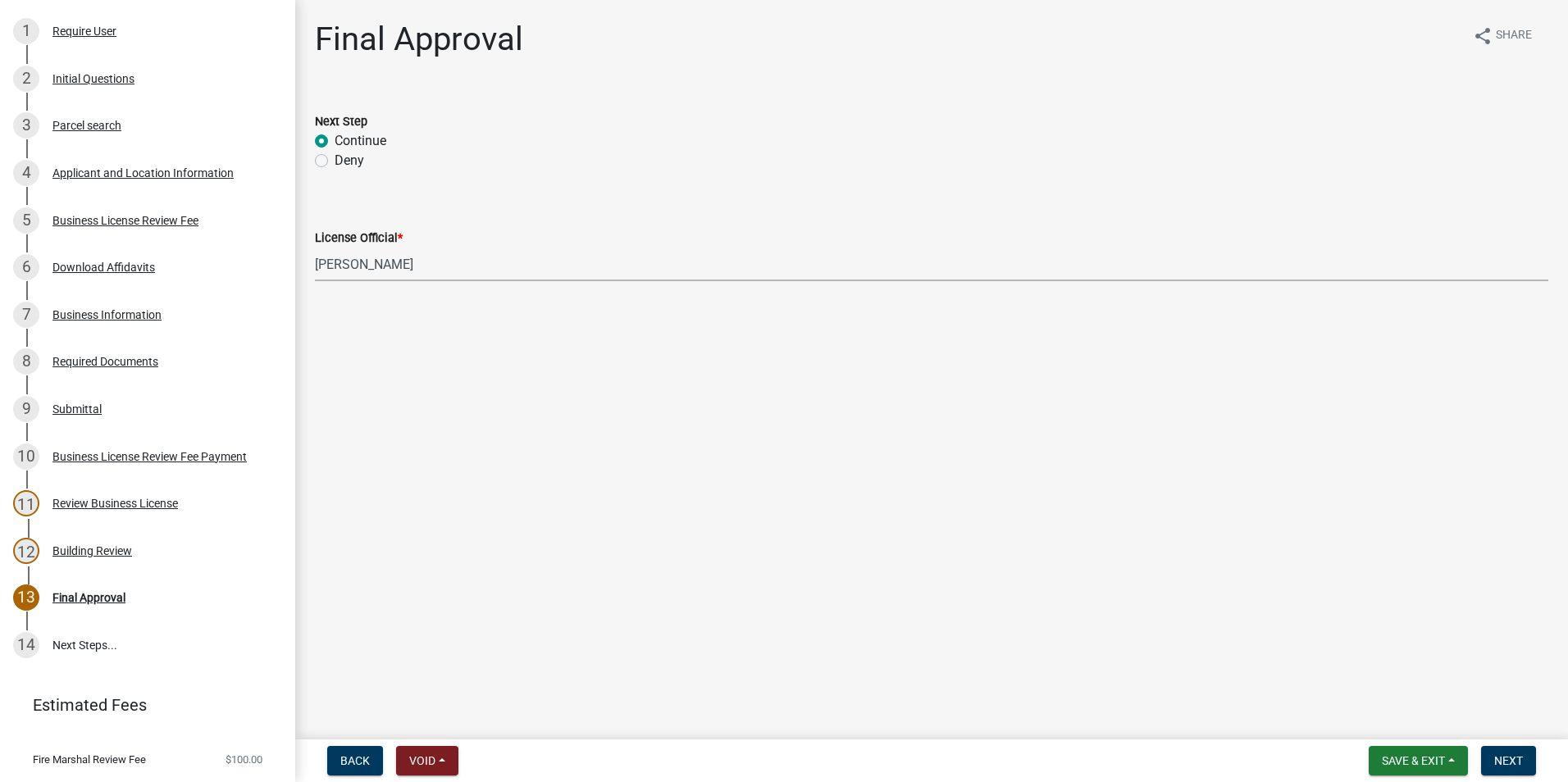
click at [315, 247] on select "Select Item... [PERSON_NAME] [PERSON_NAME] [PERSON_NAME] [PERSON_NAME]" at bounding box center [932, 264] width 1233 height 34
select select "2b86b0c4-e8a1-45ee-90a7-b8d4cb5b2682"
click at [1488, 753] on button "Next" at bounding box center [1509, 761] width 55 height 29
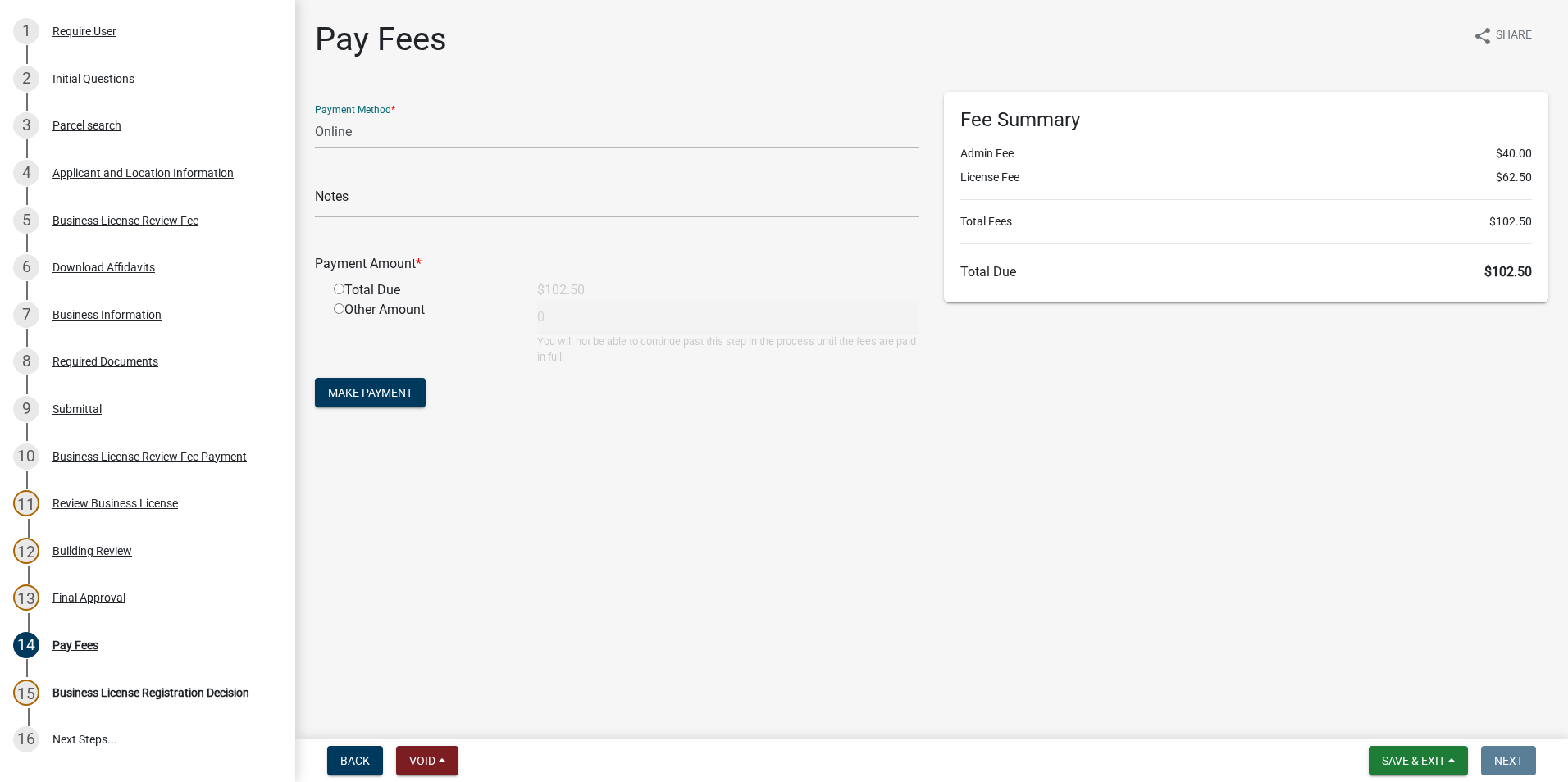
click at [372, 125] on select "Credit Card POS Check Cash Online" at bounding box center [617, 132] width 604 height 34
select select "0: 2"
click at [315, 115] on select "Credit Card POS Check Cash Online" at bounding box center [617, 132] width 604 height 34
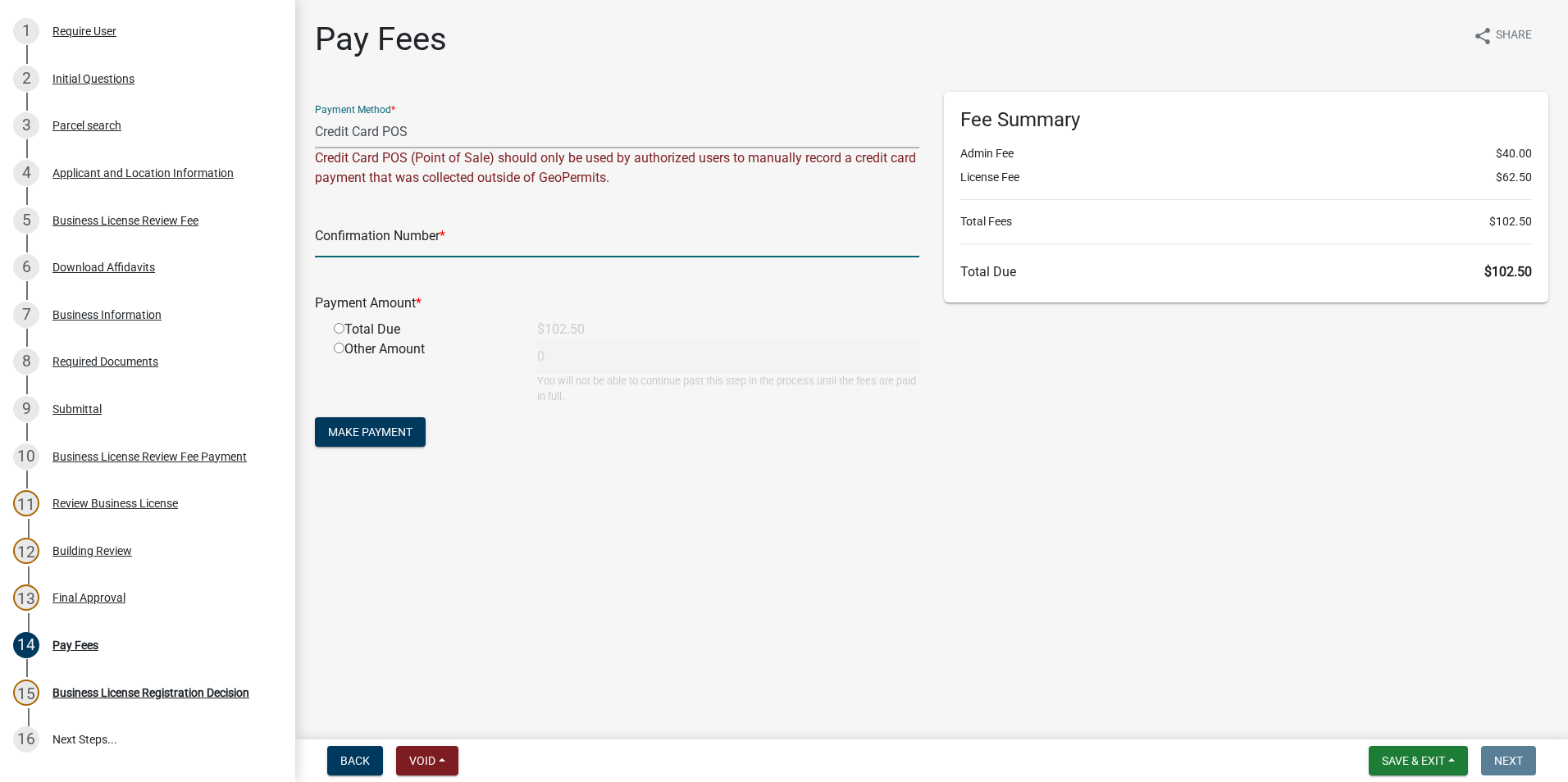
click at [384, 240] on input "text" at bounding box center [617, 241] width 604 height 34
type input "10350727785"
click at [339, 332] on input "radio" at bounding box center [339, 328] width 11 height 11
radio input "true"
type input "102.5"
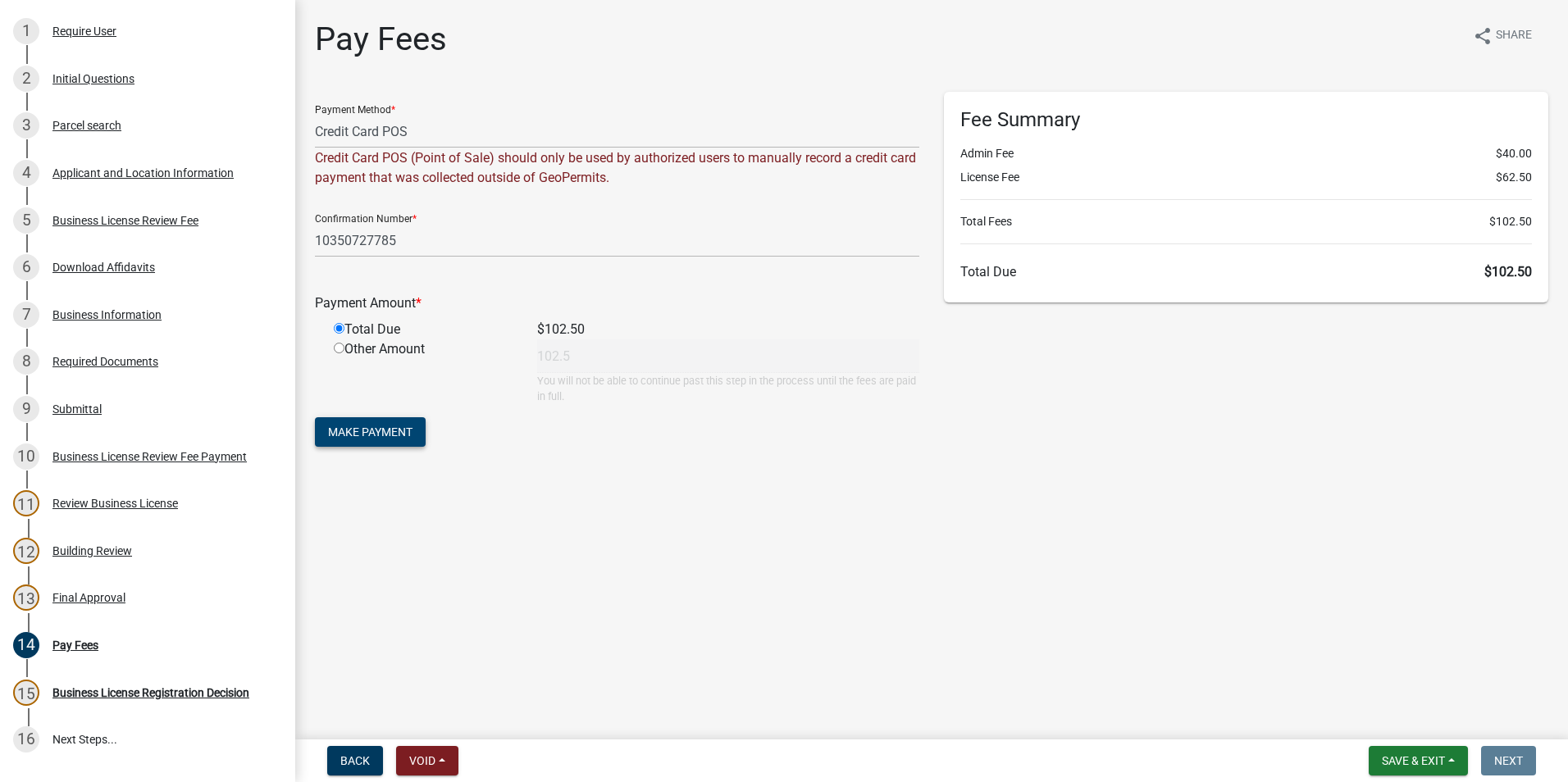
click at [359, 430] on span "Make Payment" at bounding box center [370, 431] width 85 height 13
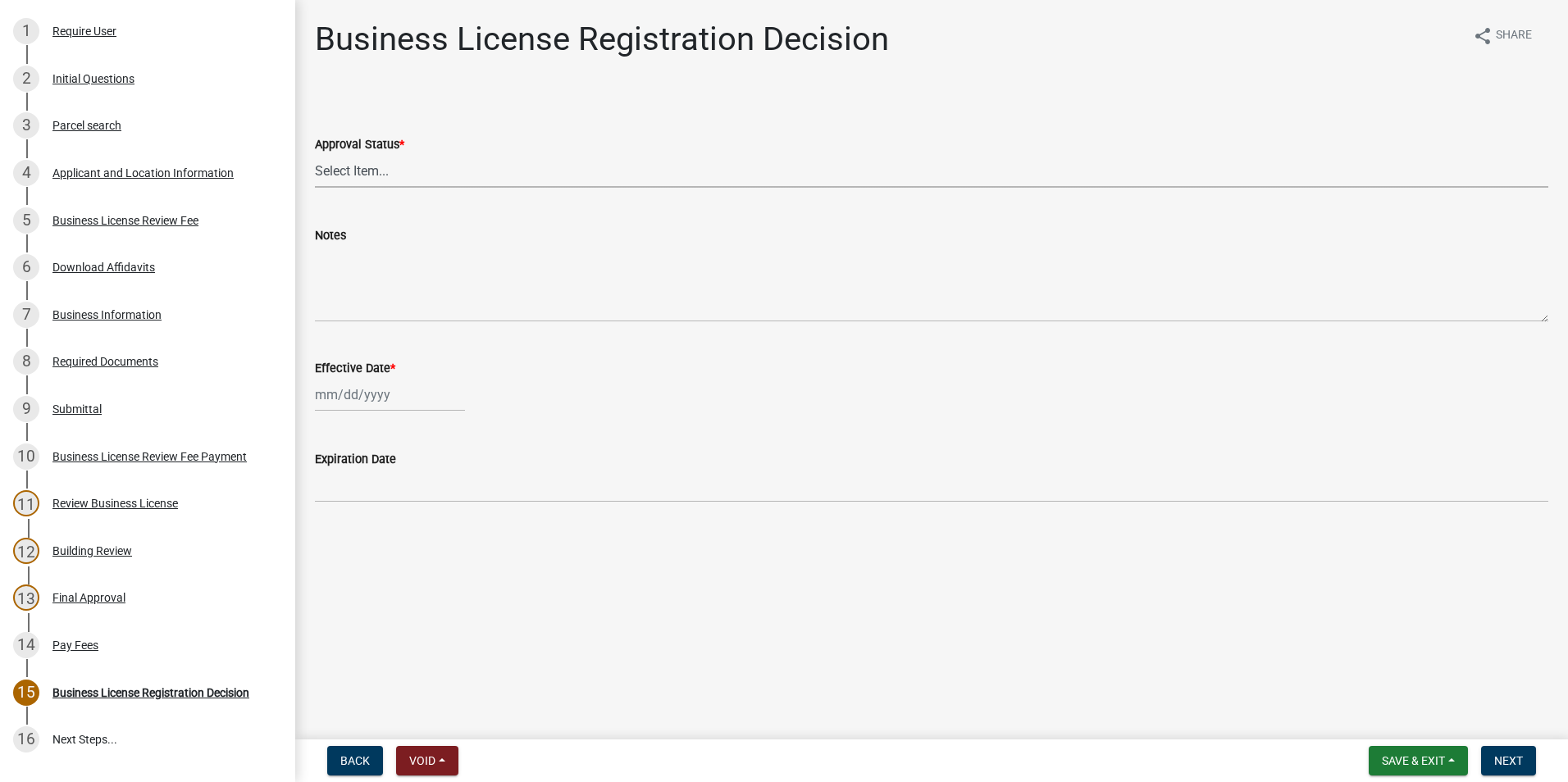
drag, startPoint x: 545, startPoint y: 155, endPoint x: 538, endPoint y: 175, distance: 21.2
click at [545, 155] on select "Select Item... Approved Denied" at bounding box center [932, 171] width 1233 height 34
click at [315, 154] on select "Select Item... Approved Denied" at bounding box center [932, 171] width 1233 height 34
select select "4b86b809-39dd-4c68-9f3d-fdb3e7050482"
click at [374, 395] on div at bounding box center [390, 395] width 150 height 34
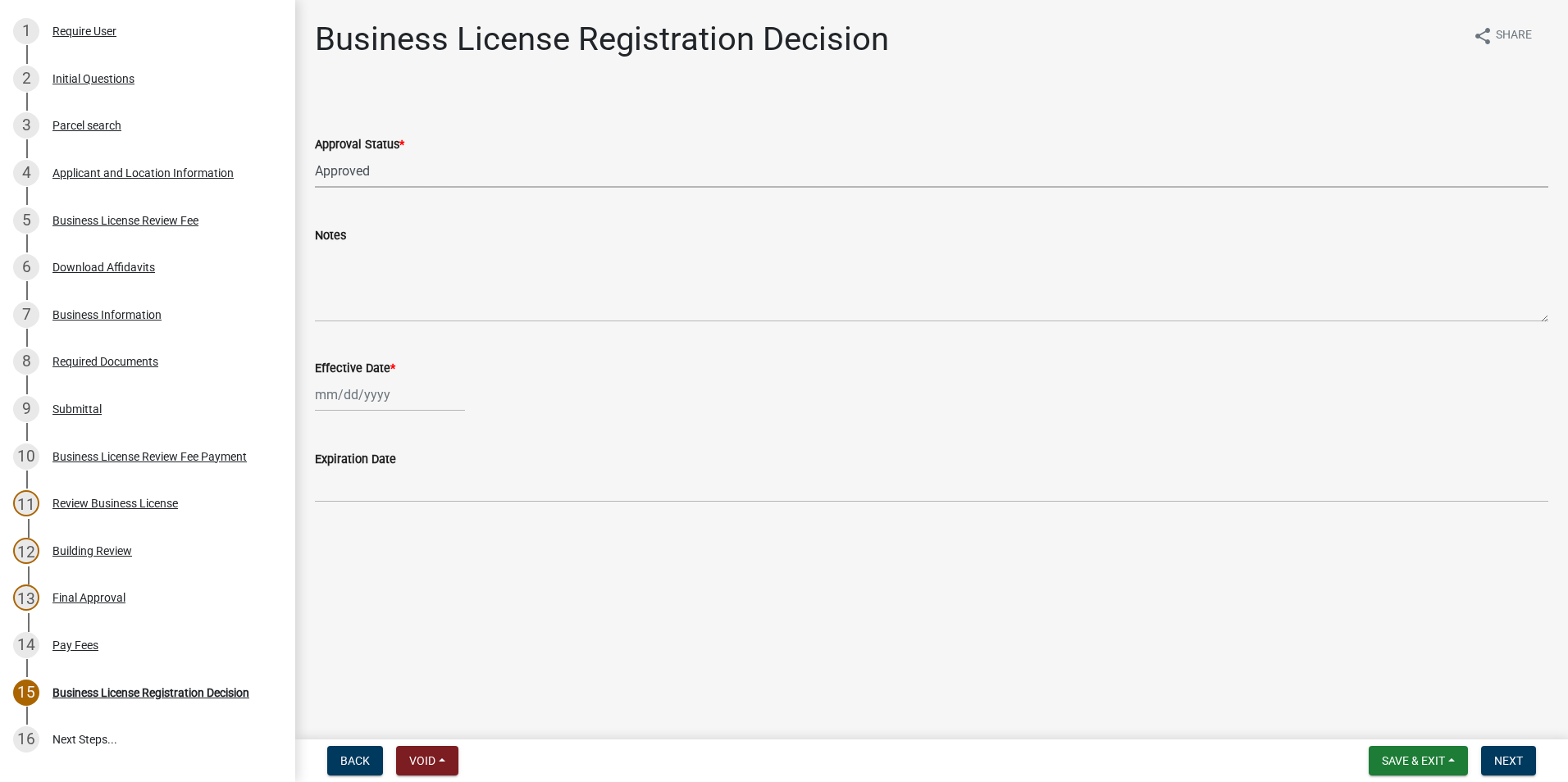
select select "10"
select select "2025"
click at [440, 502] on div "10" at bounding box center [436, 508] width 26 height 26
type input "[DATE]"
click at [1513, 755] on span "Next" at bounding box center [1508, 761] width 28 height 13
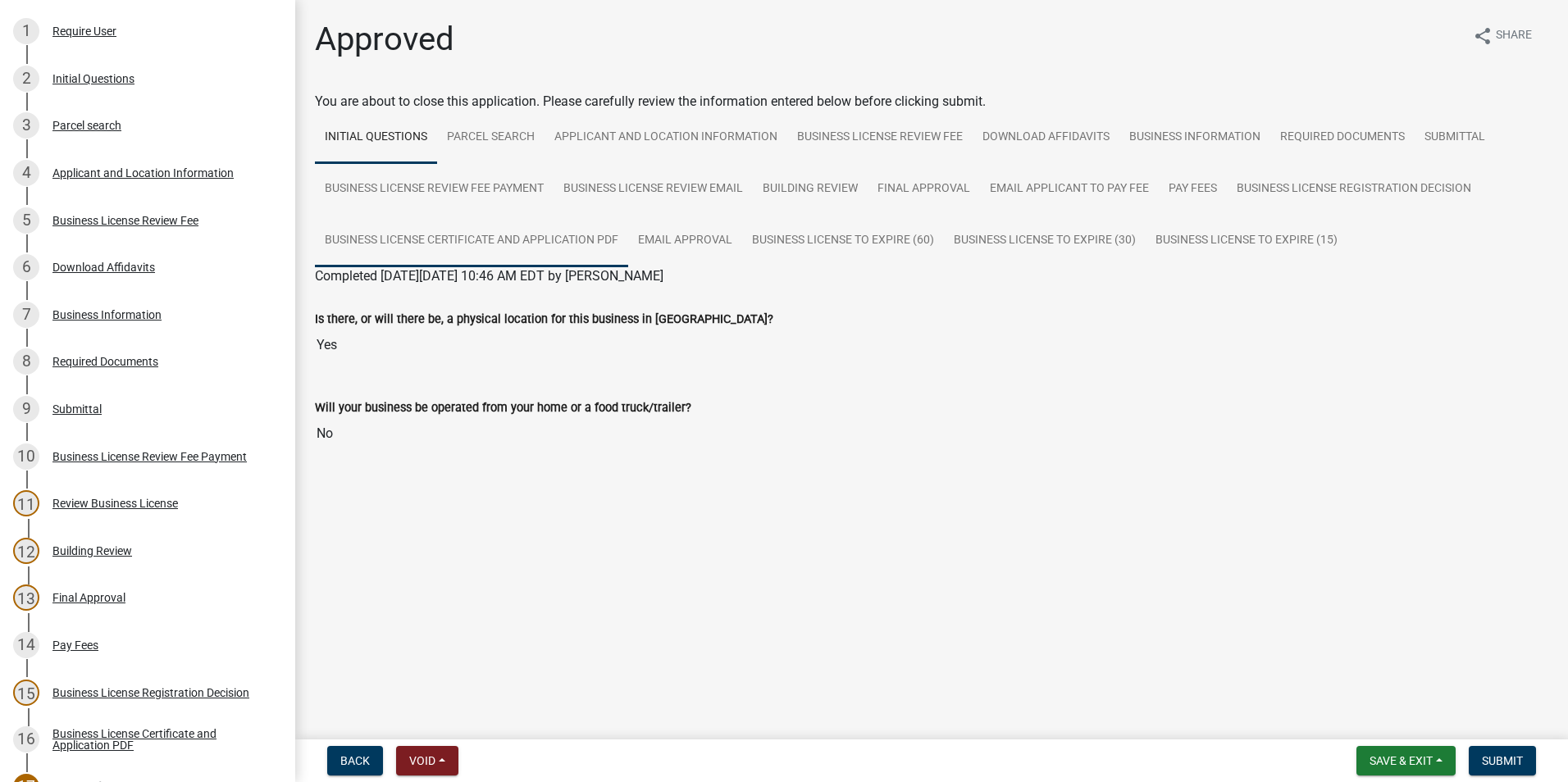
click at [551, 240] on link "Business License Certificate and Application PDF" at bounding box center [472, 241] width 313 height 52
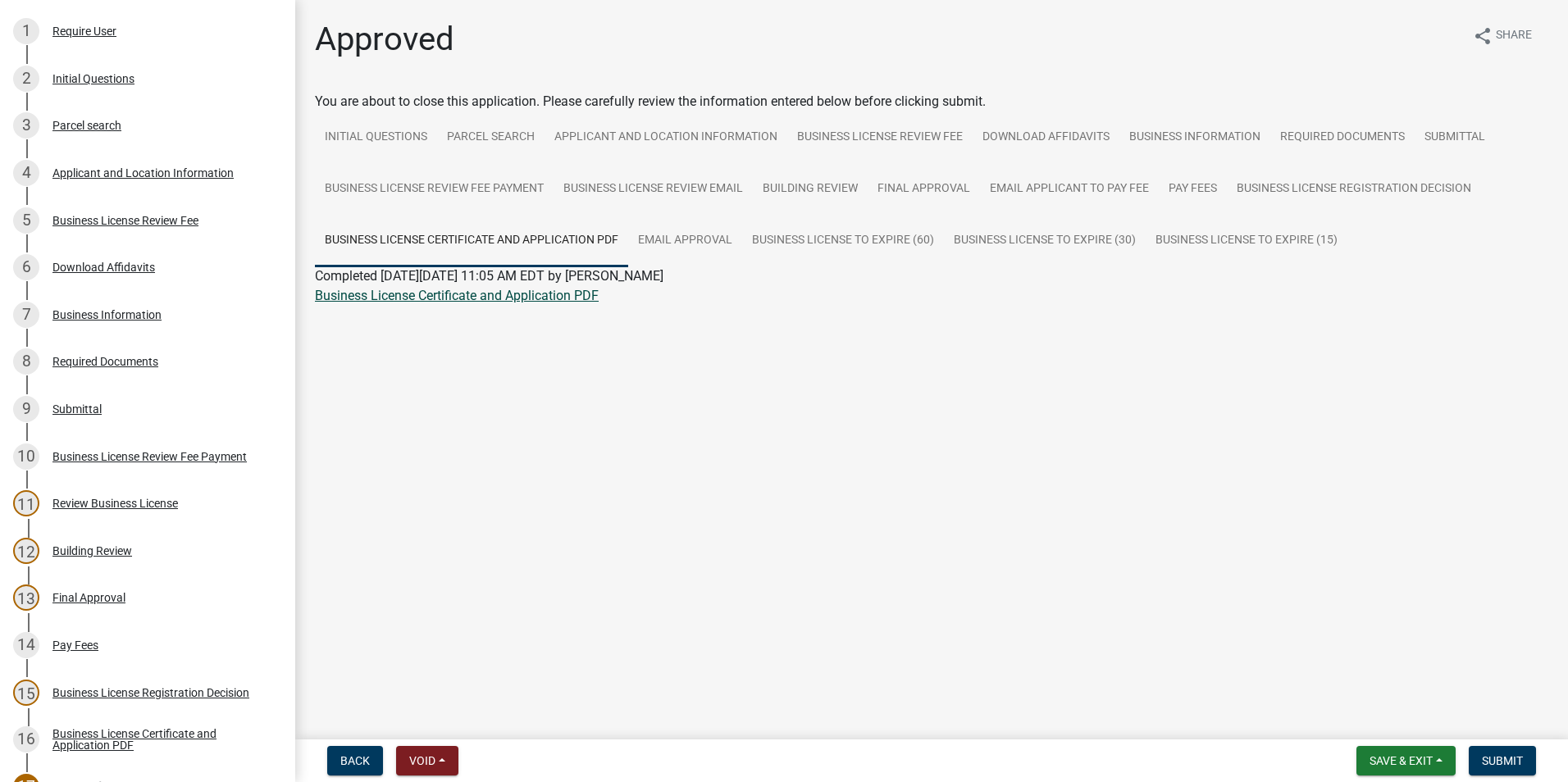
click at [504, 295] on link "Business License Certificate and Application PDF" at bounding box center [457, 296] width 284 height 16
click at [1172, 194] on link "Pay Fees" at bounding box center [1192, 189] width 69 height 52
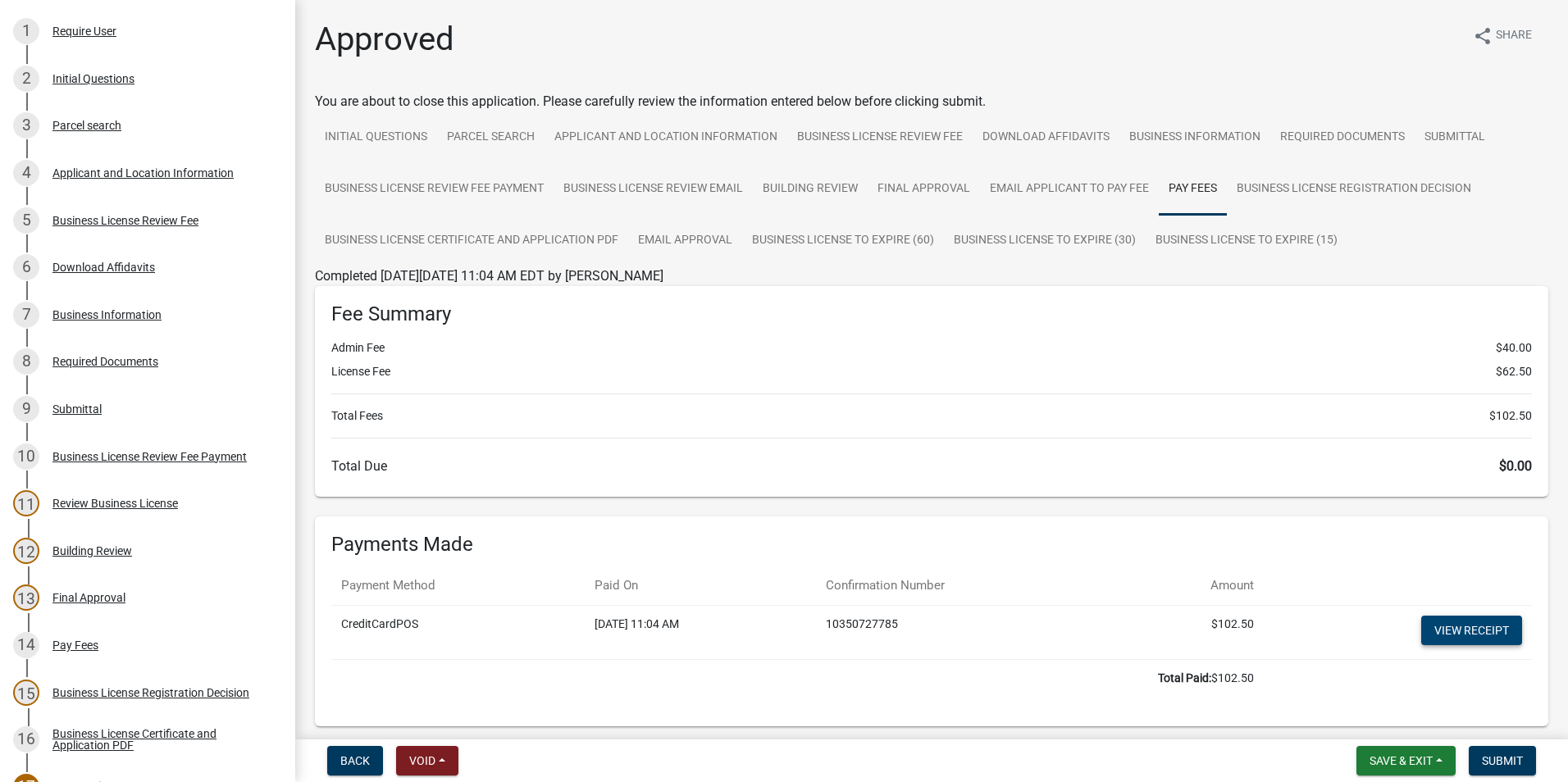
click at [1483, 628] on link "View receipt" at bounding box center [1471, 630] width 101 height 29
click at [1507, 762] on span "Submit" at bounding box center [1503, 761] width 41 height 13
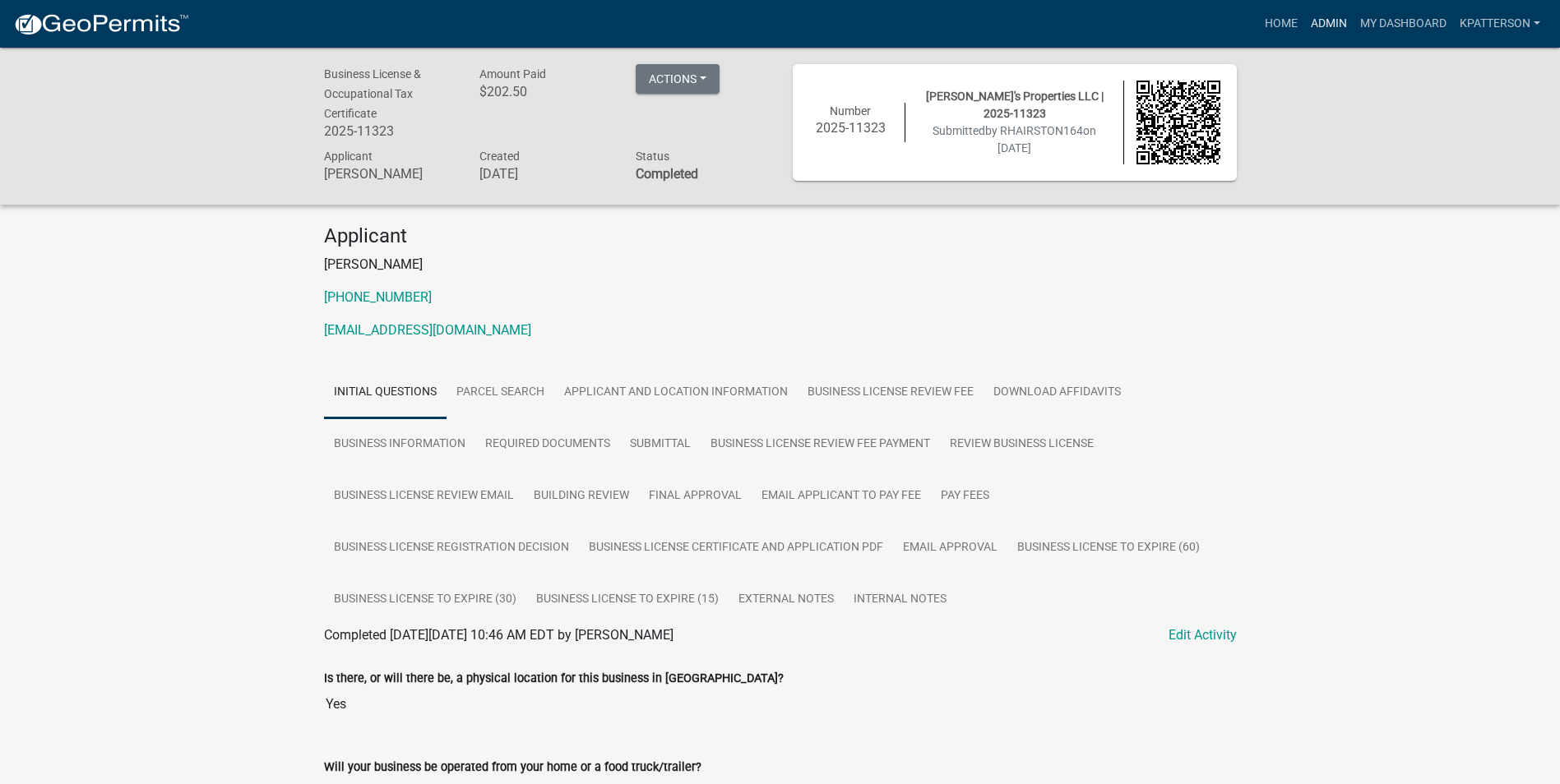
click at [1342, 26] on link "Admin" at bounding box center [1328, 23] width 49 height 31
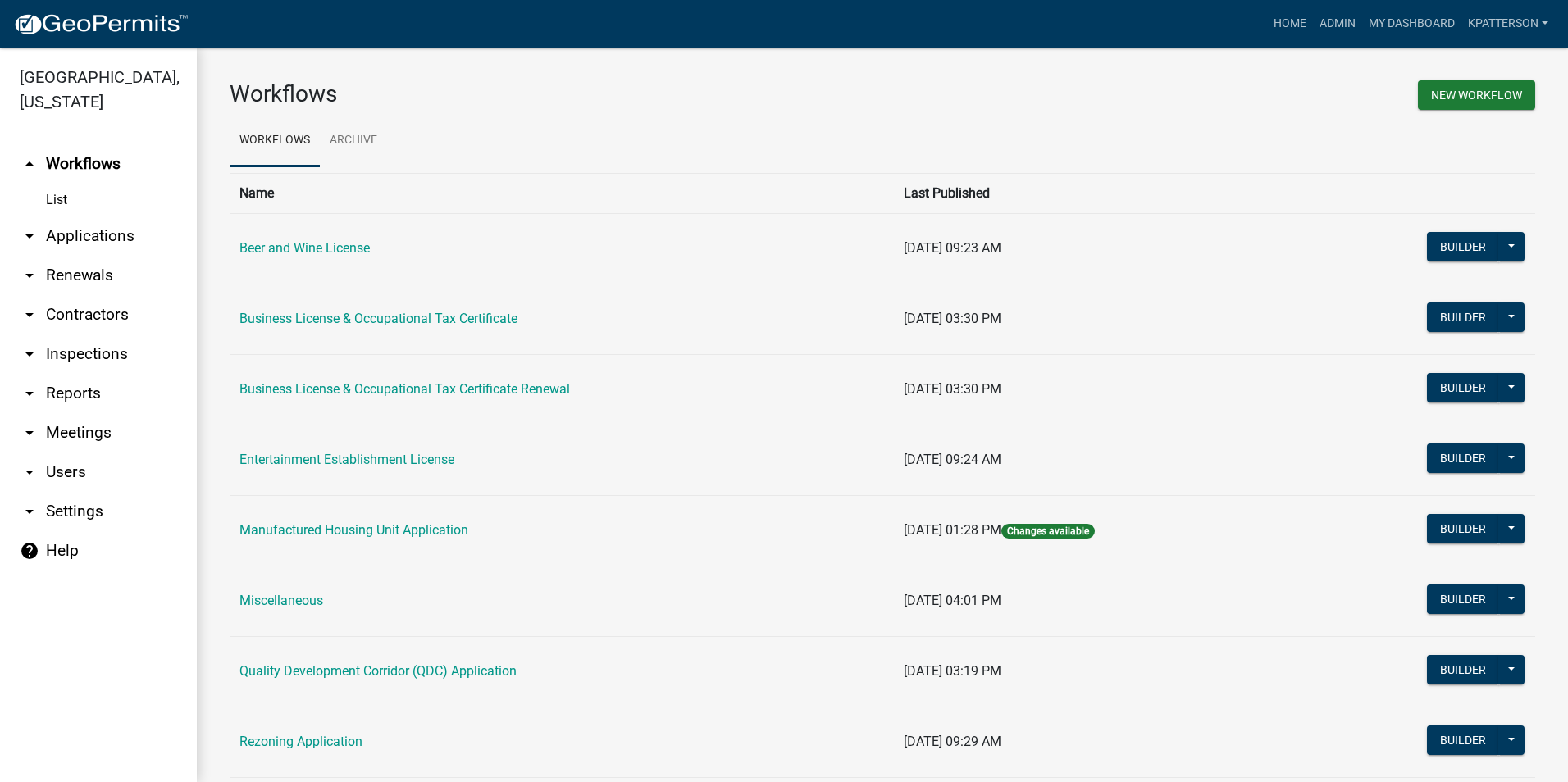
click at [85, 216] on link "arrow_drop_down Applications" at bounding box center [98, 236] width 197 height 39
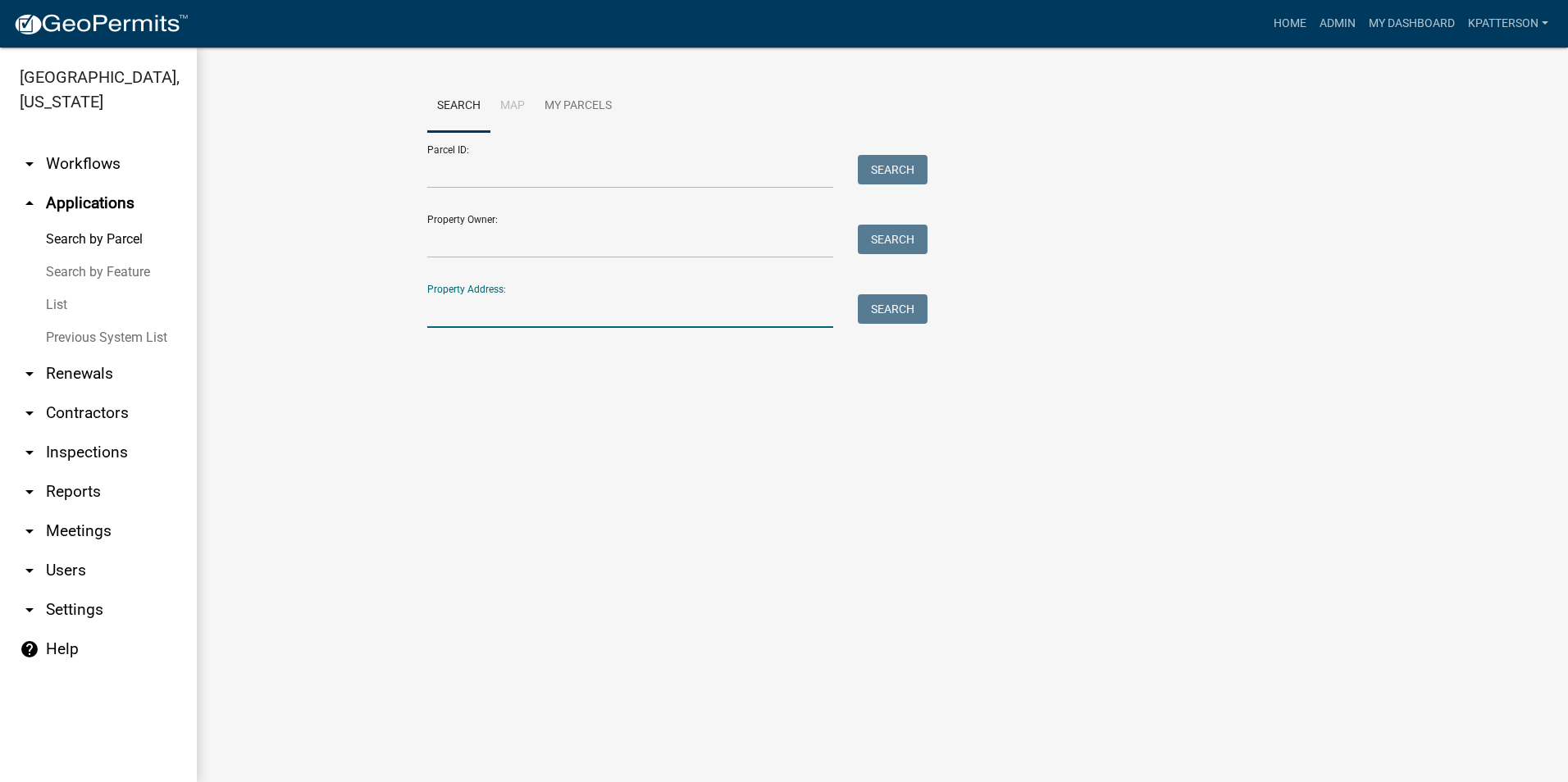
drag, startPoint x: 490, startPoint y: 318, endPoint x: 518, endPoint y: 280, distance: 47.2
click at [490, 318] on input "Property Address:" at bounding box center [630, 311] width 406 height 34
type input "[STREET_ADDRESS][PERSON_NAME]"
click at [885, 311] on button "Search" at bounding box center [893, 309] width 69 height 29
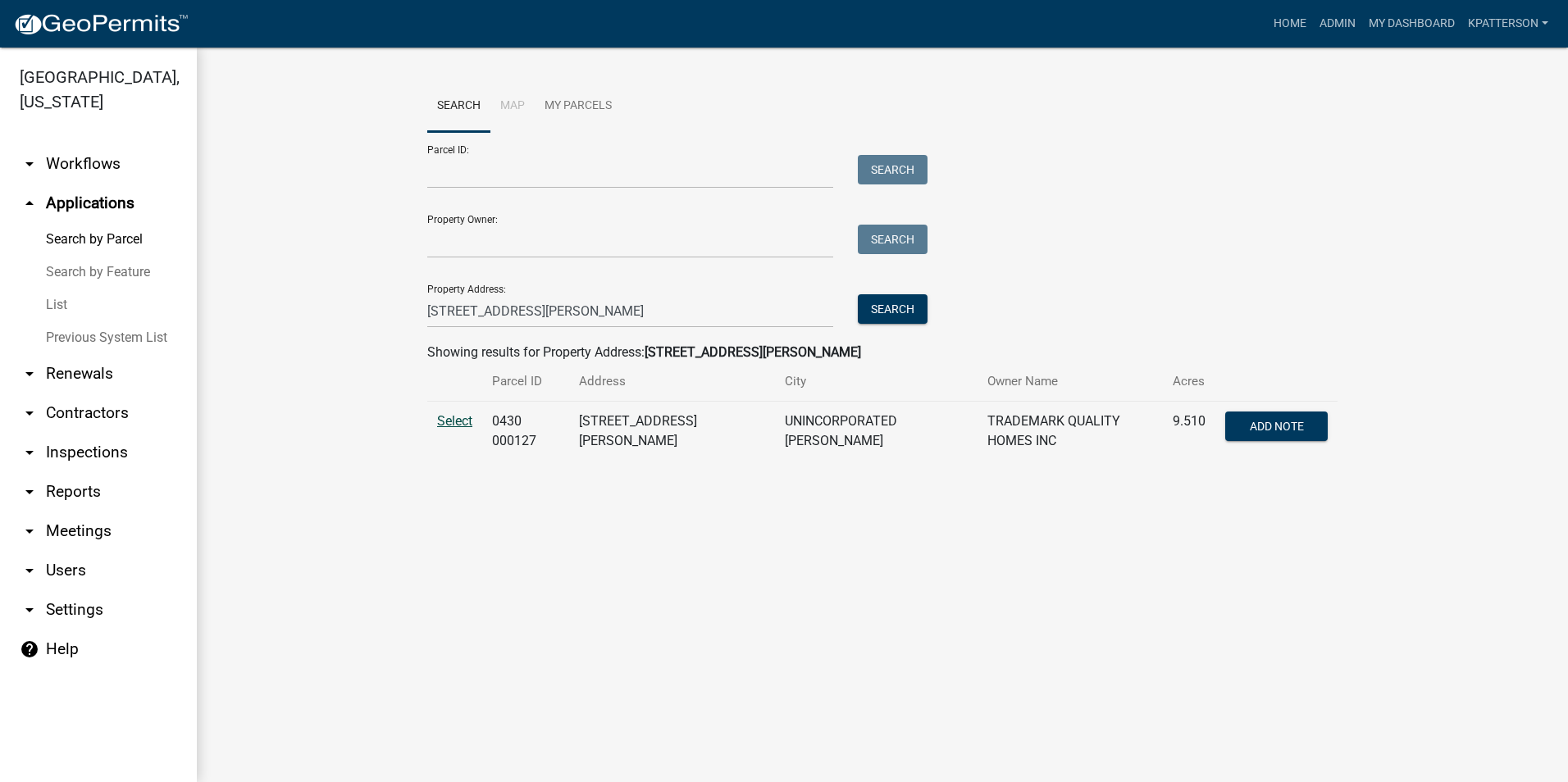
click at [449, 423] on span "Select" at bounding box center [455, 422] width 36 height 16
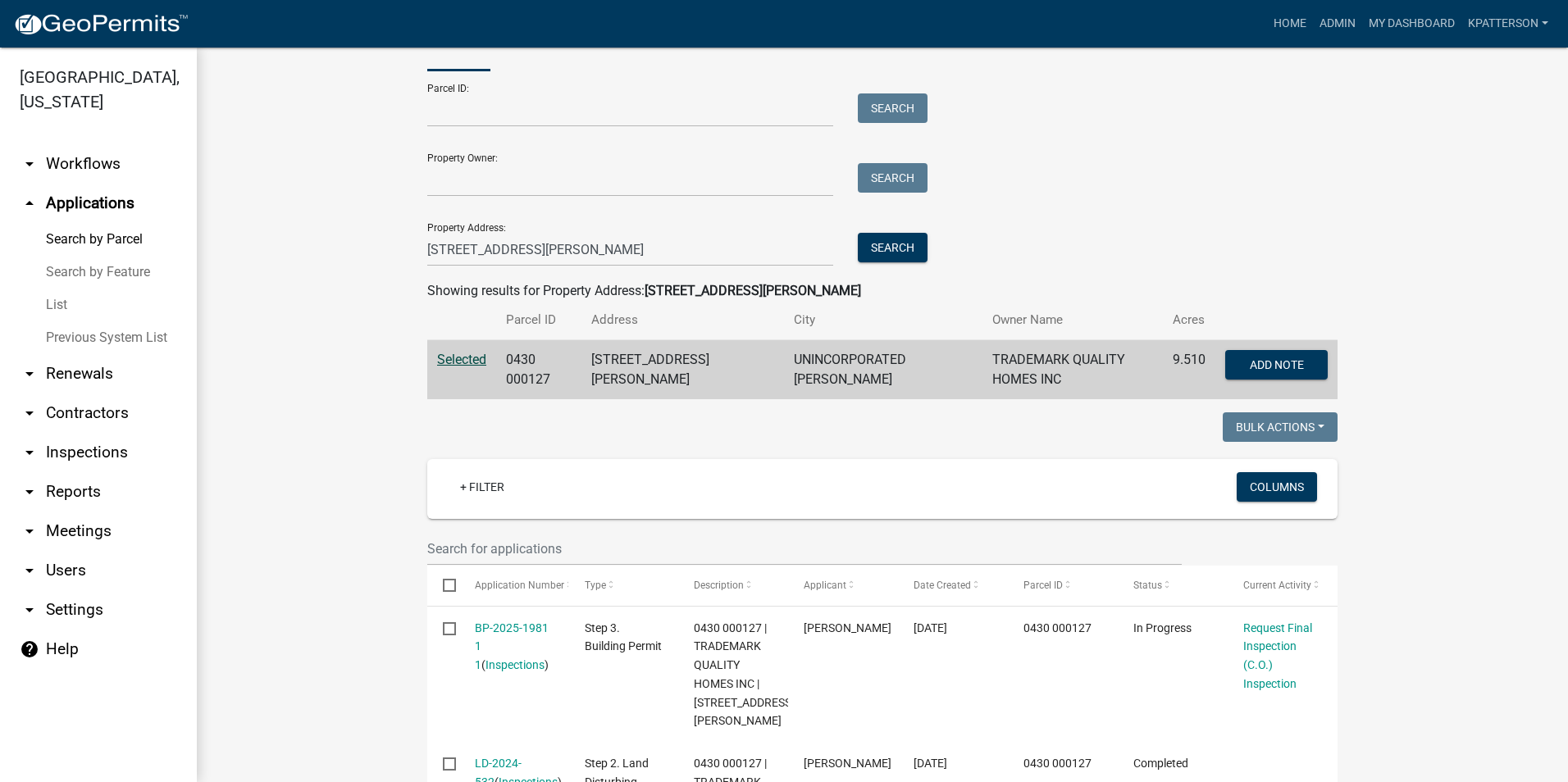
scroll to position [246, 0]
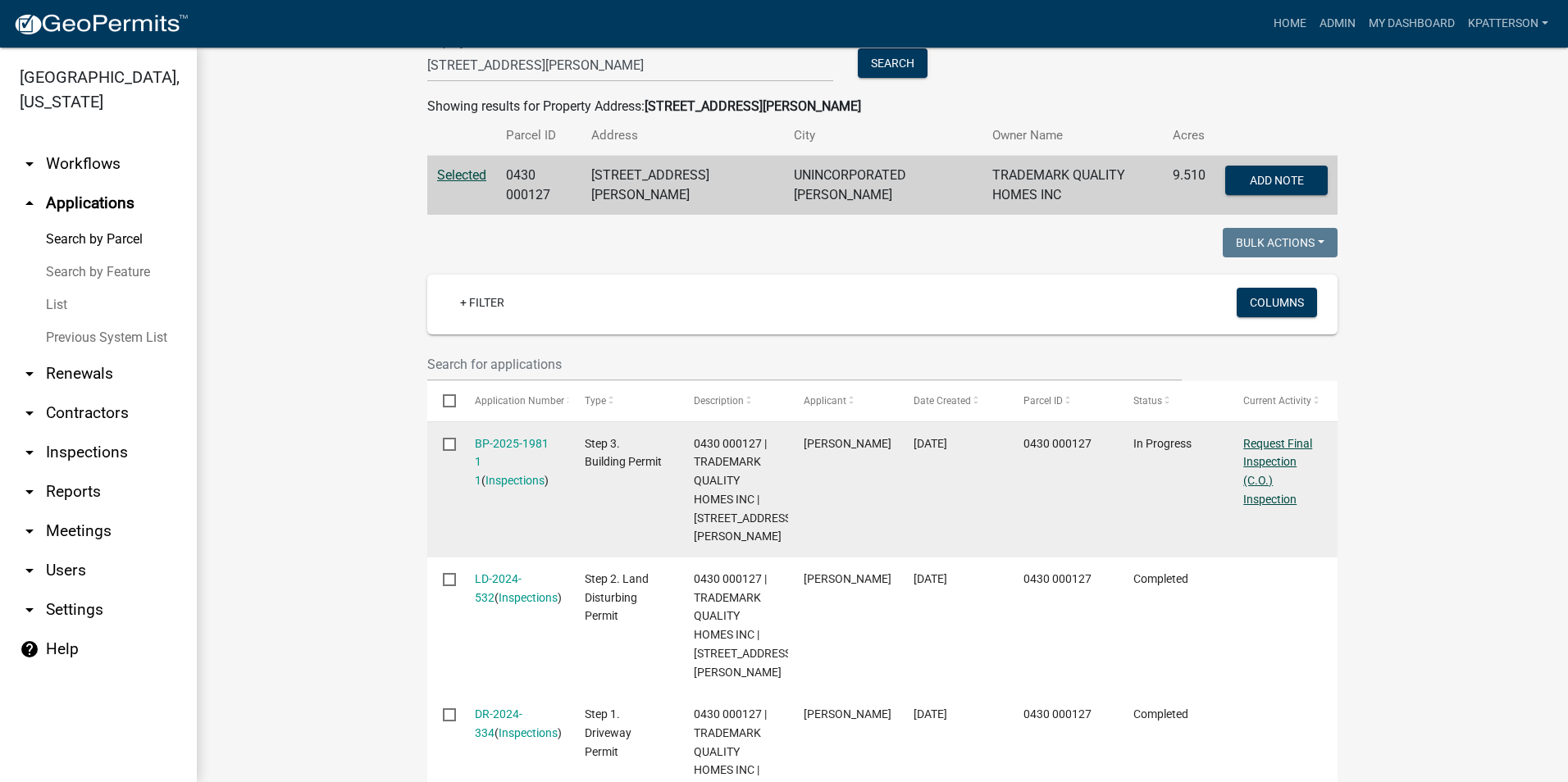
click at [1276, 453] on link "Request Final Inspection (C.O.) Inspection" at bounding box center [1277, 471] width 69 height 69
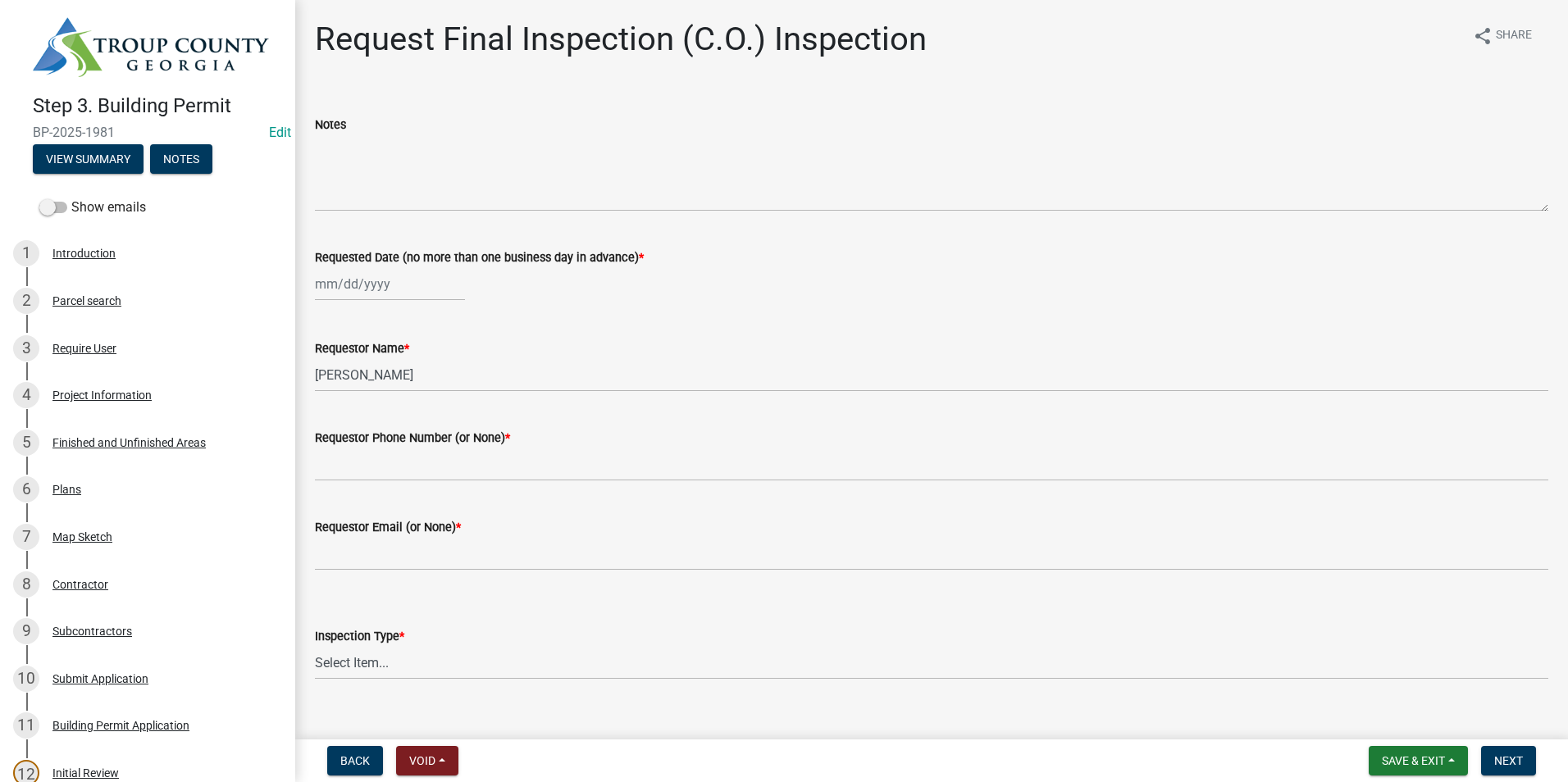
click at [367, 284] on div at bounding box center [390, 285] width 150 height 34
select select "10"
select select "2025"
click at [432, 393] on div "10" at bounding box center [436, 397] width 26 height 26
type input "[DATE]"
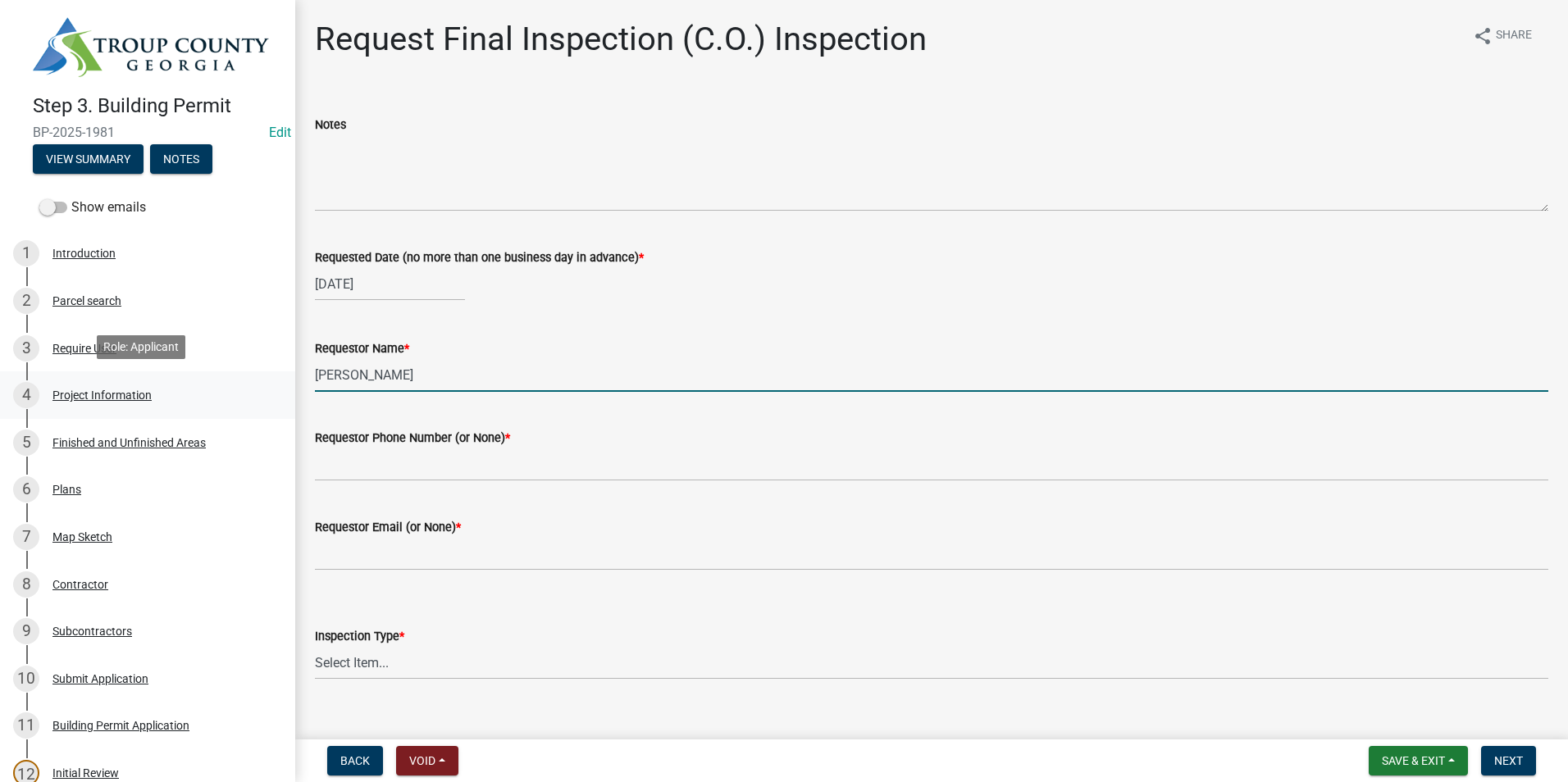
drag, startPoint x: 440, startPoint y: 375, endPoint x: 263, endPoint y: 371, distance: 177.0
click at [242, 405] on div "Step 3. Building Permit BP-2025-1981 Edit View Summary Notes Show emails 1 Intr…" at bounding box center [784, 391] width 1568 height 782
type input "Zach - Trademark"
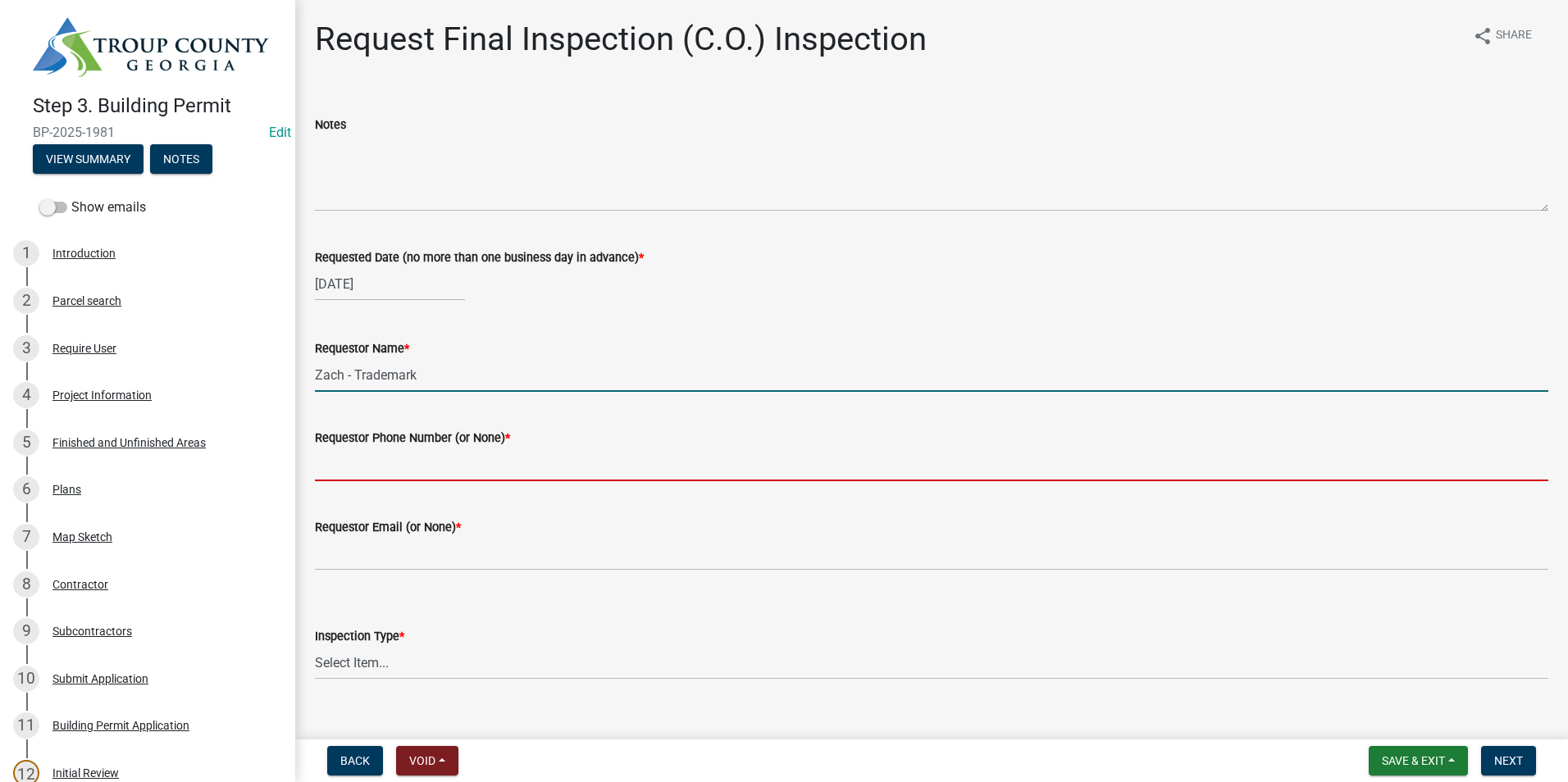
click at [402, 471] on input "Requestor Phone Number (or None) *" at bounding box center [932, 464] width 1233 height 34
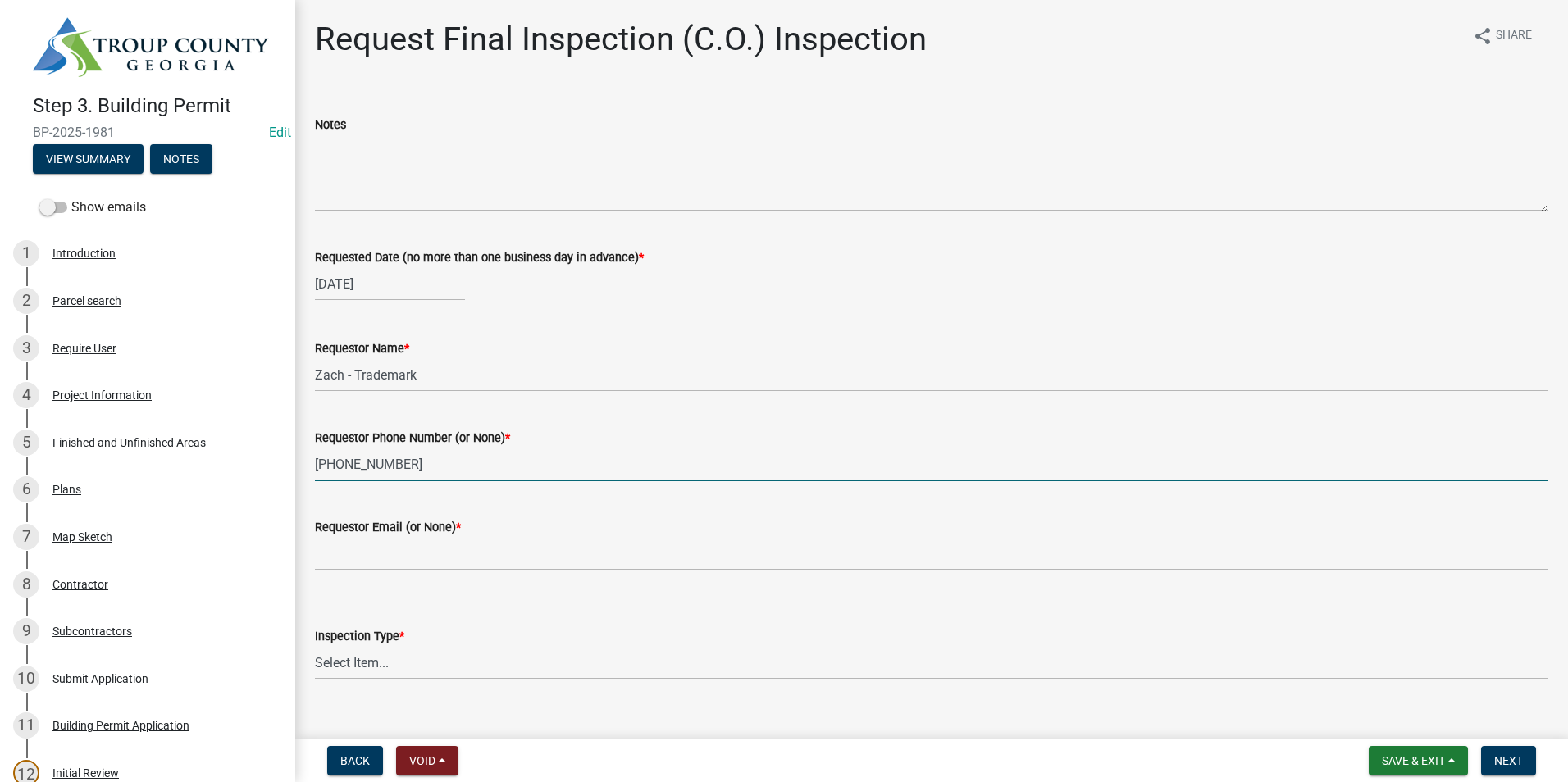
type input "[PHONE_NUMBER]"
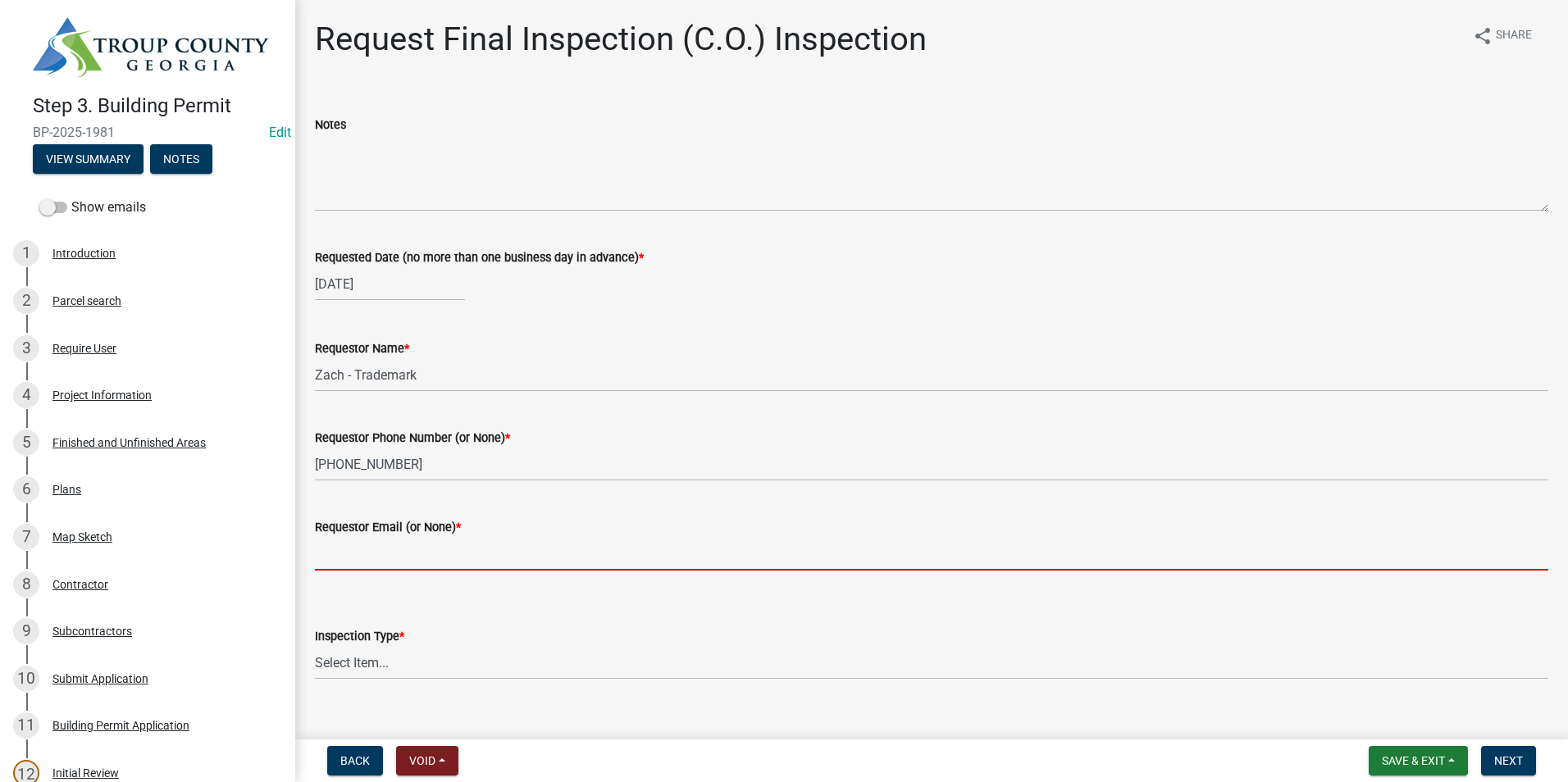
click at [408, 551] on input "Requestor Email (or None) *" at bounding box center [932, 554] width 1233 height 34
type input "None"
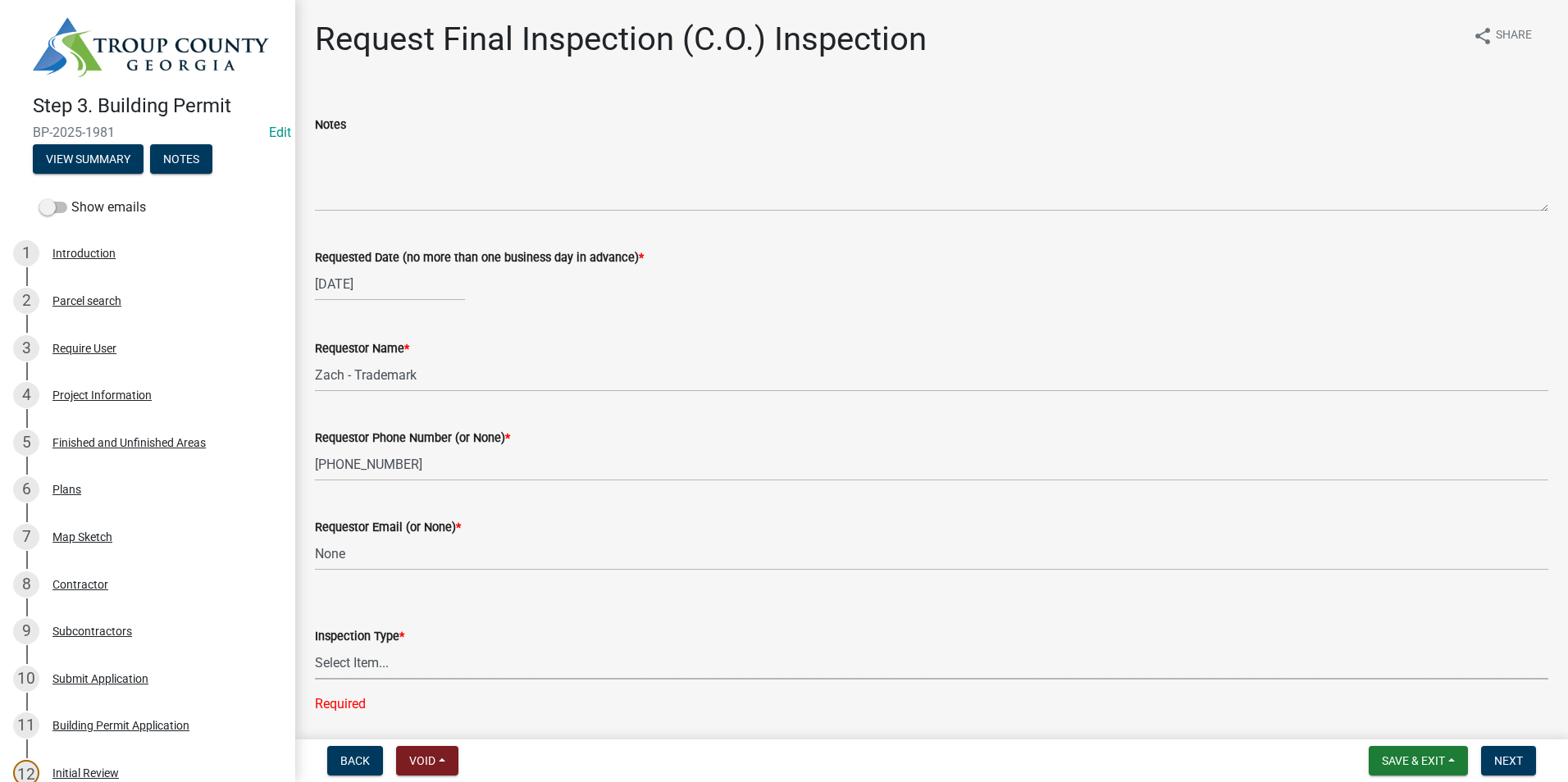
click at [340, 648] on select "Select Item... Final Inspection (C.O.)" at bounding box center [932, 663] width 1233 height 34
click at [315, 646] on select "Select Item... Final Inspection (C.O.)" at bounding box center [932, 663] width 1233 height 34
select select "6c928486-1faa-4d04-9598-905eebfdff84"
click at [1491, 763] on button "Next" at bounding box center [1509, 761] width 55 height 29
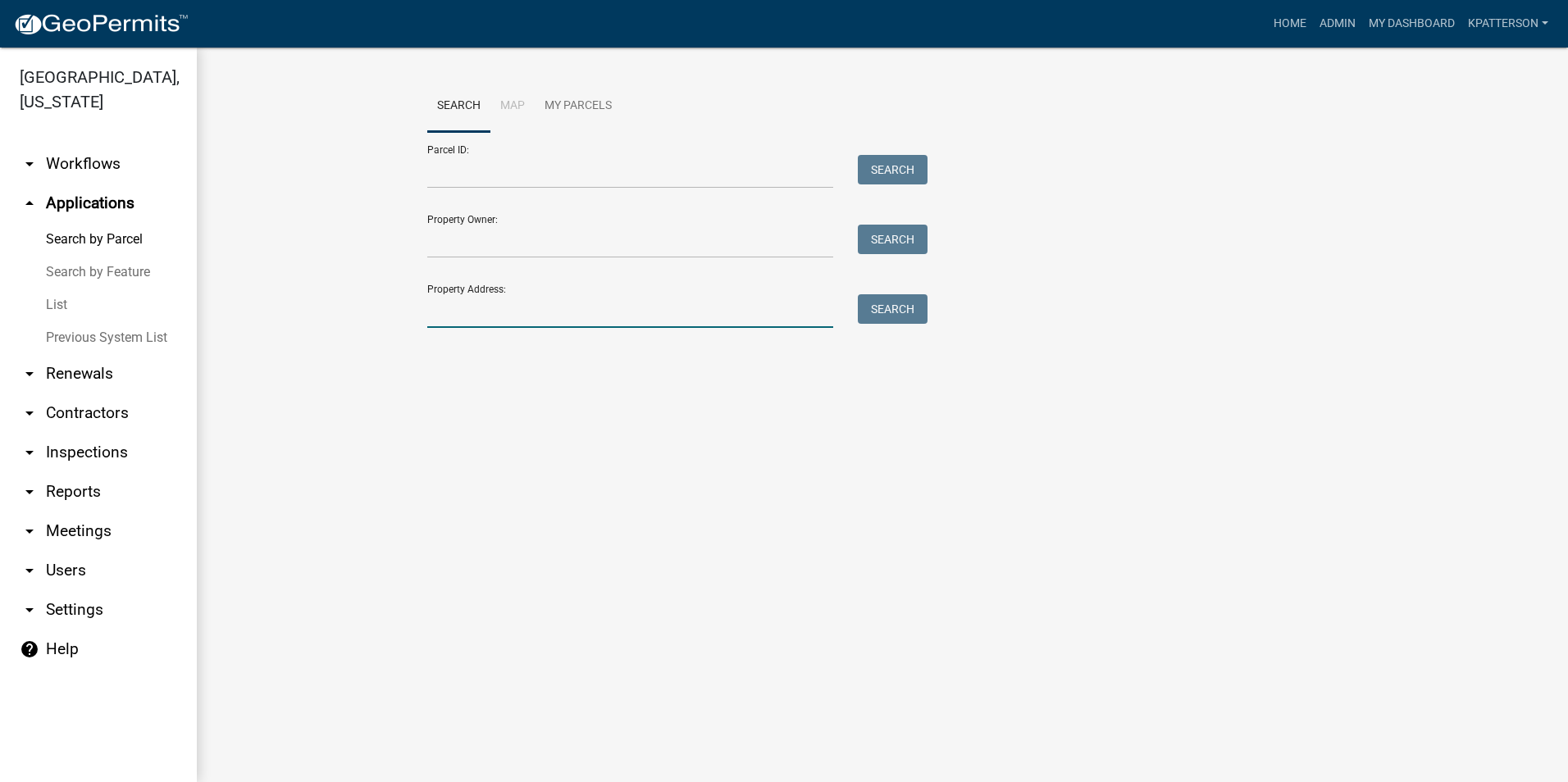
click at [472, 312] on input "Property Address:" at bounding box center [630, 311] width 406 height 34
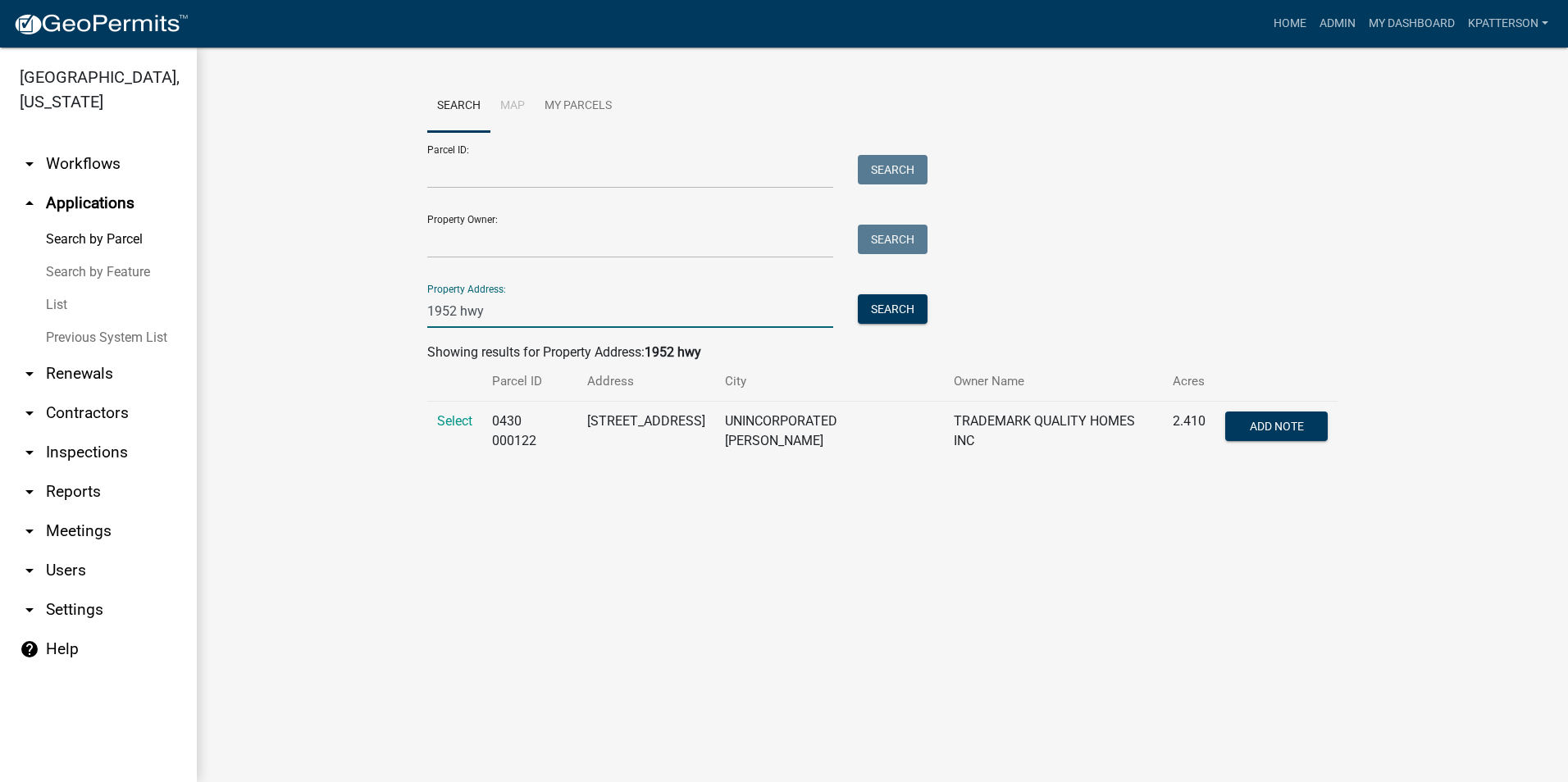
type input "[STREET_ADDRESS]"
click at [454, 420] on span "Select" at bounding box center [455, 422] width 36 height 16
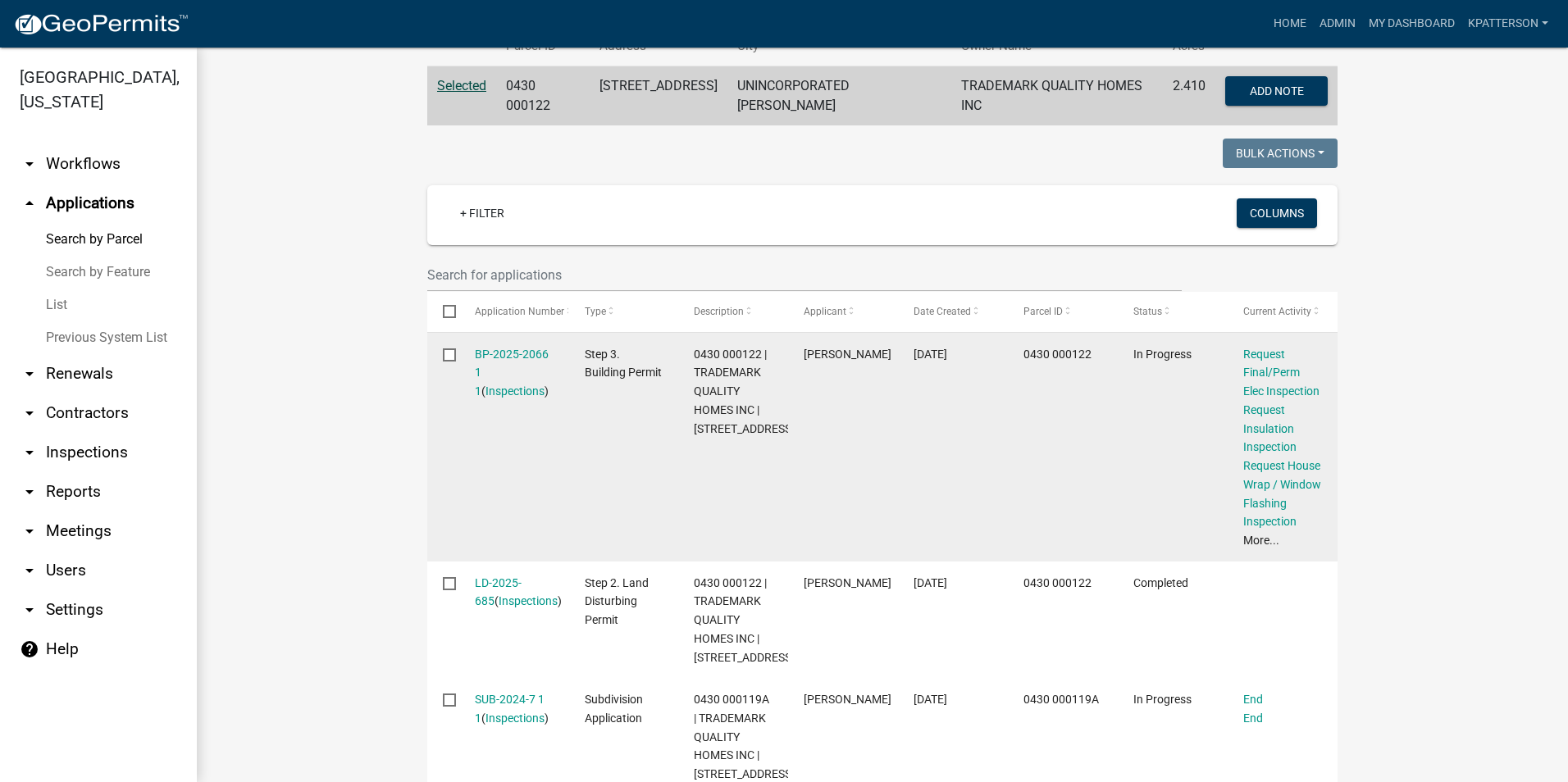
scroll to position [378, 0]
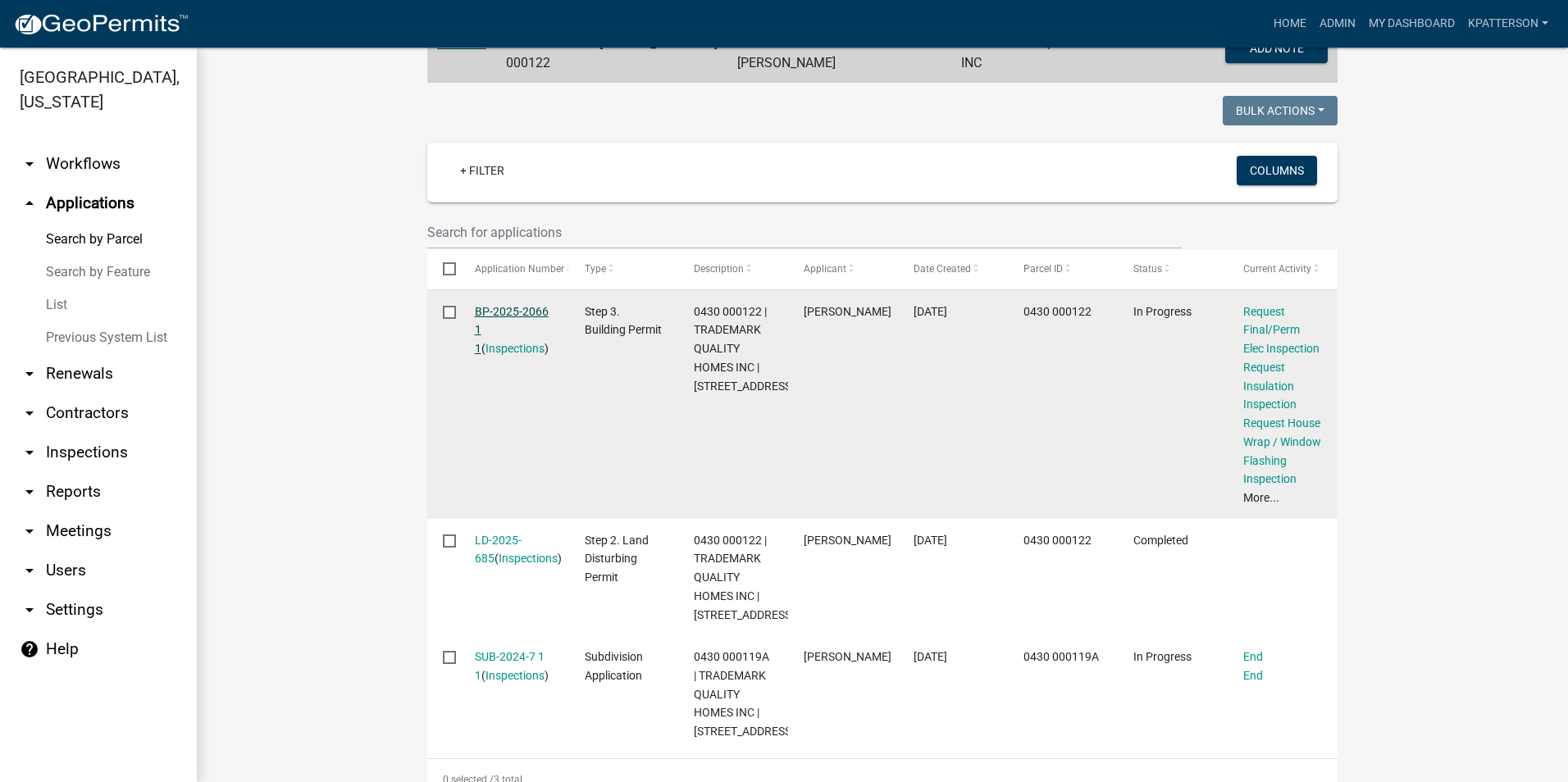
click at [509, 305] on link "BP-2025-2066 1 1" at bounding box center [512, 330] width 74 height 51
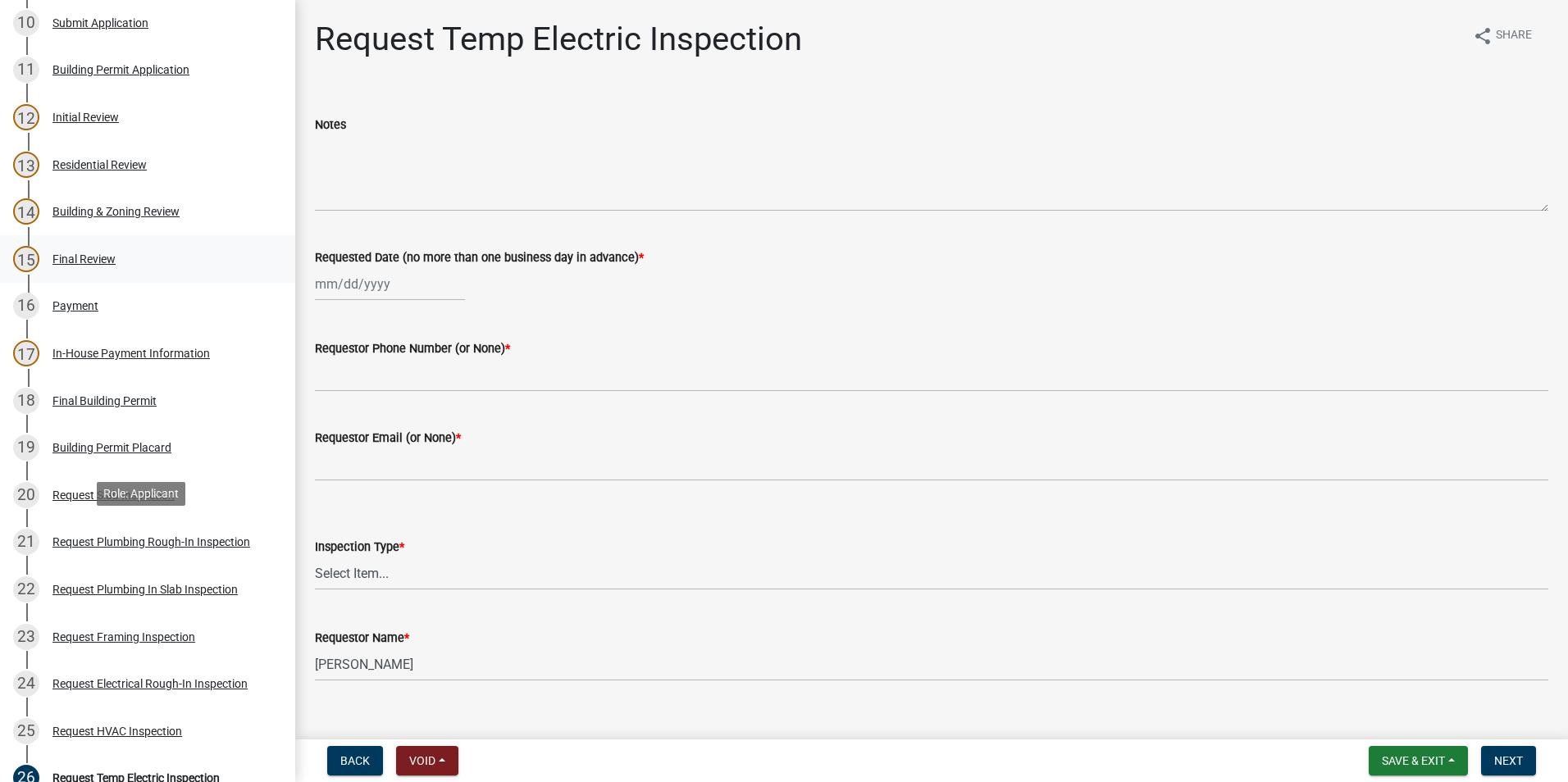
scroll to position [902, 0]
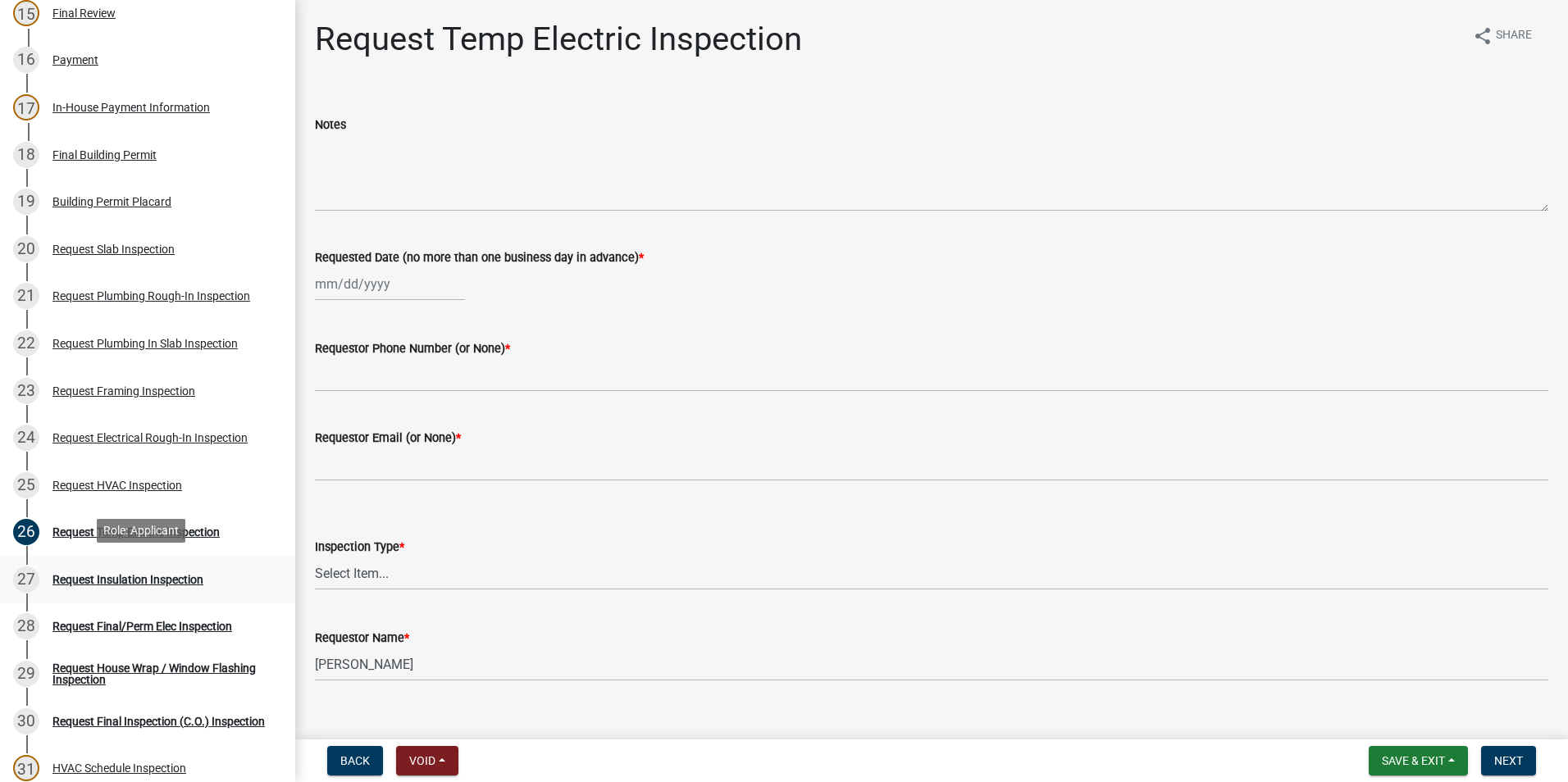
click at [117, 574] on div "Request Insulation Inspection" at bounding box center [128, 579] width 151 height 12
click at [362, 285] on div at bounding box center [390, 285] width 150 height 34
select select "10"
select select "2025"
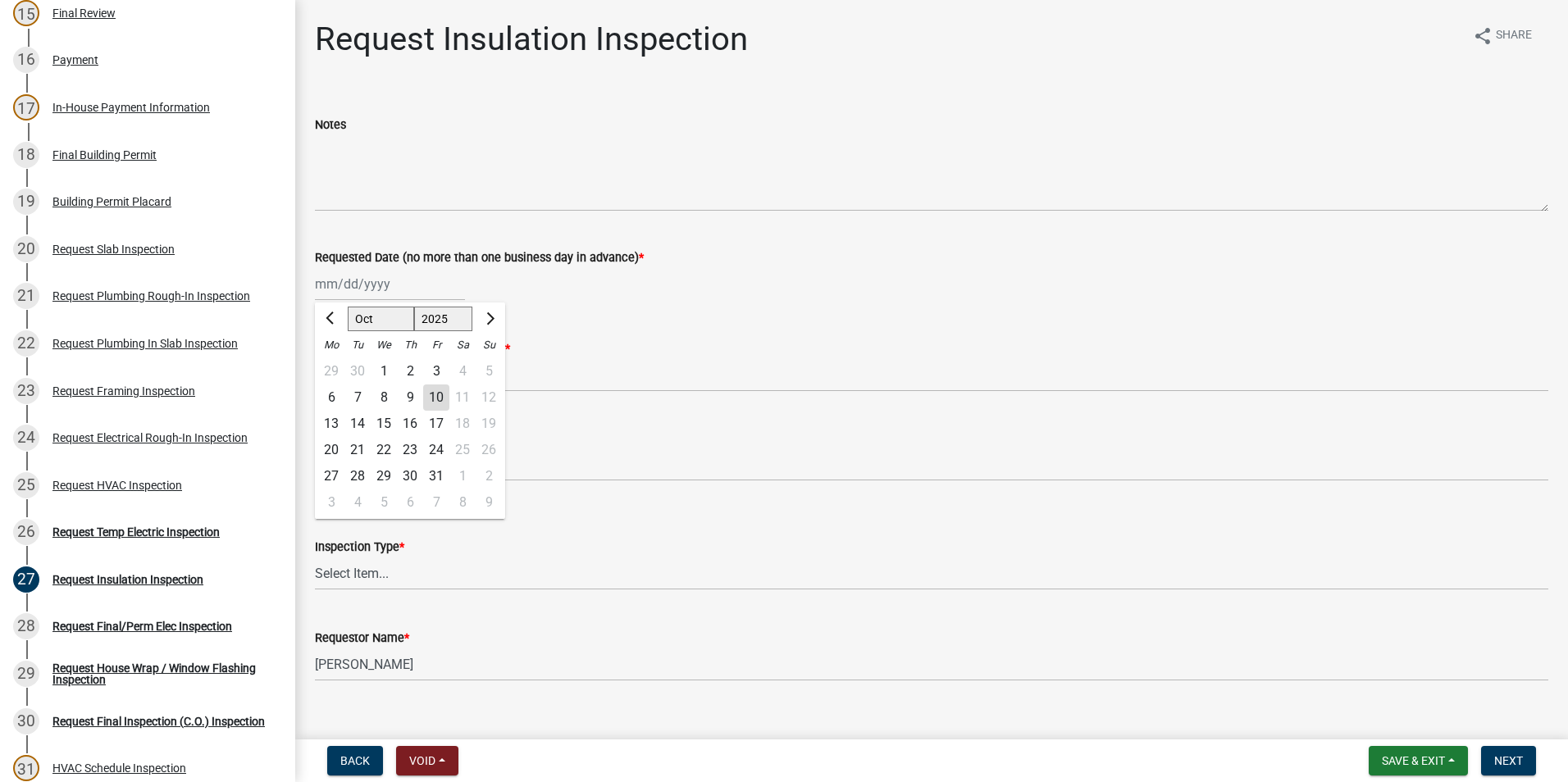
click at [437, 395] on div "10" at bounding box center [436, 397] width 26 height 26
type input "[DATE]"
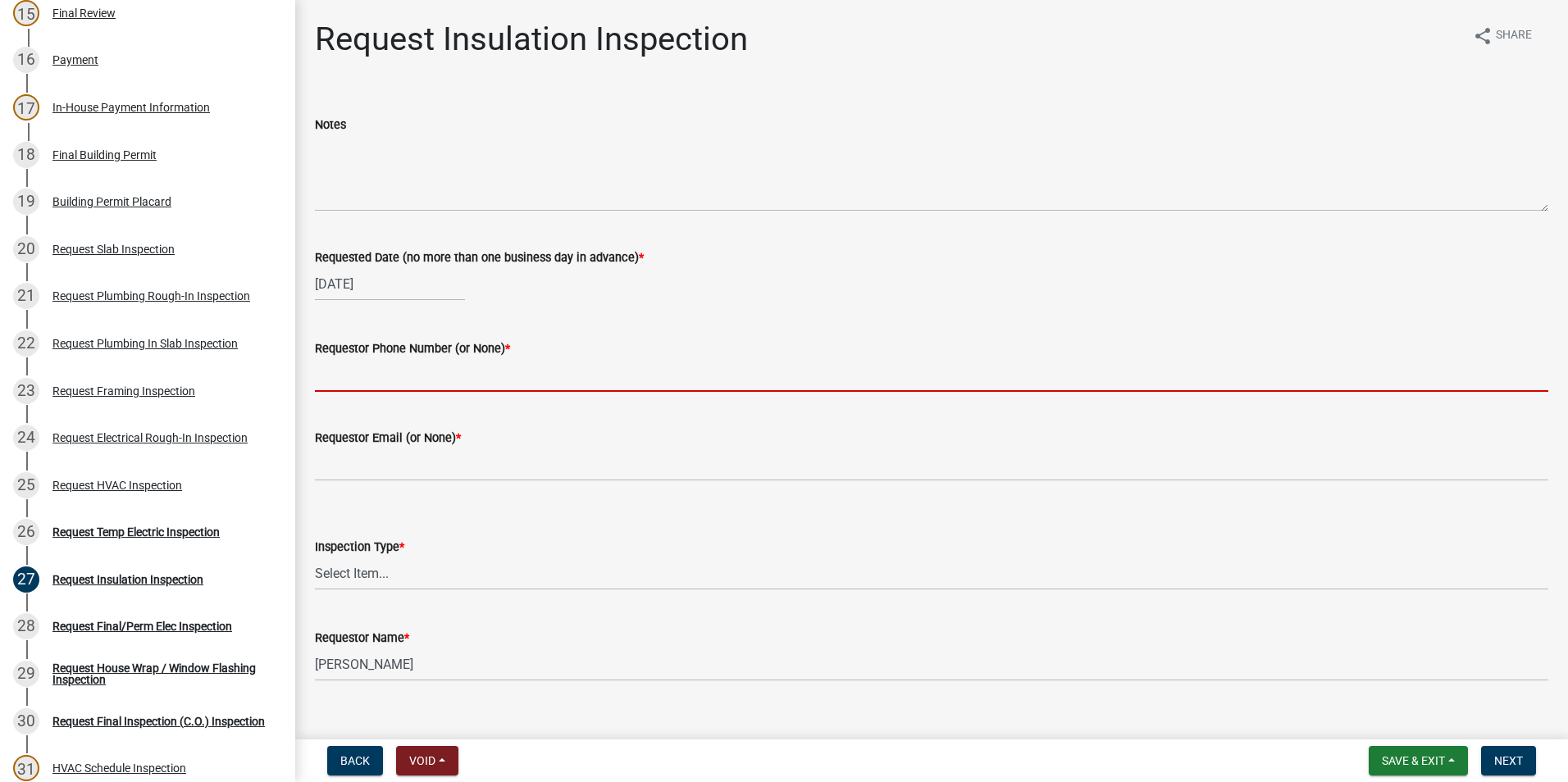
click at [429, 365] on input "Requestor Phone Number (or None) *" at bounding box center [932, 375] width 1233 height 34
type input "[PHONE_NUMBER]"
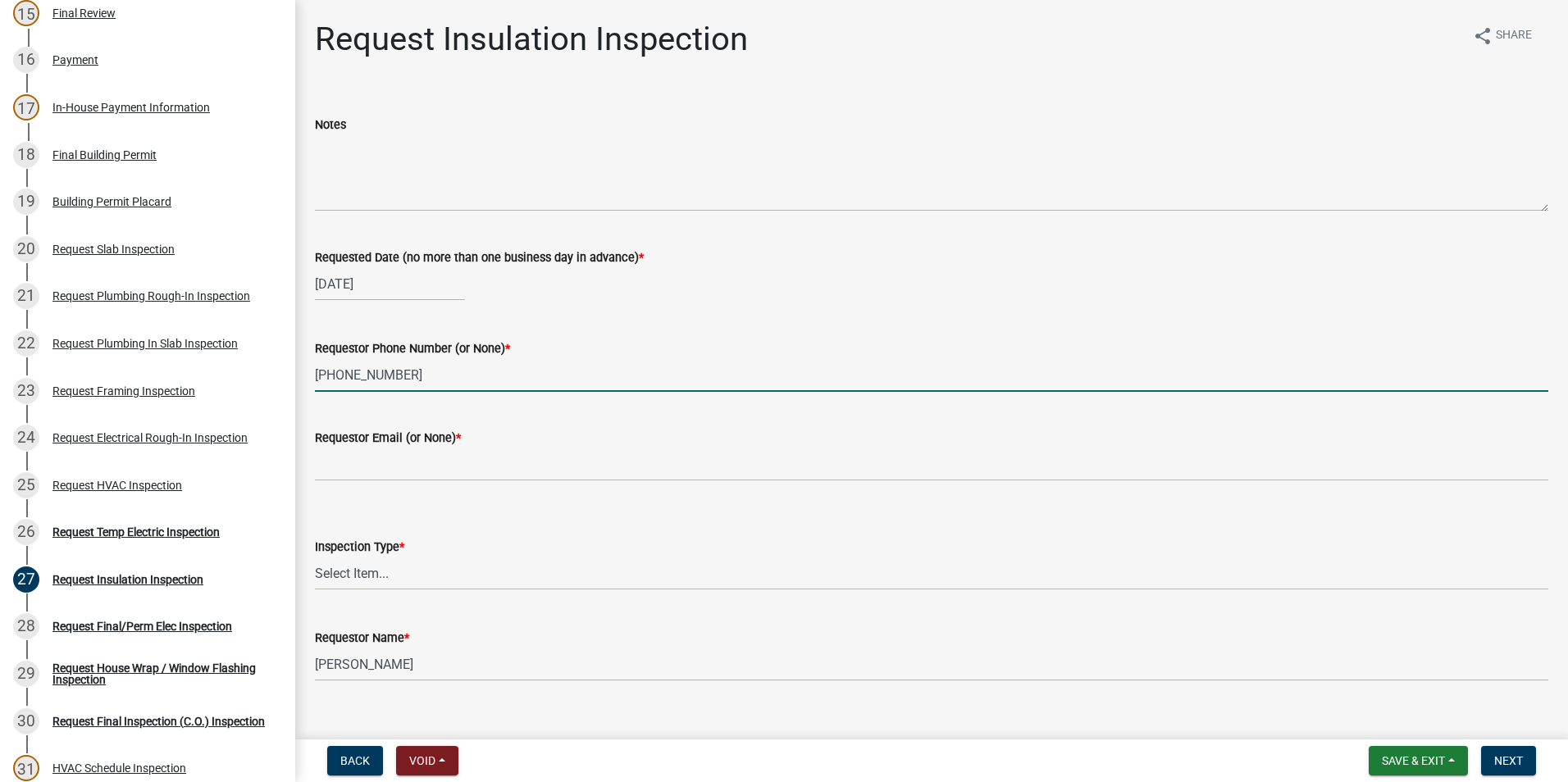
type input "None"
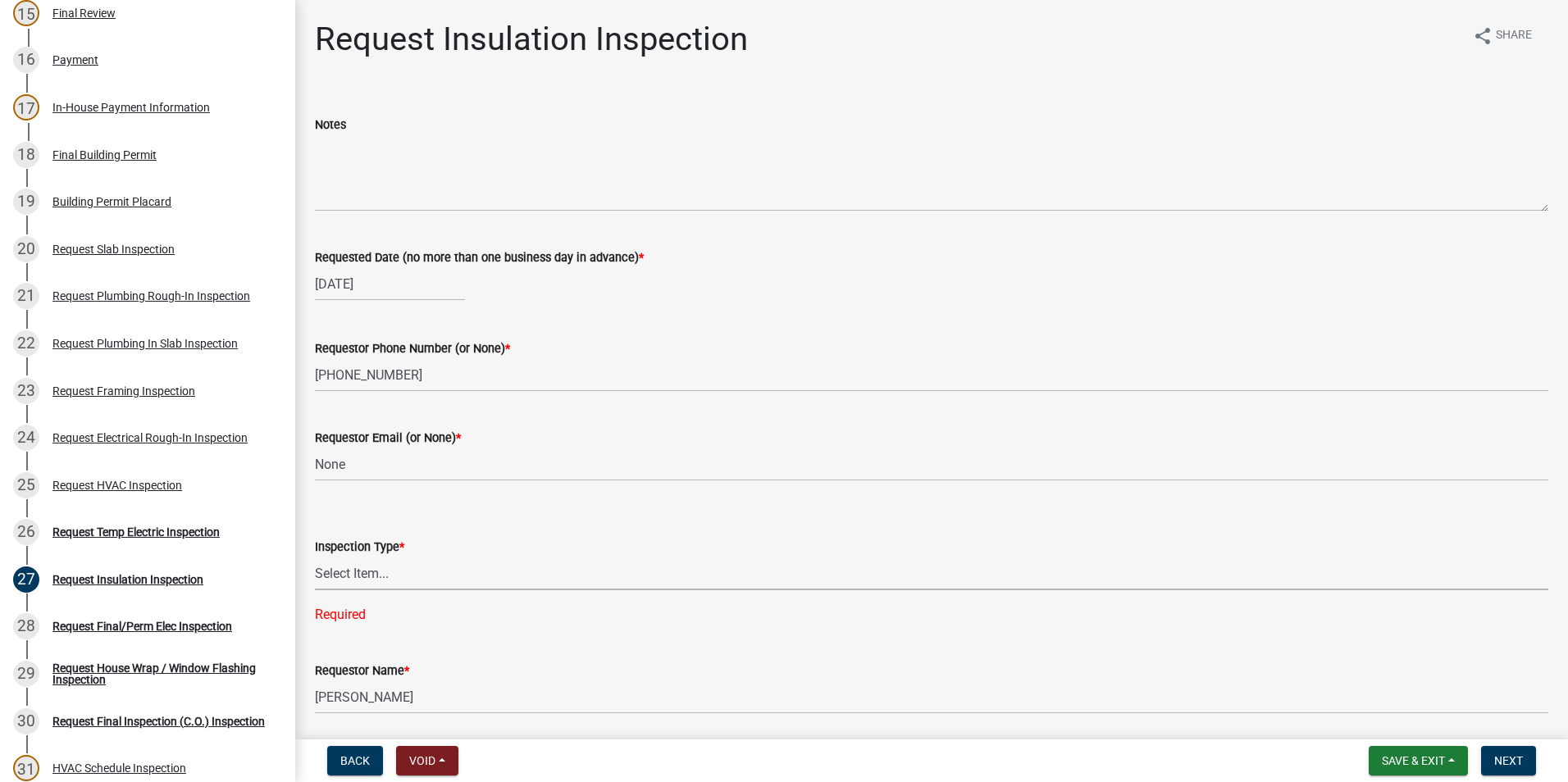
click at [398, 576] on select "Select Item... Insulation" at bounding box center [932, 574] width 1233 height 34
click at [315, 557] on select "Select Item... Insulation" at bounding box center [932, 574] width 1233 height 34
select select "2e5302d4-b34e-405d-80e1-2f893e7792f7"
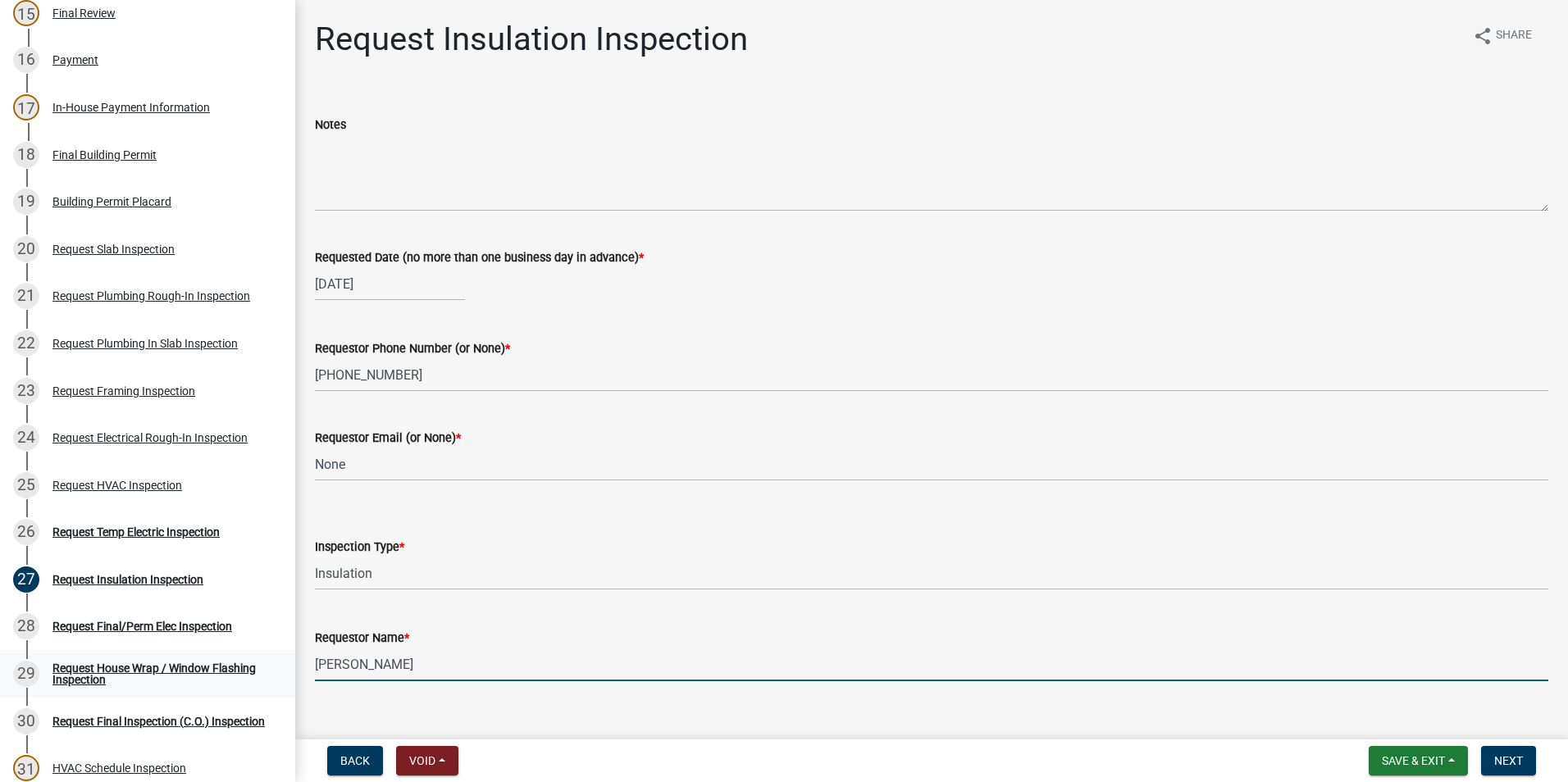
drag, startPoint x: 469, startPoint y: 673, endPoint x: 247, endPoint y: 662, distance: 222.3
click at [247, 663] on div "Step 3. Building Permit BP-2025-2066 Edit View Summary Notes Show emails 1 Intr…" at bounding box center [784, 391] width 1568 height 782
type input "Zach - Trademark"
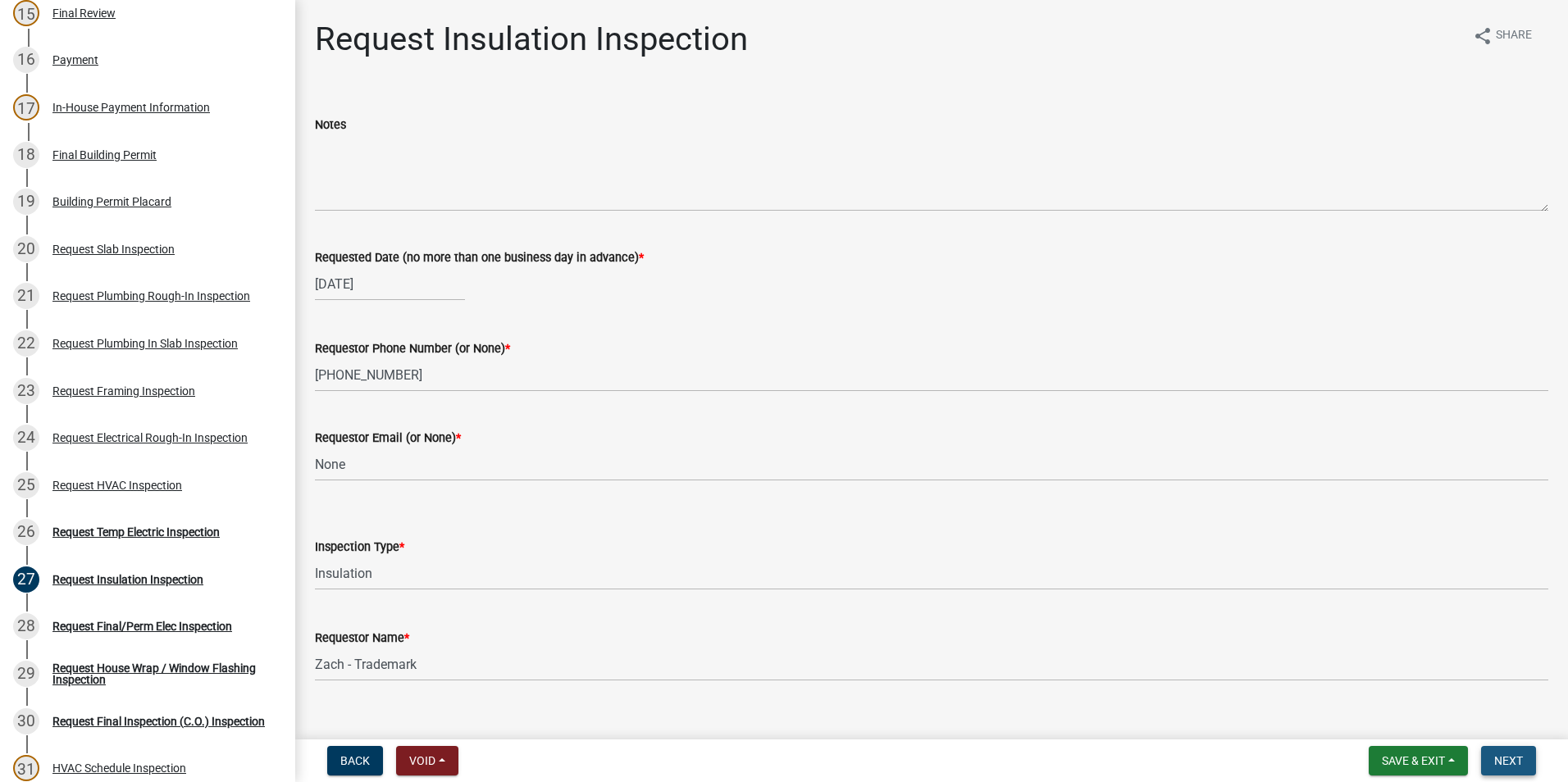
click at [1497, 763] on span "Next" at bounding box center [1508, 761] width 28 height 13
